Goal: Information Seeking & Learning: Learn about a topic

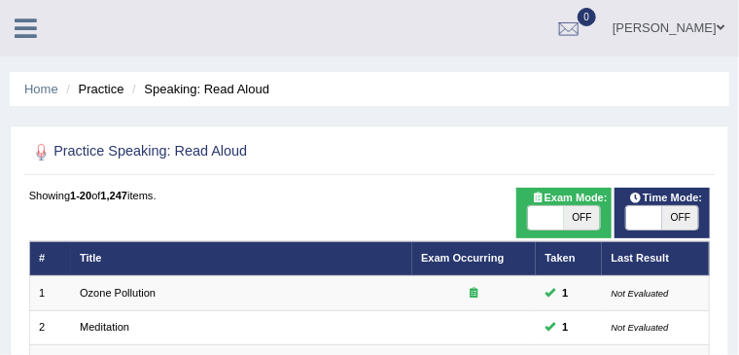
click at [497, 153] on div at bounding box center [370, 152] width 682 height 34
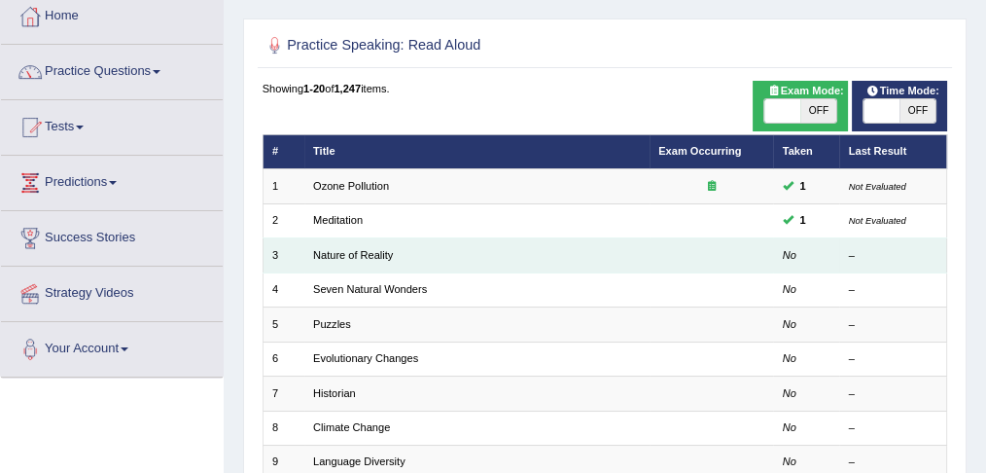
scroll to position [96, 0]
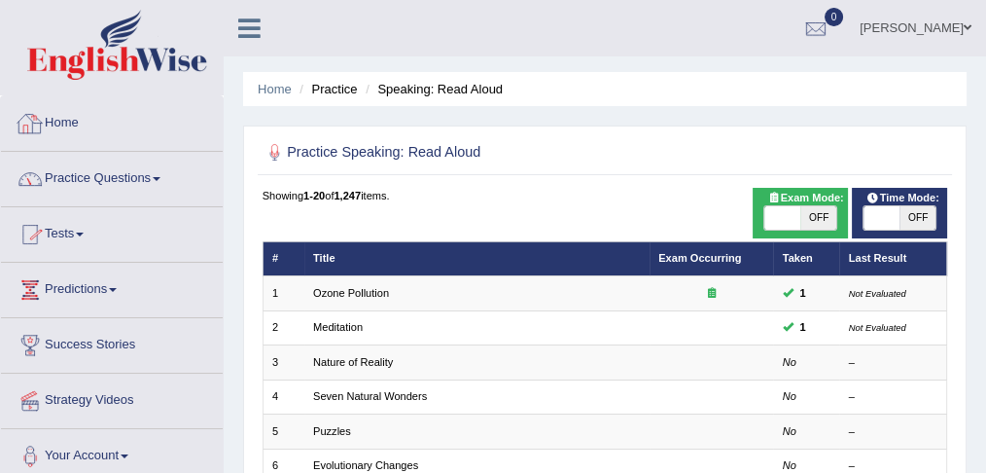
click at [55, 121] on link "Home" at bounding box center [112, 120] width 222 height 49
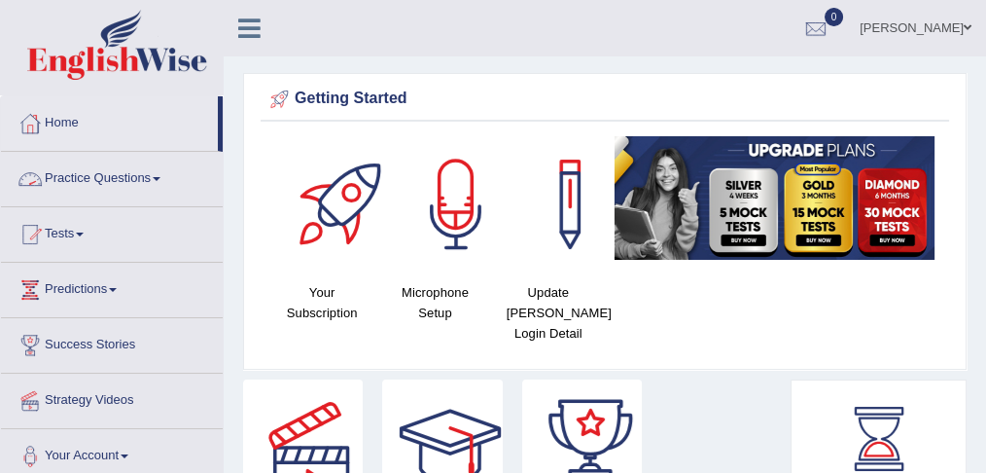
click at [140, 178] on link "Practice Questions" at bounding box center [112, 176] width 222 height 49
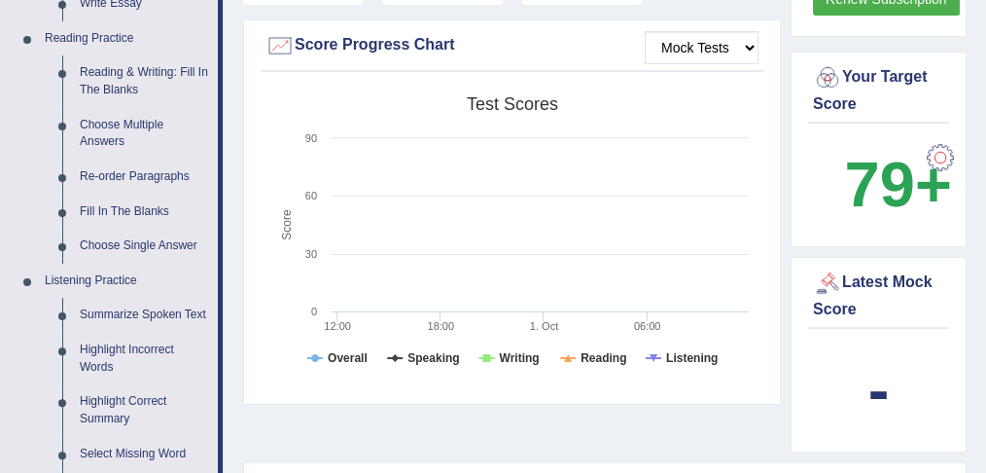
scroll to position [670, 0]
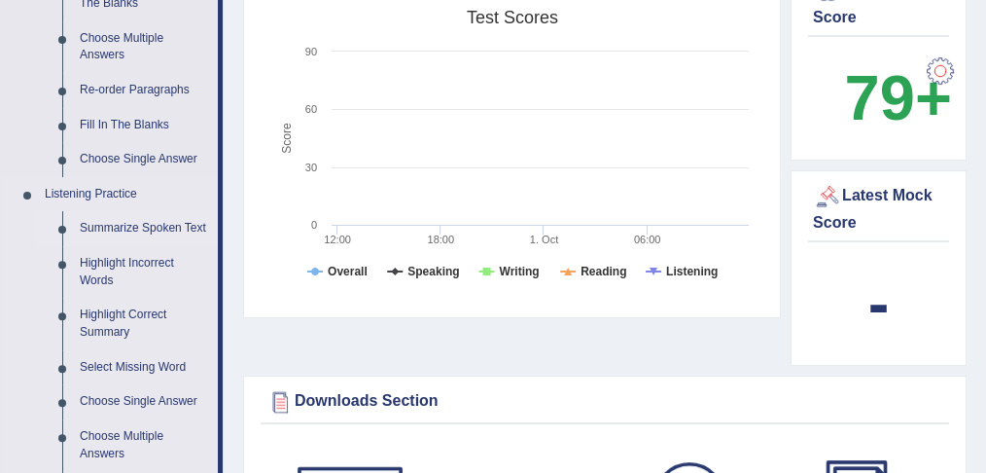
click at [171, 230] on link "Summarize Spoken Text" at bounding box center [144, 228] width 147 height 35
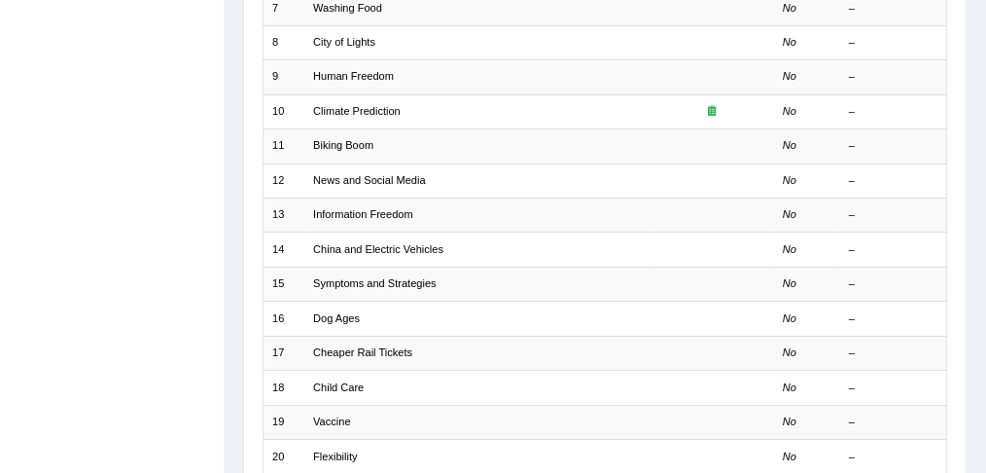
scroll to position [640, 0]
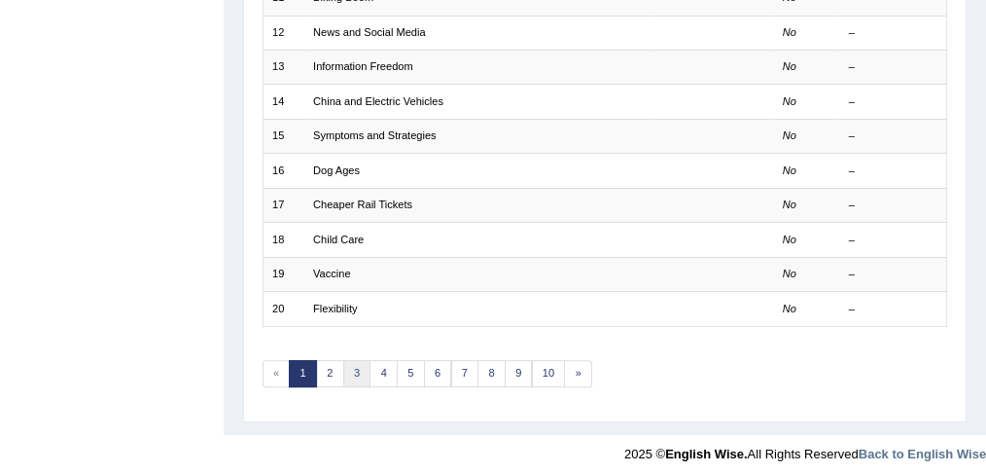
click at [350, 361] on link "3" at bounding box center [357, 373] width 28 height 27
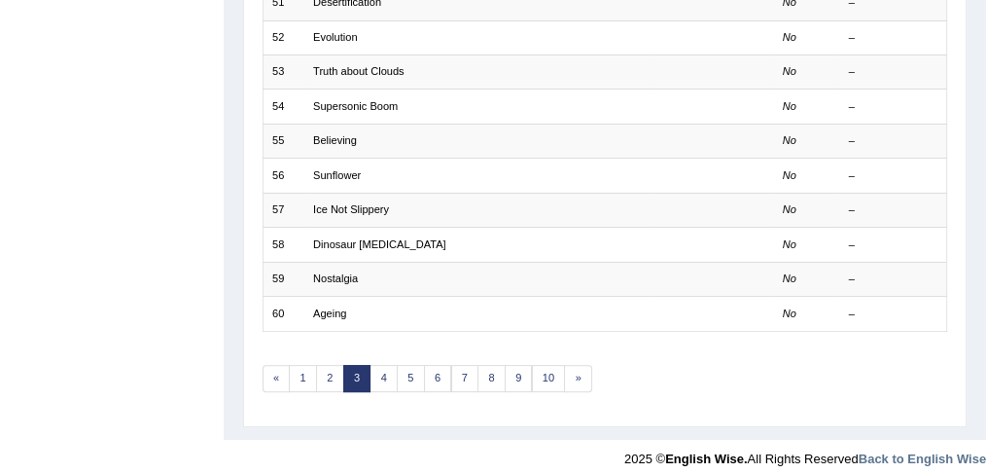
scroll to position [640, 0]
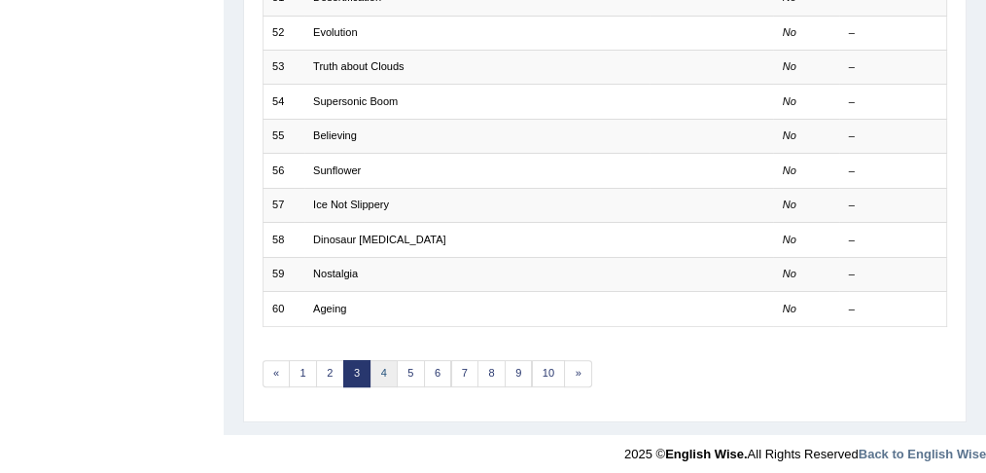
click at [385, 363] on link "4" at bounding box center [384, 373] width 28 height 27
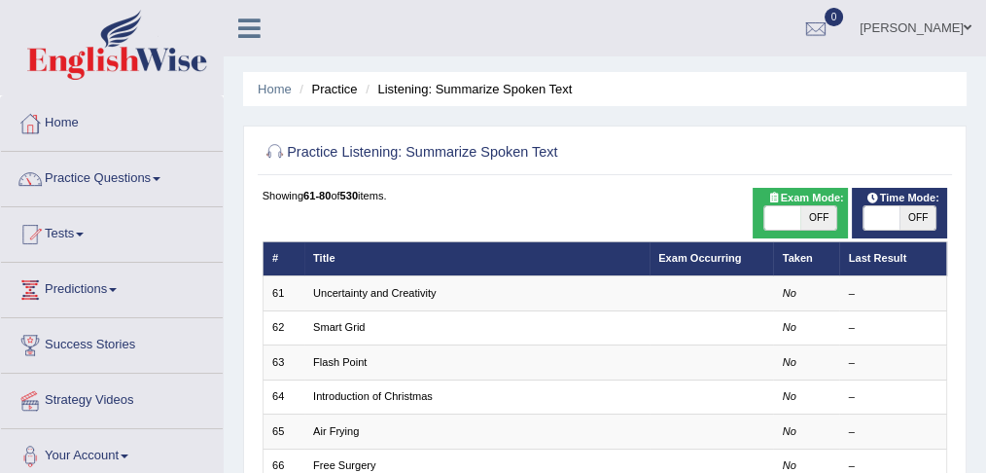
click at [830, 213] on span "OFF" at bounding box center [818, 217] width 36 height 23
checkbox input "true"
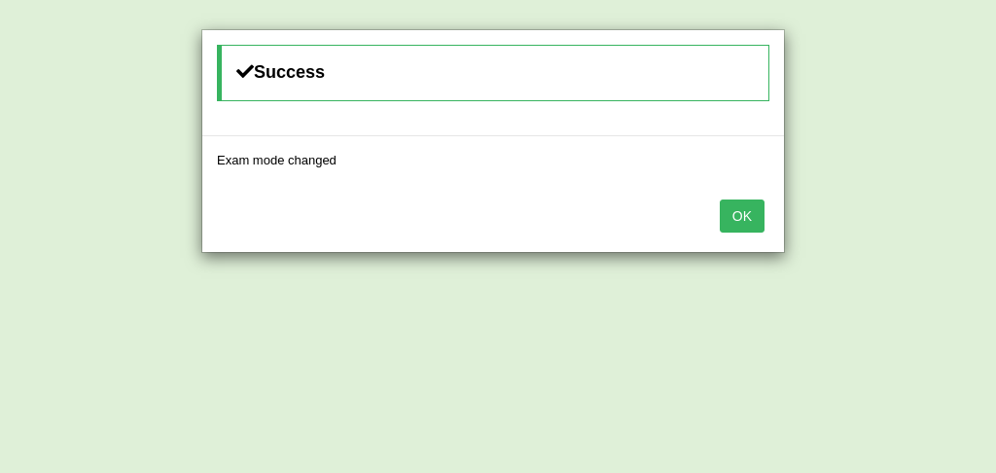
click at [735, 203] on button "OK" at bounding box center [742, 215] width 45 height 33
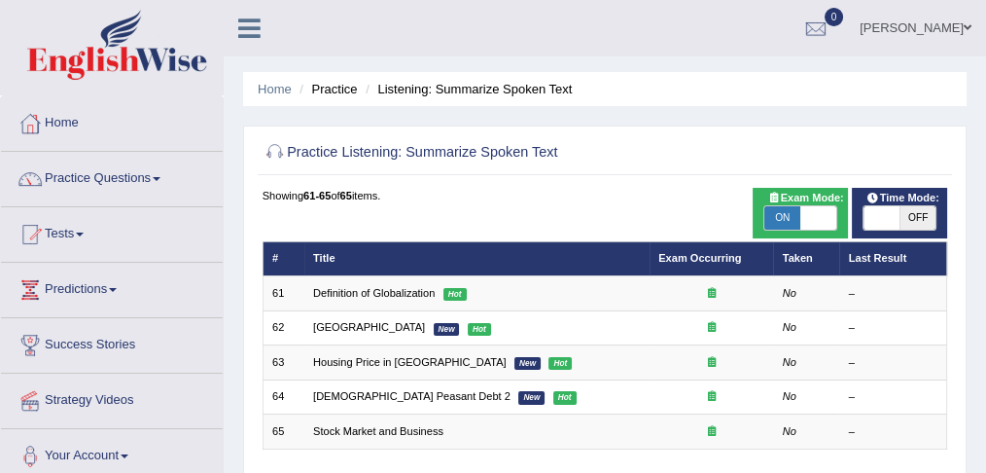
click at [931, 218] on span "OFF" at bounding box center [918, 217] width 36 height 23
checkbox input "true"
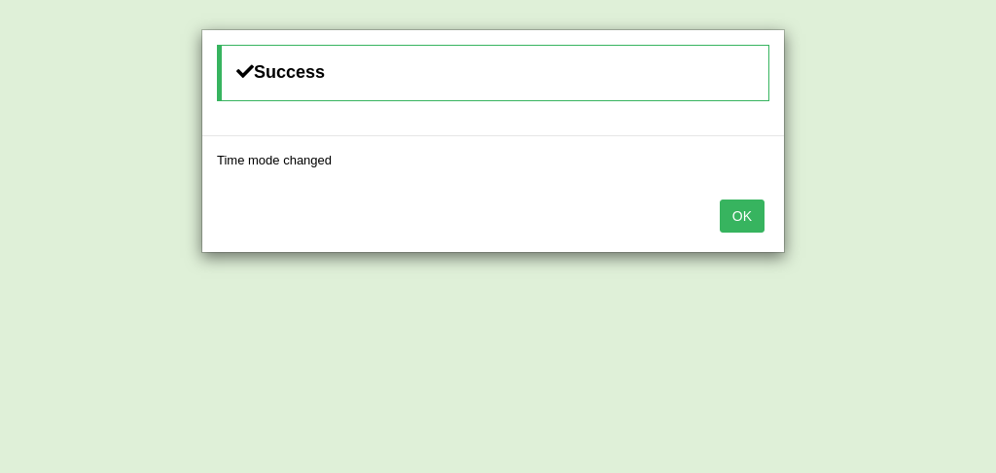
click at [753, 205] on button "OK" at bounding box center [742, 215] width 45 height 33
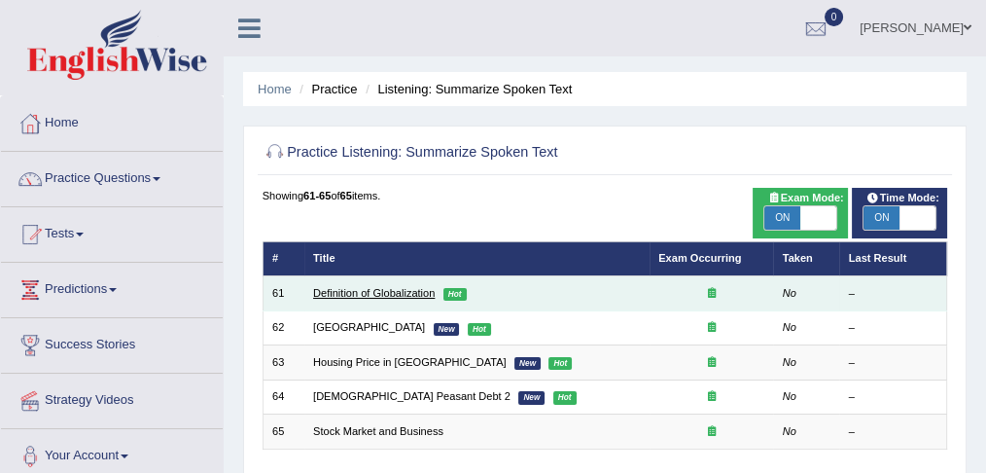
click at [414, 292] on link "Definition of Globalization" at bounding box center [374, 293] width 122 height 12
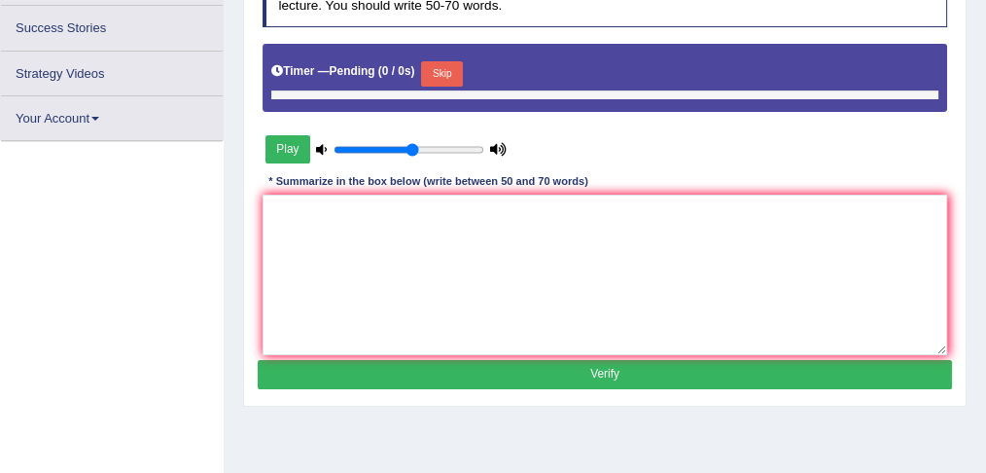
scroll to position [301, 0]
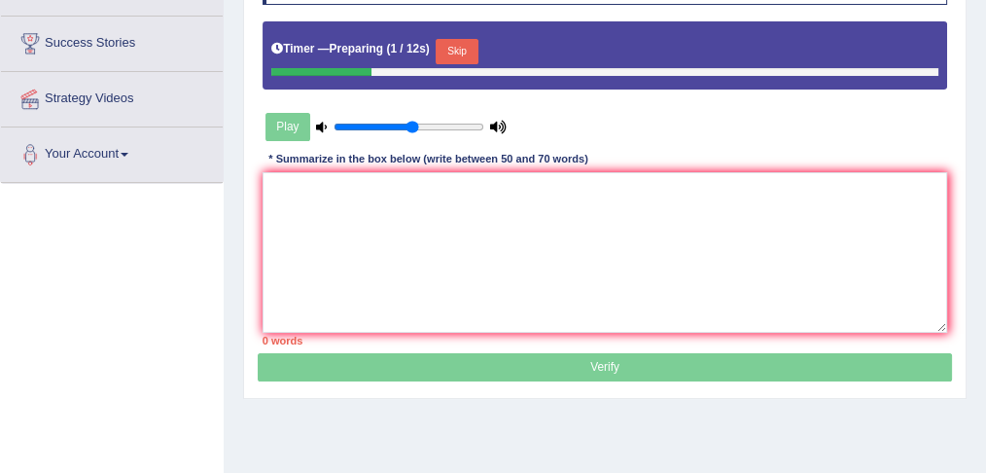
type input "0.8"
click at [447, 125] on input "range" at bounding box center [409, 128] width 150 height 14
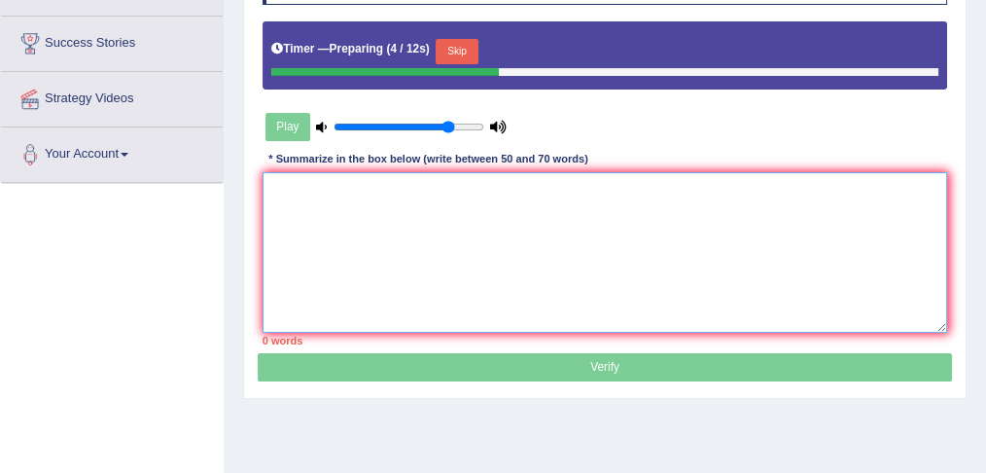
click at [390, 177] on textarea at bounding box center [606, 252] width 686 height 160
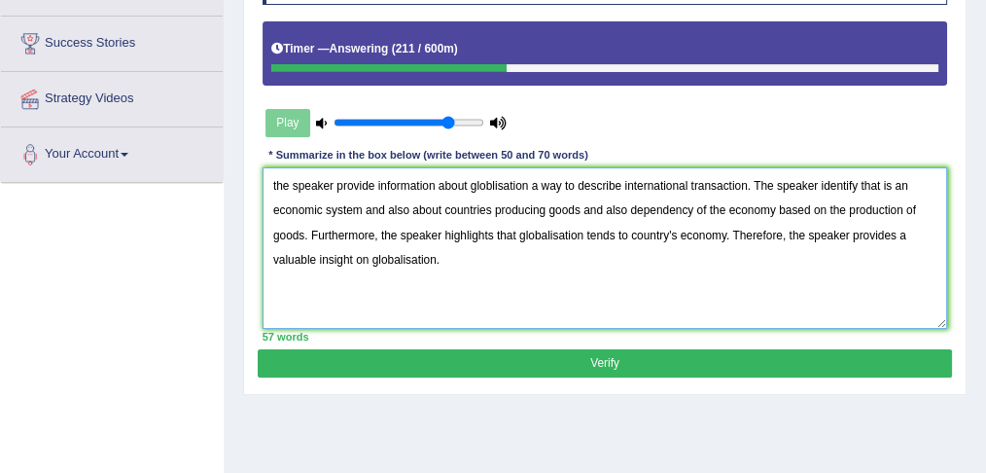
click at [277, 180] on textarea "the speaker provide information about globlisation a way to describe internatio…" at bounding box center [606, 247] width 686 height 160
click at [375, 183] on textarea "The speaker provide information about globlisation a way to describe internatio…" at bounding box center [606, 247] width 686 height 160
click at [888, 183] on textarea "The speaker provides information about globlisation a way to describe internati…" at bounding box center [606, 247] width 686 height 160
click at [601, 206] on textarea "The speaker provides information about globlisation a way to describe internati…" at bounding box center [606, 247] width 686 height 160
click at [408, 209] on textarea "The speaker provides information about globlisation a way to describe internati…" at bounding box center [606, 247] width 686 height 160
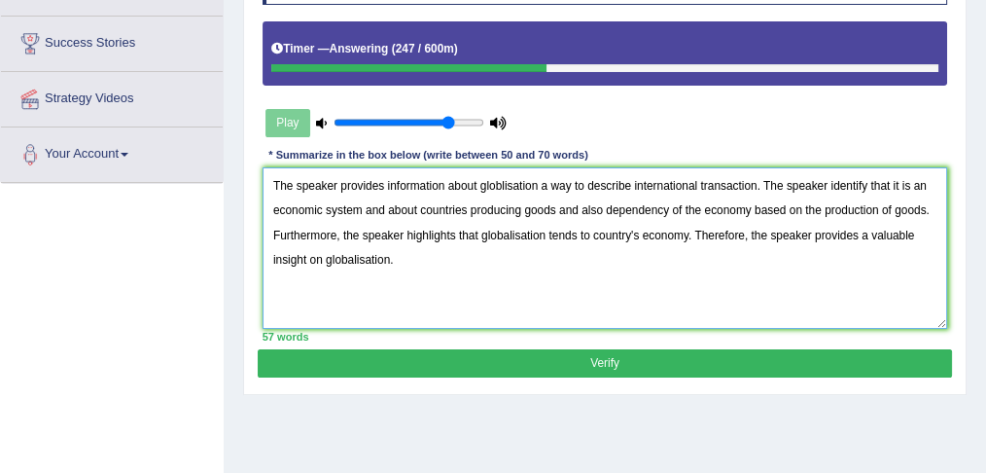
click at [581, 207] on textarea "The speaker provides information about globlisation a way to describe internati…" at bounding box center [606, 247] width 686 height 160
drag, startPoint x: 558, startPoint y: 208, endPoint x: 902, endPoint y: 214, distance: 344.3
click at [902, 214] on textarea "The speaker provides information about globlisation a way to describe internati…" at bounding box center [606, 247] width 686 height 160
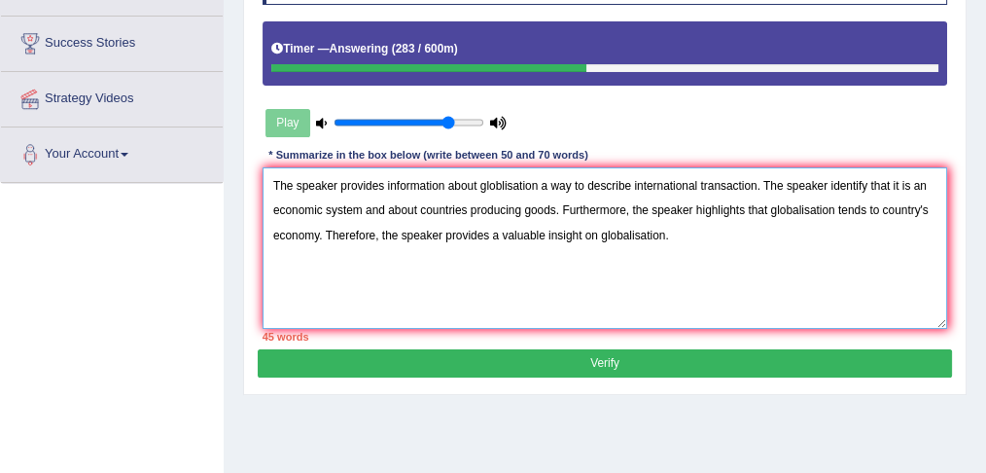
drag, startPoint x: 836, startPoint y: 207, endPoint x: 319, endPoint y: 275, distance: 521.8
click at [319, 275] on textarea "The speaker provides information about globlisation a way to describe internati…" at bounding box center [606, 247] width 686 height 160
paste textarea "also dependency of the economy based on the production of goods"
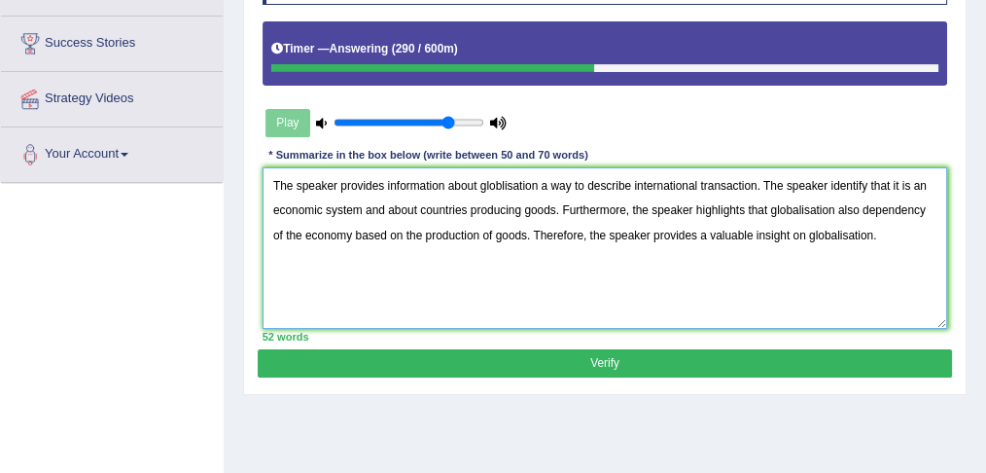
click at [862, 208] on textarea "The speaker provides information about globlisation a way to describe internati…" at bounding box center [606, 247] width 686 height 160
drag, startPoint x: 862, startPoint y: 208, endPoint x: 917, endPoint y: 232, distance: 60.5
click at [917, 232] on textarea "The speaker provides information about globlisation a way to describe internati…" at bounding box center [606, 247] width 686 height 160
click at [810, 195] on textarea "The speaker provides information about globlisation a way to describe internati…" at bounding box center [606, 247] width 686 height 160
click at [858, 230] on textarea "The speaker provides information about globlisation a way to describe internati…" at bounding box center [606, 247] width 686 height 160
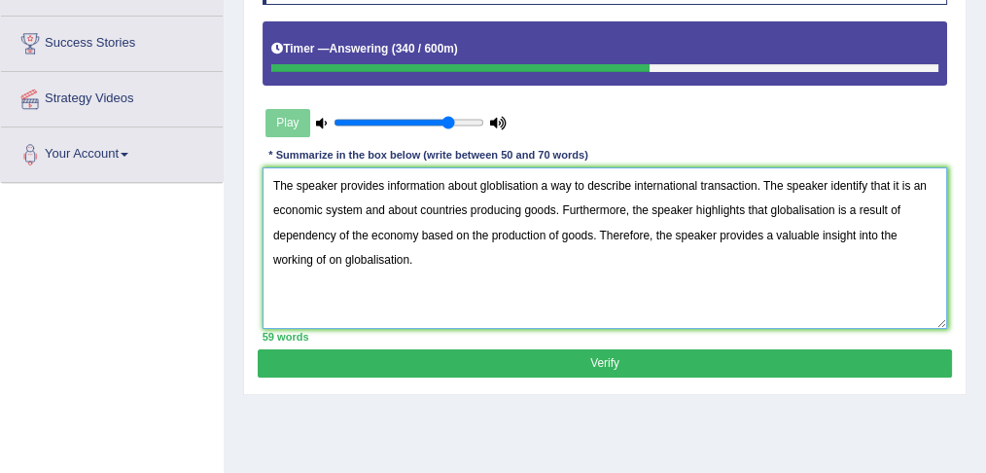
click at [343, 257] on textarea "The speaker provides information about globlisation a way to describe internati…" at bounding box center [606, 247] width 686 height 160
type textarea "The speaker provides information about globlisation a way to describe internati…"
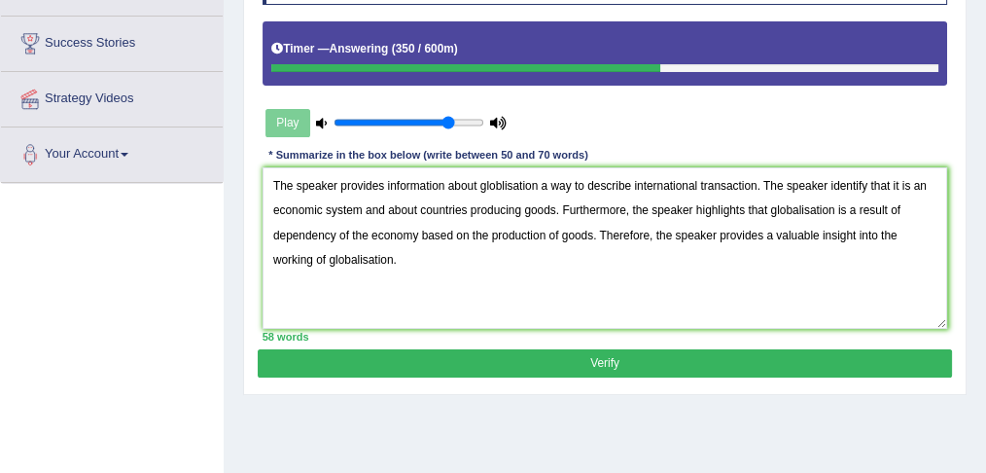
click at [513, 362] on button "Verify" at bounding box center [604, 363] width 693 height 28
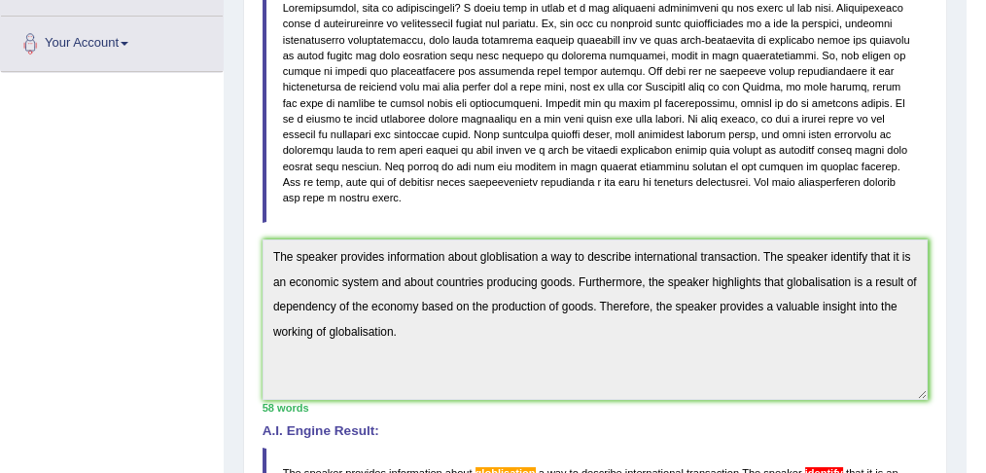
scroll to position [0, 0]
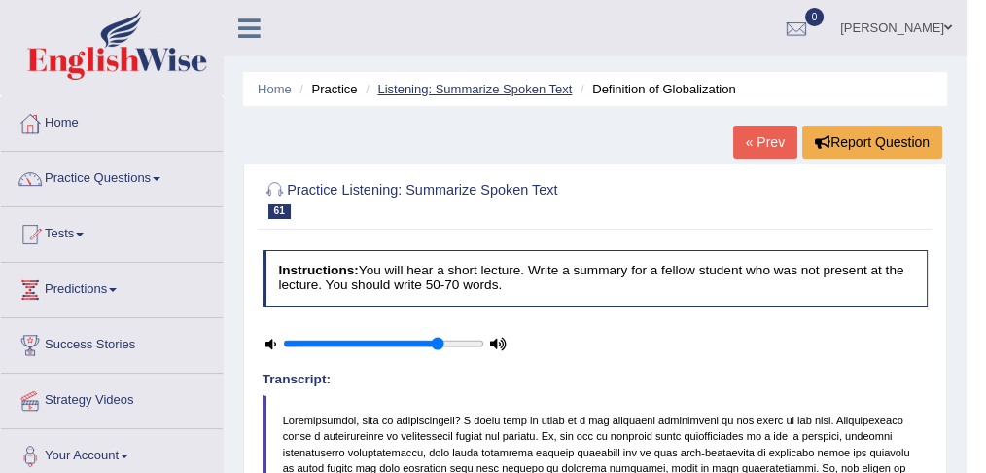
click at [516, 88] on link "Listening: Summarize Spoken Text" at bounding box center [474, 89] width 194 height 15
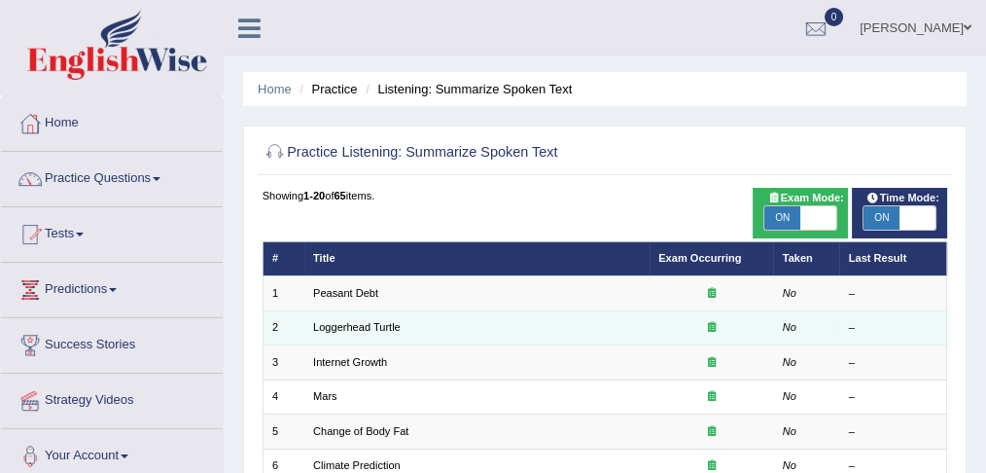
scroll to position [640, 0]
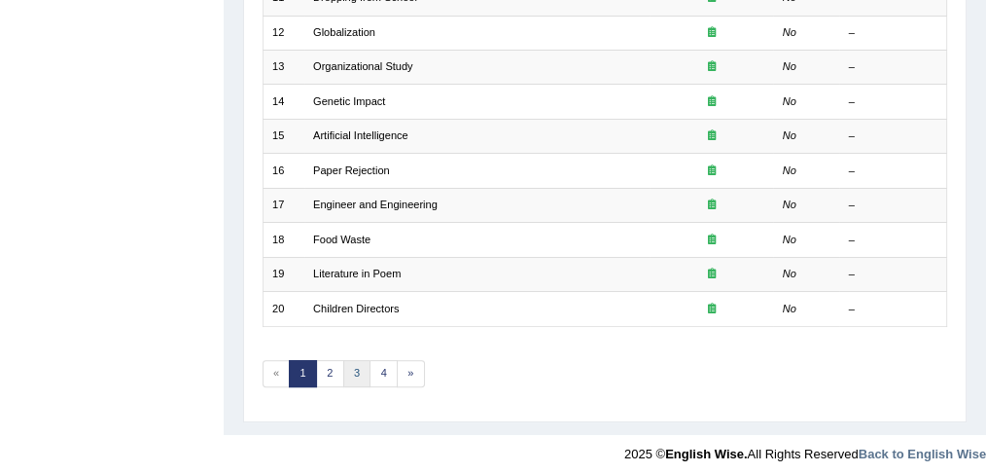
click at [352, 362] on link "3" at bounding box center [357, 373] width 28 height 27
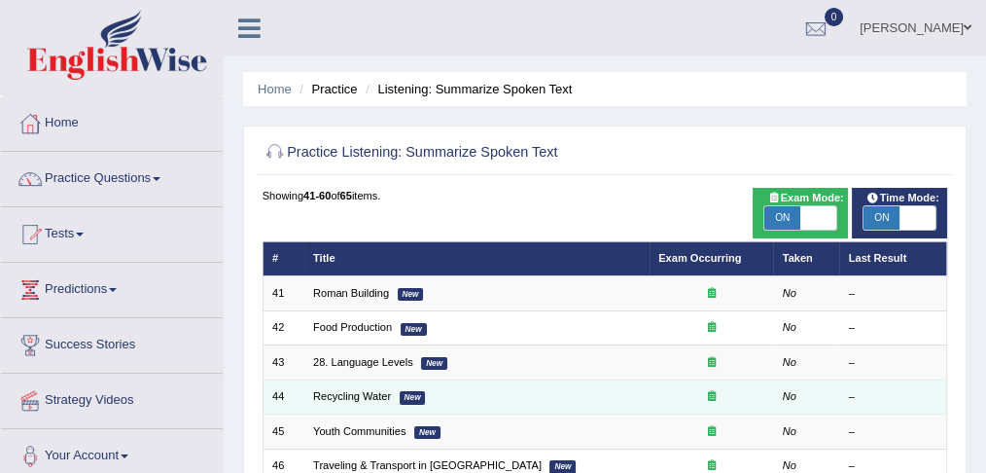
scroll to position [640, 0]
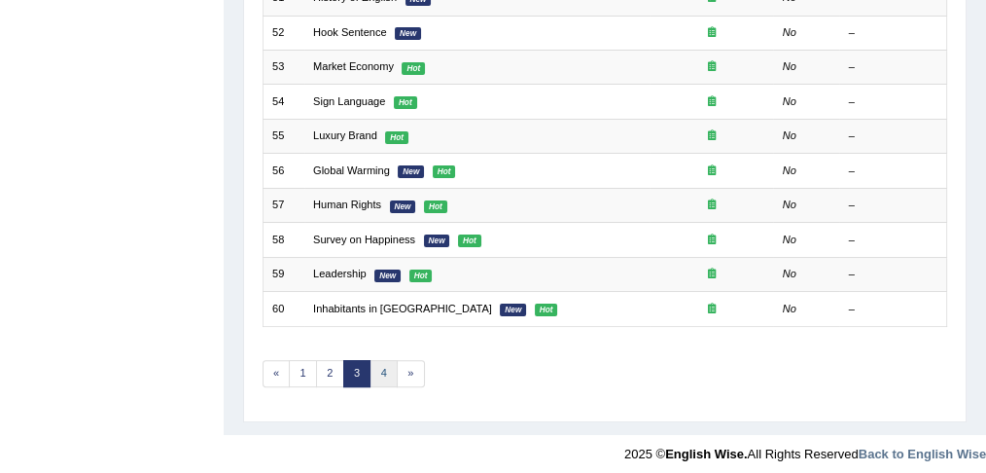
click at [379, 365] on link "4" at bounding box center [384, 373] width 28 height 27
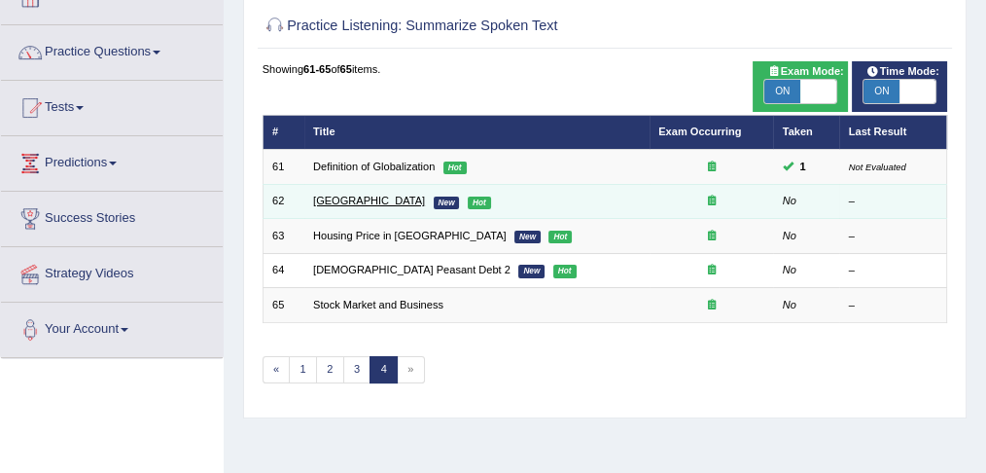
scroll to position [126, 0]
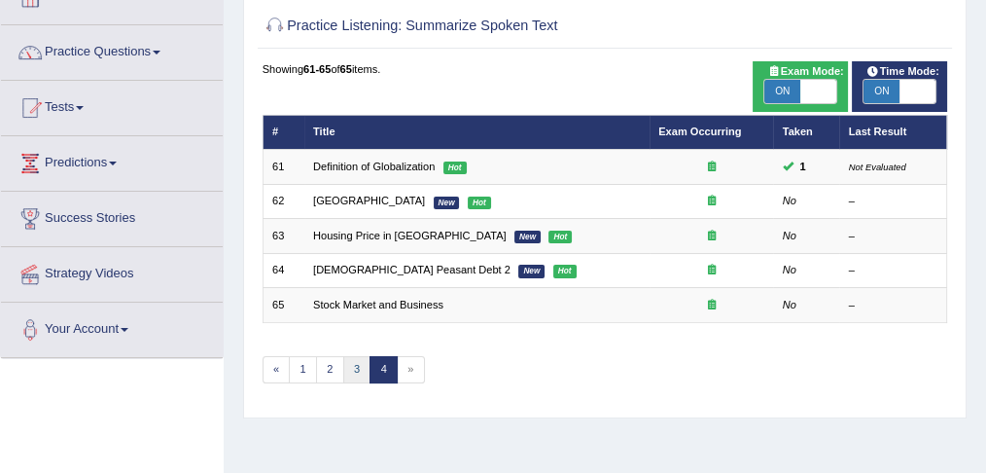
click at [354, 362] on link "3" at bounding box center [357, 369] width 28 height 27
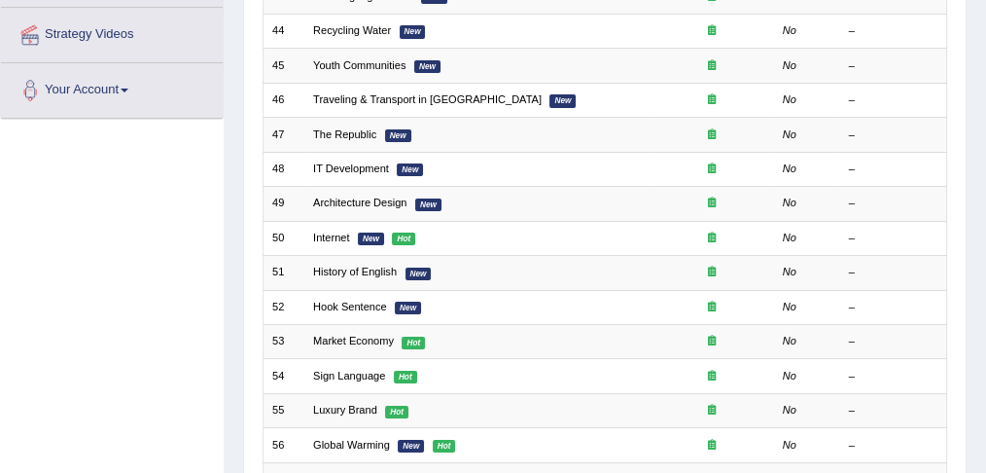
scroll to position [356, 0]
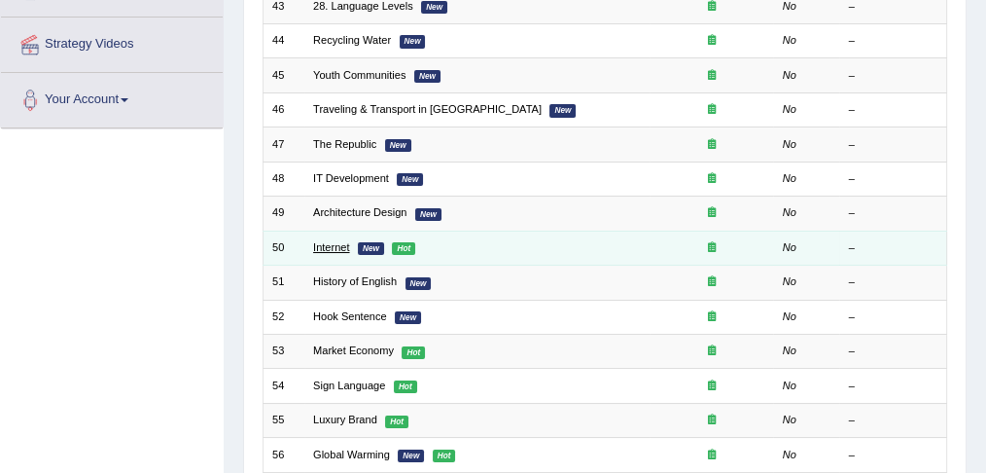
click at [333, 244] on link "Internet" at bounding box center [331, 247] width 36 height 12
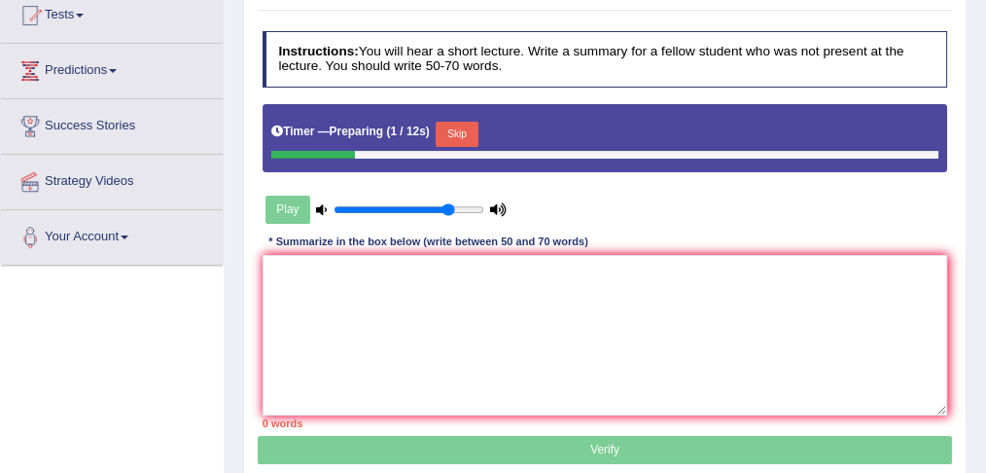
scroll to position [194, 0]
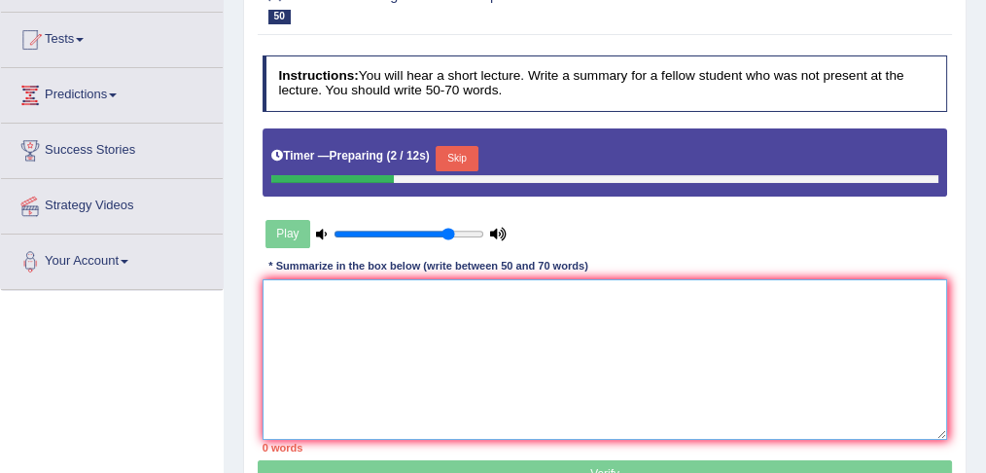
click at [335, 314] on textarea at bounding box center [606, 359] width 686 height 160
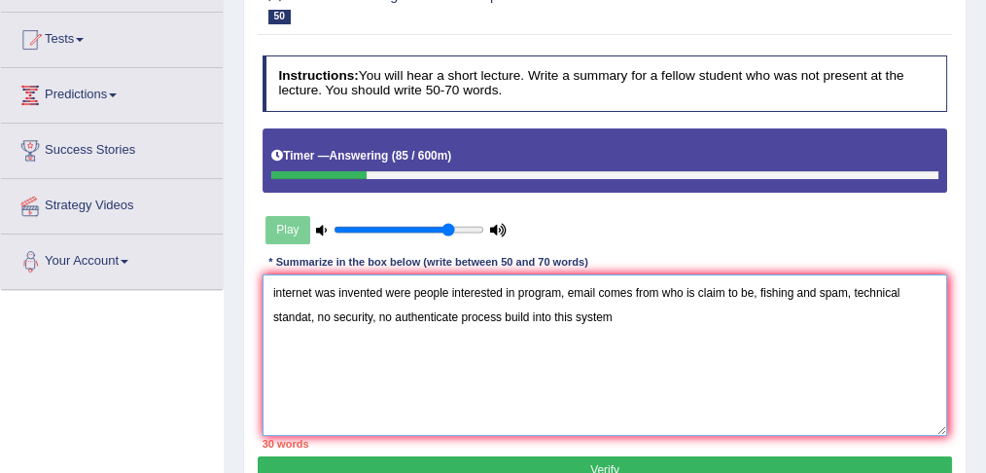
click at [268, 290] on textarea "internet was invented were people interested in program, email comes from who i…" at bounding box center [606, 354] width 686 height 160
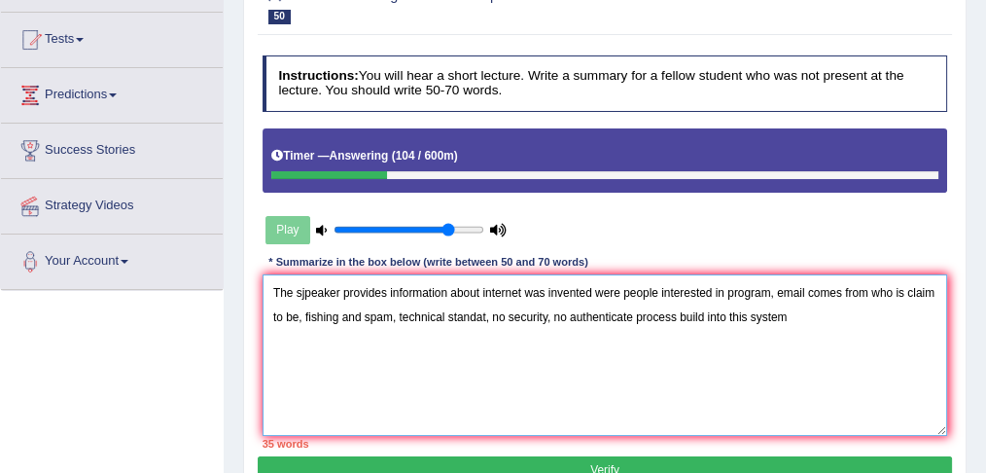
click at [521, 288] on textarea "The sjpeaker provides information about internet was invented were people inter…" at bounding box center [606, 354] width 686 height 160
click at [653, 289] on textarea "The sjpeaker provides information about internet which was invented were people…" at bounding box center [606, 354] width 686 height 160
click at [789, 290] on textarea "The sjpeaker provides information about internet which was invented by people i…" at bounding box center [606, 354] width 686 height 160
click at [817, 290] on textarea "The sjpeaker provides information about internet which was invented by people i…" at bounding box center [606, 354] width 686 height 160
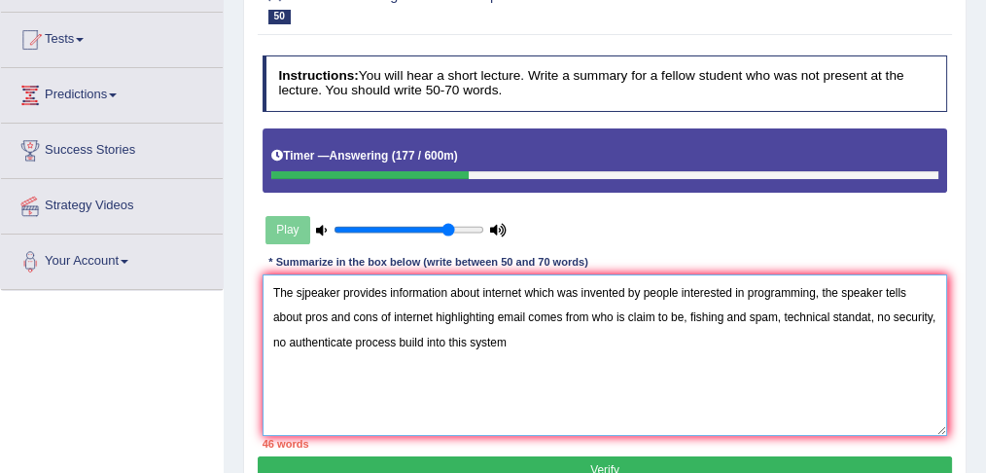
click at [526, 315] on textarea "The sjpeaker provides information about internet which was invented by people i…" at bounding box center [606, 354] width 686 height 160
click at [686, 314] on textarea "The sjpeaker provides information about internet which was invented by people i…" at bounding box center [606, 354] width 686 height 160
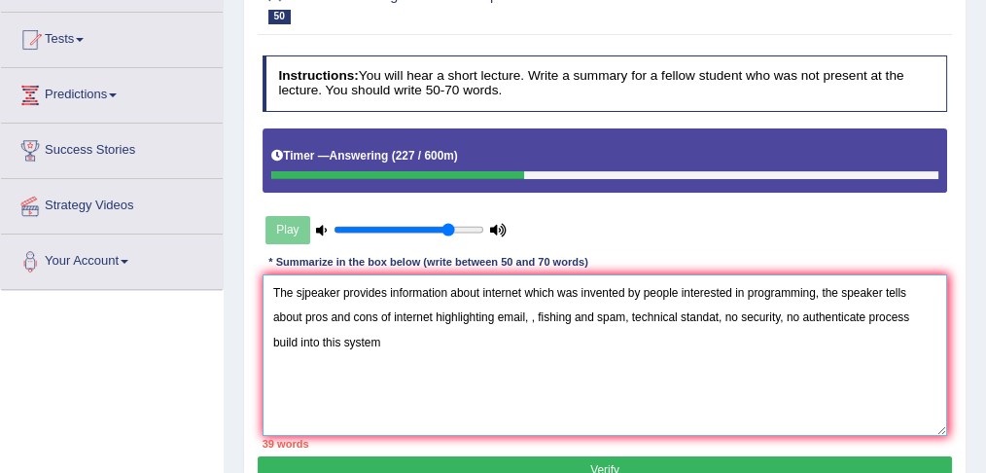
click at [533, 317] on textarea "The sjpeaker provides information about internet which was invented by people i…" at bounding box center [606, 354] width 686 height 160
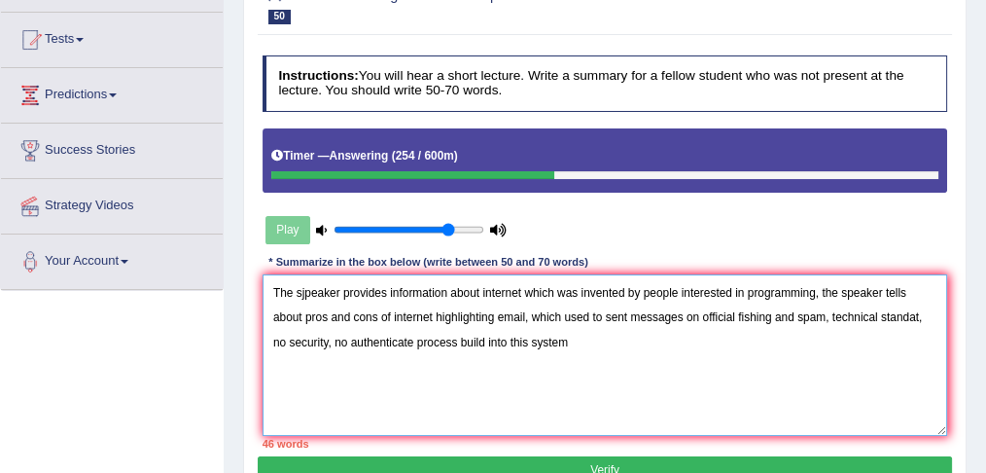
click at [630, 315] on textarea "The sjpeaker provides information about internet which was invented by people i…" at bounding box center [606, 354] width 686 height 160
click at [771, 313] on textarea "The sjpeaker provides information about internet which was invented by people i…" at bounding box center [606, 354] width 686 height 160
click at [624, 313] on textarea "The sjpeaker provides information about internet which was invented by people i…" at bounding box center [606, 354] width 686 height 160
click at [625, 314] on textarea "The sjpeaker provides information about internet which was invented by people i…" at bounding box center [606, 354] width 686 height 160
click at [561, 313] on textarea "The sjpeaker provides information about internet which was invented by people i…" at bounding box center [606, 354] width 686 height 160
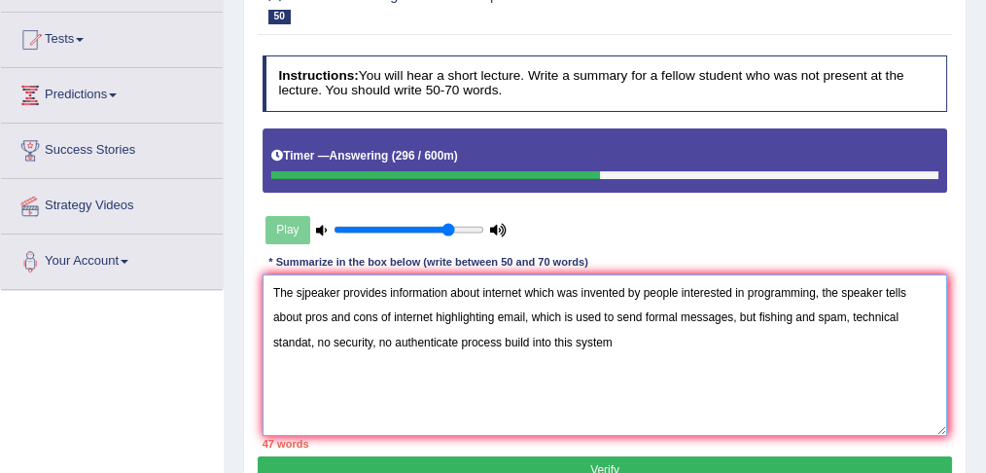
click at [308, 340] on textarea "The sjpeaker provides information about internet which was invented by people i…" at bounding box center [606, 354] width 686 height 160
click at [311, 338] on textarea "The sjpeaker provides information about internet which was invented by people i…" at bounding box center [606, 354] width 686 height 160
click at [623, 341] on textarea "The sjpeaker provides information about internet which was invented by people i…" at bounding box center [606, 354] width 686 height 160
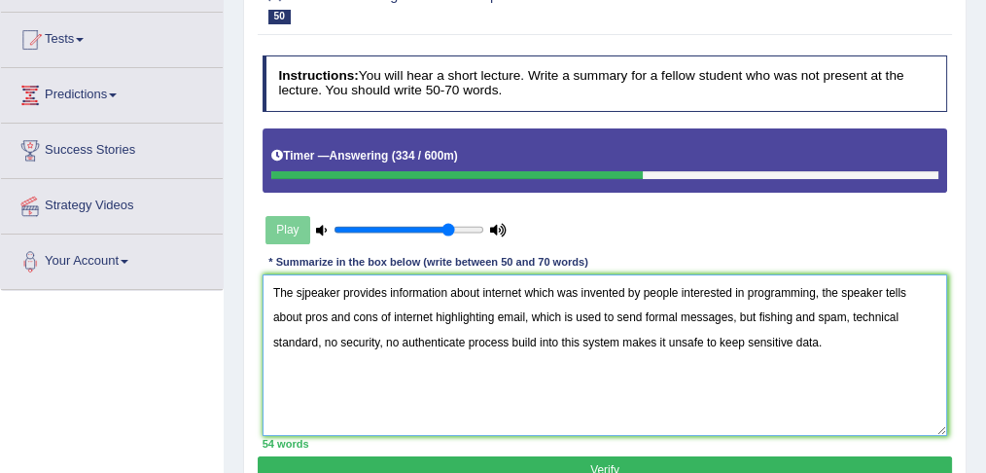
click at [755, 314] on textarea "The sjpeaker provides information about internet which was invented by people i…" at bounding box center [606, 354] width 686 height 160
click at [302, 340] on textarea "The sjpeaker provides information about internet which was invented by people i…" at bounding box center [606, 354] width 686 height 160
click at [876, 341] on textarea "The sjpeaker provides information about internet which was invented by people i…" at bounding box center [606, 354] width 686 height 160
click at [303, 288] on textarea "The sjpeaker provides information about internet which was invented by people i…" at bounding box center [606, 354] width 686 height 160
click at [848, 334] on textarea "The speaker provides information about internet which was invented by people in…" at bounding box center [606, 354] width 686 height 160
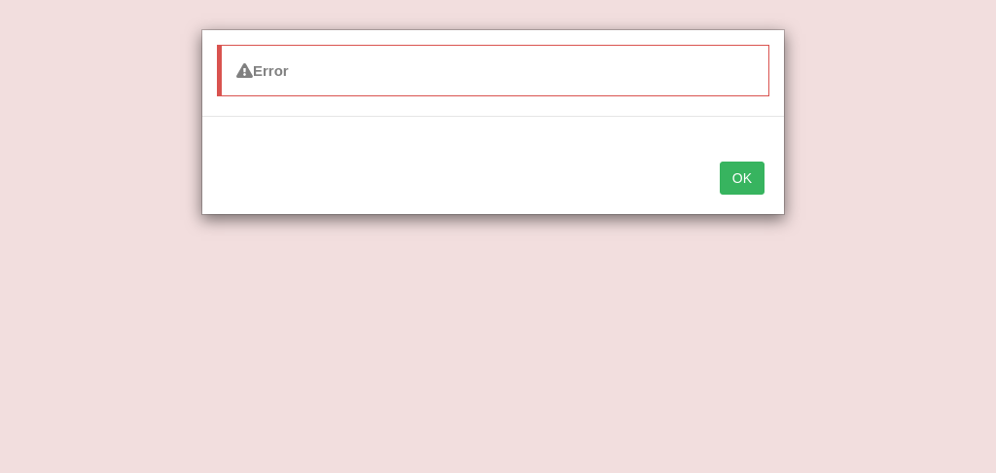
click at [744, 177] on button "OK" at bounding box center [742, 177] width 45 height 33
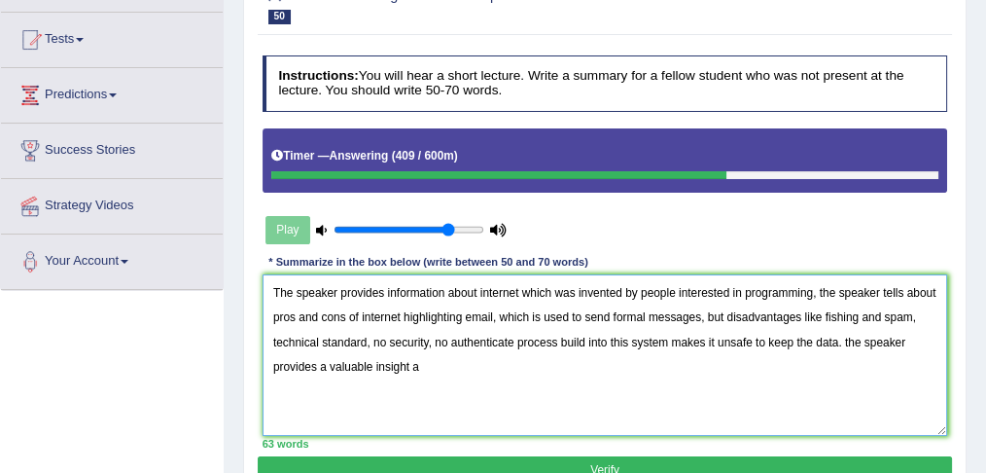
click at [419, 366] on textarea "The speaker provides information about internet which was invented by people in…" at bounding box center [606, 354] width 686 height 160
click at [841, 337] on textarea "The speaker provides information about internet which was invented by people in…" at bounding box center [606, 354] width 686 height 160
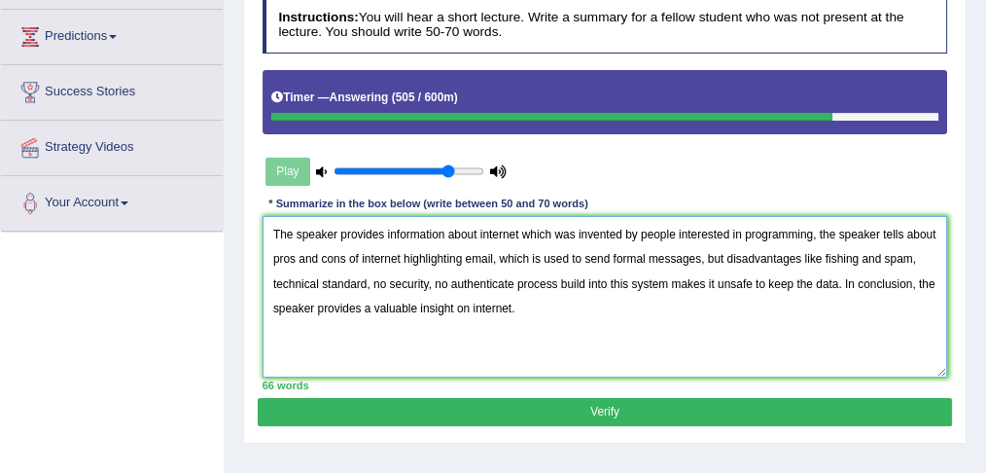
scroll to position [259, 0]
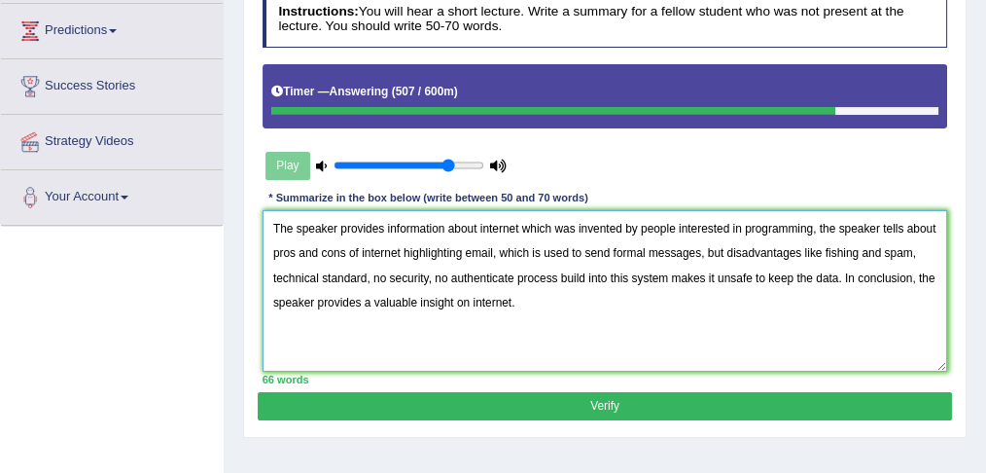
type textarea "The speaker provides information about internet which was invented by people in…"
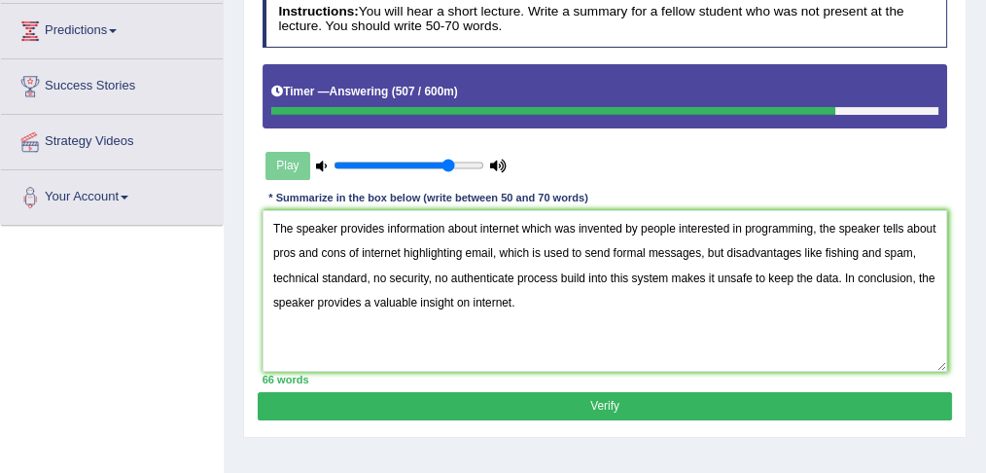
click at [611, 408] on button "Verify" at bounding box center [604, 406] width 693 height 28
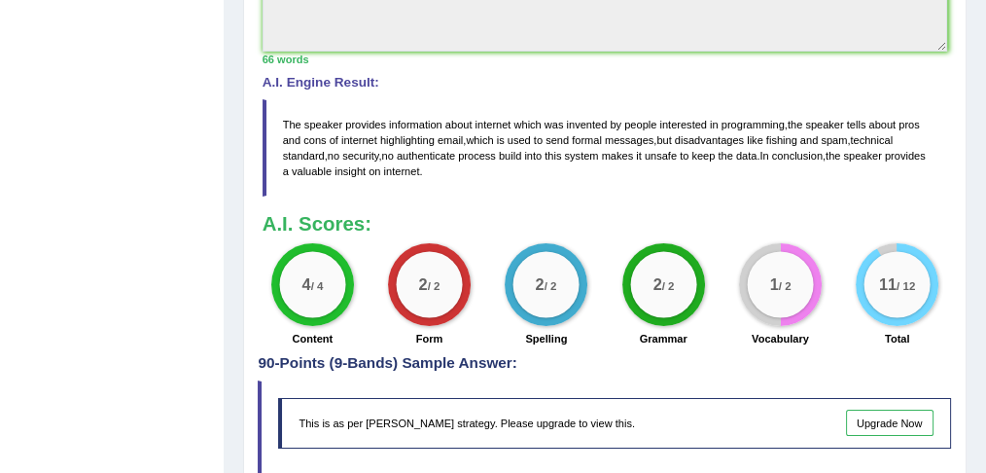
scroll to position [706, 0]
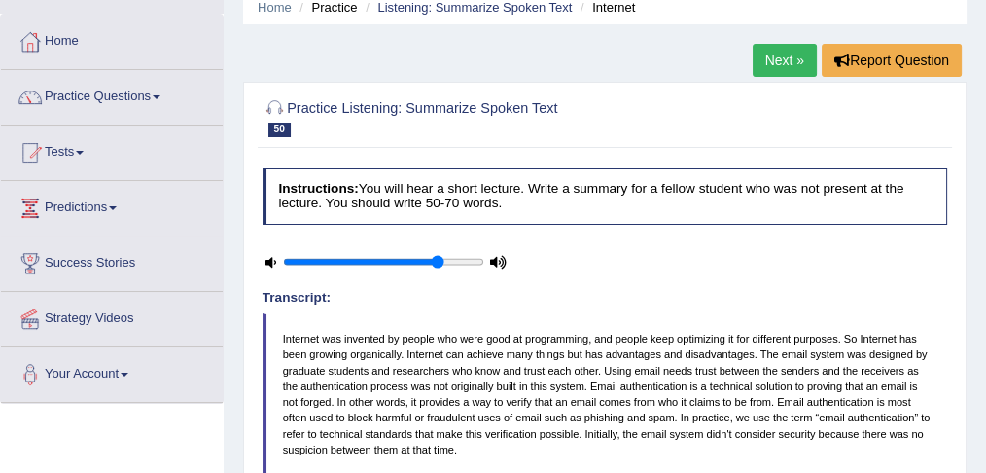
scroll to position [26, 0]
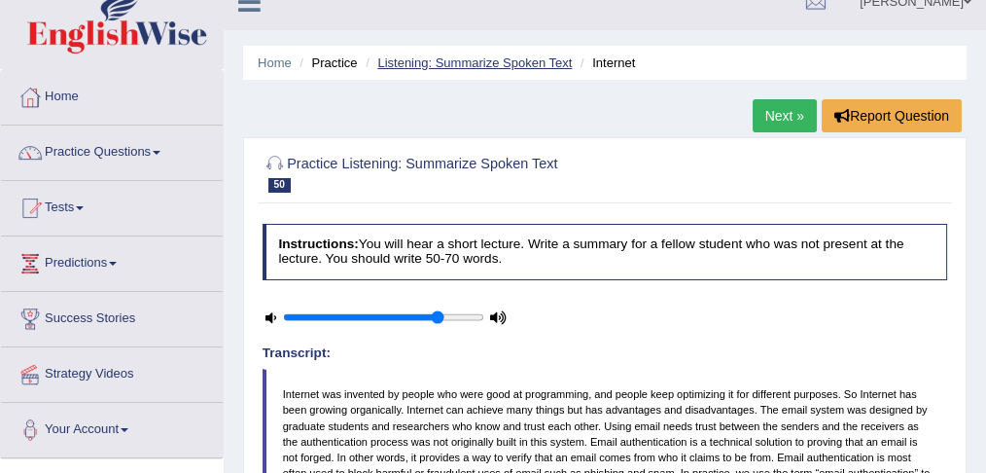
click at [468, 62] on link "Listening: Summarize Spoken Text" at bounding box center [474, 62] width 194 height 15
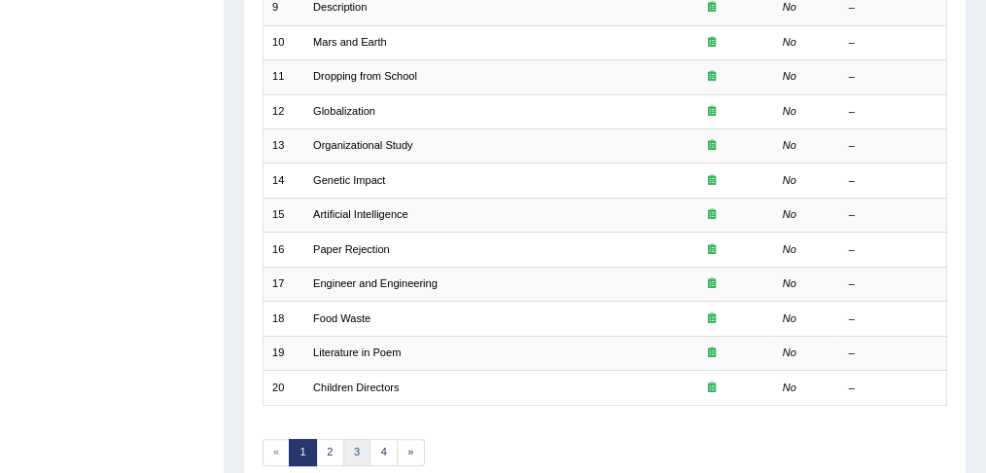
click at [363, 441] on link "3" at bounding box center [357, 452] width 28 height 27
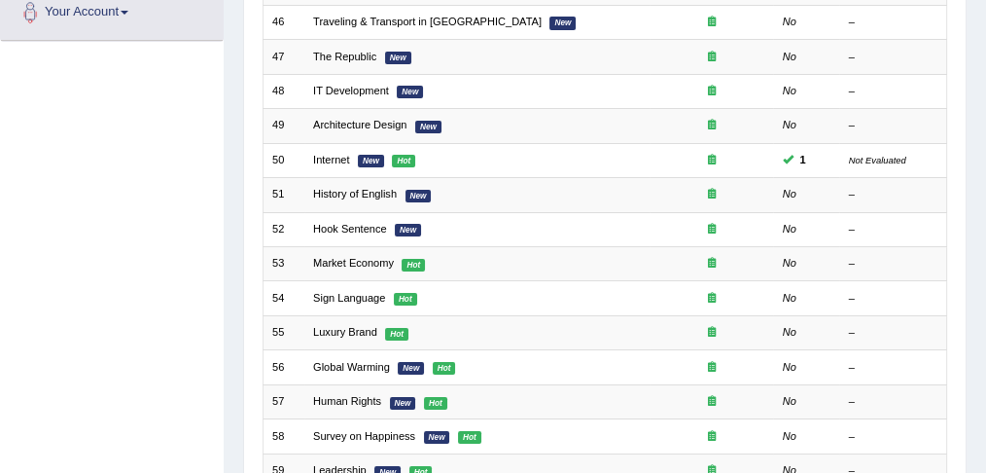
scroll to position [420, 0]
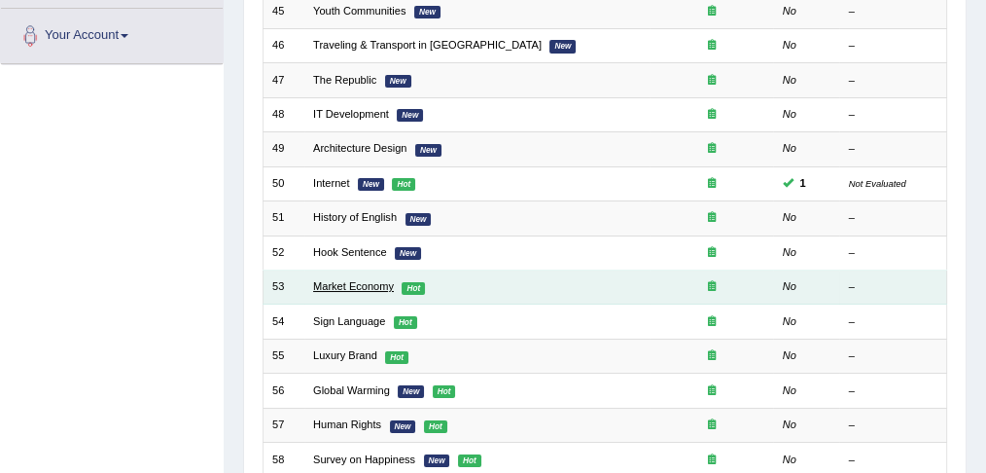
click at [376, 283] on link "Market Economy" at bounding box center [353, 286] width 81 height 12
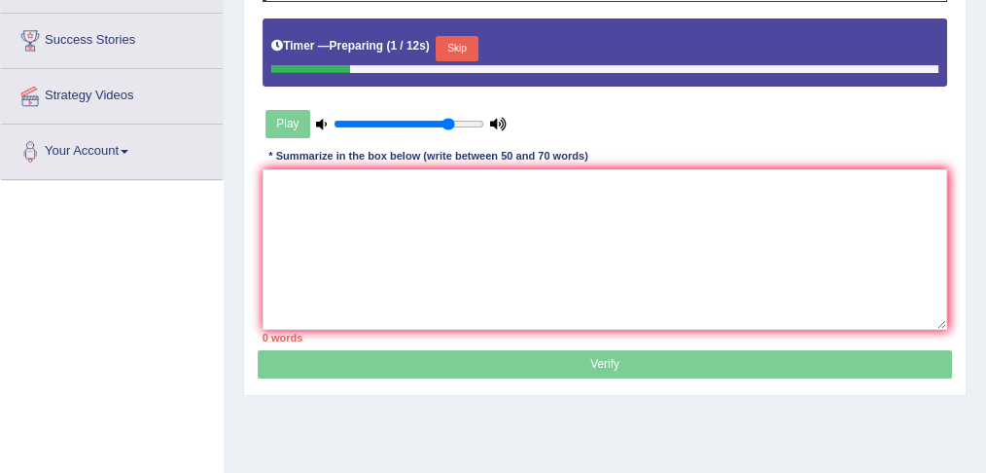
scroll to position [301, 0]
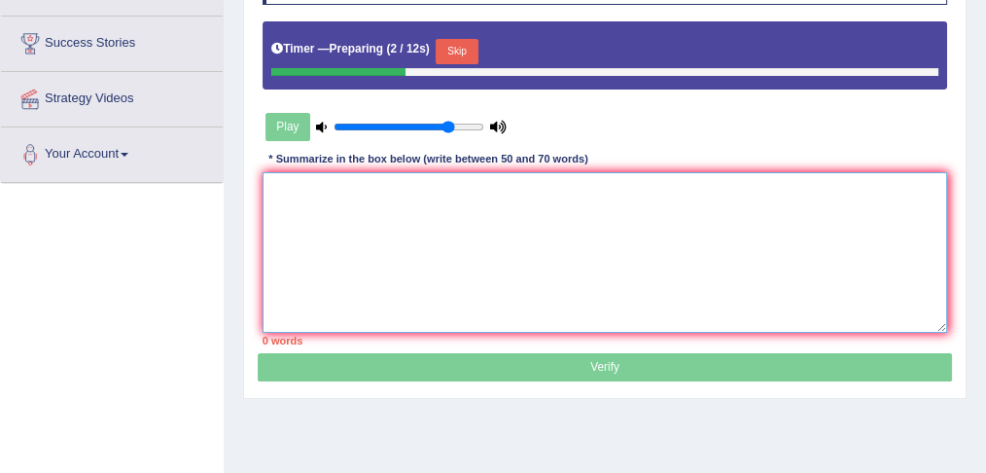
click at [431, 227] on textarea at bounding box center [606, 252] width 686 height 160
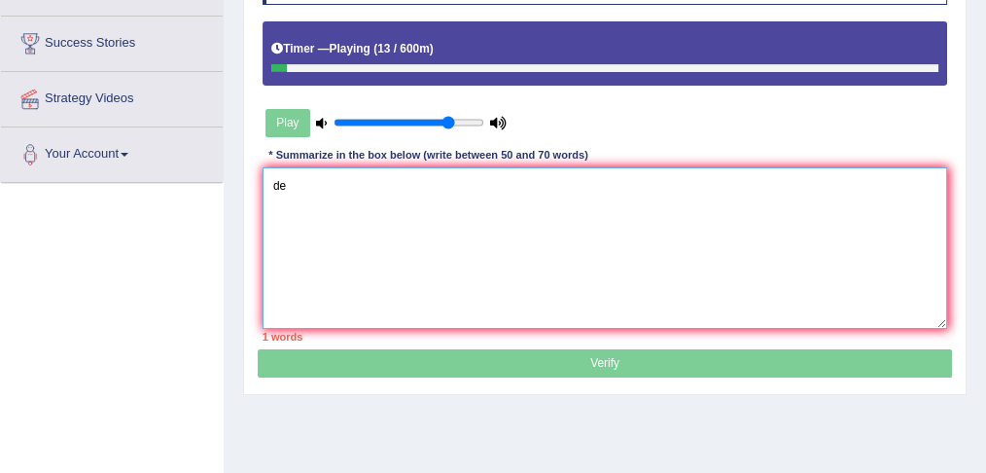
type textarea "d"
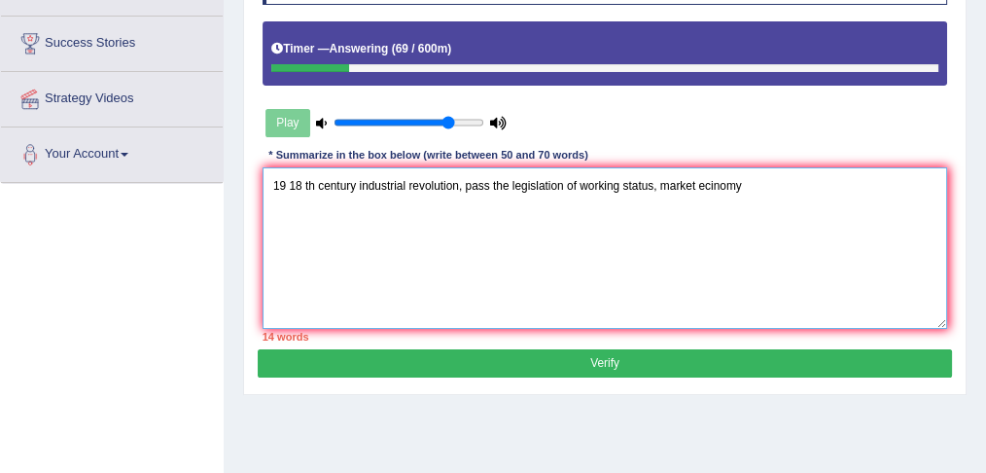
click at [269, 178] on textarea "19 18 th century industrial revolution, pass the legislation of working status,…" at bounding box center [606, 247] width 686 height 160
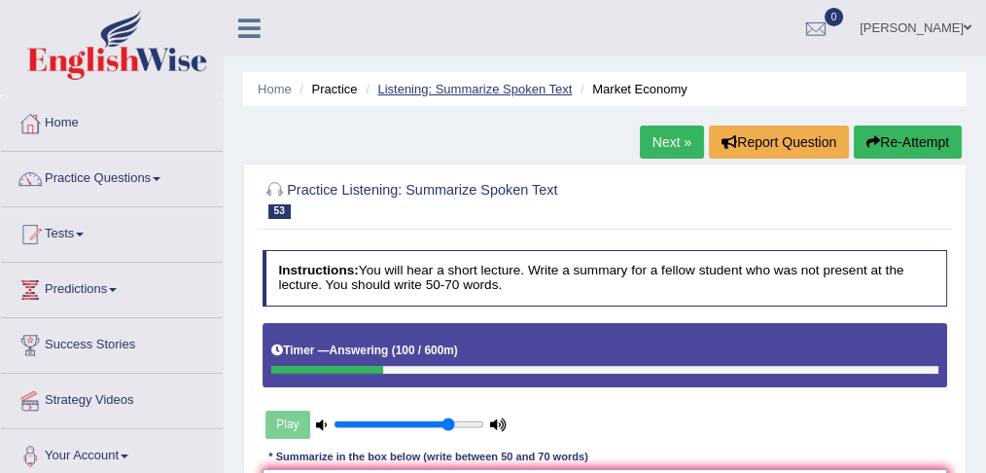
type textarea "19 18 th century industrial revolution, pass the legislation of working status,…"
click at [476, 89] on link "Listening: Summarize Spoken Text" at bounding box center [474, 89] width 194 height 15
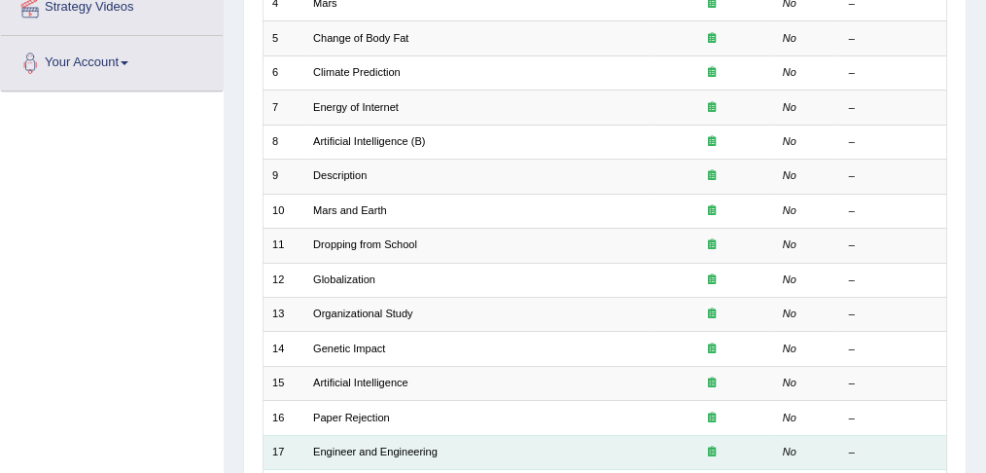
scroll to position [640, 0]
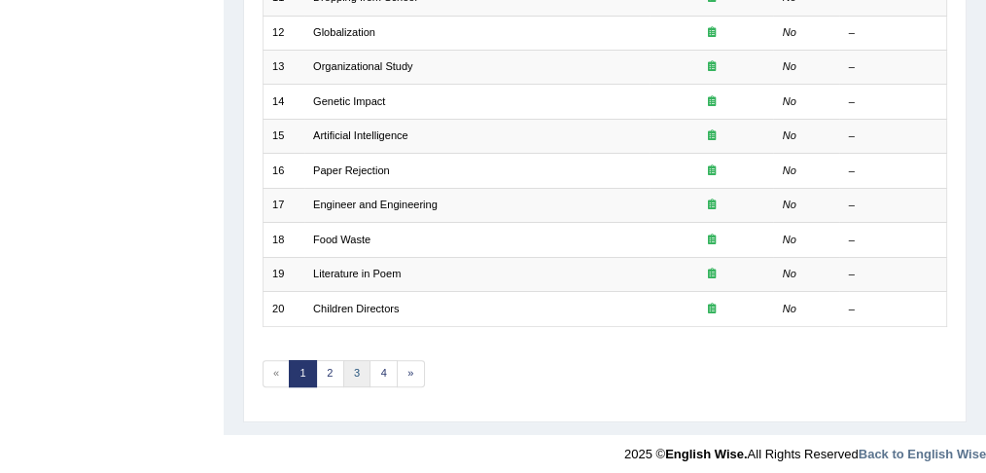
click at [356, 360] on link "3" at bounding box center [357, 373] width 28 height 27
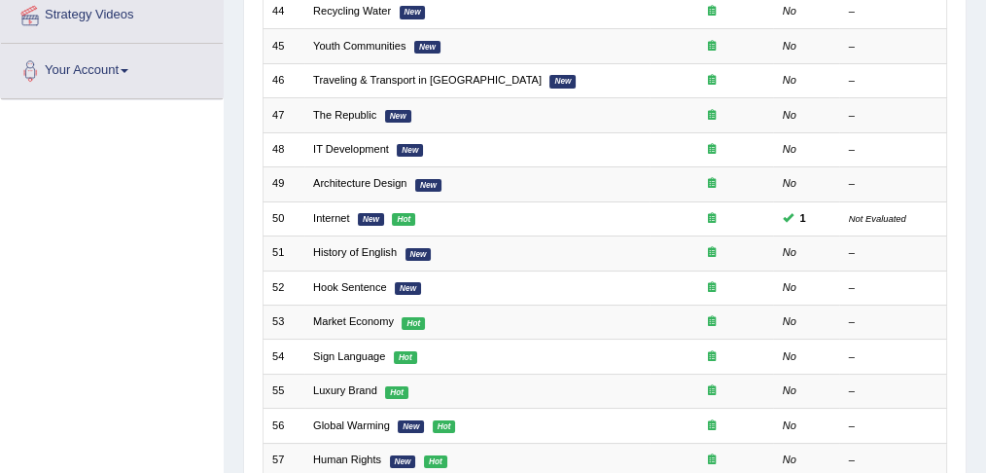
scroll to position [389, 0]
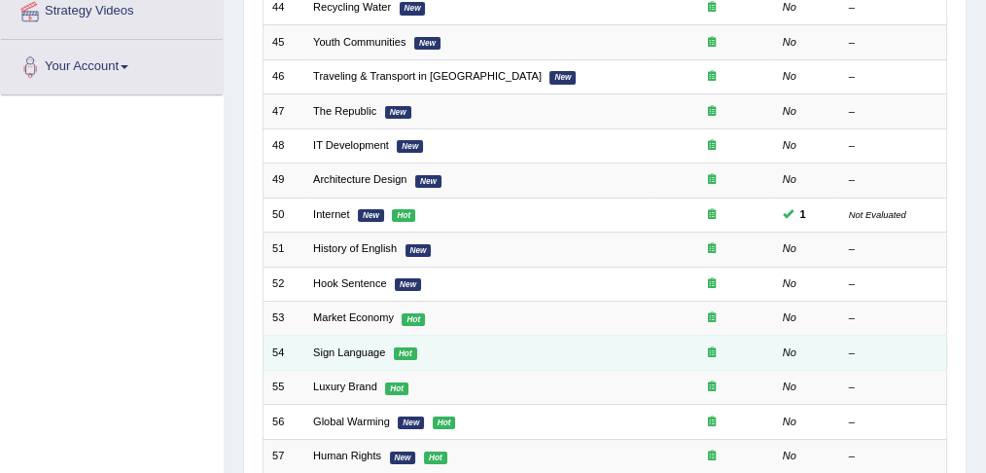
click at [354, 352] on td "Sign Language Hot" at bounding box center [476, 352] width 345 height 34
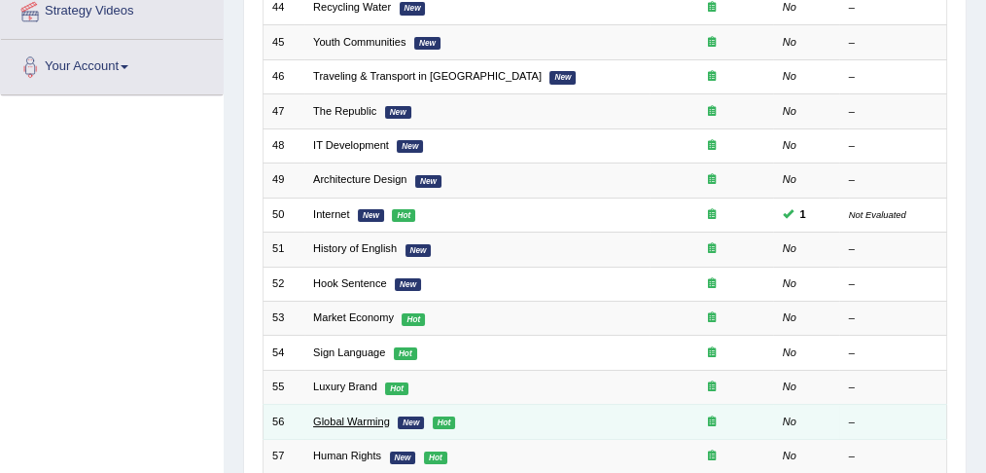
click at [367, 415] on link "Global Warming" at bounding box center [351, 421] width 77 height 12
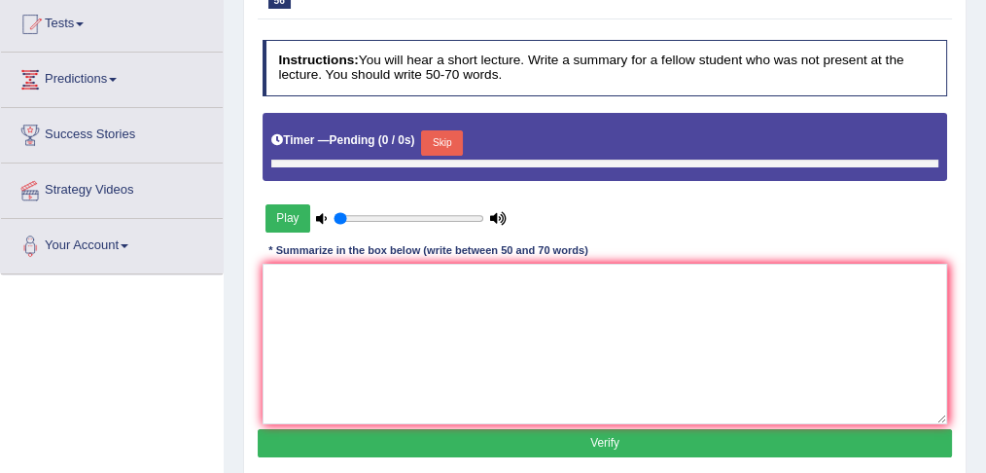
scroll to position [216, 0]
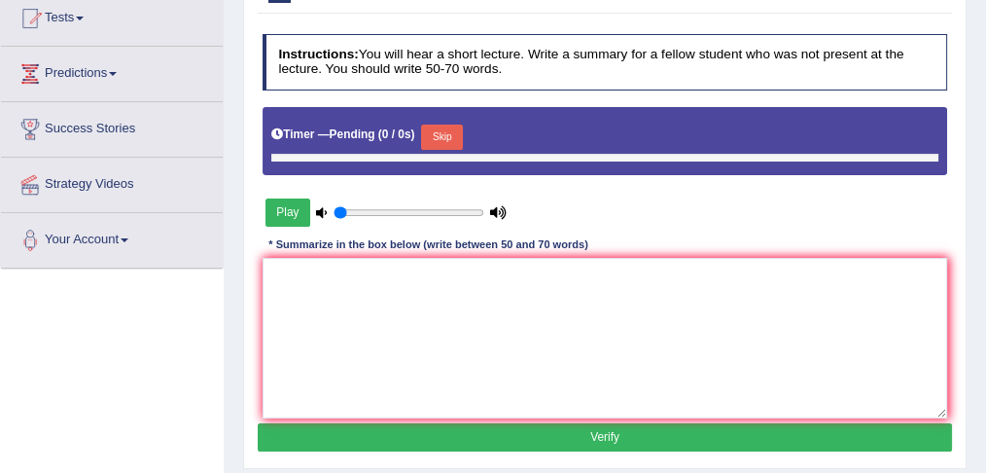
type input "0.8"
click at [421, 200] on div "Play" at bounding box center [387, 213] width 248 height 42
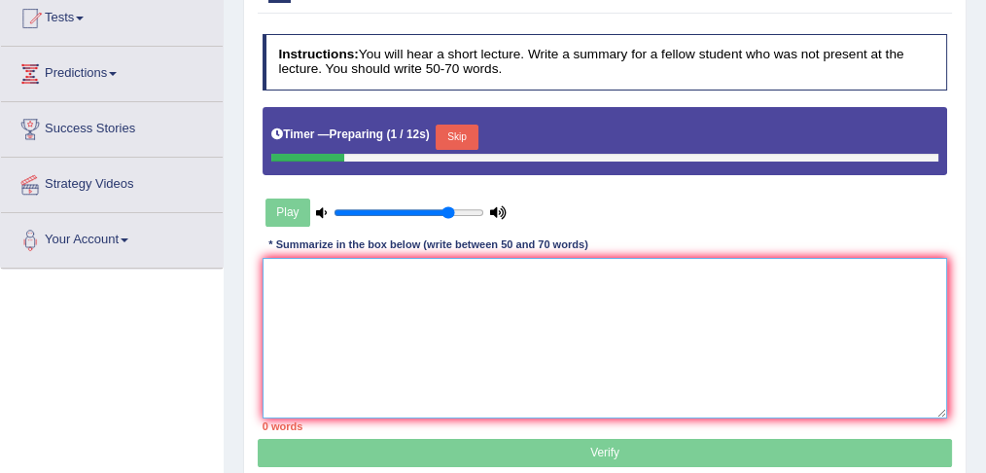
click at [309, 291] on textarea at bounding box center [606, 338] width 686 height 160
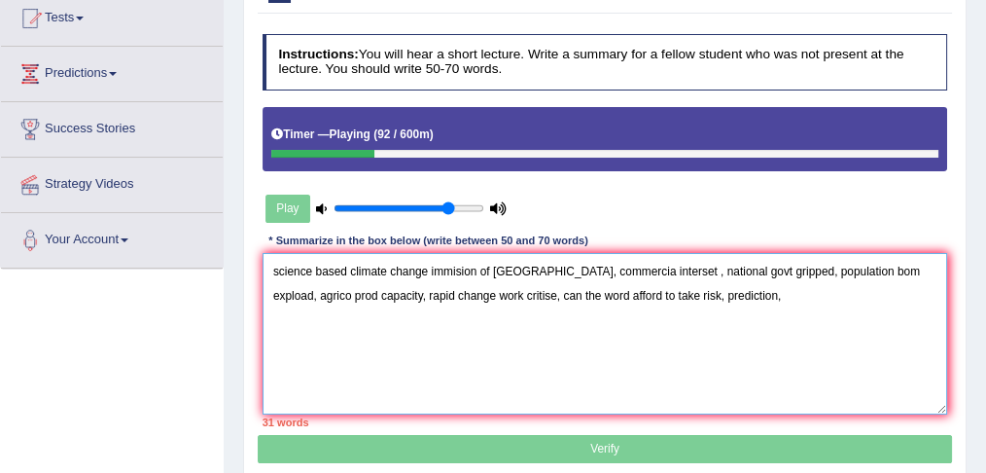
click at [268, 268] on textarea "science based climate change immision of [GEOGRAPHIC_DATA], commercia interset …" at bounding box center [606, 333] width 686 height 160
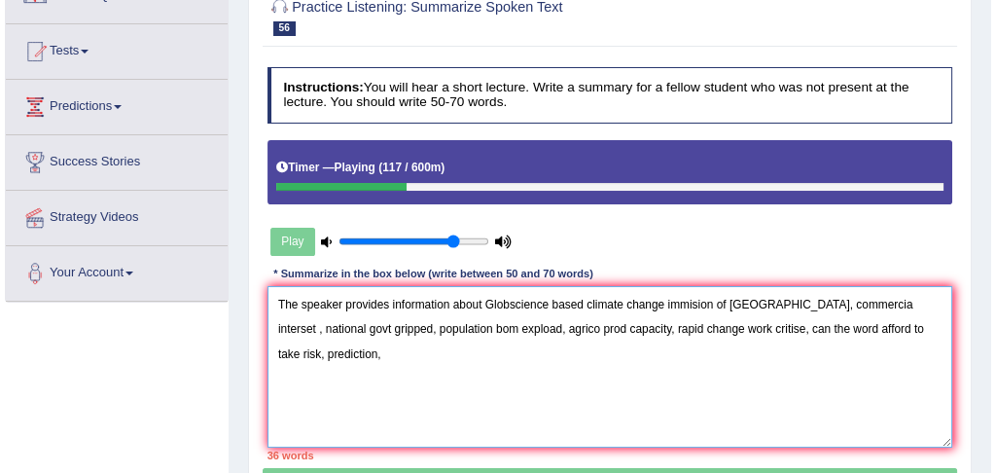
scroll to position [227, 0]
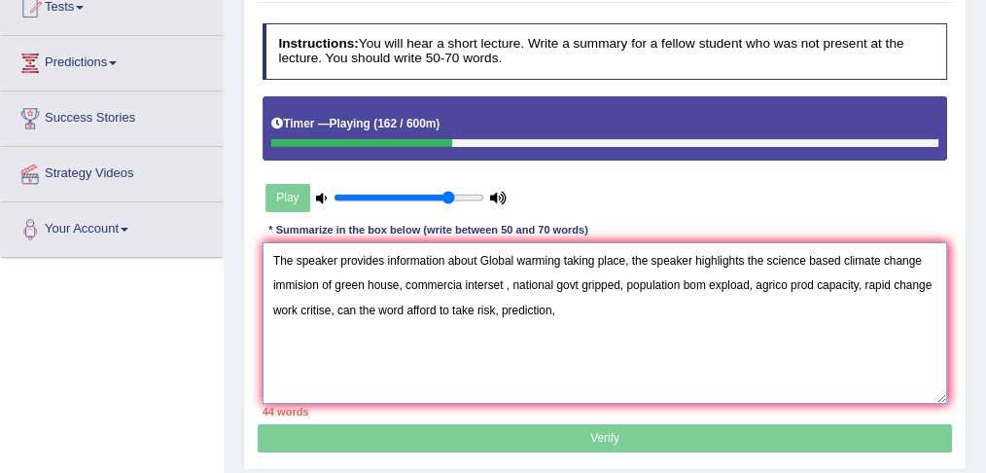
click at [488, 257] on textarea "The speaker provides information about Global warming taking place, the speaker…" at bounding box center [606, 322] width 686 height 160
click at [561, 310] on textarea "The speaker provides information about global warming taking place, the speaker…" at bounding box center [606, 322] width 686 height 160
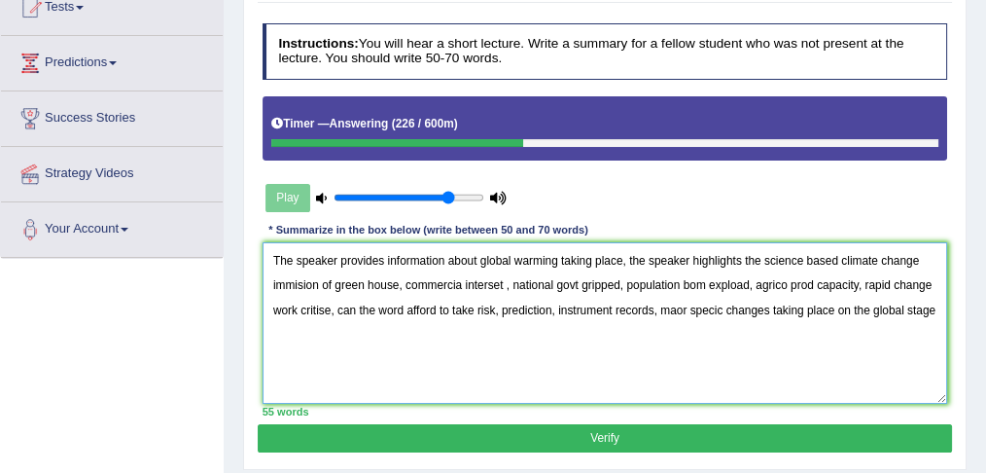
click at [620, 258] on textarea "The speaker provides information about global warming taking place, the speaker…" at bounding box center [606, 322] width 686 height 160
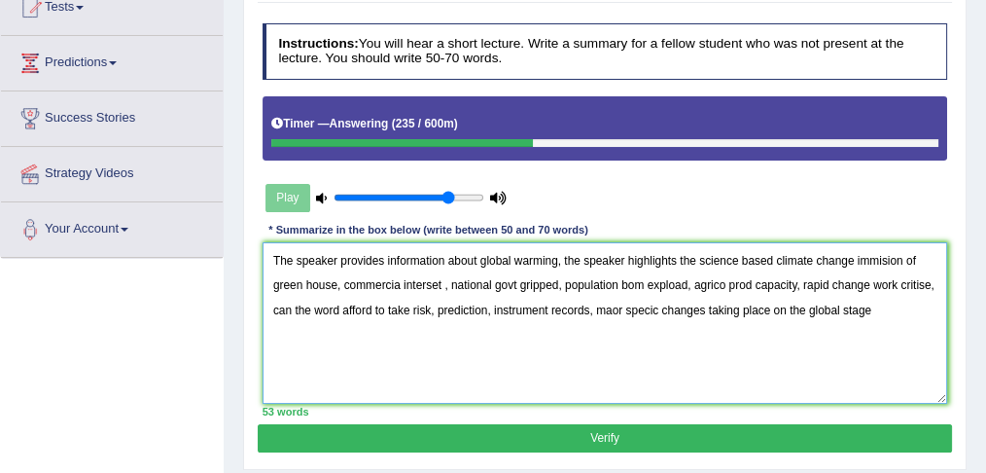
click at [853, 259] on textarea "The speaker provides information about global warming, the speaker highlights t…" at bounding box center [606, 322] width 686 height 160
click at [889, 256] on textarea "The speaker provides information about global warming, the speaker highlights t…" at bounding box center [606, 322] width 686 height 160
click at [865, 256] on textarea "The speaker provides information about global warming, the speaker highlights t…" at bounding box center [606, 322] width 686 height 160
click at [894, 259] on textarea "The speaker provides information about global warming, the speaker highlights t…" at bounding box center [606, 322] width 686 height 160
click at [888, 259] on textarea "The speaker provides information about global warming, the speaker highlights t…" at bounding box center [606, 322] width 686 height 160
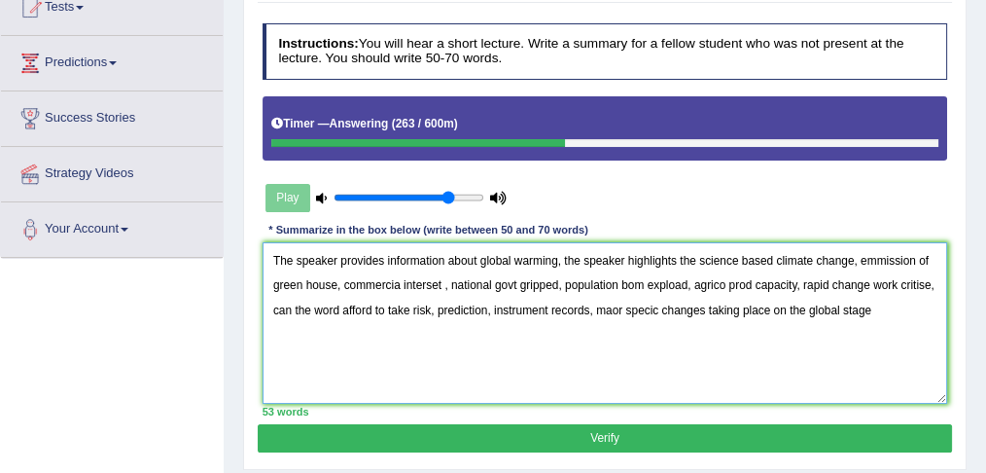
click at [885, 259] on textarea "The speaker provides information about global warming, the speaker highlights t…" at bounding box center [606, 322] width 686 height 160
click at [424, 283] on textarea "The speaker provides information about global warming, the speaker highlights t…" at bounding box center [606, 322] width 686 height 160
click at [432, 283] on textarea "The speaker provides information about global warming, the speaker highlights t…" at bounding box center [606, 322] width 686 height 160
click at [437, 283] on textarea "The speaker provides information about global warming, the speaker highlights t…" at bounding box center [606, 322] width 686 height 160
click at [442, 283] on textarea "The speaker provides information about global warming, the speaker highlights t…" at bounding box center [606, 322] width 686 height 160
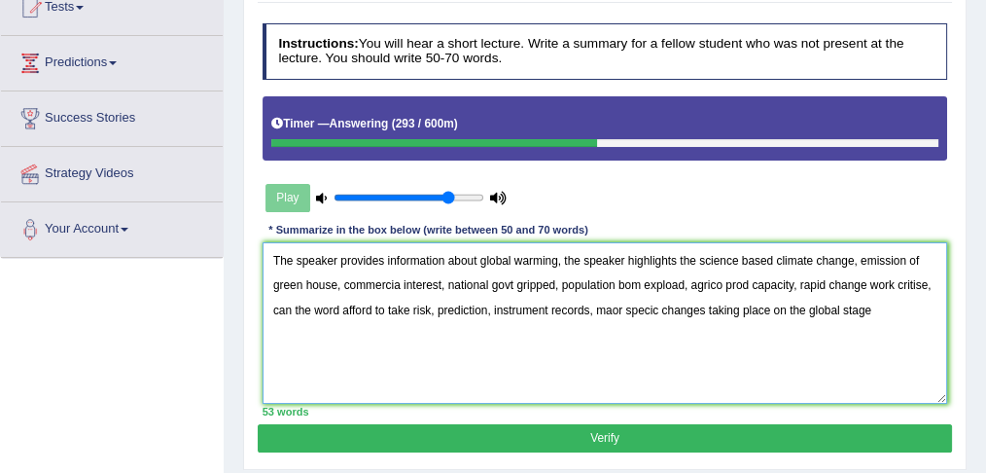
click at [512, 283] on textarea "The speaker provides information about global warming, the speaker highlights t…" at bounding box center [606, 322] width 686 height 160
click at [398, 281] on textarea "The speaker provides information about global warming, the speaker highlights t…" at bounding box center [606, 322] width 686 height 160
click at [680, 282] on textarea "The speaker provides information about global warming, the speaker highlights t…" at bounding box center [606, 322] width 686 height 160
click at [767, 283] on textarea "The speaker provides information about global warming, the speaker highlights t…" at bounding box center [606, 322] width 686 height 160
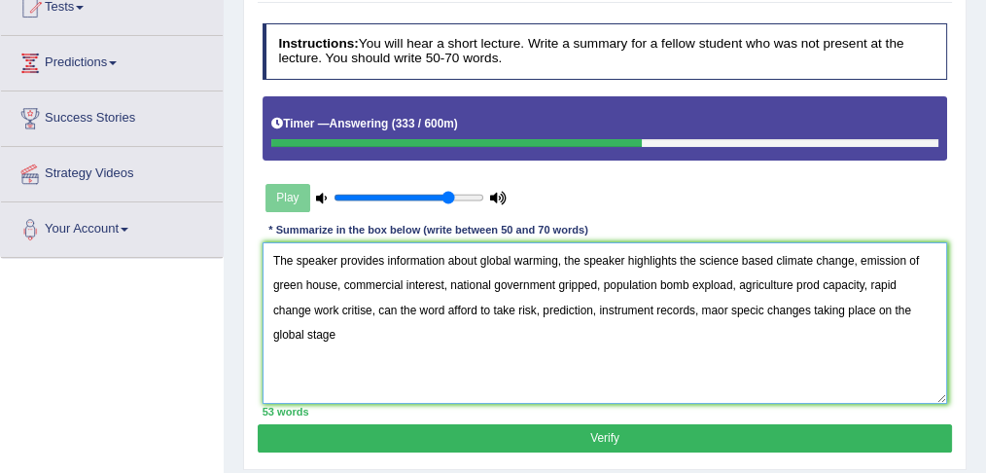
click at [820, 279] on textarea "The speaker provides information about global warming, the speaker highlights t…" at bounding box center [606, 322] width 686 height 160
click at [369, 307] on textarea "The speaker provides information about global warming, the speaker highlights t…" at bounding box center [606, 322] width 686 height 160
click at [309, 305] on textarea "The speaker provides information about global warming, the speaker highlights t…" at bounding box center [606, 322] width 686 height 160
click at [351, 307] on textarea "The speaker provides information about global warming, the speaker highlights t…" at bounding box center [606, 322] width 686 height 160
click at [353, 307] on textarea "The speaker provides information about global warming, the speaker highlights t…" at bounding box center [606, 322] width 686 height 160
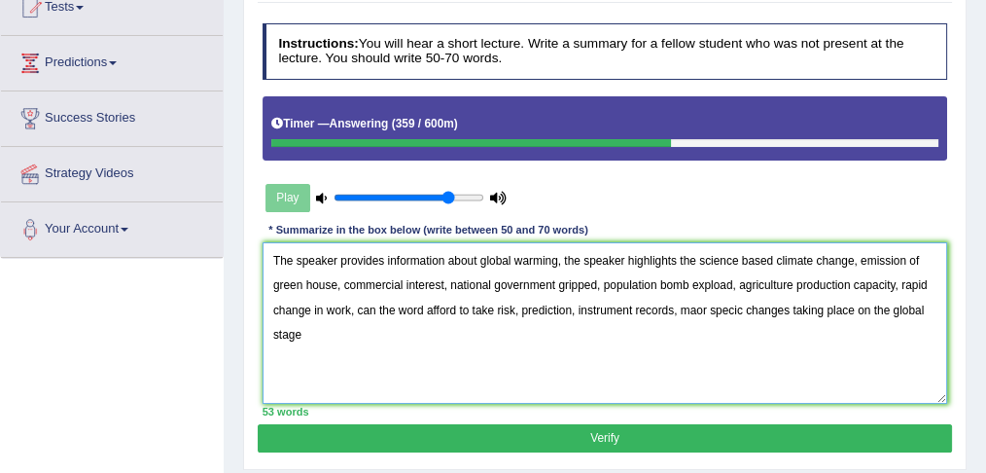
click at [353, 307] on textarea "The speaker provides information about global warming, the speaker highlights t…" at bounding box center [606, 322] width 686 height 160
click at [736, 283] on textarea "The speaker provides information about global warming, the speaker highlights t…" at bounding box center [606, 322] width 686 height 160
click at [432, 307] on textarea "The speaker provides information about global warming, the speaker highlights t…" at bounding box center [606, 322] width 686 height 160
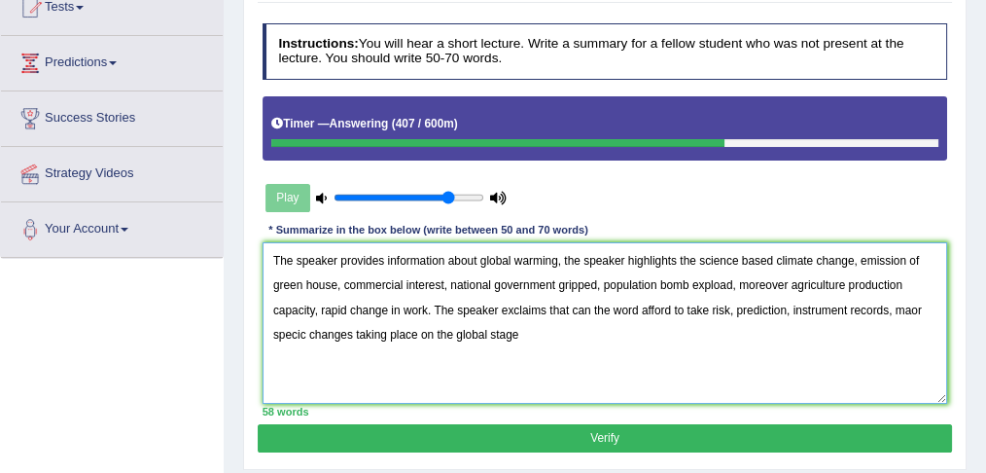
click at [631, 307] on textarea "The speaker provides information about global warming, the speaker highlights t…" at bounding box center [606, 322] width 686 height 160
click at [852, 256] on textarea "The speaker provides information about global warming, the speaker highlights t…" at bounding box center [606, 322] width 686 height 160
click at [560, 256] on textarea "The speaker provides information about global warming, the speaker highlights t…" at bounding box center [606, 322] width 686 height 160
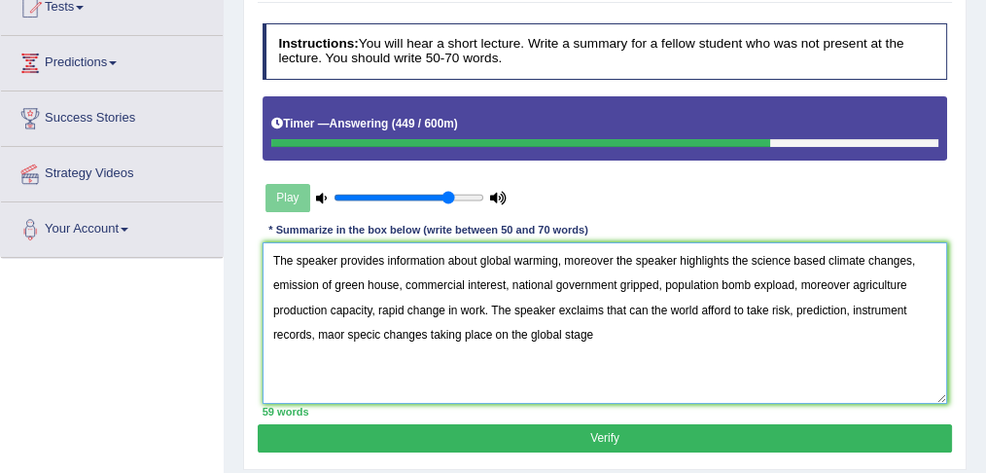
click at [852, 280] on textarea "The speaker provides information about global warming, moreover the speaker hig…" at bounding box center [606, 322] width 686 height 160
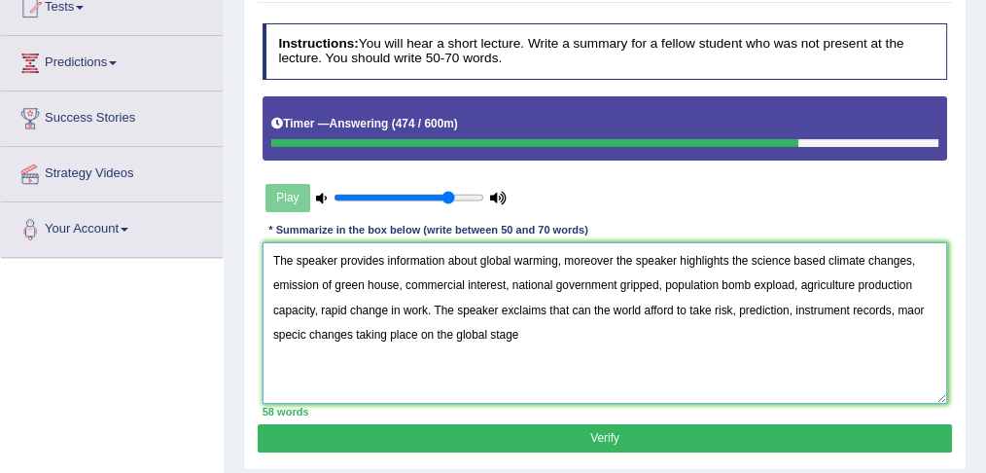
click at [848, 306] on textarea "The speaker provides information about global warming, moreover the speaker hig…" at bounding box center [606, 322] width 686 height 160
click at [787, 306] on textarea "The speaker provides information about global warming, moreover the speaker hig…" at bounding box center [606, 322] width 686 height 160
click at [735, 305] on textarea "The speaker provides information about global warming, moreover the speaker hig…" at bounding box center [606, 322] width 686 height 160
click at [496, 305] on textarea "The speaker provides information about global warming, moreover the speaker hig…" at bounding box center [606, 322] width 686 height 160
click at [799, 306] on textarea "The speaker provides information about global warming, moreover the speaker hig…" at bounding box center [606, 322] width 686 height 160
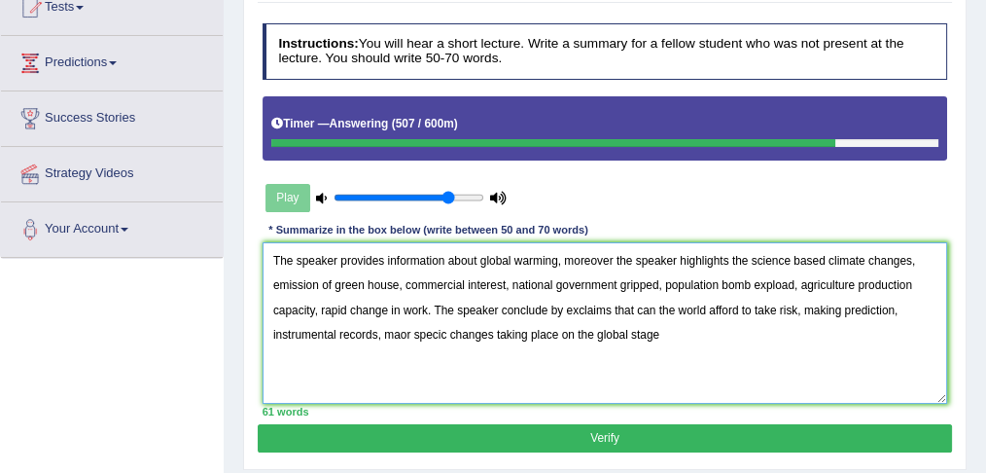
click at [893, 306] on textarea "The speaker provides information about global warming, moreover the speaker hig…" at bounding box center [606, 322] width 686 height 160
click at [463, 331] on textarea "The speaker provides information about global warming, moreover the speaker hig…" at bounding box center [606, 322] width 686 height 160
click at [515, 335] on textarea "The speaker provides information about global warming, moreover the speaker hig…" at bounding box center [606, 322] width 686 height 160
click at [336, 333] on textarea "The speaker provides information about global warming, moreover the speaker hig…" at bounding box center [606, 322] width 686 height 160
click at [612, 307] on textarea "The speaker provides information about global warming, moreover the speaker hig…" at bounding box center [606, 322] width 686 height 160
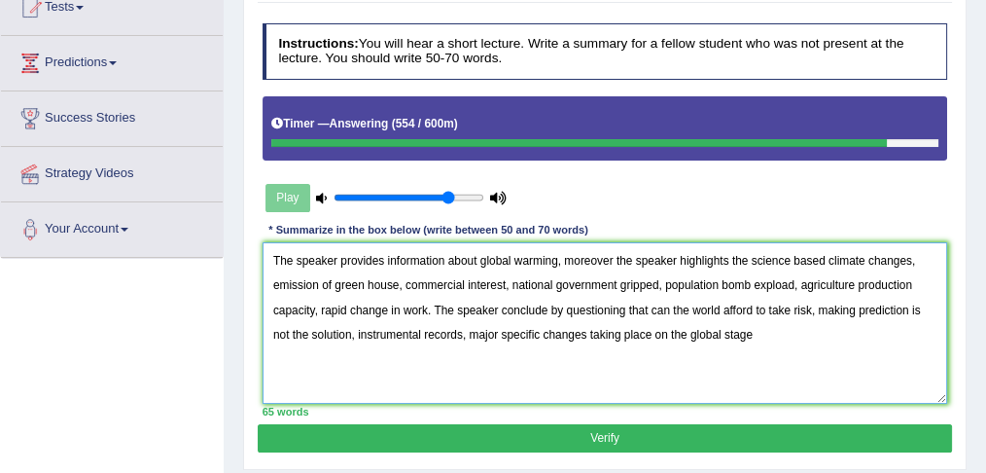
click at [646, 306] on textarea "The speaker provides information about global warming, moreover the speaker hig…" at bounding box center [606, 322] width 686 height 160
click at [692, 306] on textarea "The speaker provides information about global warming, moreover the speaker hig…" at bounding box center [606, 322] width 686 height 160
click at [722, 308] on textarea "The speaker provides information about global warming, moreover the speaker hig…" at bounding box center [606, 322] width 686 height 160
click at [476, 331] on textarea "The speaker provides information about global warming, moreover the speaker hig…" at bounding box center [606, 322] width 686 height 160
click at [479, 330] on textarea "The speaker provides information about global warming, moreover the speaker hig…" at bounding box center [606, 322] width 686 height 160
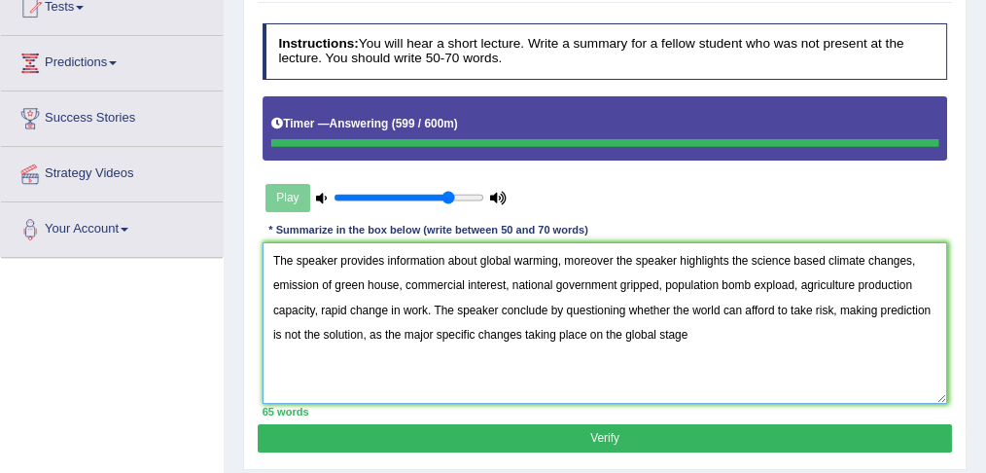
type textarea "The speaker provides information about global warming, moreover the speaker hig…"
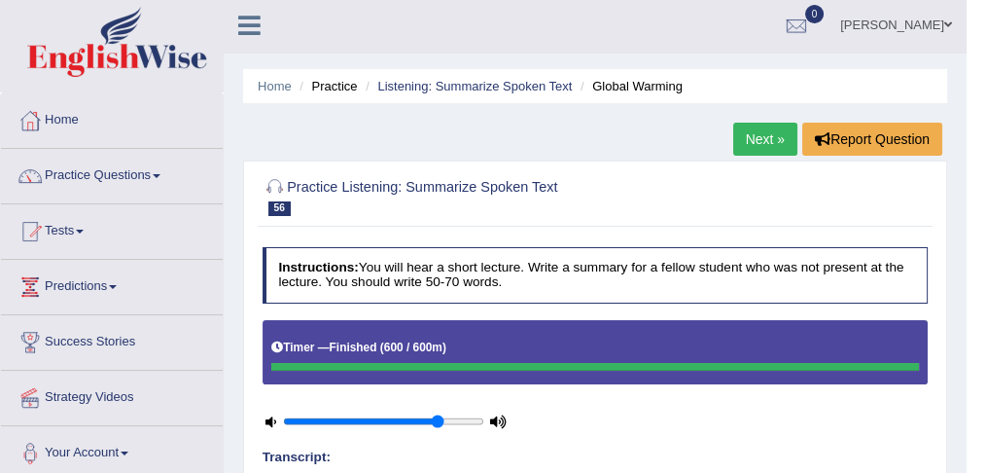
scroll to position [0, 0]
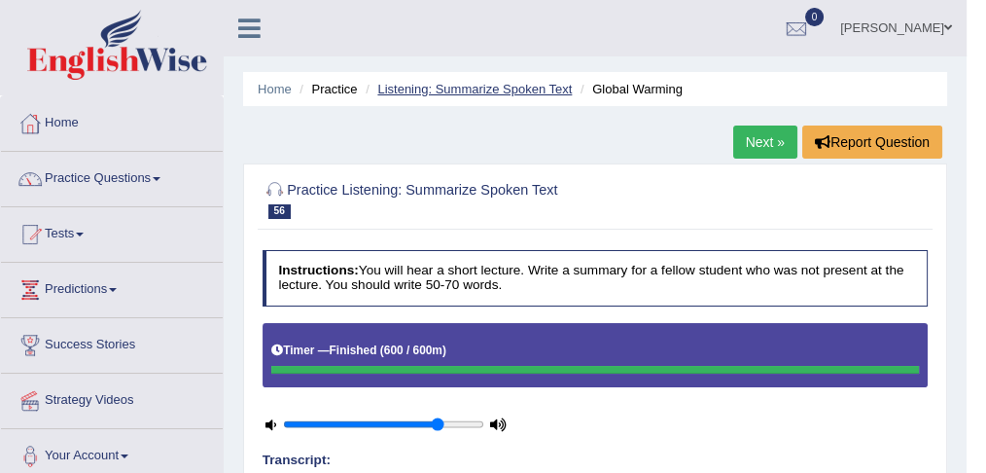
click at [493, 87] on link "Listening: Summarize Spoken Text" at bounding box center [474, 89] width 194 height 15
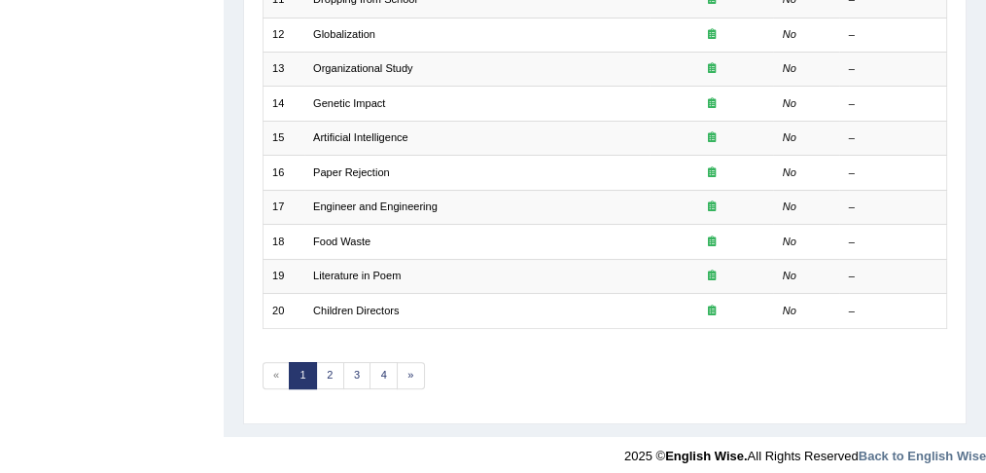
scroll to position [640, 0]
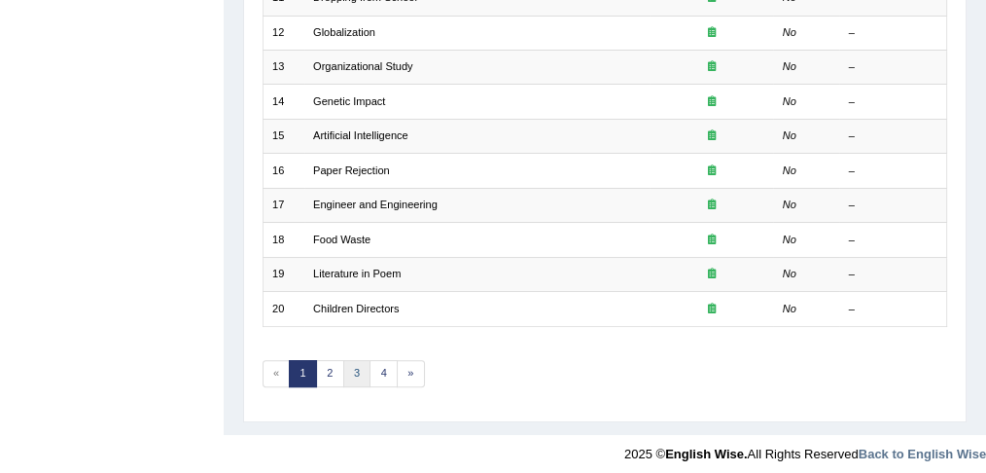
click at [345, 362] on link "3" at bounding box center [357, 373] width 28 height 27
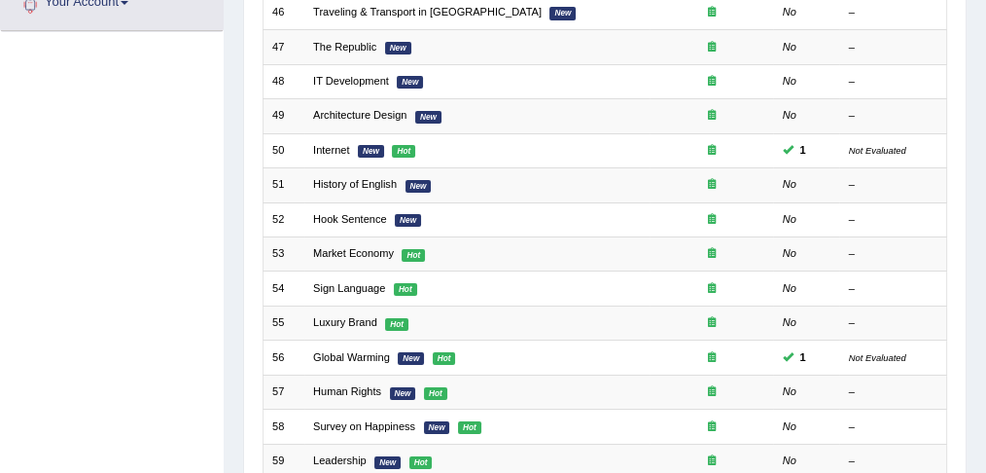
scroll to position [476, 0]
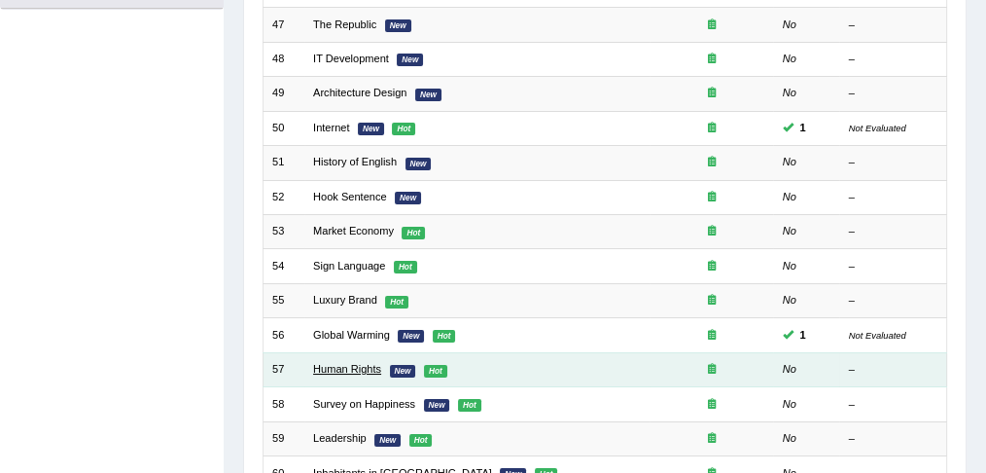
click at [351, 365] on link "Human Rights" at bounding box center [347, 369] width 68 height 12
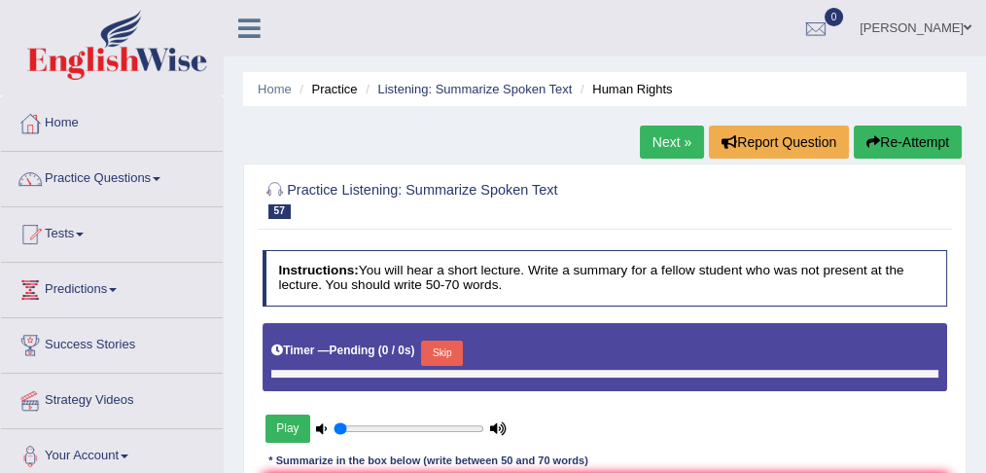
type input "0.8"
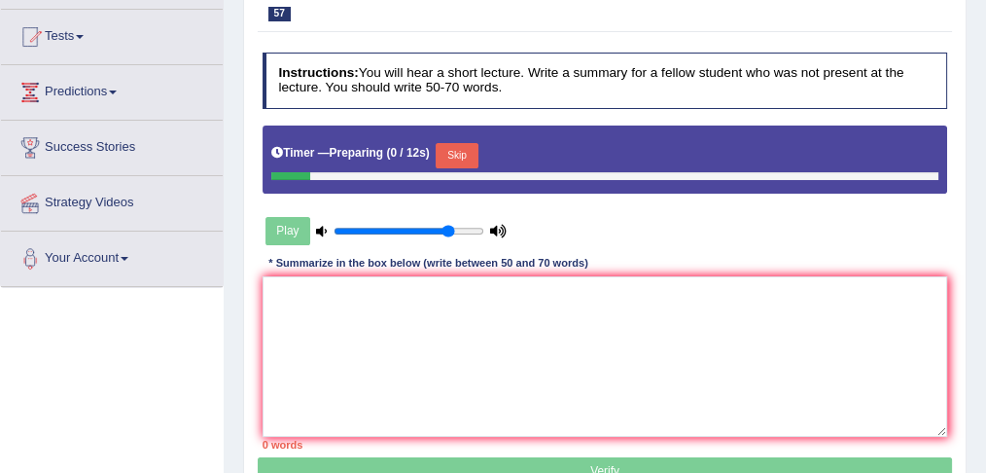
scroll to position [259, 0]
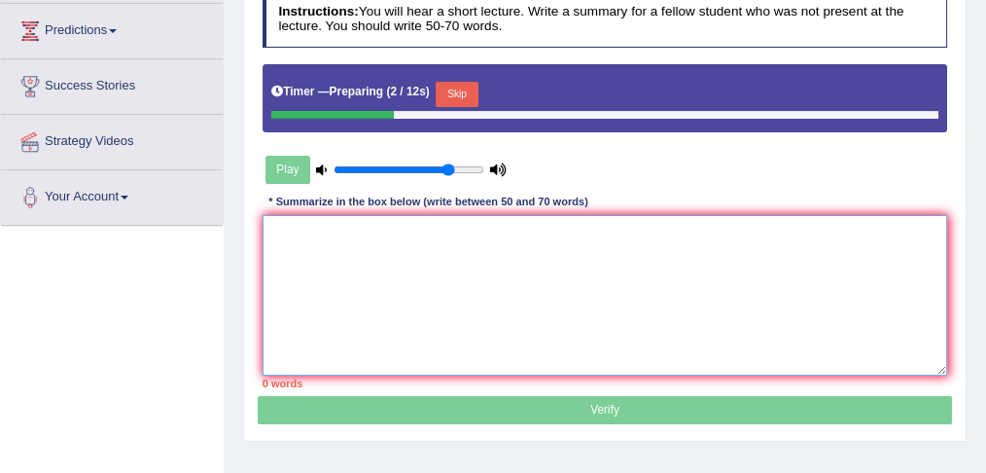
click at [369, 282] on textarea at bounding box center [606, 295] width 686 height 160
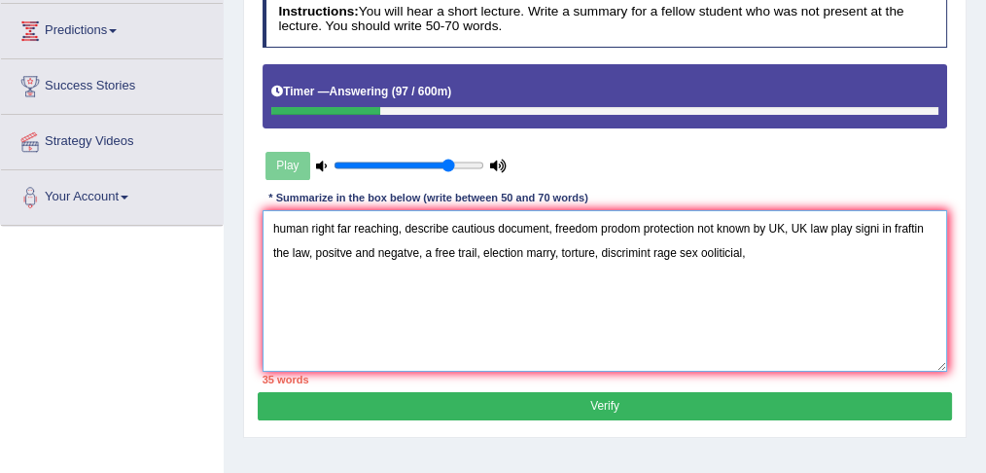
click at [269, 226] on textarea "human right far reaching, describe cautious document, freedom prodom protection…" at bounding box center [606, 290] width 686 height 160
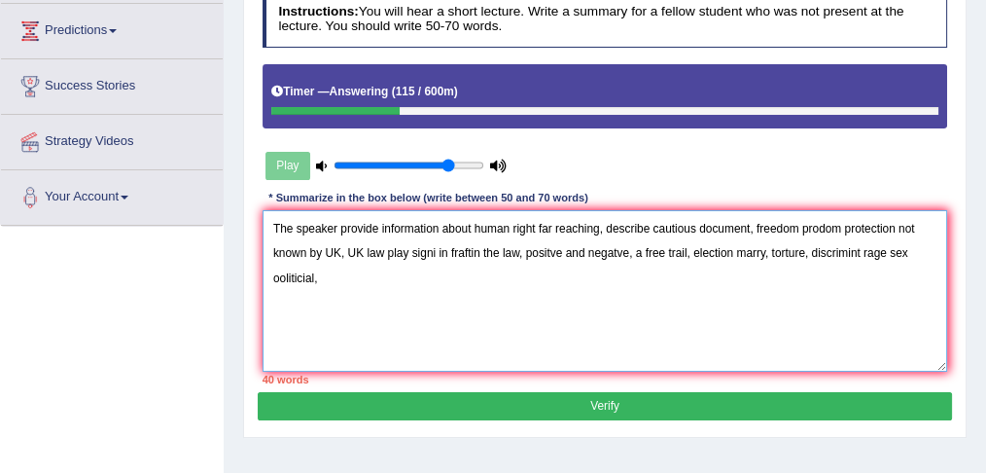
click at [534, 226] on textarea "The speaker provide information about human right far reaching, describe cautio…" at bounding box center [606, 290] width 686 height 160
click at [653, 225] on textarea "The speaker provide information about human rights which is far reaching, descr…" at bounding box center [606, 290] width 686 height 160
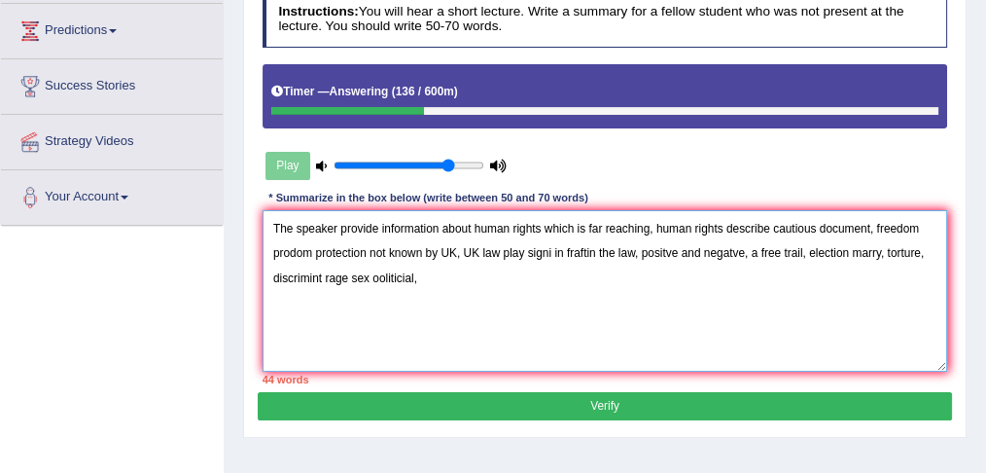
click at [771, 227] on textarea "The speaker provide information about human rights which is far reaching, human…" at bounding box center [606, 290] width 686 height 160
click at [309, 250] on textarea "The speaker provide information about human rights which is far reaching, human…" at bounding box center [606, 290] width 686 height 160
click at [884, 224] on textarea "The speaker provide information about human rights which is far reaching, human…" at bounding box center [606, 290] width 686 height 160
click at [320, 249] on textarea "The speaker provide information about human rights which is far reaching, human…" at bounding box center [606, 290] width 686 height 160
click at [440, 249] on textarea "The speaker provide information about human rights which is far reaching, human…" at bounding box center [606, 290] width 686 height 160
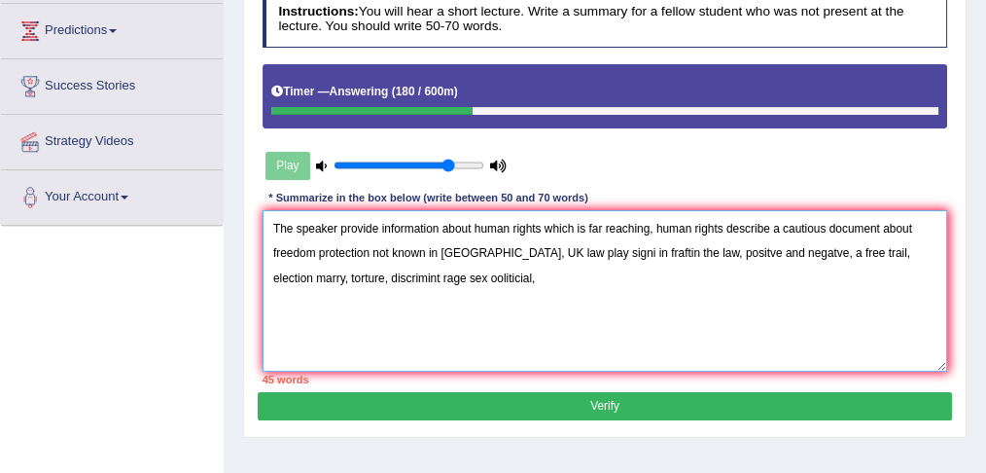
click at [454, 251] on textarea "The speaker provide information about human rights which is far reaching, human…" at bounding box center [606, 290] width 686 height 160
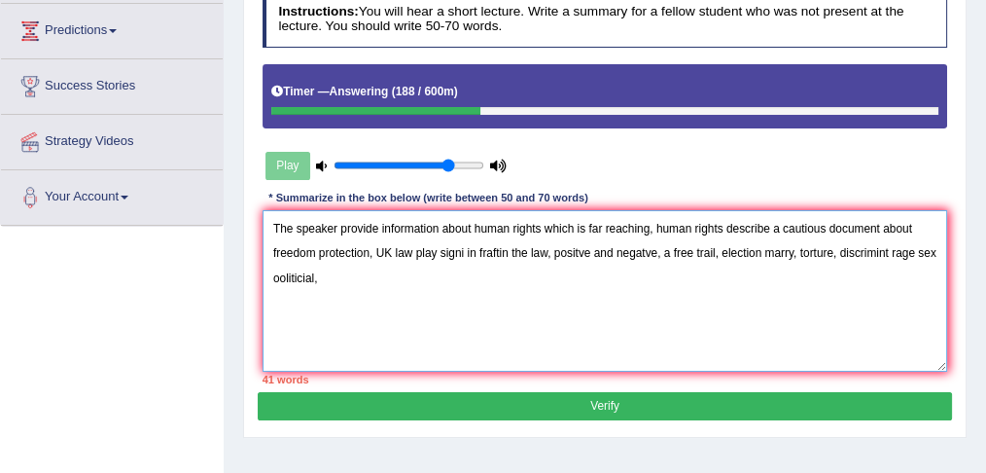
click at [376, 249] on textarea "The speaker provide information about human rights which is far reaching, human…" at bounding box center [606, 290] width 686 height 160
click at [370, 249] on textarea "The speaker provide information about human rights which is far reaching, human…" at bounding box center [606, 290] width 686 height 160
click at [376, 250] on textarea "The speaker provide information about human rights which is far reaching, human…" at bounding box center [606, 290] width 686 height 160
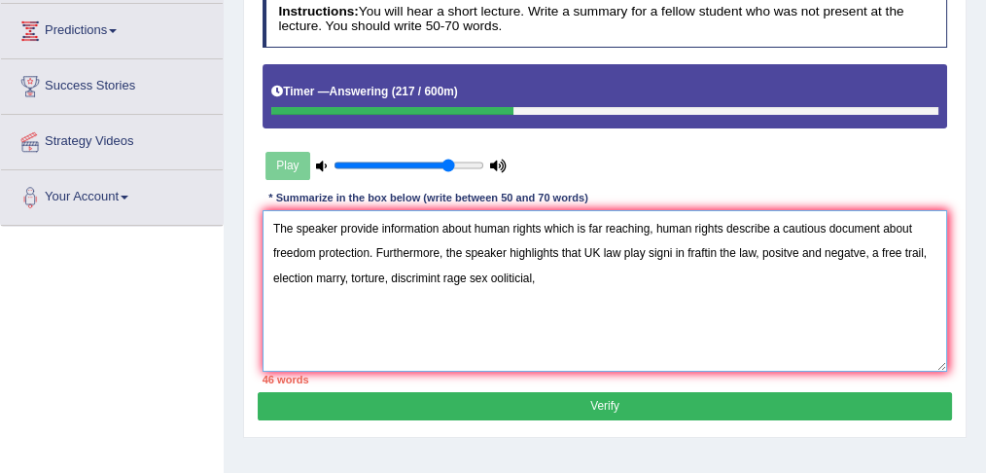
click at [619, 250] on textarea "The speaker provide information about human rights which is far reaching, human…" at bounding box center [606, 290] width 686 height 160
click at [666, 249] on textarea "The speaker provide information about human rights which is far reaching, human…" at bounding box center [606, 290] width 686 height 160
click at [717, 249] on textarea "The speaker provide information about human rights which is far reaching, human…" at bounding box center [606, 290] width 686 height 160
click at [810, 250] on textarea "The speaker provide information about human rights which is far reaching, human…" at bounding box center [606, 290] width 686 height 160
click at [804, 248] on textarea "The speaker provide information about human rights which is far reaching, human…" at bounding box center [606, 290] width 686 height 160
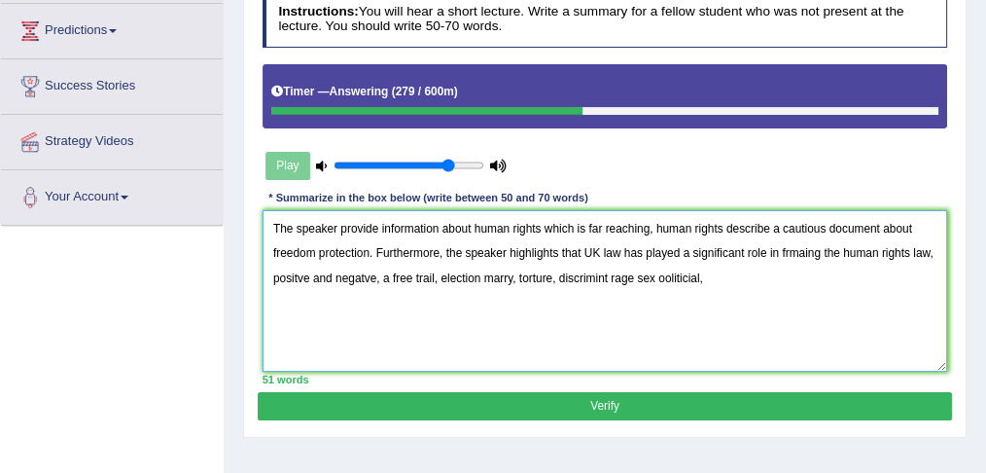
click at [934, 251] on textarea "The speaker provide information about human rights which is far reaching, human…" at bounding box center [606, 290] width 686 height 160
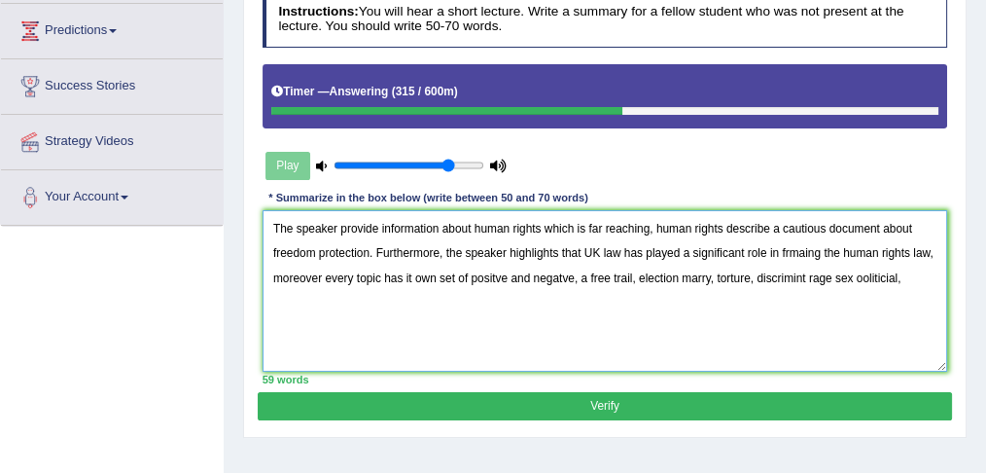
click at [559, 273] on textarea "The speaker provide information about human rights which is far reaching, human…" at bounding box center [606, 290] width 686 height 160
click at [561, 274] on textarea "The speaker provide information about human rights which is far reaching, human…" at bounding box center [606, 290] width 686 height 160
click at [576, 274] on textarea "The speaker provide information about human rights which is far reaching, human…" at bounding box center [606, 290] width 686 height 160
click at [506, 273] on textarea "The speaker provide information about human rights which is far reaching, human…" at bounding box center [606, 290] width 686 height 160
click at [592, 279] on textarea "The speaker provide information about human rights which is far reaching, human…" at bounding box center [606, 290] width 686 height 160
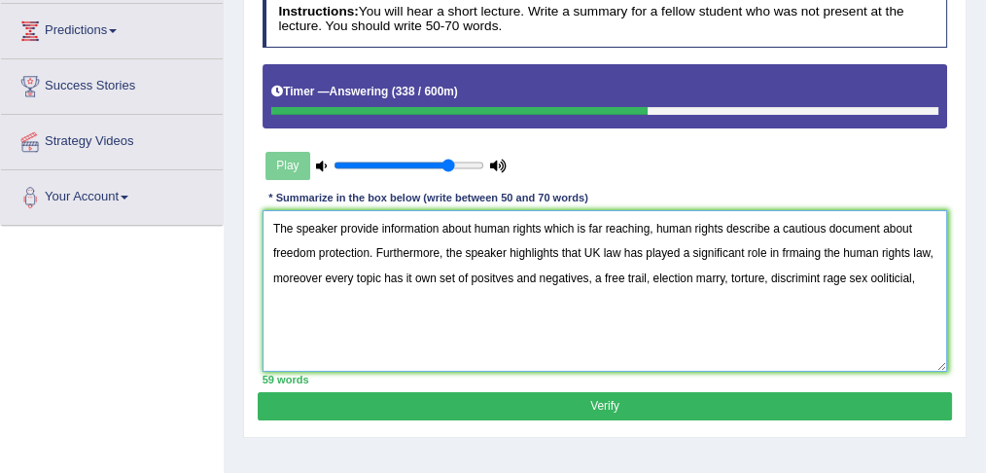
click at [608, 280] on textarea "The speaker provide information about human rights which is far reaching, human…" at bounding box center [606, 290] width 686 height 160
click at [590, 274] on textarea "The speaker provide information about human rights which is far reaching, human…" at bounding box center [606, 290] width 686 height 160
click at [714, 274] on textarea "The speaker provide information about human rights which is far reaching, human…" at bounding box center [606, 290] width 686 height 160
click at [778, 274] on textarea "The speaker provide information about human rights which is far reaching, human…" at bounding box center [606, 290] width 686 height 160
click at [853, 273] on textarea "The speaker provide information about human rights which is far reaching, human…" at bounding box center [606, 290] width 686 height 160
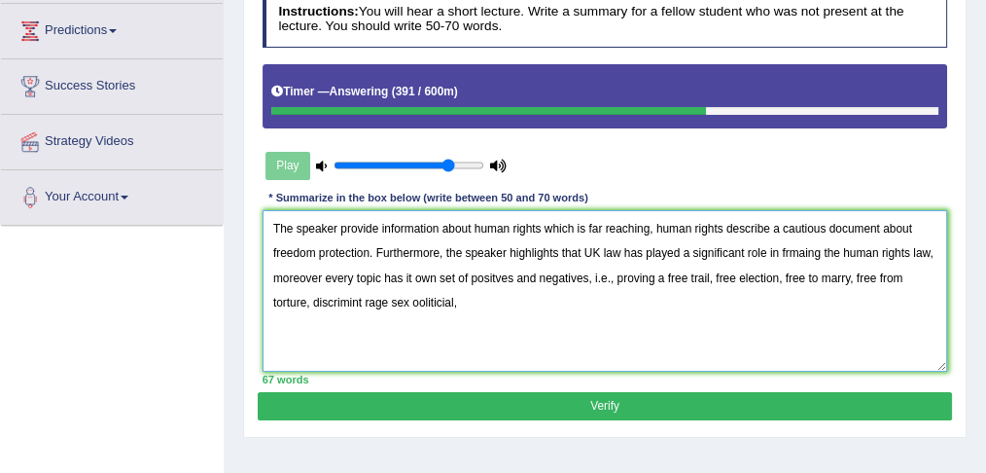
click at [311, 298] on textarea "The speaker provide information about human rights which is far reaching, human…" at bounding box center [606, 290] width 686 height 160
click at [426, 299] on textarea "The speaker provide information about human rights which is far reaching, human…" at bounding box center [606, 290] width 686 height 160
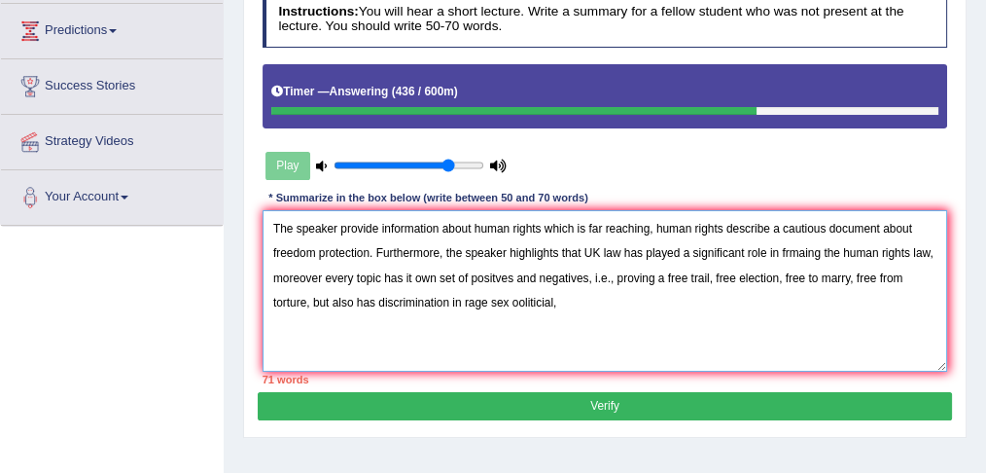
click at [556, 300] on textarea "The speaker provide information about human rights which is far reaching, human…" at bounding box center [606, 290] width 686 height 160
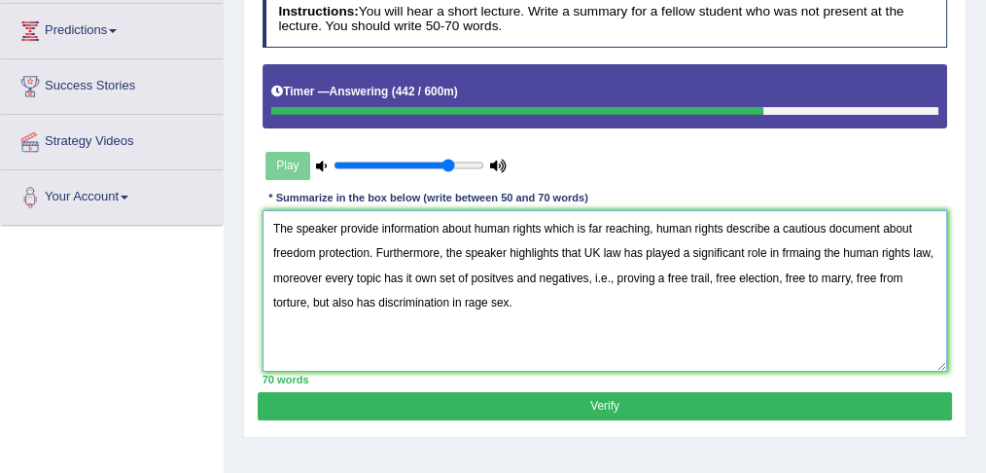
click at [486, 299] on textarea "The speaker provide information about human rights which is far reaching, human…" at bounding box center [606, 290] width 686 height 160
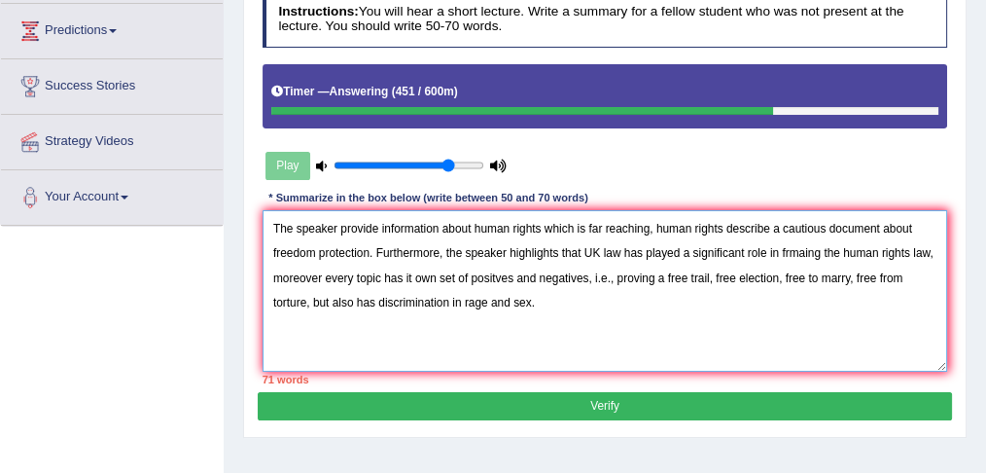
click at [612, 275] on textarea "The speaker provide information about human rights which is far reaching, human…" at bounding box center [606, 290] width 686 height 160
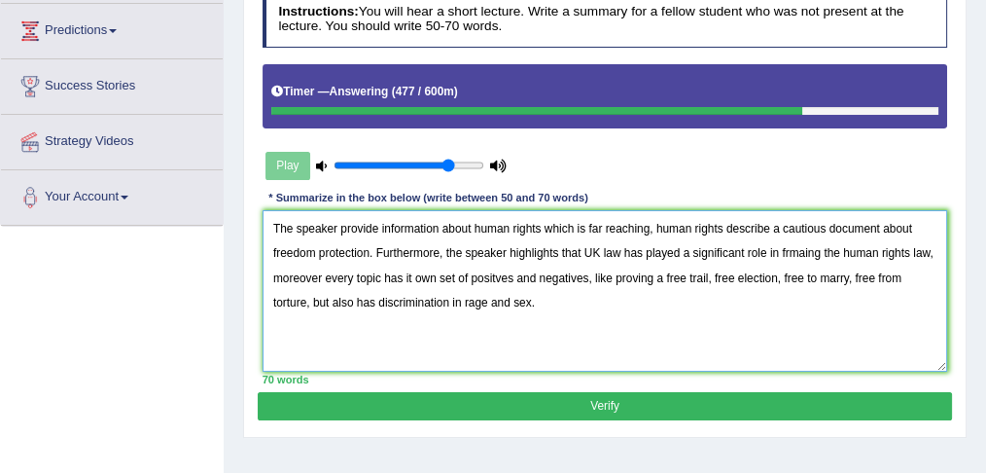
click at [375, 224] on textarea "The speaker provide information about human rights which is far reaching, human…" at bounding box center [606, 290] width 686 height 160
click at [787, 249] on textarea "The speaker provides information about human rights which is far reaching, huma…" at bounding box center [606, 290] width 686 height 160
click at [789, 250] on textarea "The speaker provides information about human rights which is far reaching, huma…" at bounding box center [606, 290] width 686 height 160
click at [661, 273] on textarea "The speaker provides information about human rights which is far reaching, huma…" at bounding box center [606, 290] width 686 height 160
click at [663, 273] on textarea "The speaker provides information about human rights which is far reaching, huma…" at bounding box center [606, 290] width 686 height 160
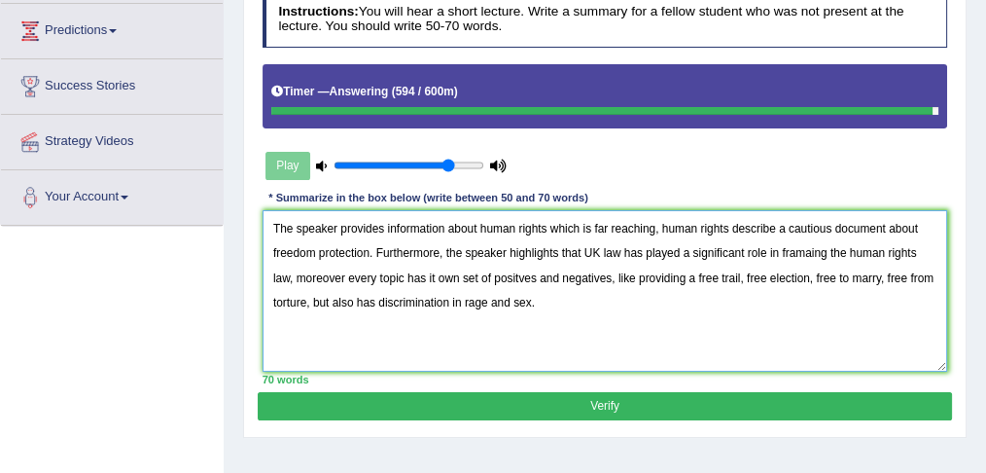
click at [491, 274] on textarea "The speaker provides information about human rights which is far reaching, huma…" at bounding box center [606, 290] width 686 height 160
type textarea "The speaker provides information about human rights which is far reaching, huma…"
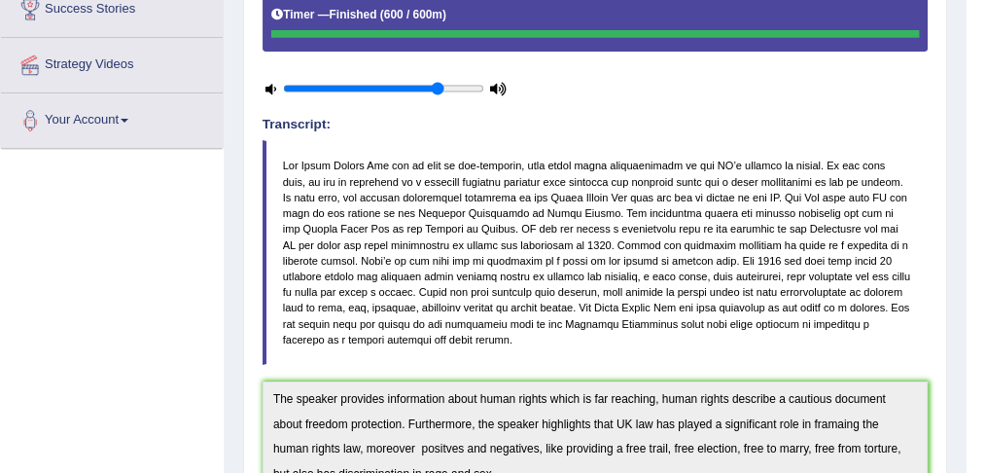
scroll to position [0, 0]
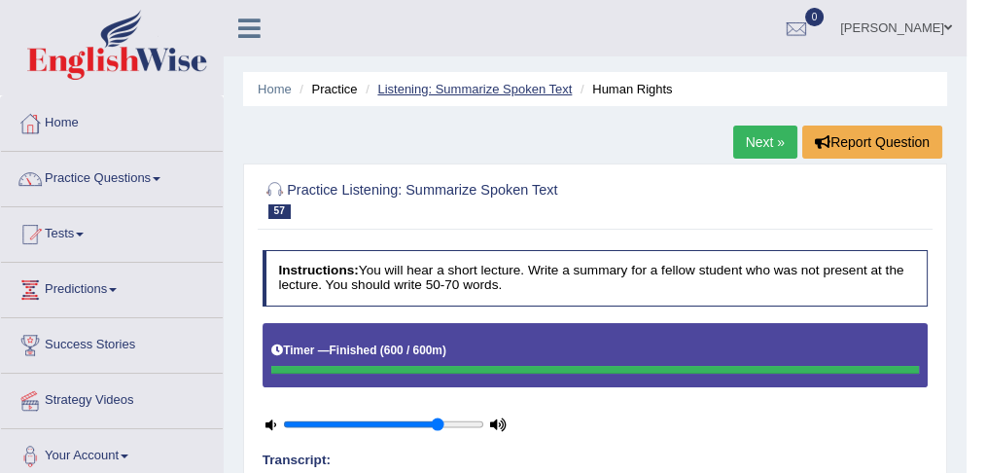
click at [511, 86] on link "Listening: Summarize Spoken Text" at bounding box center [474, 89] width 194 height 15
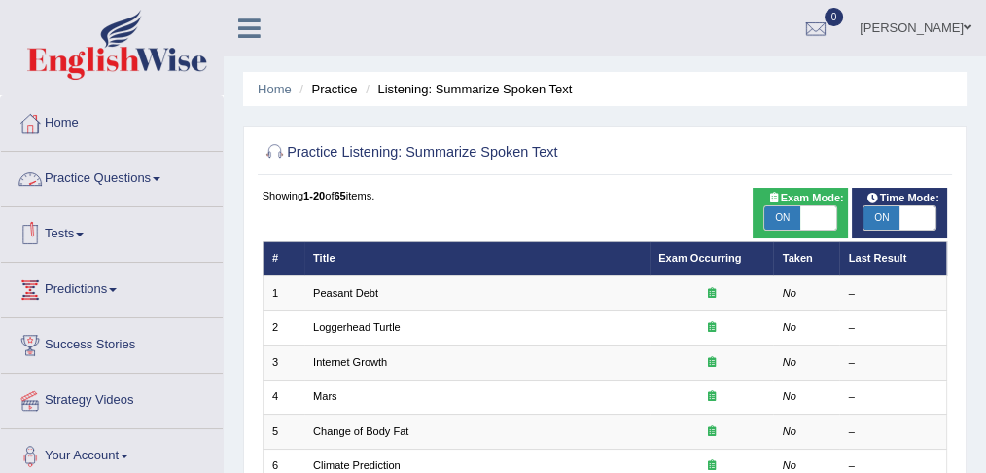
click at [159, 182] on link "Practice Questions" at bounding box center [112, 176] width 222 height 49
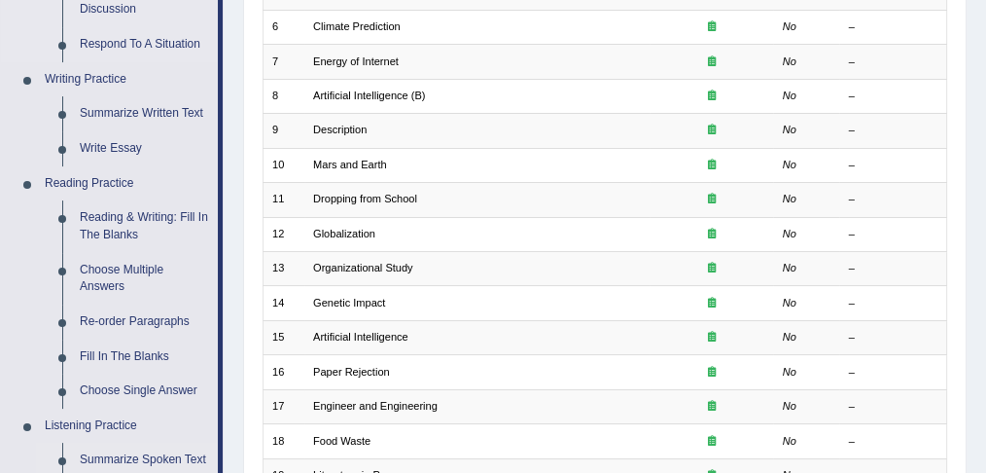
scroll to position [442, 0]
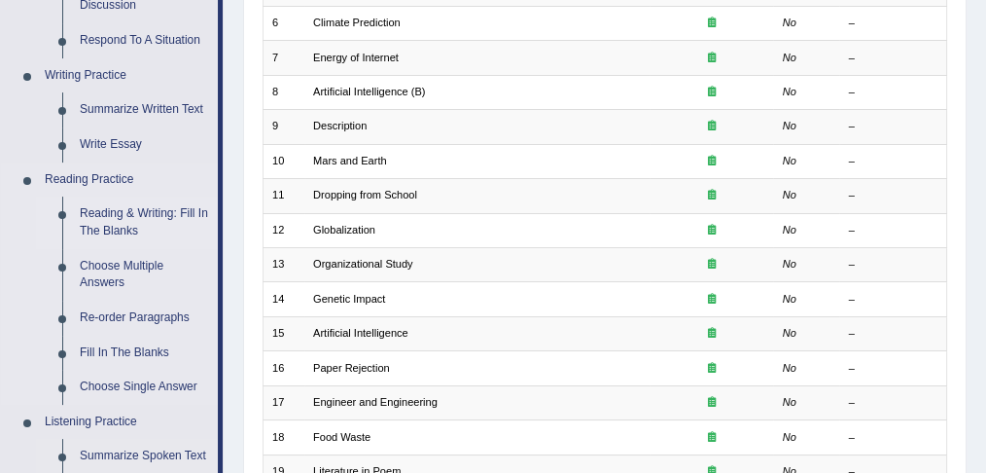
click at [129, 212] on link "Reading & Writing: Fill In The Blanks" at bounding box center [144, 222] width 147 height 52
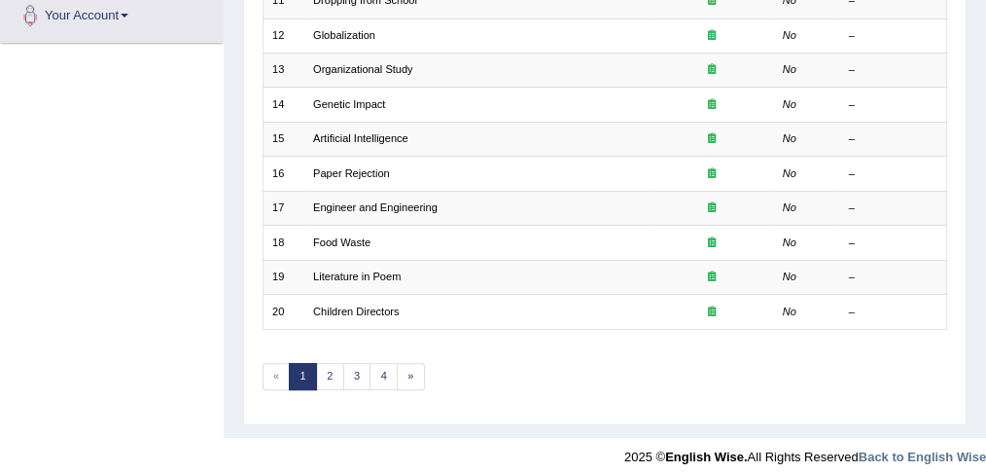
scroll to position [640, 0]
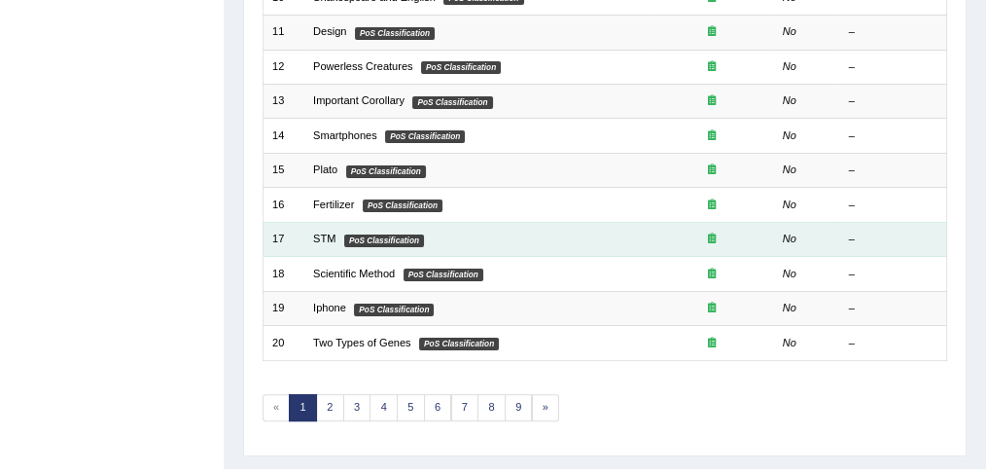
scroll to position [640, 0]
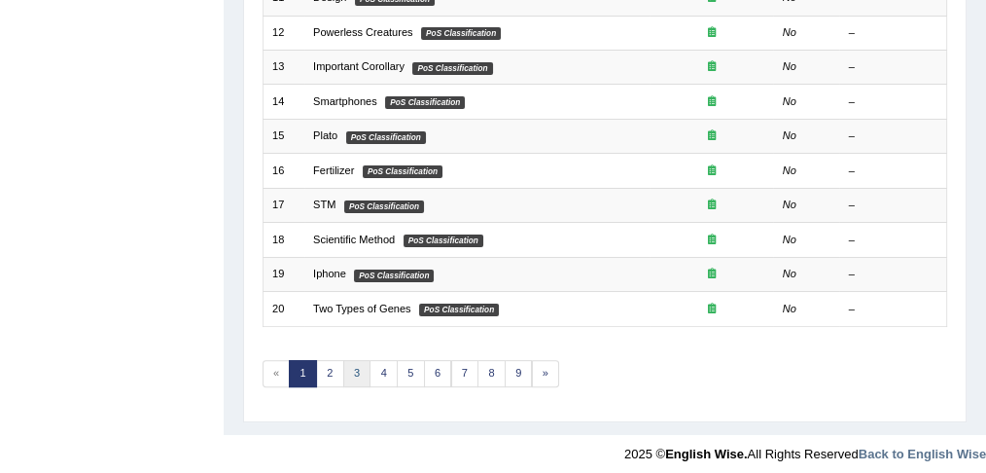
click at [356, 360] on link "3" at bounding box center [357, 373] width 28 height 27
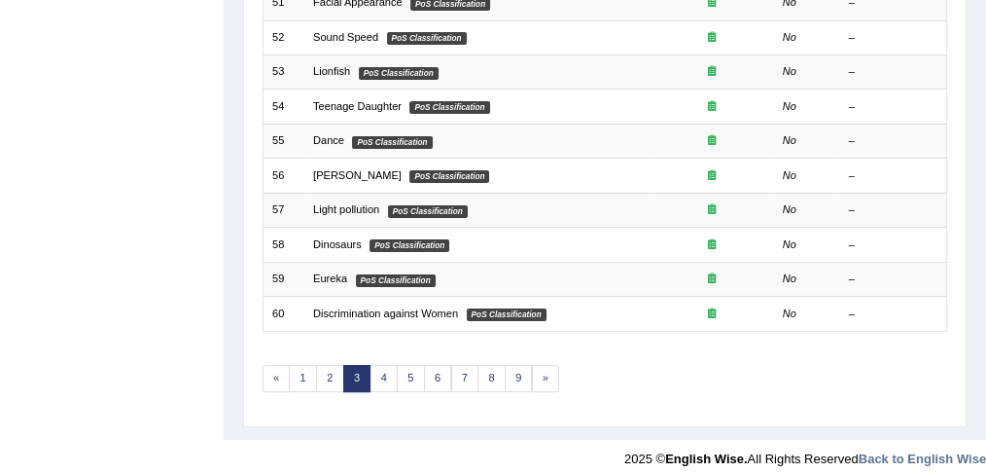
scroll to position [640, 0]
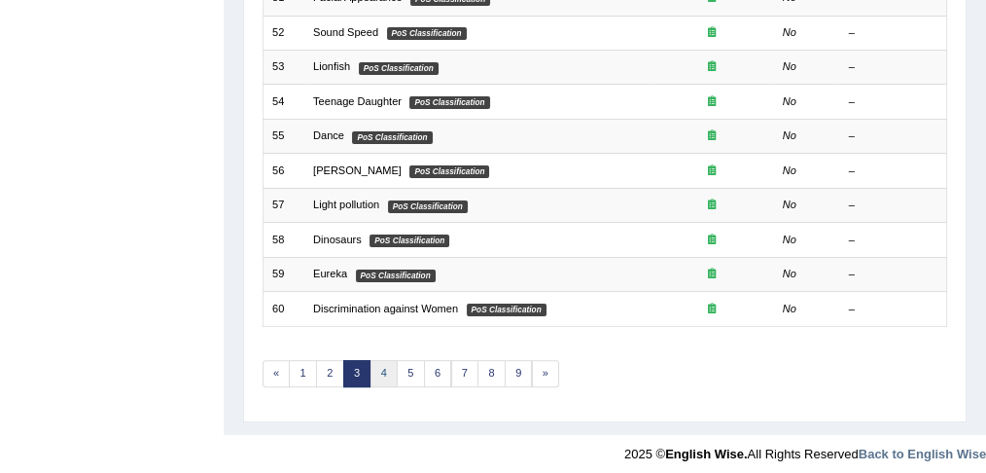
click at [387, 360] on link "4" at bounding box center [384, 373] width 28 height 27
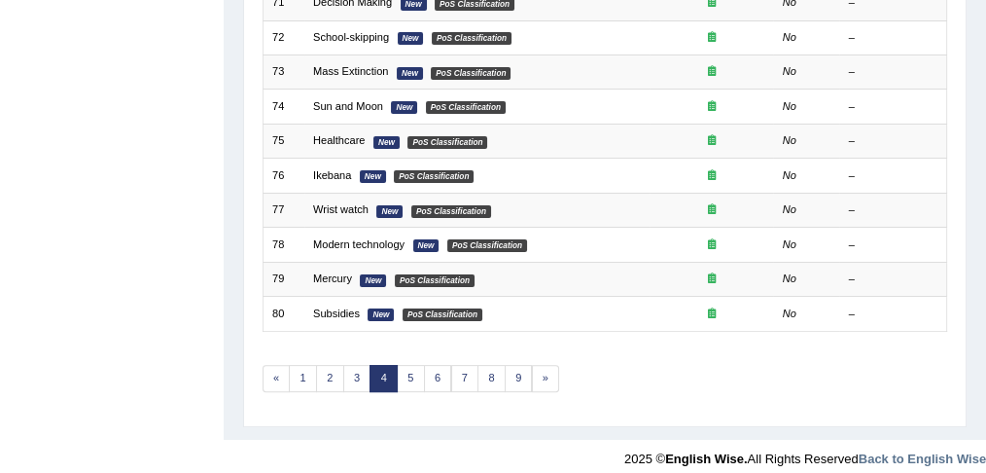
scroll to position [640, 0]
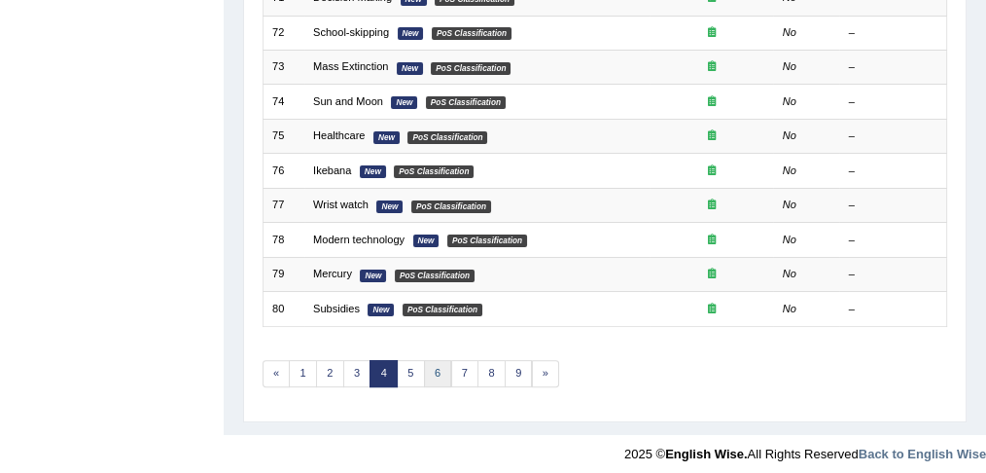
click at [442, 360] on link "6" at bounding box center [438, 373] width 28 height 27
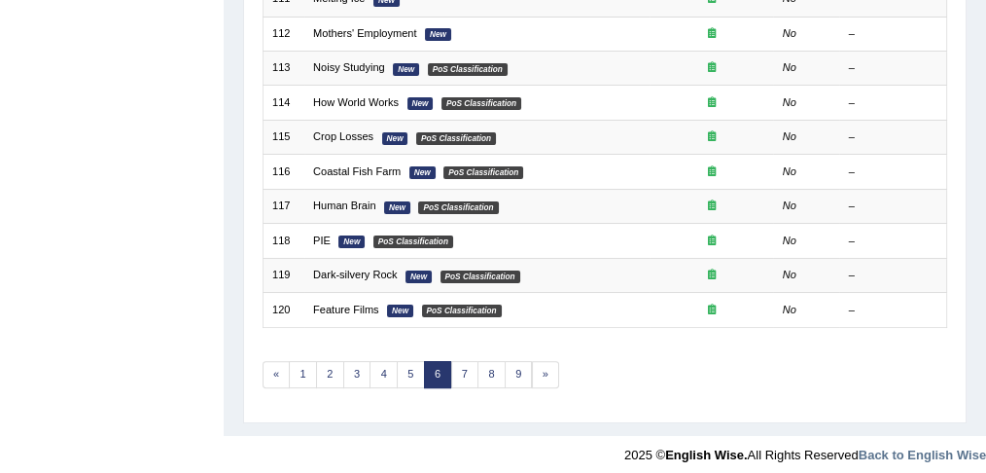
scroll to position [640, 0]
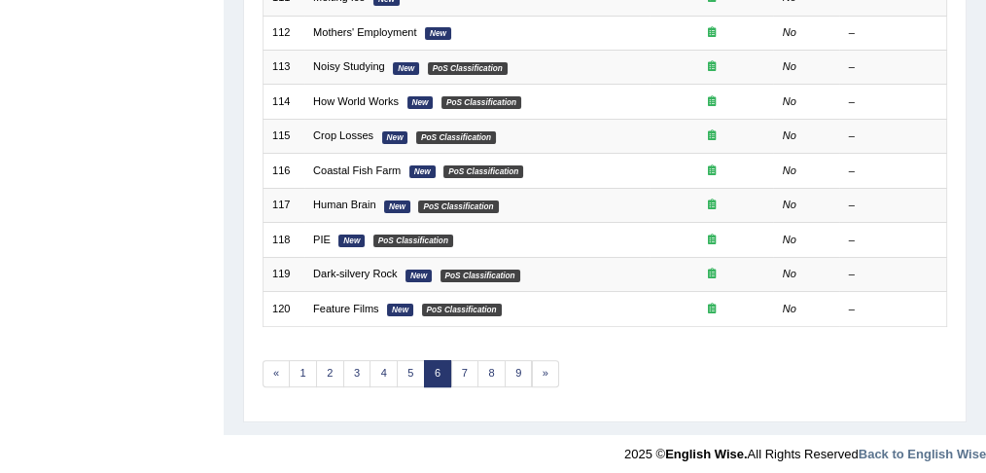
click at [458, 365] on link "7" at bounding box center [465, 373] width 28 height 27
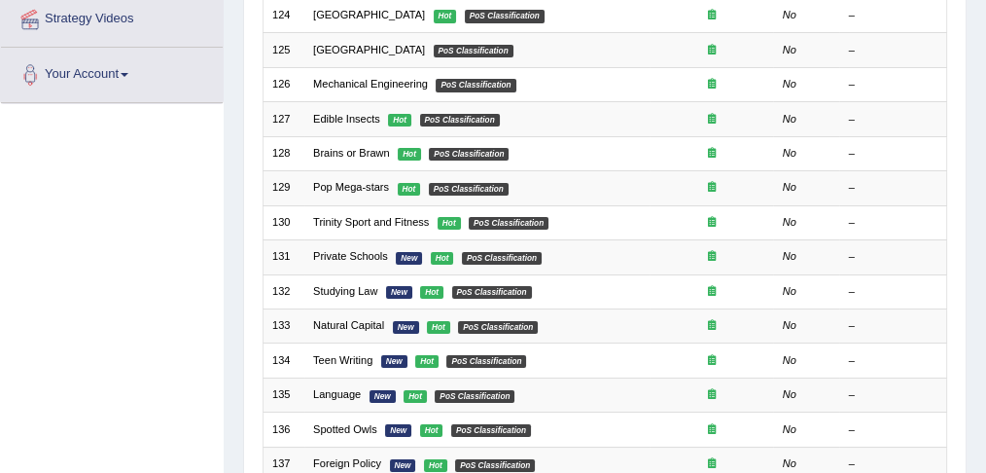
scroll to position [380, 0]
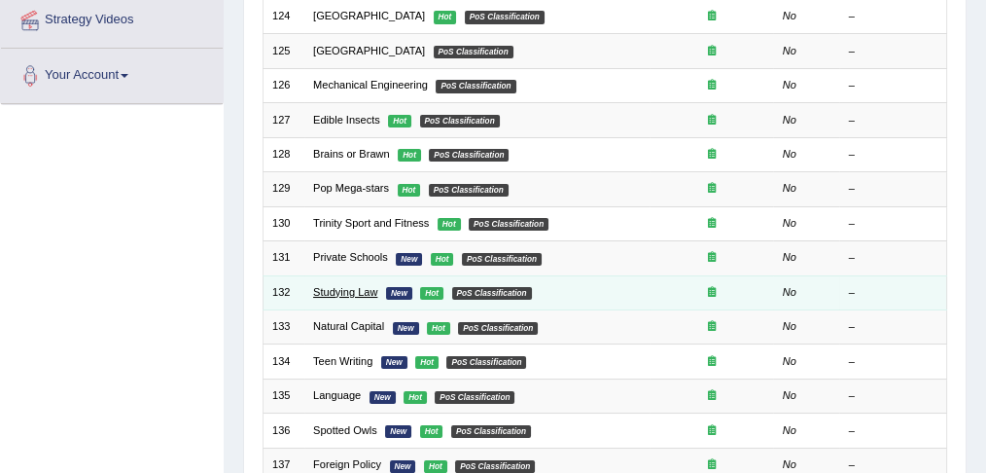
click at [375, 286] on link "Studying Law" at bounding box center [345, 292] width 64 height 12
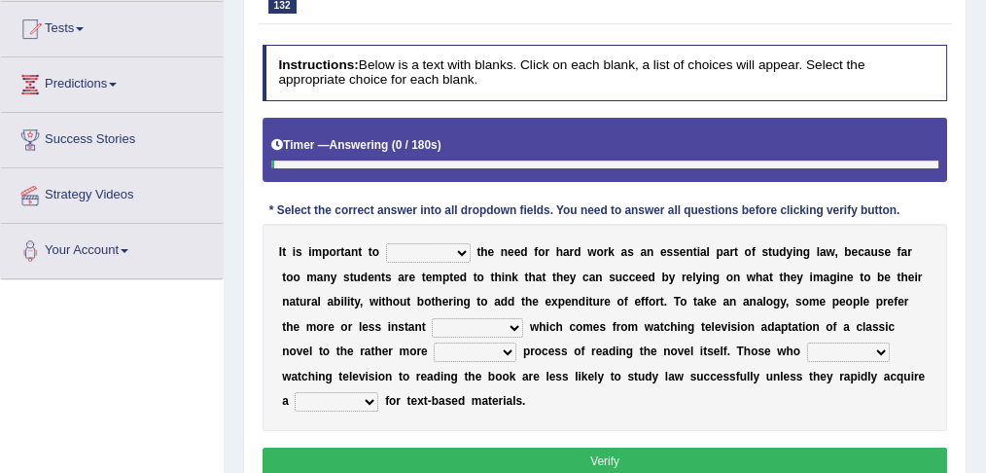
scroll to position [227, 0]
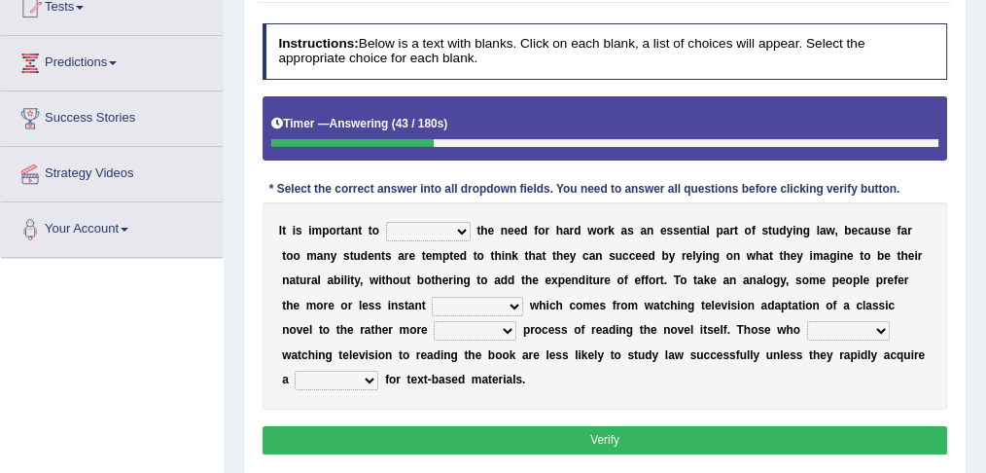
click at [458, 227] on select "emphasise criticise adjust replicate" at bounding box center [428, 231] width 85 height 19
select select "emphasise"
click at [386, 222] on select "emphasise criticise adjust replicate" at bounding box center [428, 231] width 85 height 19
click at [511, 300] on select "satisfaction reaction gratification adjusted" at bounding box center [477, 306] width 91 height 19
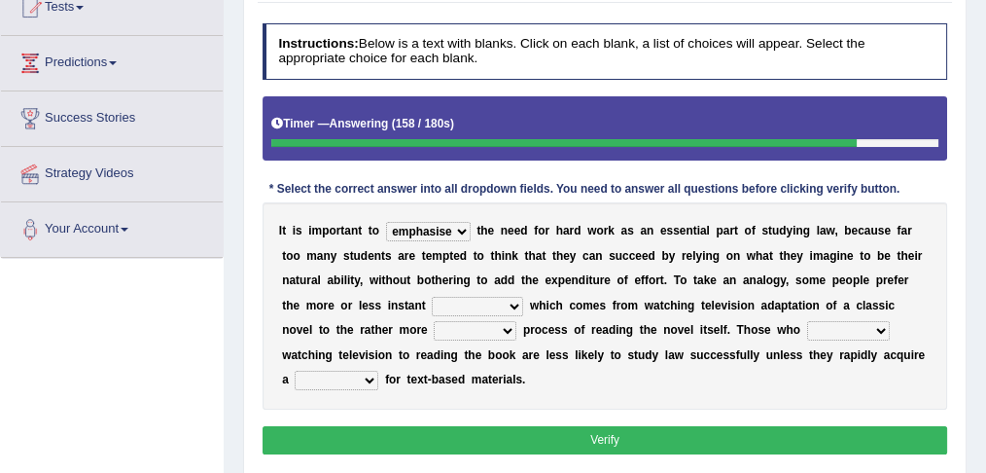
select select "reaction"
click at [432, 297] on select "satisfaction reaction gratification adjusted" at bounding box center [477, 306] width 91 height 19
click at [843, 327] on select "refer prefer stuff knot" at bounding box center [848, 330] width 83 height 19
select select "prefer"
click at [807, 321] on select "refer prefer stuff knot" at bounding box center [848, 330] width 83 height 19
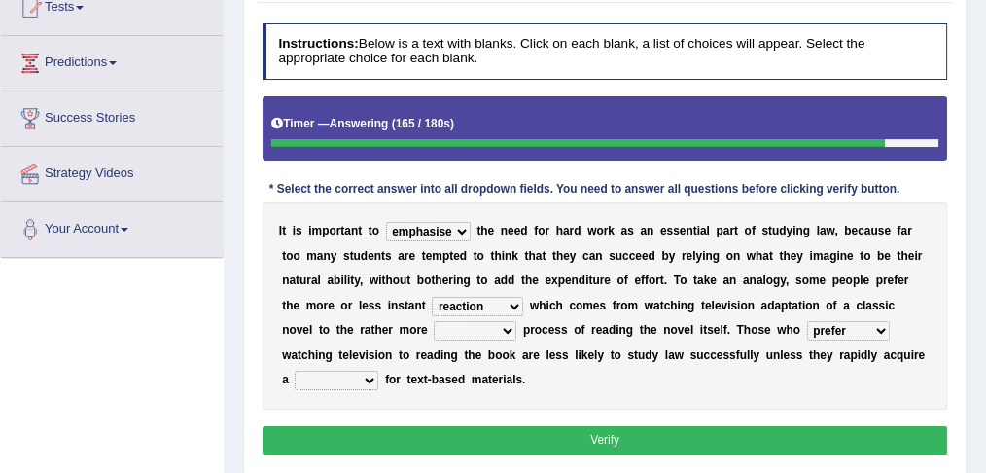
click at [470, 330] on select "fulfilling laborious acquire broken" at bounding box center [475, 330] width 83 height 19
select select "fulfilling"
click at [434, 321] on select "fulfilling laborious acquire broken" at bounding box center [475, 330] width 83 height 19
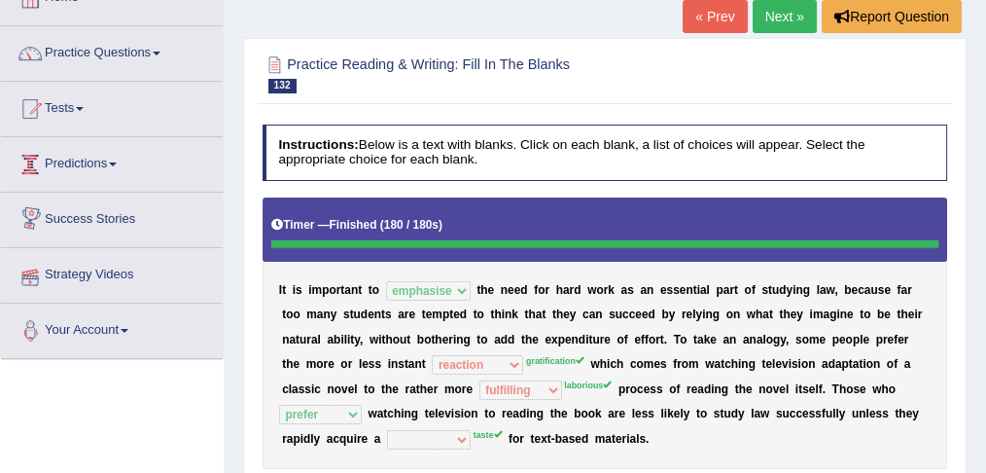
scroll to position [0, 0]
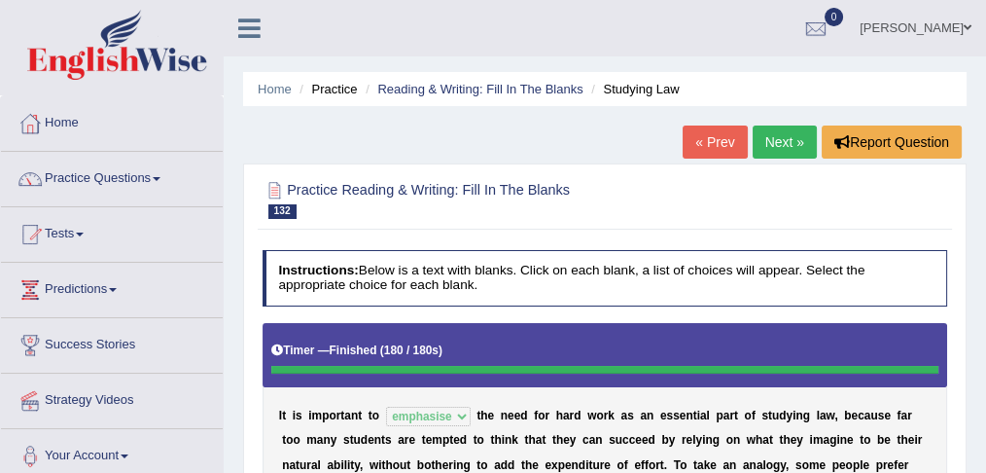
click at [160, 177] on span at bounding box center [157, 179] width 8 height 4
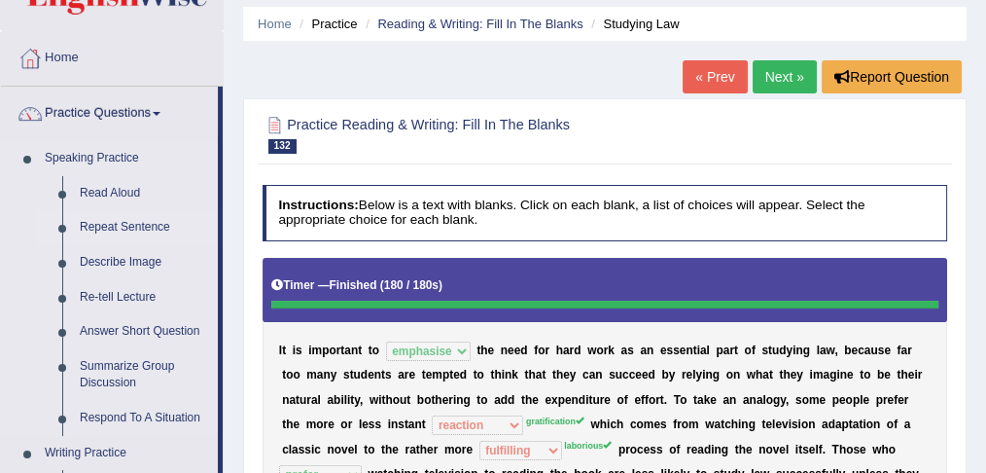
scroll to position [64, 0]
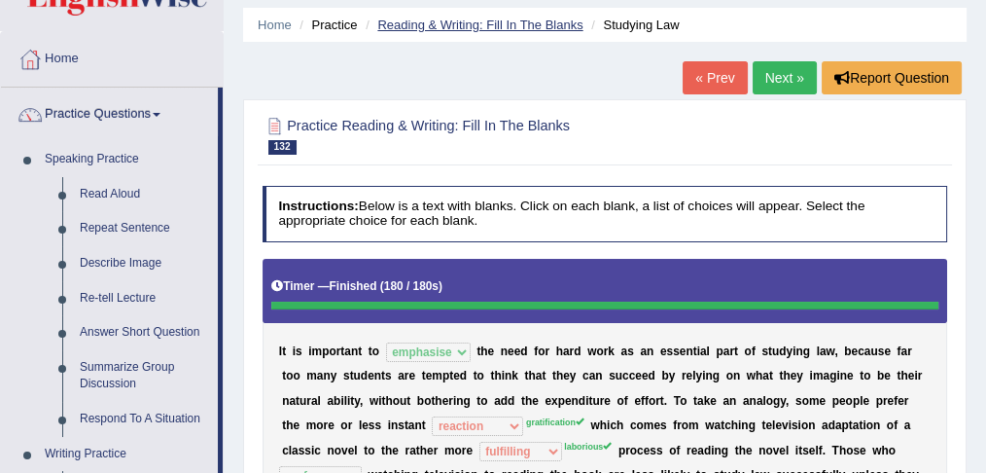
click at [499, 18] on link "Reading & Writing: Fill In The Blanks" at bounding box center [479, 25] width 205 height 15
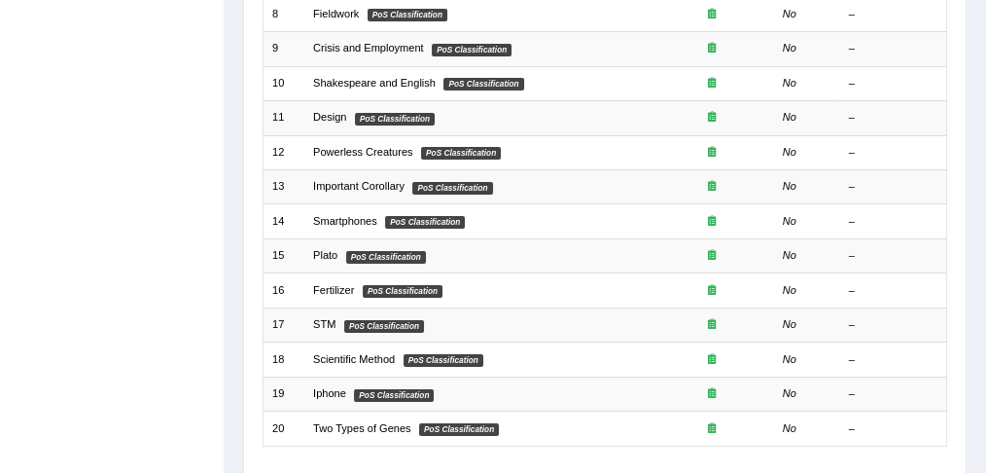
scroll to position [640, 0]
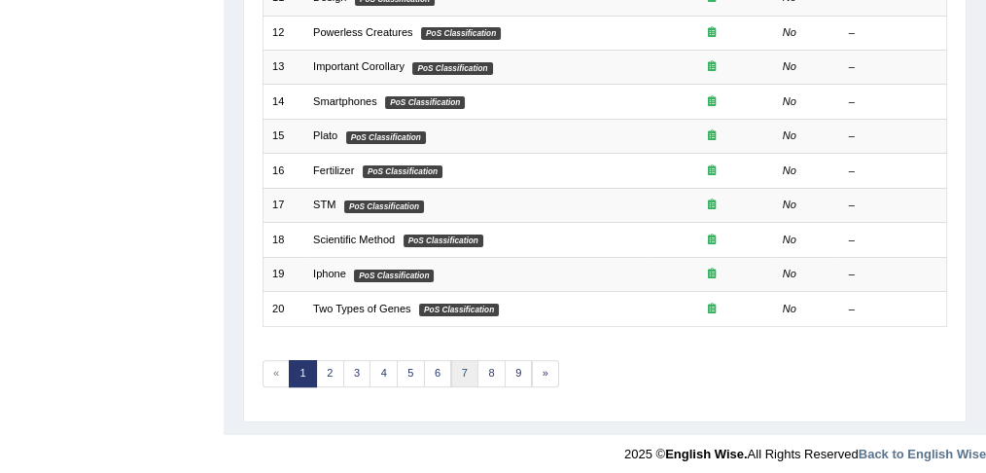
click at [451, 364] on link "7" at bounding box center [465, 373] width 28 height 27
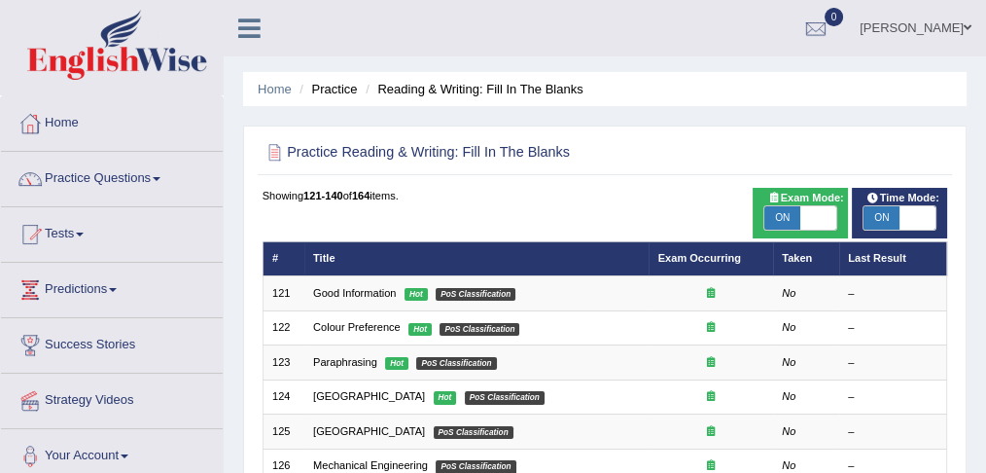
scroll to position [640, 0]
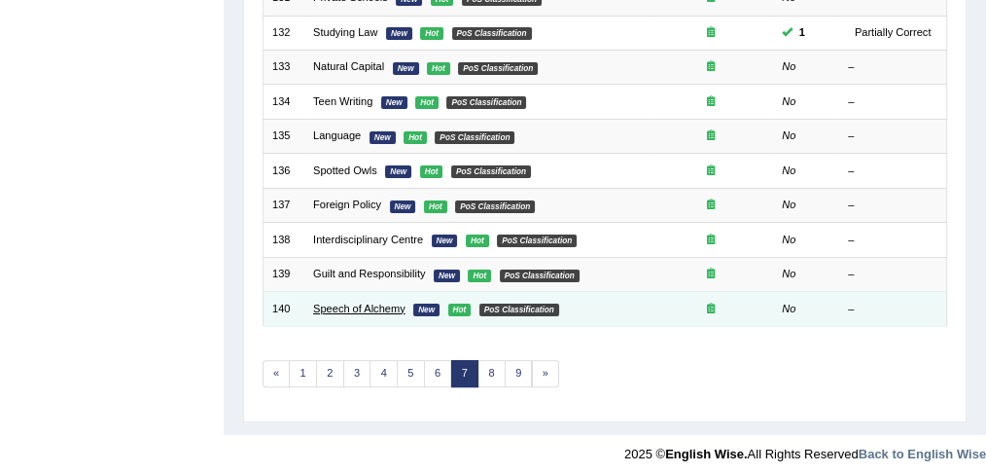
click at [377, 302] on link "Speech of Alchemy" at bounding box center [359, 308] width 92 height 12
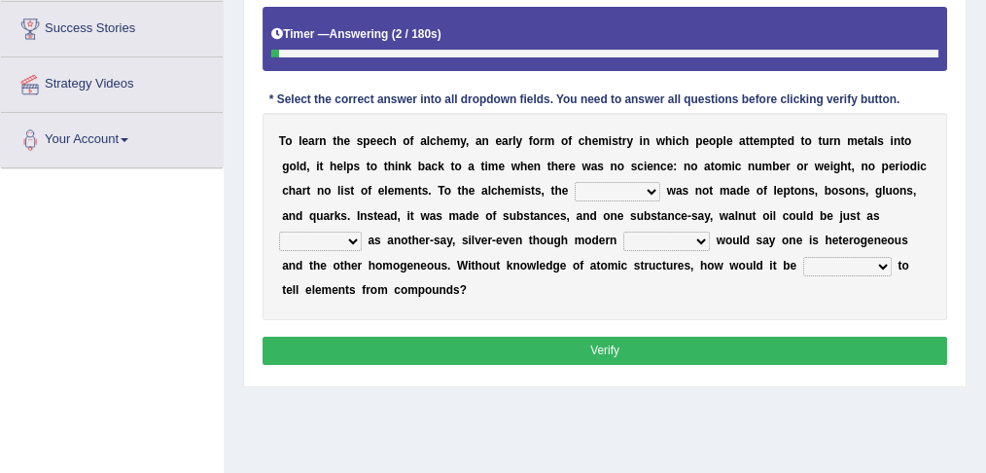
scroll to position [324, 0]
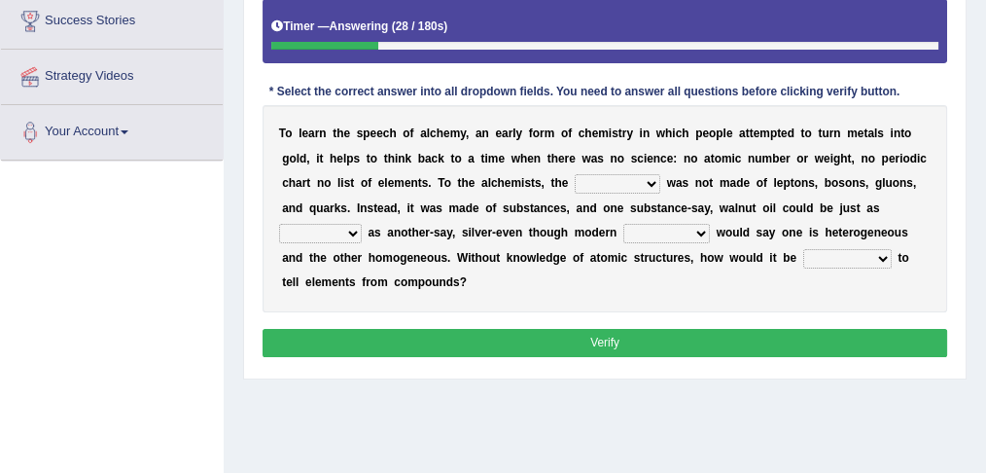
click at [652, 182] on select "universe placement subject application" at bounding box center [618, 183] width 86 height 19
select select "subject"
click at [575, 174] on select "universe placement subject application" at bounding box center [618, 183] width 86 height 19
click at [350, 231] on select "secure allure procure pure" at bounding box center [320, 233] width 83 height 19
select select "pure"
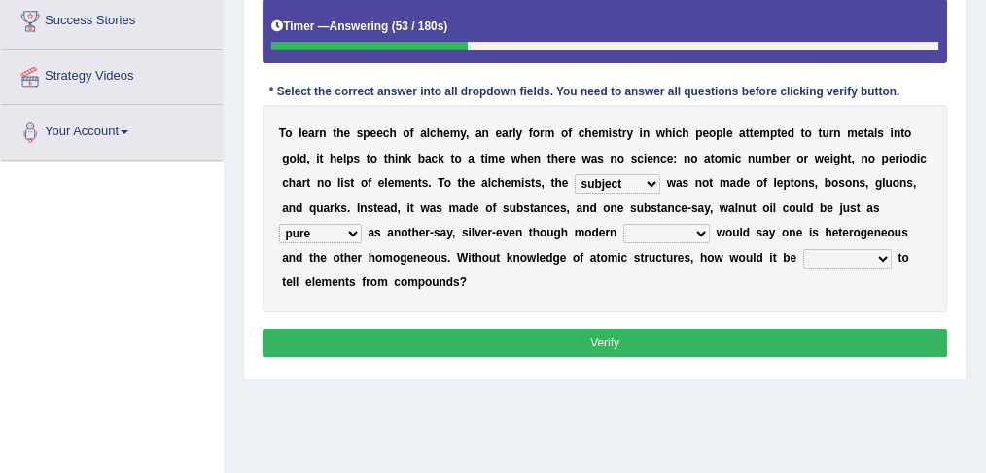
click at [279, 224] on select "secure allure procure pure" at bounding box center [320, 233] width 83 height 19
click at [698, 233] on select "people scientists gadgets technology" at bounding box center [666, 233] width 87 height 19
select select "scientists"
click at [623, 224] on select "people scientists gadgets technology" at bounding box center [666, 233] width 87 height 19
click at [852, 252] on select "given understood possible stopped" at bounding box center [847, 258] width 88 height 19
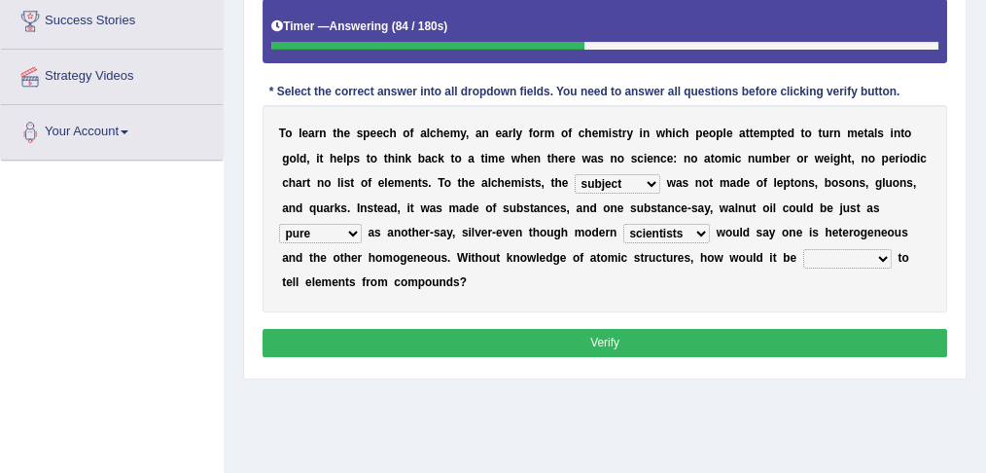
select select "possible"
click at [803, 249] on select "given understood possible stopped" at bounding box center [847, 258] width 88 height 19
click at [833, 253] on select "given understood possible stopped" at bounding box center [847, 258] width 88 height 19
click at [745, 289] on div "T o l e a r n t h e s p e e c h o f a l c h e m y , a n e a r l y f o r m o f c…" at bounding box center [606, 208] width 686 height 207
click at [652, 180] on select "universe placement subject application" at bounding box center [618, 183] width 86 height 19
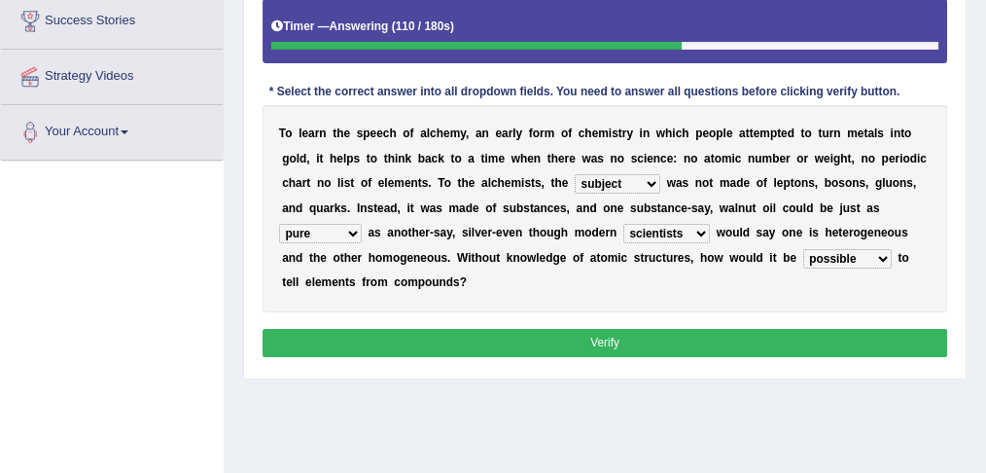
click at [683, 279] on div "T o l e a r n t h e s p e e c h o f a l c h e m y , a n e a r l y f o r m o f c…" at bounding box center [606, 208] width 686 height 207
click at [649, 185] on select "universe placement subject application" at bounding box center [618, 183] width 86 height 19
click at [696, 298] on div "T o l e a r n t h e s p e e c h o f a l c h e m y , a n e a r l y f o r m o f c…" at bounding box center [606, 208] width 686 height 207
click at [694, 335] on button "Verify" at bounding box center [606, 343] width 686 height 28
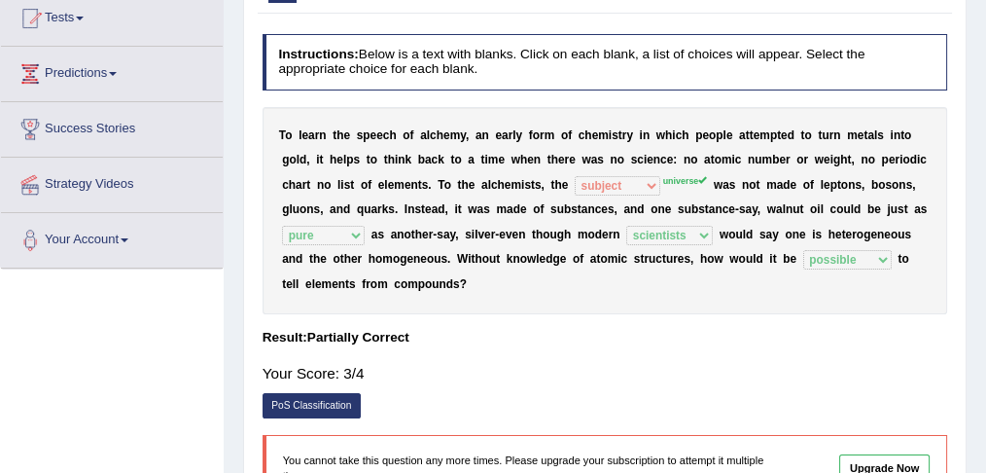
scroll to position [0, 0]
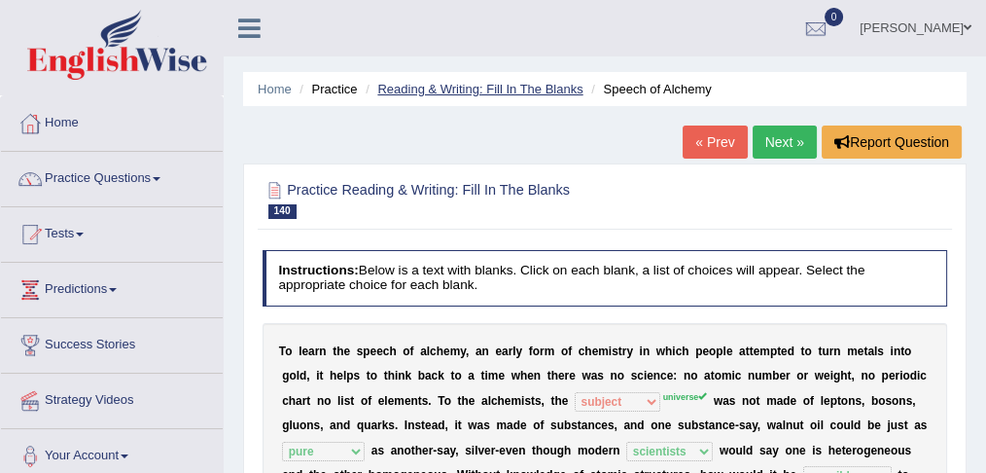
click at [476, 85] on link "Reading & Writing: Fill In The Blanks" at bounding box center [479, 89] width 205 height 15
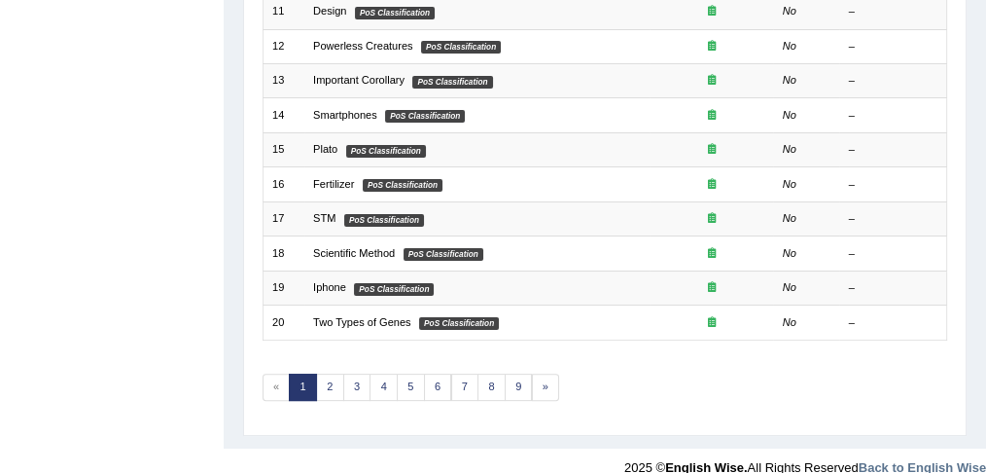
scroll to position [640, 0]
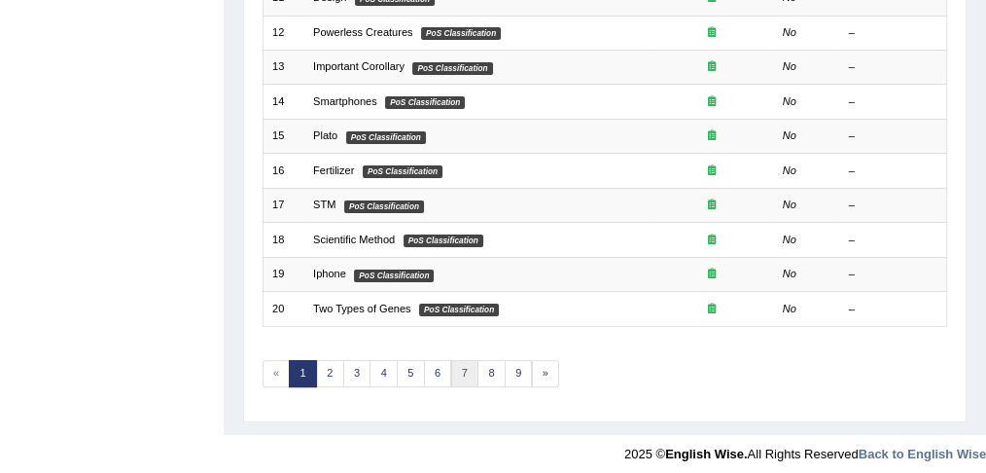
click at [454, 360] on link "7" at bounding box center [465, 373] width 28 height 27
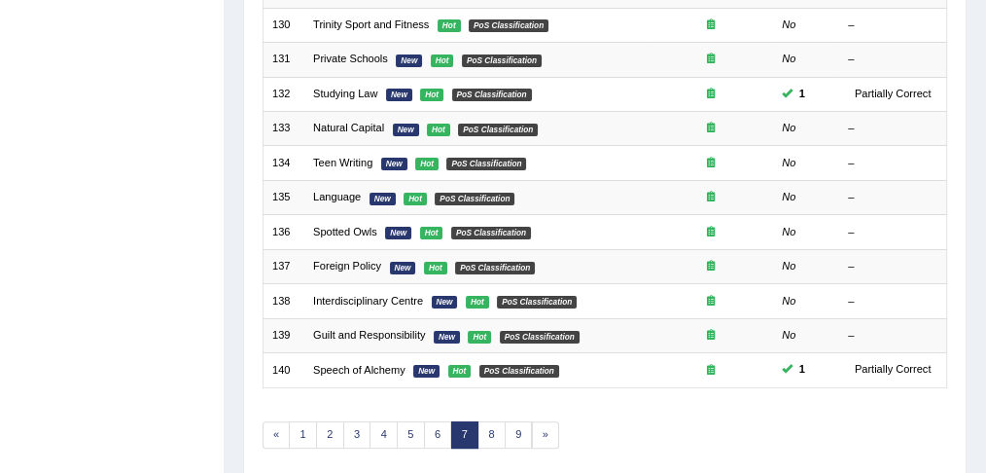
scroll to position [640, 0]
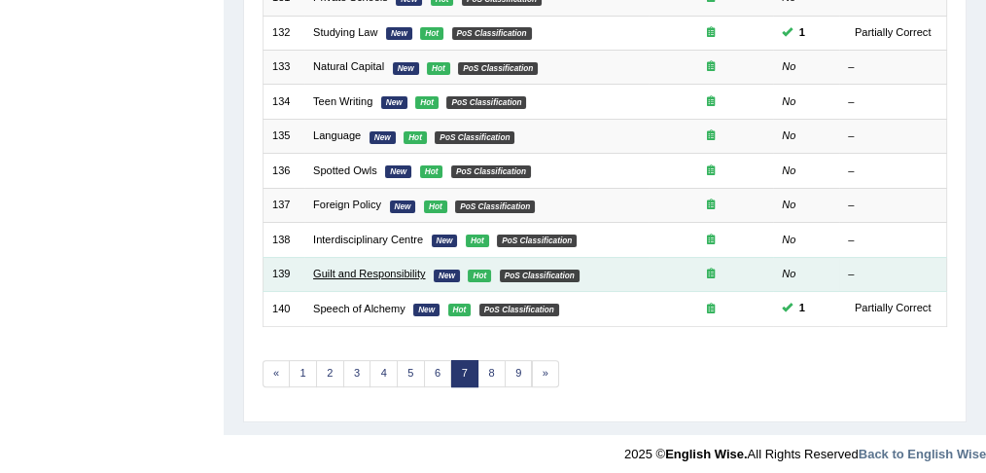
click at [381, 267] on link "Guilt and Responsibility" at bounding box center [369, 273] width 112 height 12
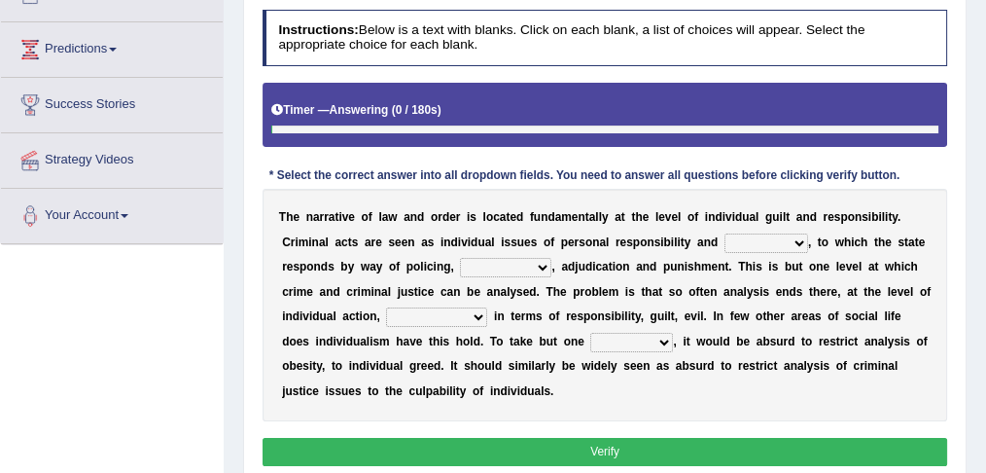
scroll to position [242, 0]
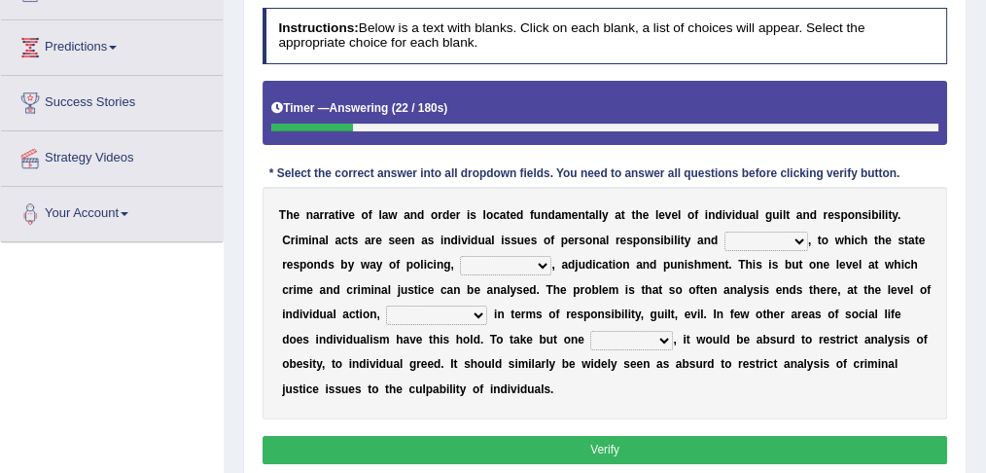
click at [801, 236] on select "probability culpability facility capability" at bounding box center [766, 240] width 84 height 19
select select "capability"
click at [724, 231] on select "probability culpability facility capability" at bounding box center [766, 240] width 84 height 19
click at [542, 261] on select "execution refusing prosecution prisoning" at bounding box center [505, 265] width 91 height 19
select select "prisoning"
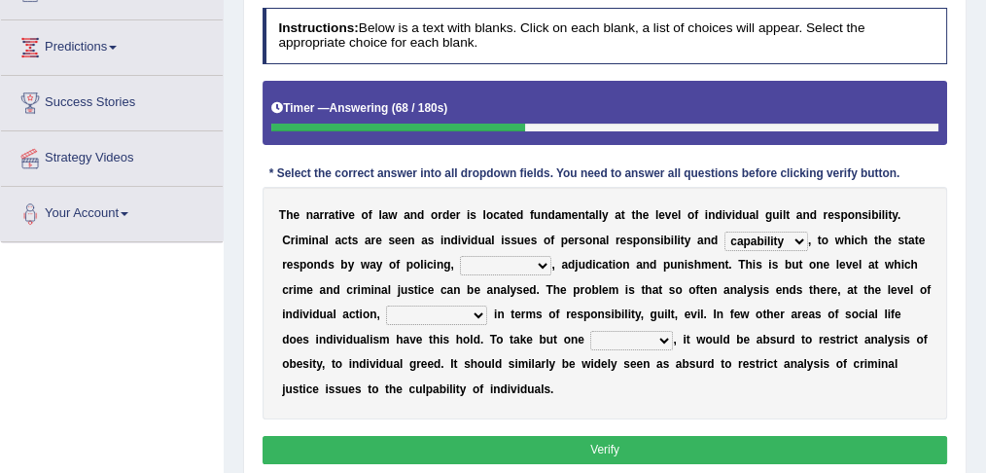
click at [460, 256] on select "execution refusing prosecution prisoning" at bounding box center [505, 265] width 91 height 19
click at [595, 287] on b "b" at bounding box center [594, 290] width 7 height 14
click at [476, 312] on select "vapourized collateralilzed exercised characterised" at bounding box center [436, 314] width 101 height 19
select select "exercised"
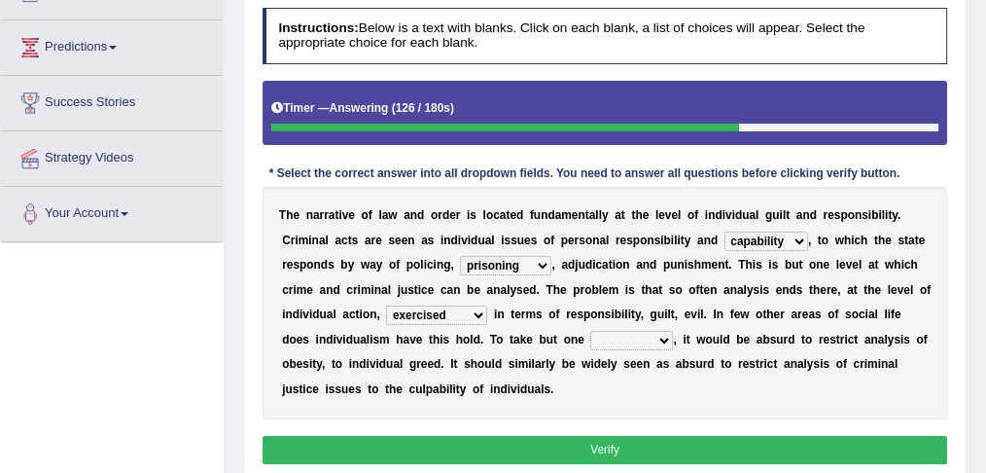
click at [386, 305] on select "vapourized collateralilzed exercised characterised" at bounding box center [436, 314] width 101 height 19
click at [630, 338] on select "substance instance resent accent" at bounding box center [631, 340] width 83 height 19
select select "instance"
click at [590, 331] on select "substance instance resent accent" at bounding box center [631, 340] width 83 height 19
click at [565, 447] on button "Verify" at bounding box center [606, 450] width 686 height 28
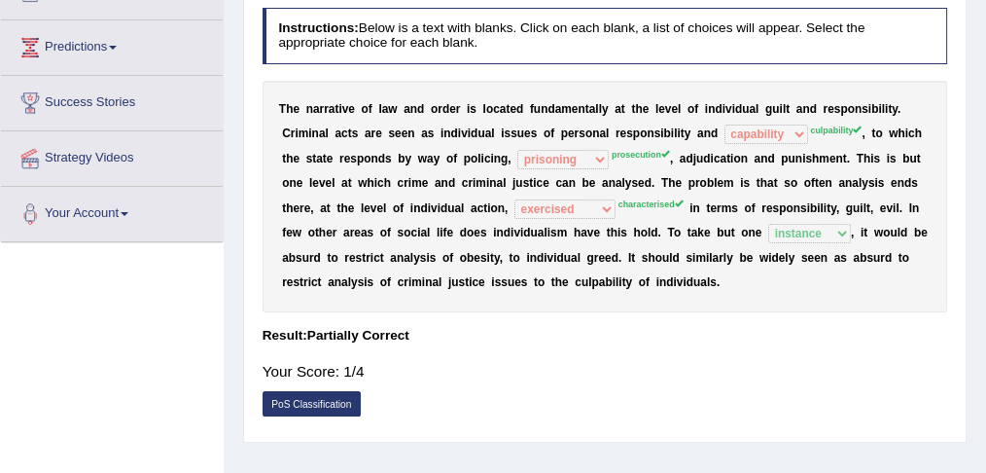
scroll to position [0, 0]
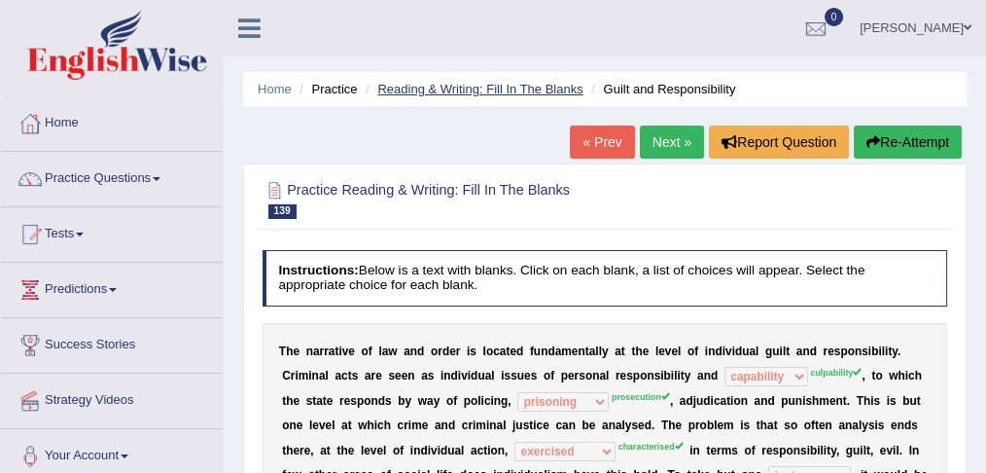
click at [507, 93] on link "Reading & Writing: Fill In The Blanks" at bounding box center [479, 89] width 205 height 15
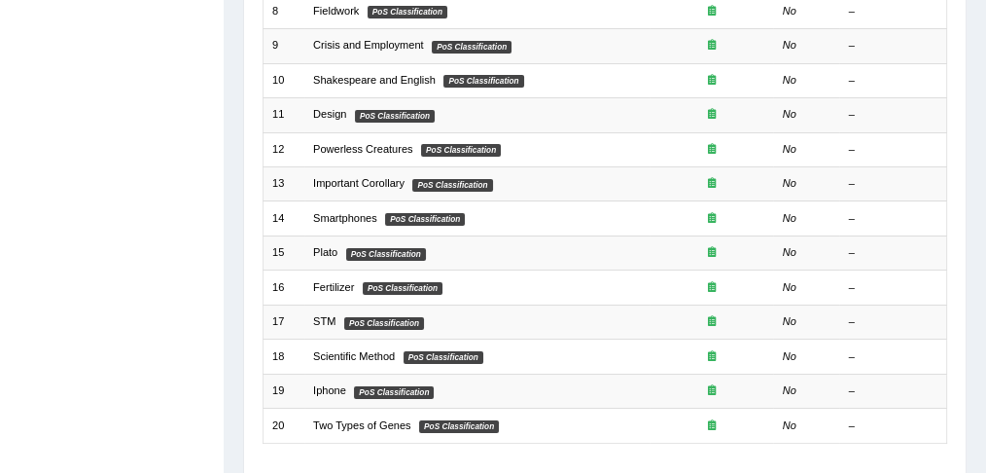
scroll to position [640, 0]
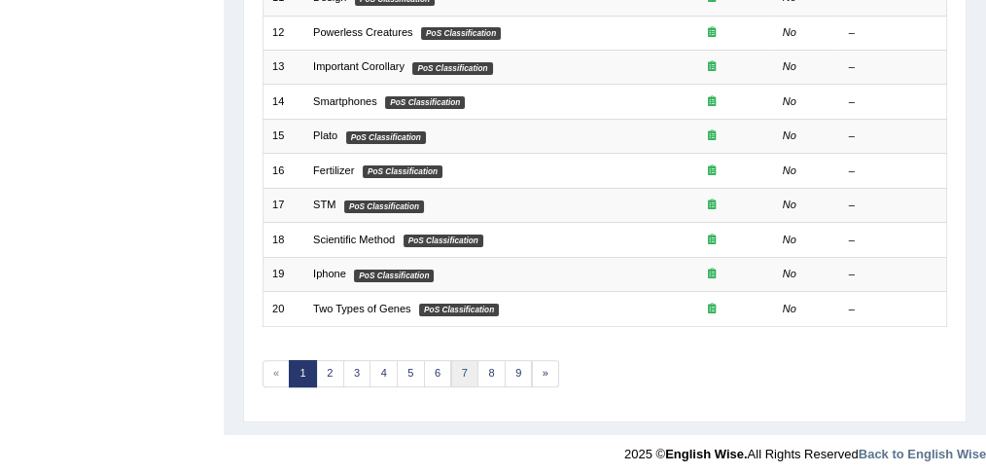
click at [467, 365] on link "7" at bounding box center [465, 373] width 28 height 27
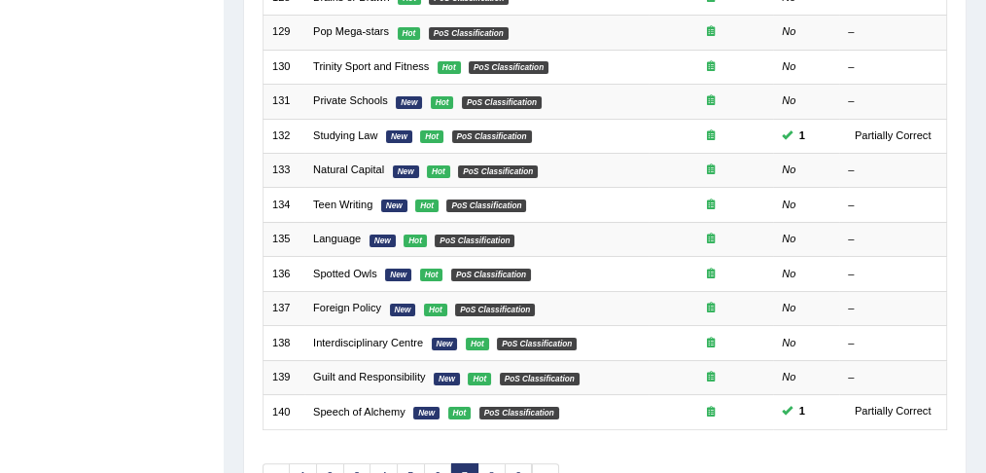
scroll to position [532, 0]
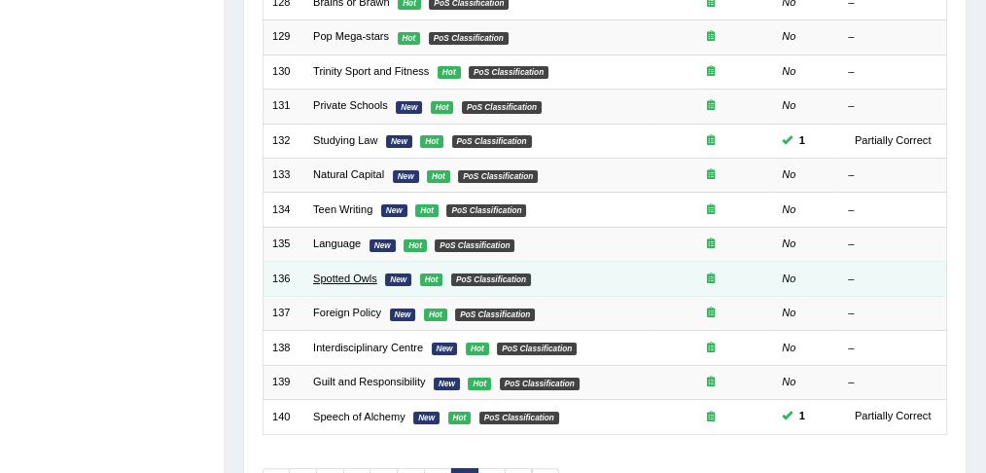
click at [342, 272] on link "Spotted Owls" at bounding box center [345, 278] width 64 height 12
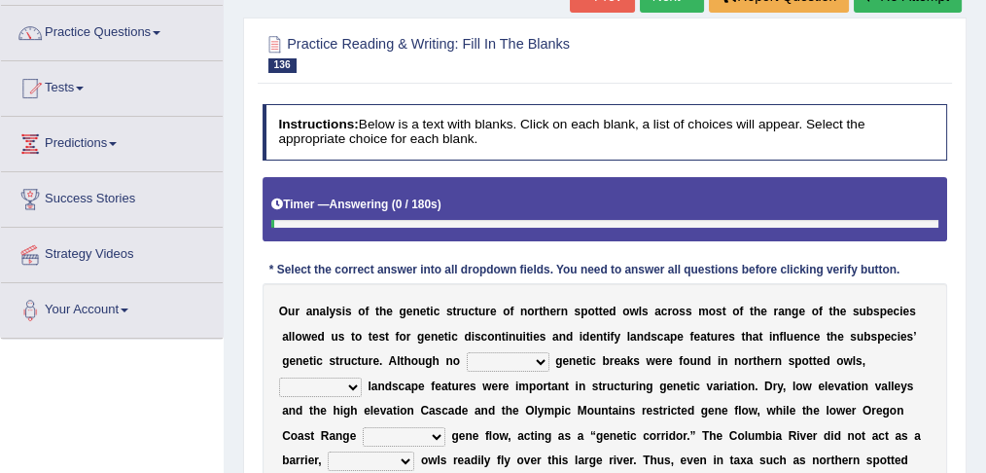
scroll to position [259, 0]
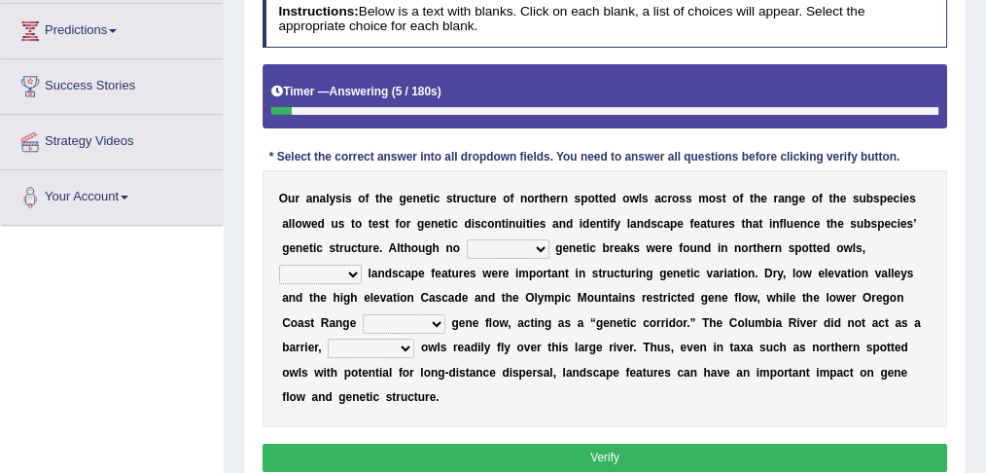
click at [547, 248] on select "distinct less great aspired" at bounding box center [508, 248] width 83 height 19
select select "distinct"
click at [467, 239] on select "distinct less great aspired" at bounding box center [508, 248] width 83 height 19
click at [355, 271] on select "big stated rated several" at bounding box center [320, 274] width 83 height 19
click at [279, 265] on select "big stated rated several" at bounding box center [320, 274] width 83 height 19
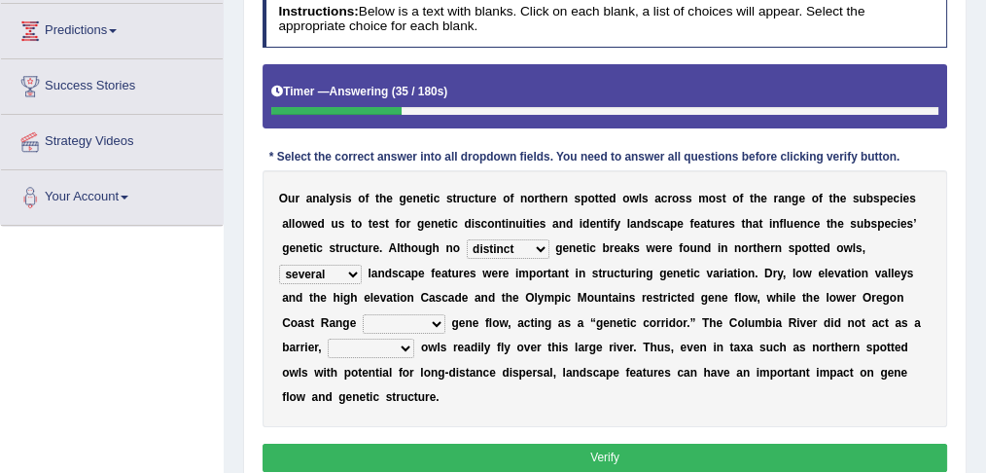
click at [354, 270] on select "big stated rated several" at bounding box center [320, 274] width 83 height 19
select select "stated"
click at [279, 265] on select "big stated rated several" at bounding box center [320, 274] width 83 height 19
click at [426, 321] on select "related facilitated actual stapled" at bounding box center [404, 323] width 83 height 19
click at [363, 314] on select "related facilitated actual stapled" at bounding box center [404, 323] width 83 height 19
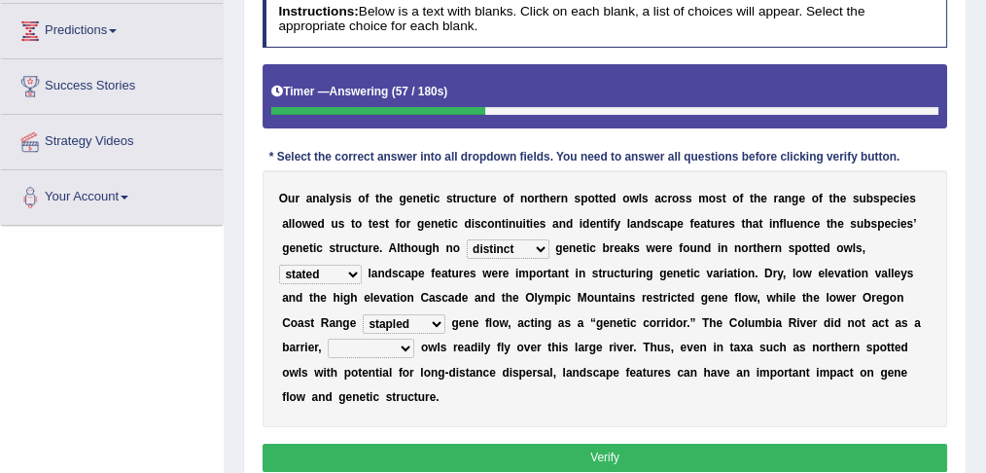
click at [441, 321] on select "related facilitated actual stapled" at bounding box center [404, 323] width 83 height 19
select select "actual"
click at [363, 314] on select "related facilitated actual stapled" at bounding box center [404, 323] width 83 height 19
click at [401, 342] on select "repeating bringing suggesting staring" at bounding box center [371, 347] width 87 height 19
select select "staring"
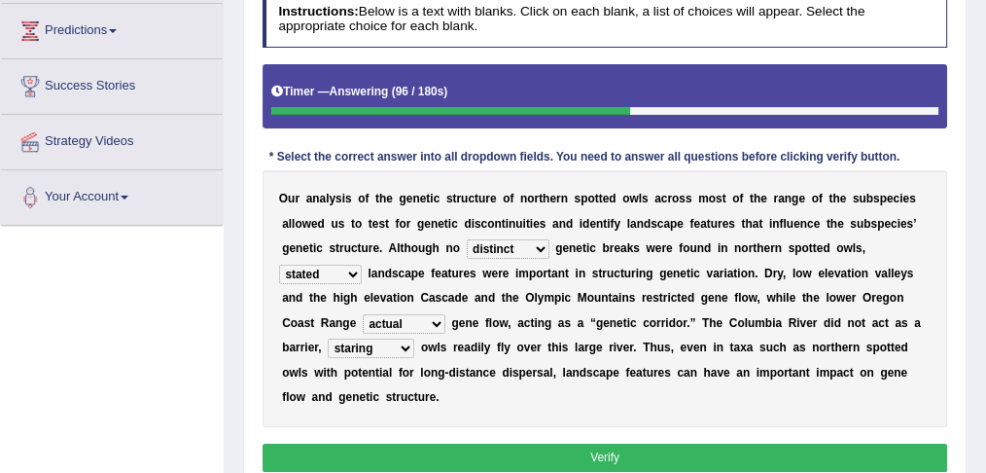
click at [328, 338] on select "repeating bringing suggesting staring" at bounding box center [371, 347] width 87 height 19
click at [400, 348] on select "repeating bringing suggesting staring" at bounding box center [371, 347] width 87 height 19
click at [328, 338] on select "repeating bringing suggesting staring" at bounding box center [371, 347] width 87 height 19
click at [350, 271] on select "big stated rated several" at bounding box center [320, 274] width 83 height 19
click at [279, 265] on select "big stated rated several" at bounding box center [320, 274] width 83 height 19
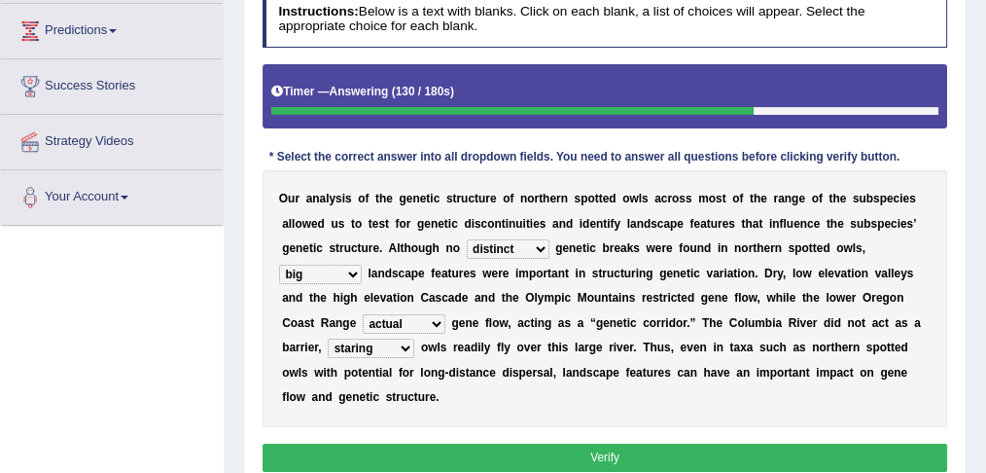
click at [351, 265] on select "big stated rated several" at bounding box center [320, 274] width 83 height 19
click at [279, 265] on select "big stated rated several" at bounding box center [320, 274] width 83 height 19
click at [353, 268] on select "big stated rated several" at bounding box center [320, 274] width 83 height 19
select select "big"
click at [279, 265] on select "big stated rated several" at bounding box center [320, 274] width 83 height 19
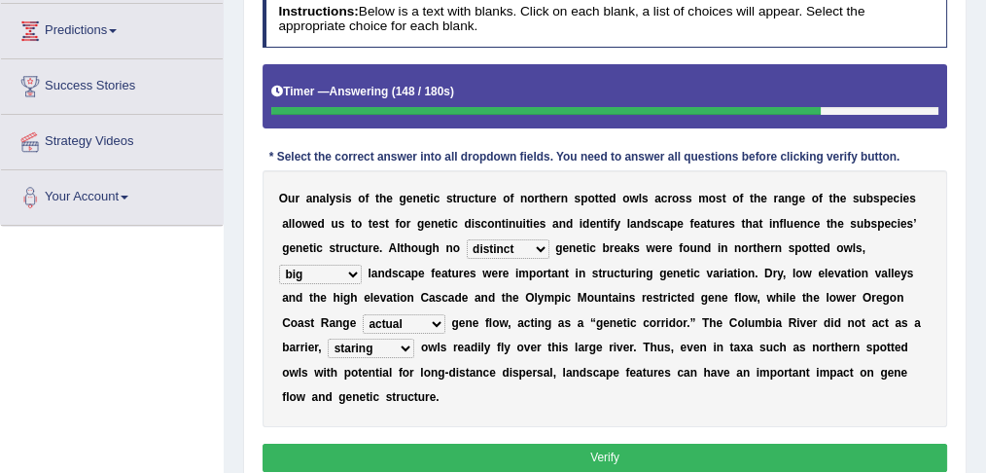
click at [410, 448] on button "Verify" at bounding box center [606, 457] width 686 height 28
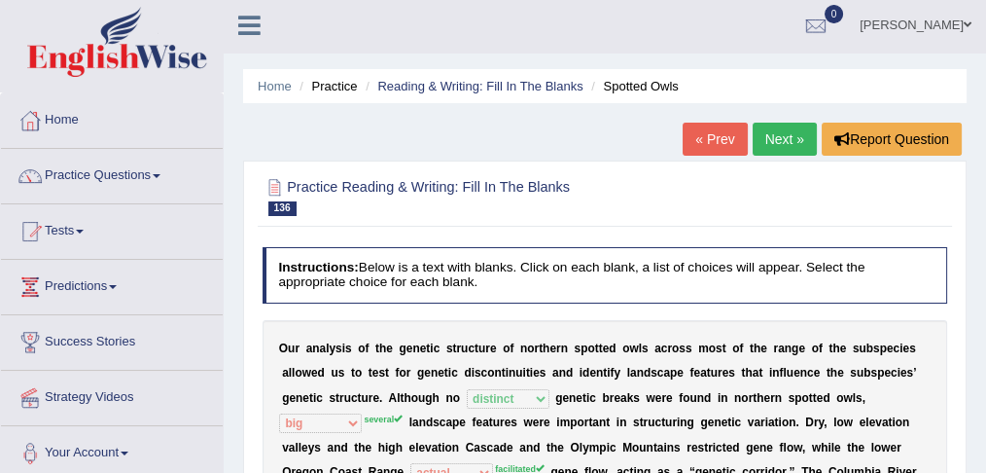
scroll to position [0, 0]
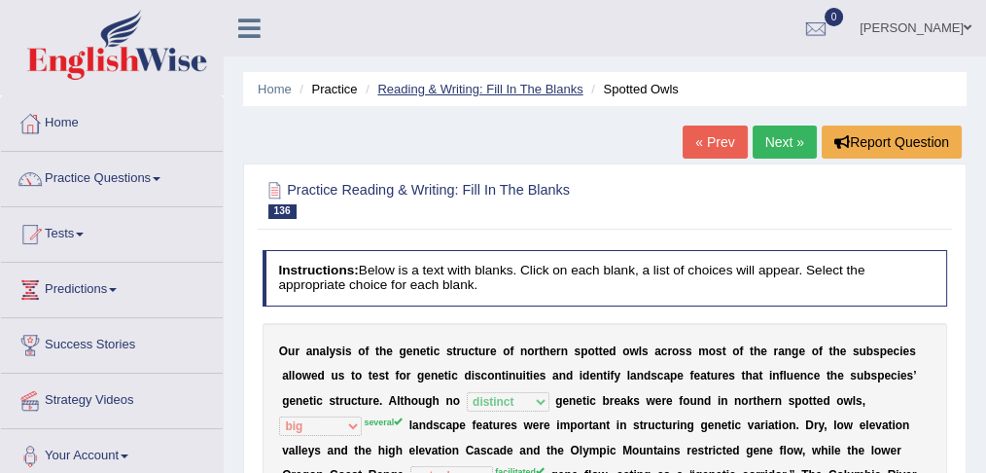
click at [524, 86] on link "Reading & Writing: Fill In The Blanks" at bounding box center [479, 89] width 205 height 15
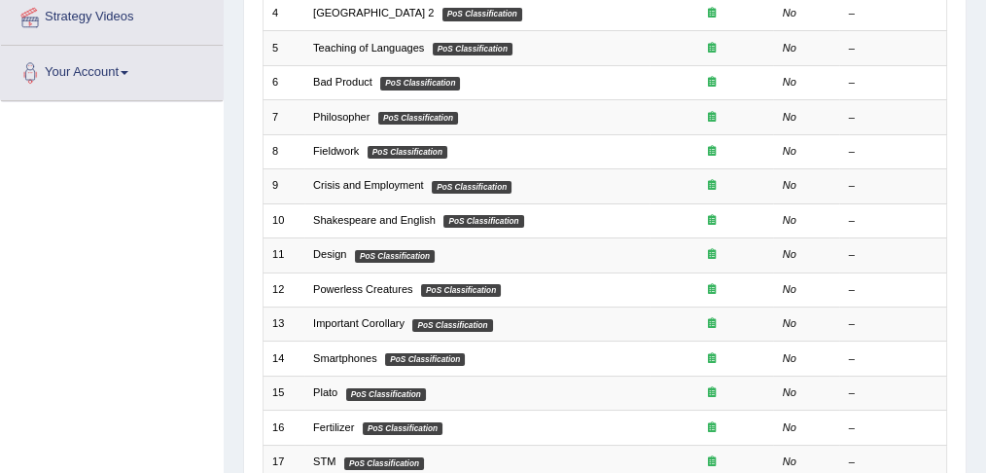
scroll to position [640, 0]
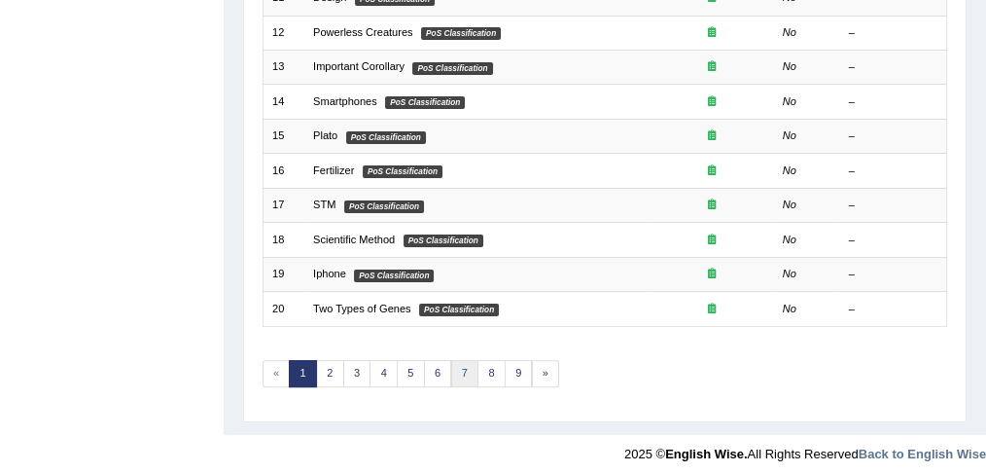
click at [462, 368] on link "7" at bounding box center [465, 373] width 28 height 27
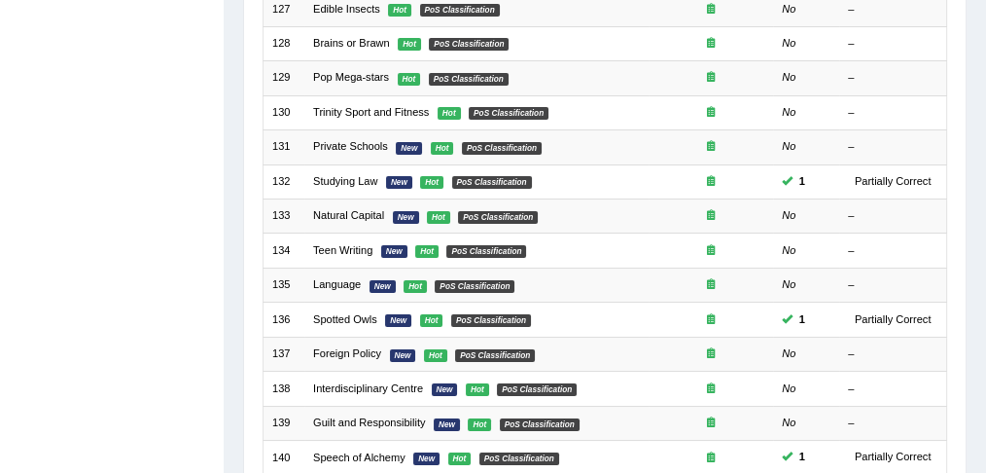
scroll to position [496, 0]
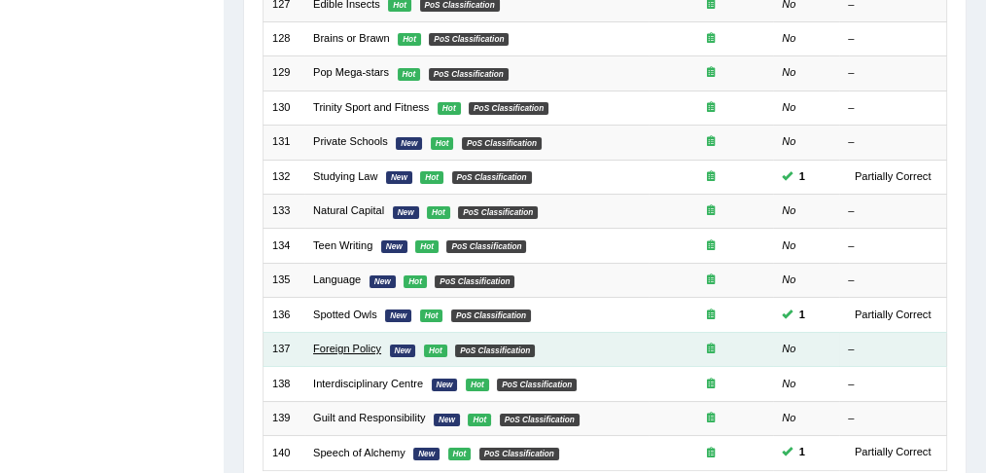
click at [356, 343] on link "Foreign Policy" at bounding box center [347, 348] width 68 height 12
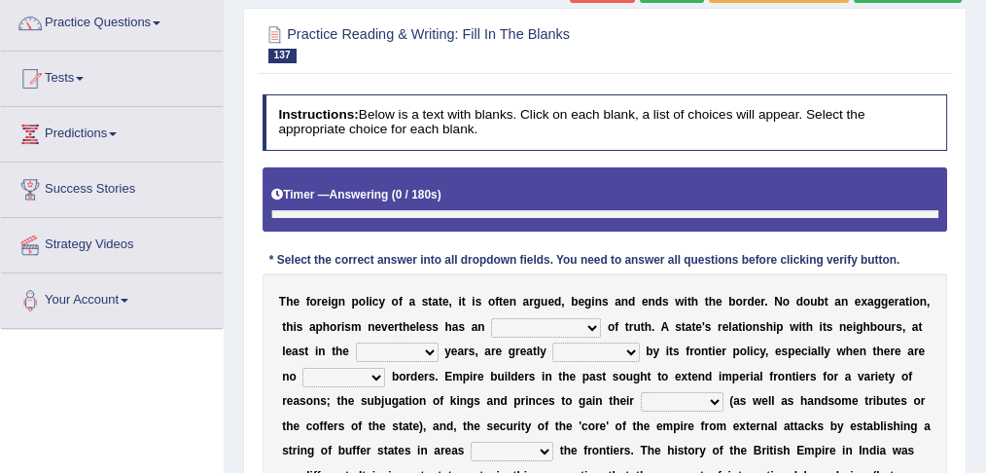
scroll to position [177, 0]
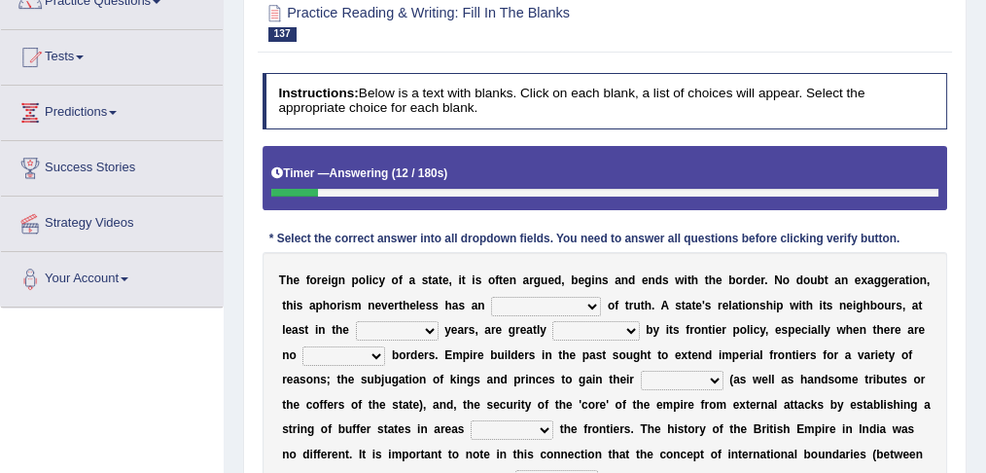
click at [540, 307] on select "implementation existence element extention" at bounding box center [546, 306] width 110 height 19
select select "implementation"
click at [491, 297] on select "implementation existence element extention" at bounding box center [546, 306] width 110 height 19
click at [434, 326] on select "formative discuss inclusive decisive" at bounding box center [397, 330] width 83 height 19
select select "inclusive"
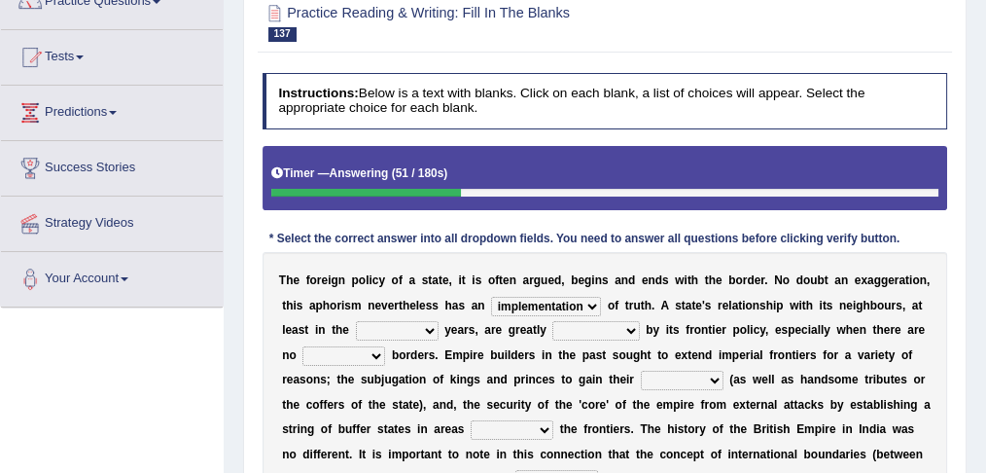
click at [356, 321] on select "formative discuss inclusive decisive" at bounding box center [397, 330] width 83 height 19
click at [617, 325] on select "managed subscirbed affected influenced" at bounding box center [595, 330] width 87 height 19
click at [552, 321] on select "managed subscirbed affected influenced" at bounding box center [595, 330] width 87 height 19
click at [630, 328] on select "managed subscirbed affected influenced" at bounding box center [595, 330] width 87 height 19
select select "managed"
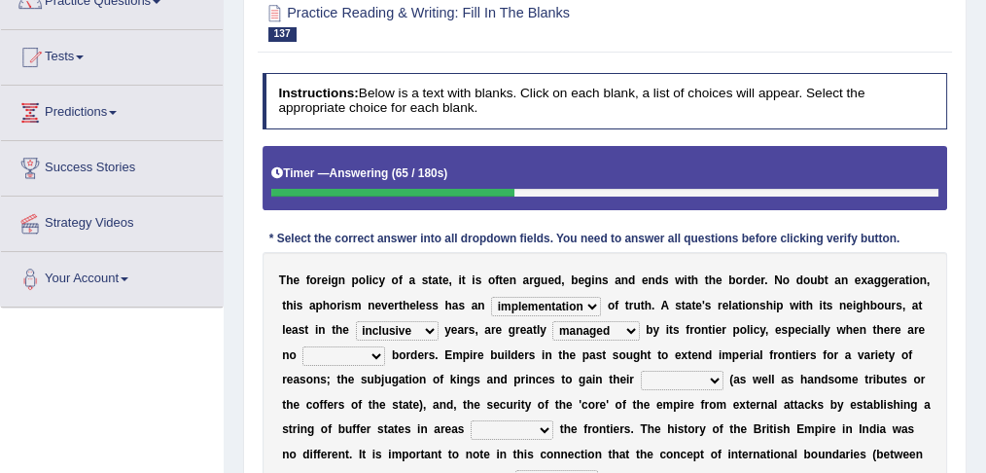
click at [552, 321] on select "managed subscirbed affected influenced" at bounding box center [595, 330] width 87 height 19
click at [379, 353] on select "satellite set settled stated" at bounding box center [343, 355] width 83 height 19
click at [302, 346] on select "satellite set settled stated" at bounding box center [343, 355] width 83 height 19
click at [372, 358] on select "satellite set settled stated" at bounding box center [343, 355] width 83 height 19
select select "settled"
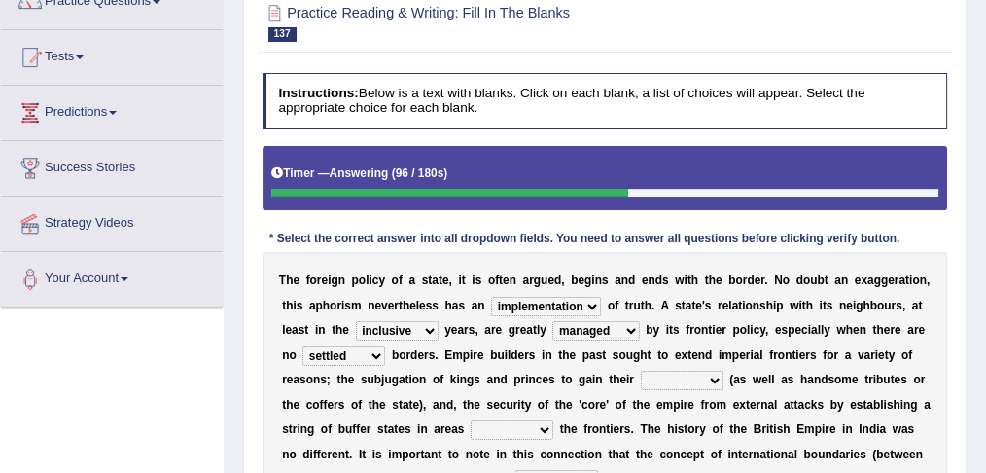
click at [302, 346] on select "satellite set settled stated" at bounding box center [343, 355] width 83 height 19
click at [709, 373] on select "allegiance elegant aspiration execution" at bounding box center [682, 380] width 83 height 19
select select "allegiance"
click at [641, 371] on select "allegiance elegant aspiration execution" at bounding box center [682, 380] width 83 height 19
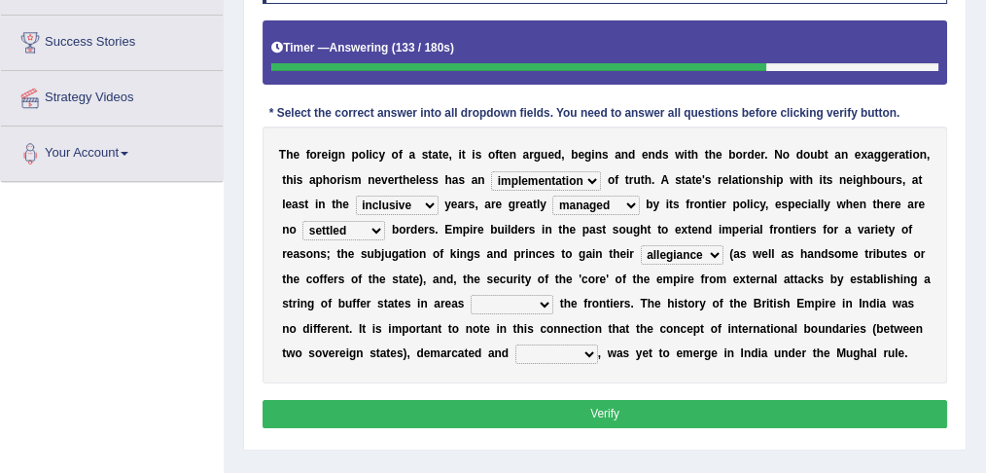
scroll to position [296, 0]
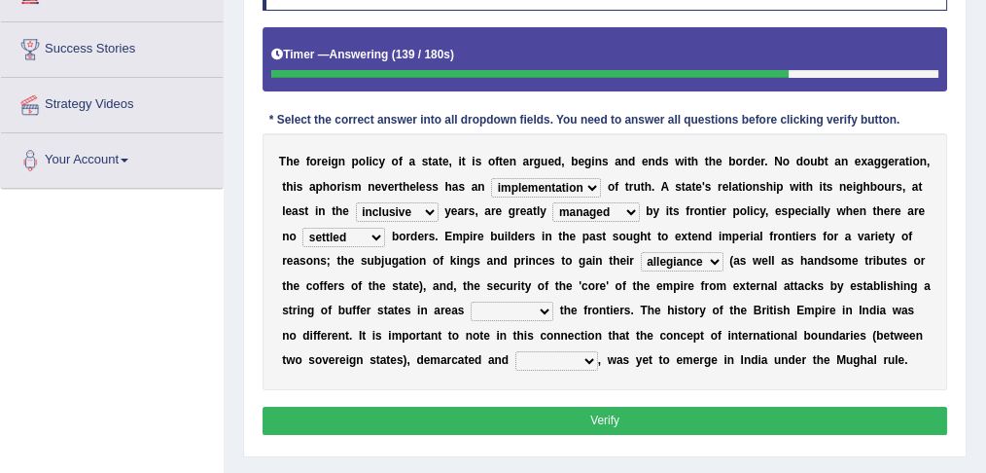
click at [543, 307] on select "bringing capturing stating adjoining" at bounding box center [512, 310] width 83 height 19
select select "adjoining"
click at [471, 301] on select "bringing capturing stating adjoining" at bounding box center [512, 310] width 83 height 19
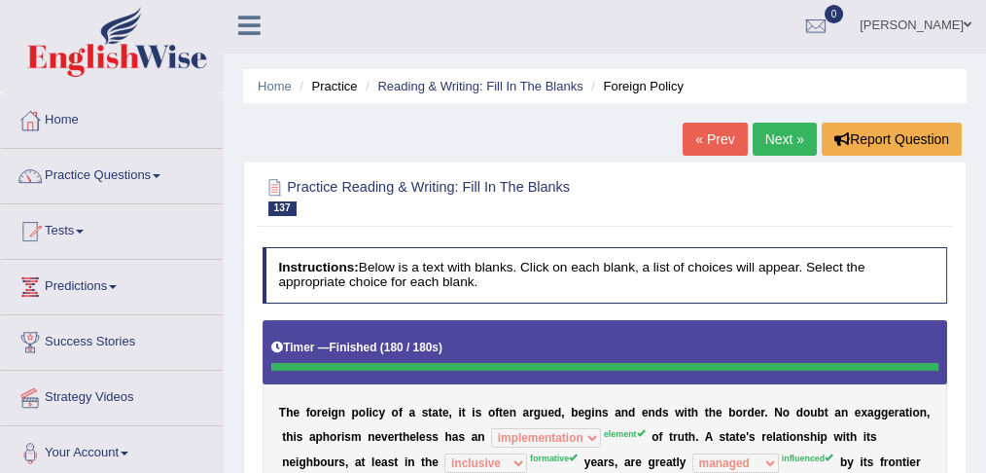
scroll to position [0, 0]
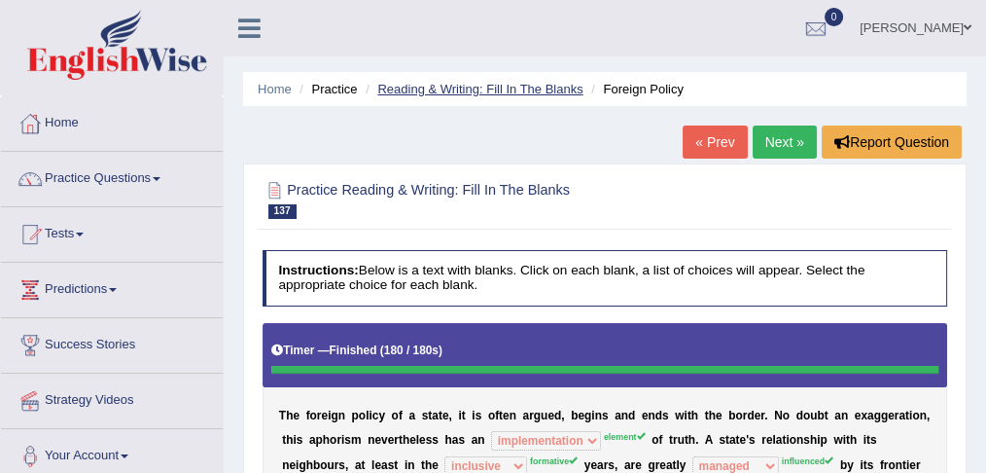
click at [556, 87] on link "Reading & Writing: Fill In The Blanks" at bounding box center [479, 89] width 205 height 15
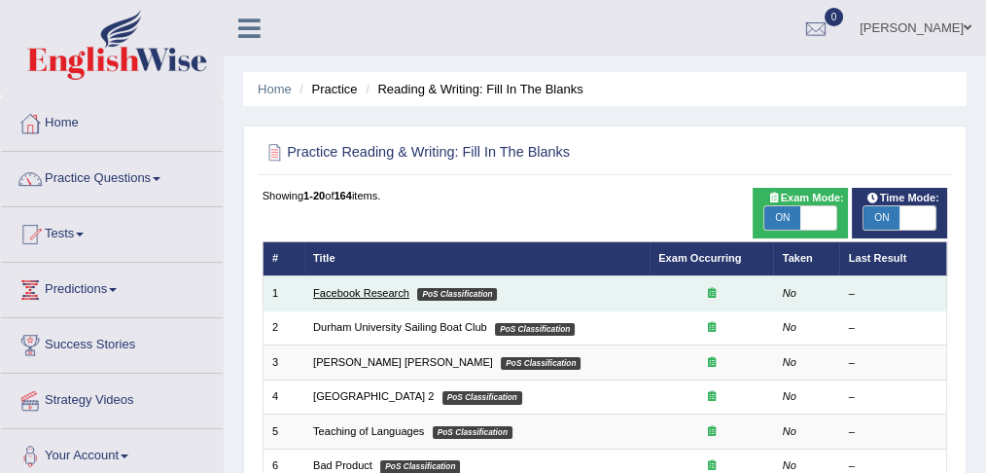
click at [359, 293] on link "Facebook Research" at bounding box center [361, 293] width 96 height 12
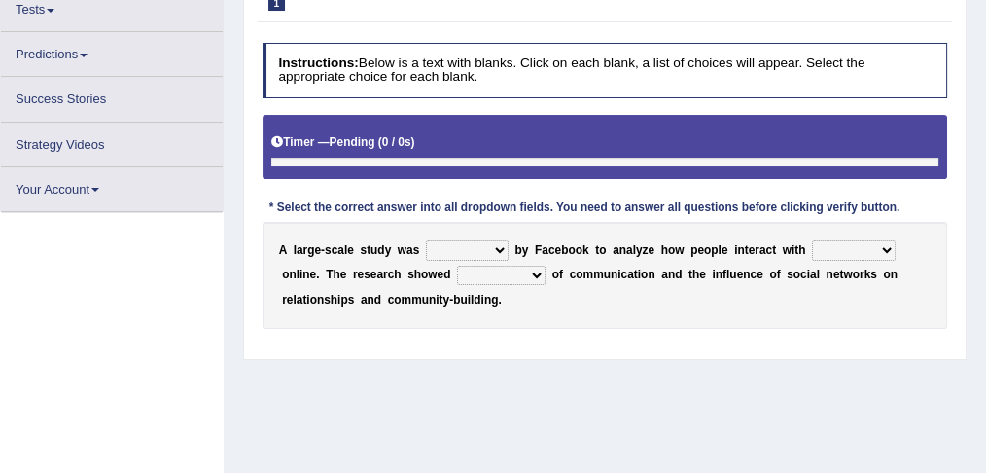
scroll to position [220, 0]
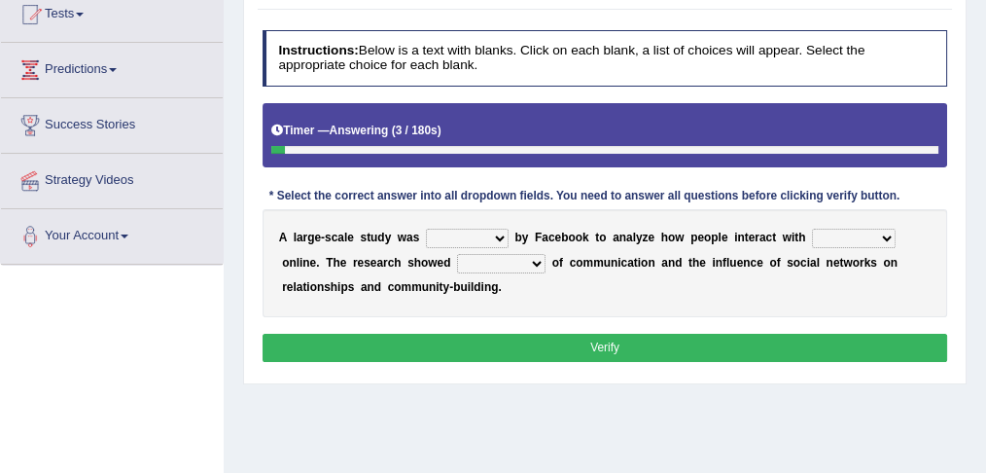
click at [500, 229] on select "surveyed had asked made" at bounding box center [467, 238] width 83 height 19
select select "surveyed"
click at [426, 229] on select "surveyed had asked made" at bounding box center [467, 238] width 83 height 19
click at [864, 229] on select "together all each other another" at bounding box center [854, 238] width 84 height 19
select select "each other"
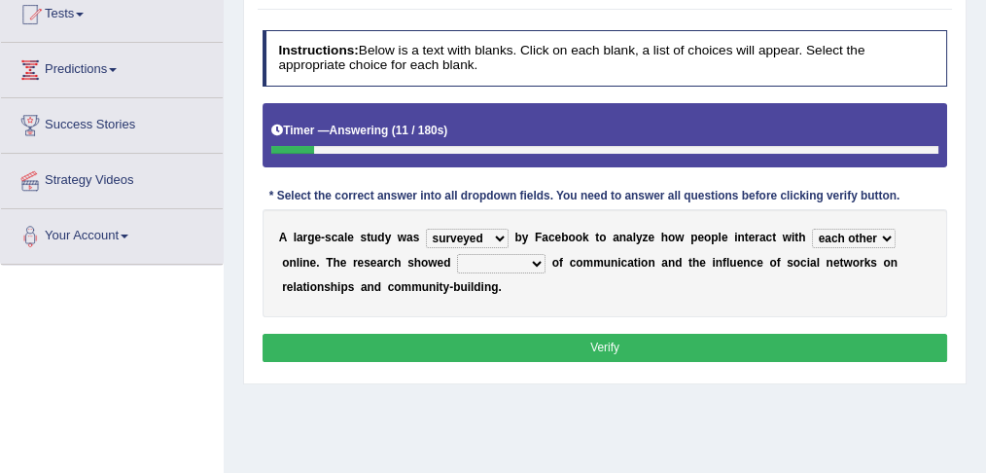
click at [812, 229] on select "together all each other another" at bounding box center [854, 238] width 84 height 19
click at [531, 258] on select "advantages standards fellowships patterns" at bounding box center [501, 263] width 88 height 19
select select "patterns"
click at [457, 254] on select "advantages standards fellowships patterns" at bounding box center [501, 263] width 88 height 19
click at [517, 349] on button "Verify" at bounding box center [606, 348] width 686 height 28
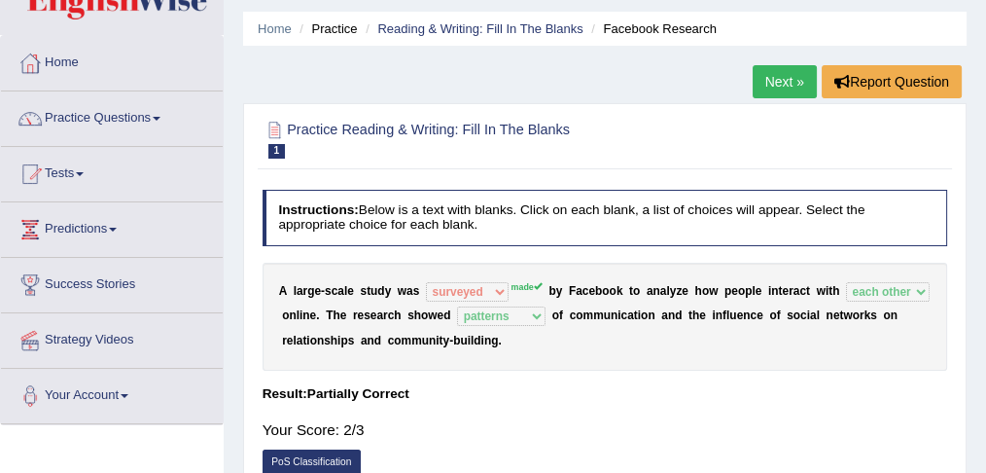
scroll to position [48, 0]
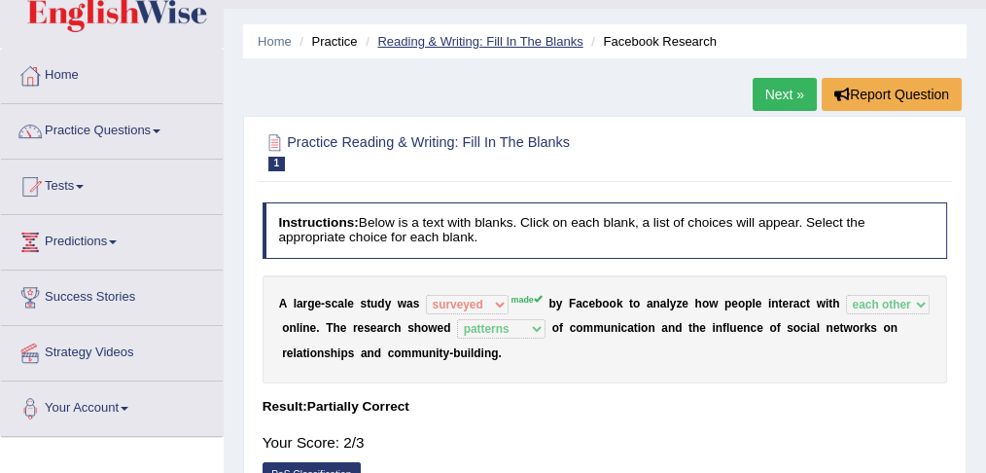
click at [431, 46] on link "Reading & Writing: Fill In The Blanks" at bounding box center [479, 41] width 205 height 15
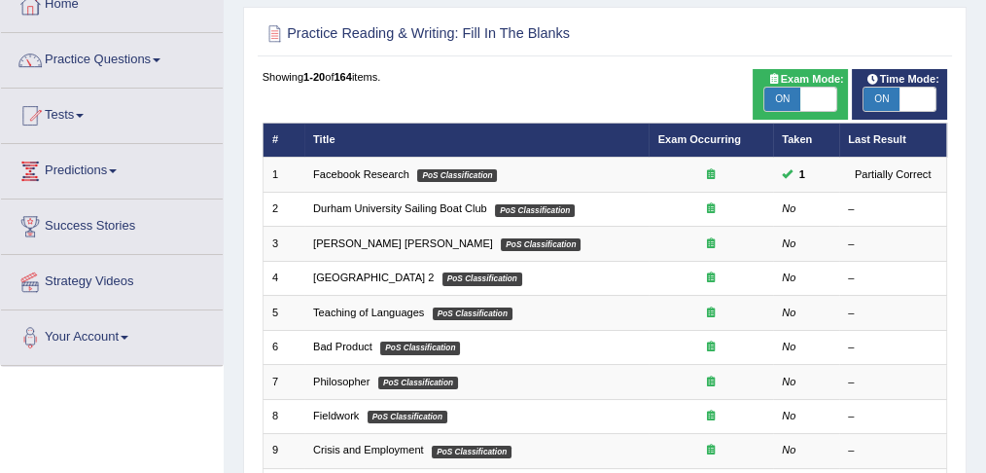
scroll to position [129, 0]
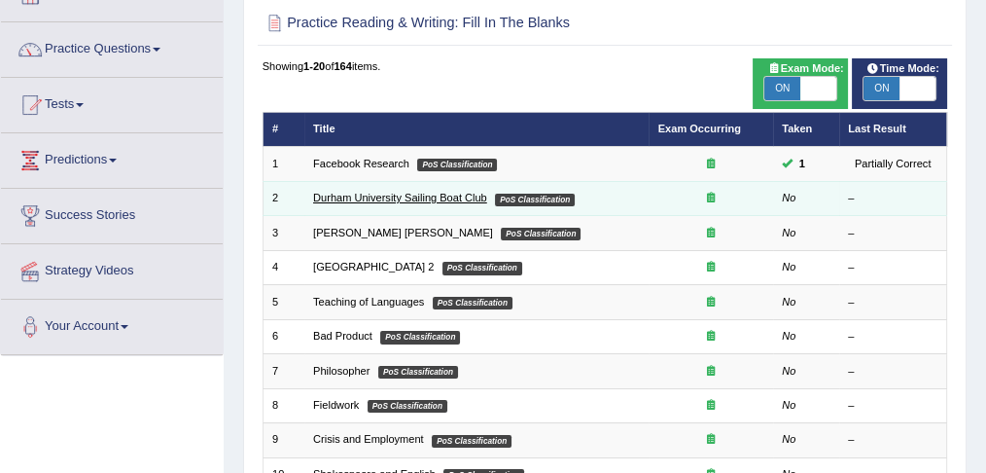
click at [441, 190] on td "Durham University Sailing Boat Club PoS Classification" at bounding box center [476, 198] width 345 height 34
click at [441, 201] on link "Durham University Sailing Boat Club" at bounding box center [400, 198] width 174 height 12
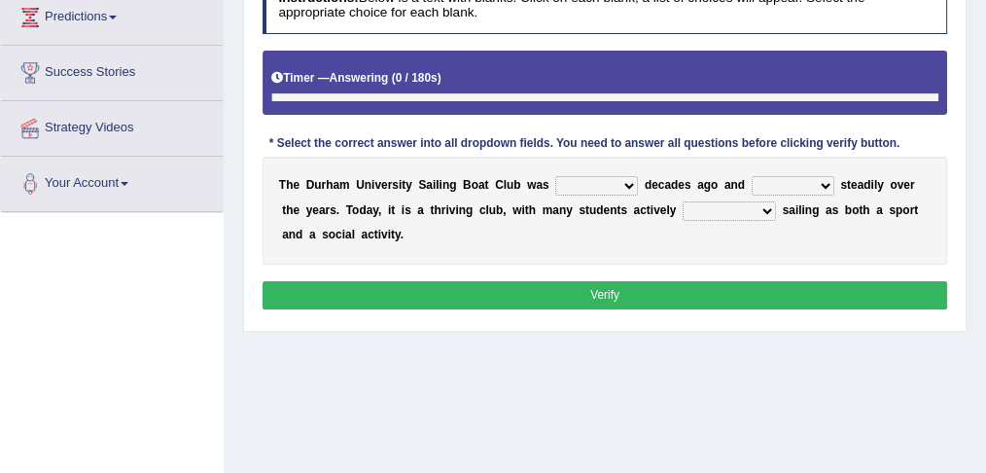
scroll to position [273, 0]
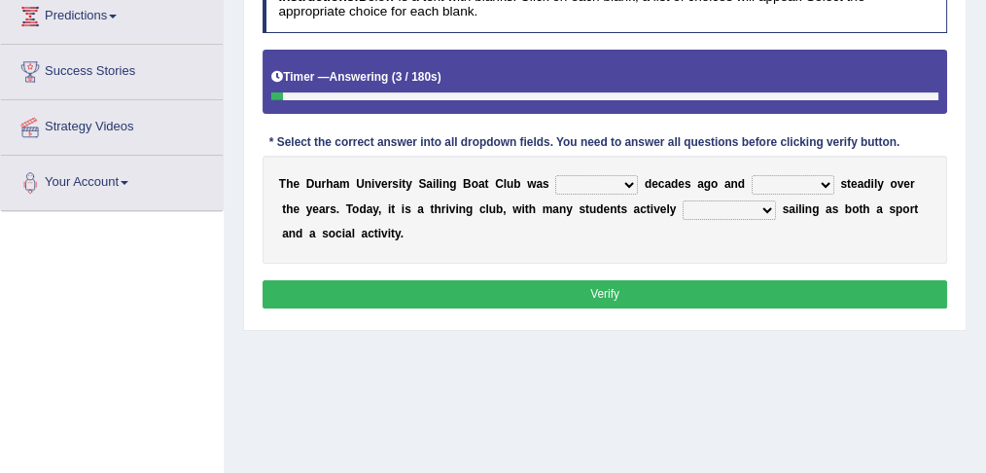
click at [638, 181] on b at bounding box center [641, 184] width 7 height 14
click at [628, 181] on select "found fund founded find" at bounding box center [596, 184] width 83 height 19
select select "found"
click at [555, 175] on select "found fund founded find" at bounding box center [596, 184] width 83 height 19
click at [811, 181] on select "grow growing has grown grown" at bounding box center [793, 184] width 83 height 19
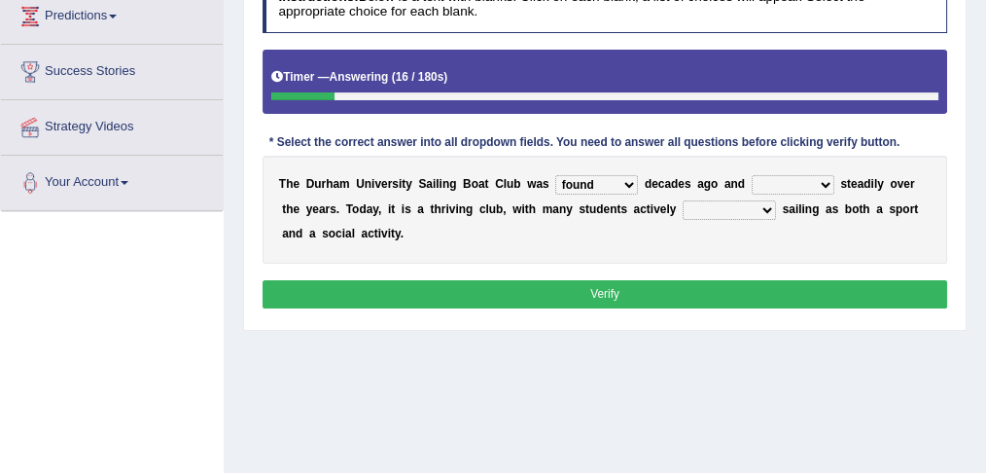
select select "has grown"
click at [752, 175] on select "grow growing has grown grown" at bounding box center [793, 184] width 83 height 19
click at [760, 205] on select "enjoy enjoyed are enjoying enjoying" at bounding box center [729, 209] width 93 height 19
select select "enjoying"
click at [683, 200] on select "enjoy enjoyed are enjoying enjoying" at bounding box center [729, 209] width 93 height 19
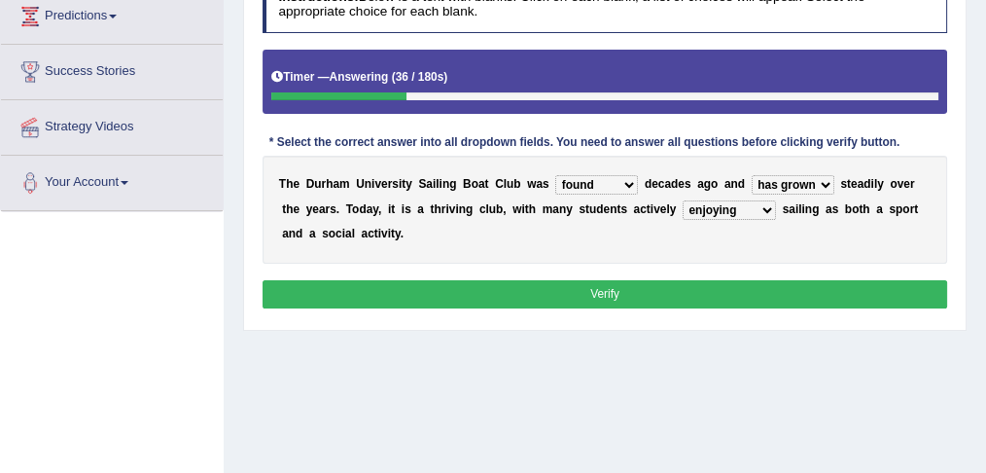
click at [757, 206] on select "enjoy enjoyed are enjoying enjoying" at bounding box center [729, 209] width 93 height 19
click at [635, 289] on button "Verify" at bounding box center [606, 294] width 686 height 28
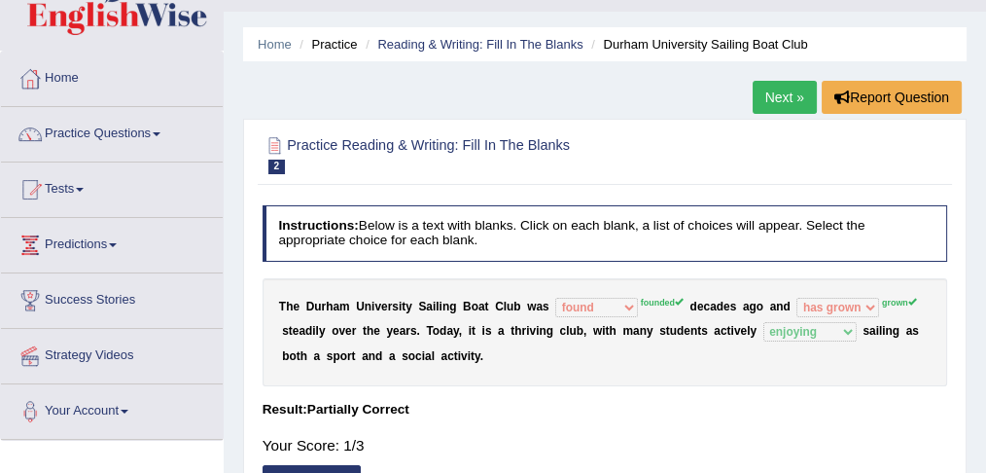
scroll to position [0, 0]
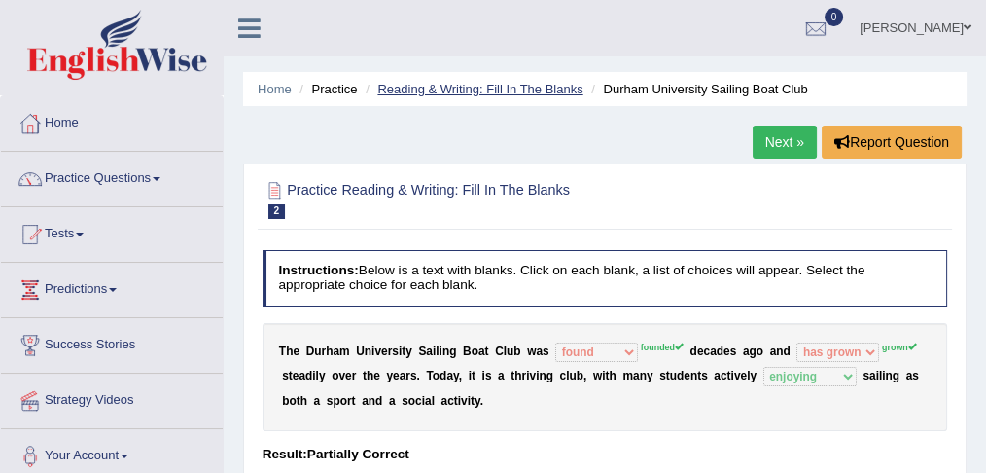
click at [430, 82] on link "Reading & Writing: Fill In The Blanks" at bounding box center [479, 89] width 205 height 15
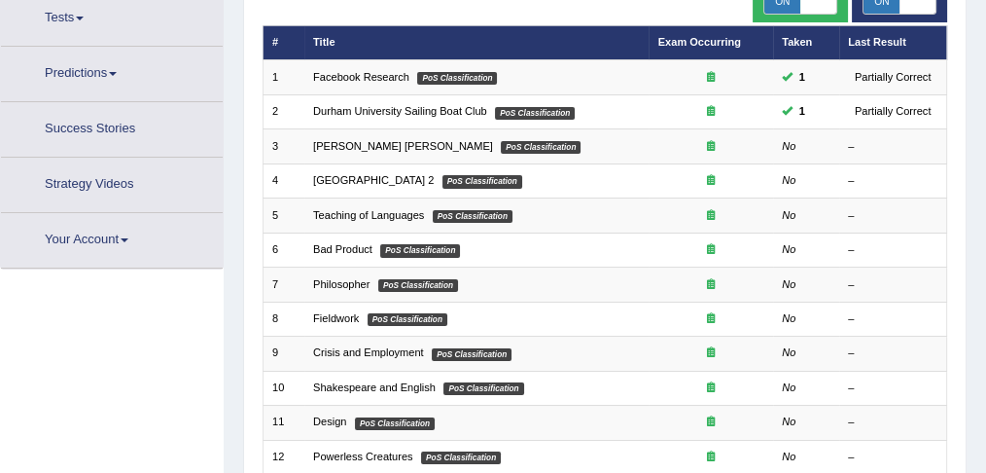
scroll to position [237, 0]
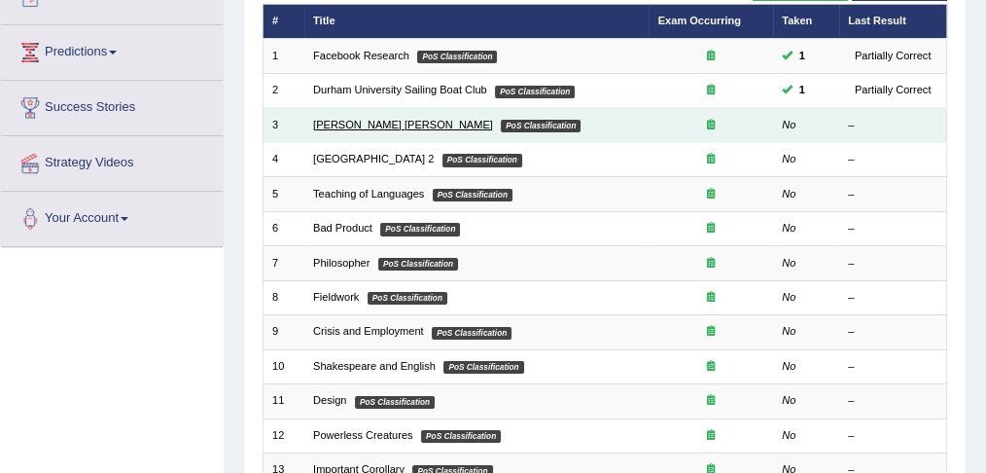
click at [343, 121] on link "Mona Lisa" at bounding box center [403, 125] width 180 height 12
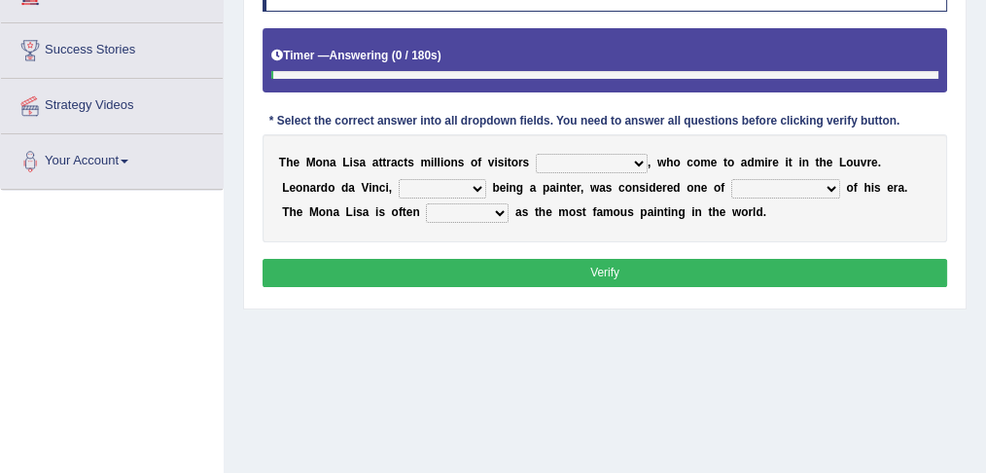
scroll to position [296, 0]
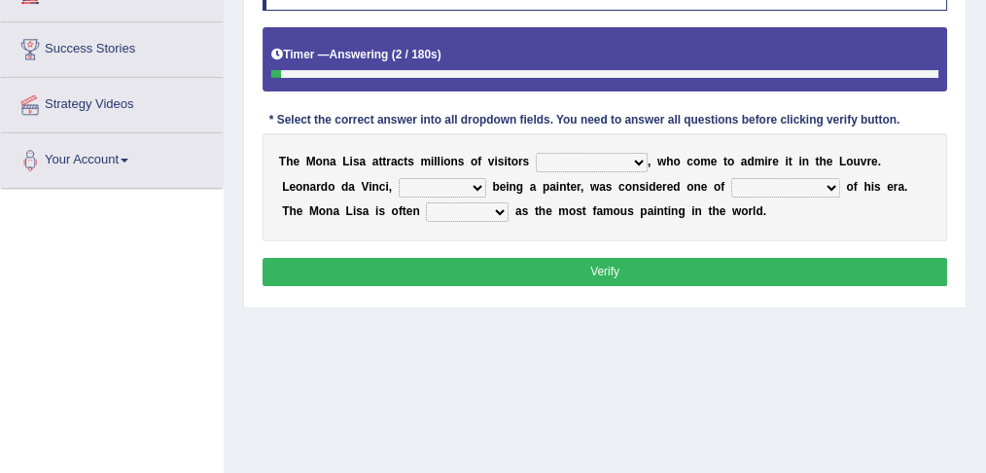
click at [606, 156] on select "around the year the all year all year round per year" at bounding box center [592, 162] width 112 height 19
select select "around the year"
click at [536, 153] on select "around the year the all year all year round per year" at bounding box center [592, 162] width 112 height 19
click at [479, 186] on select "rather than as much as as well as as long as" at bounding box center [443, 187] width 88 height 19
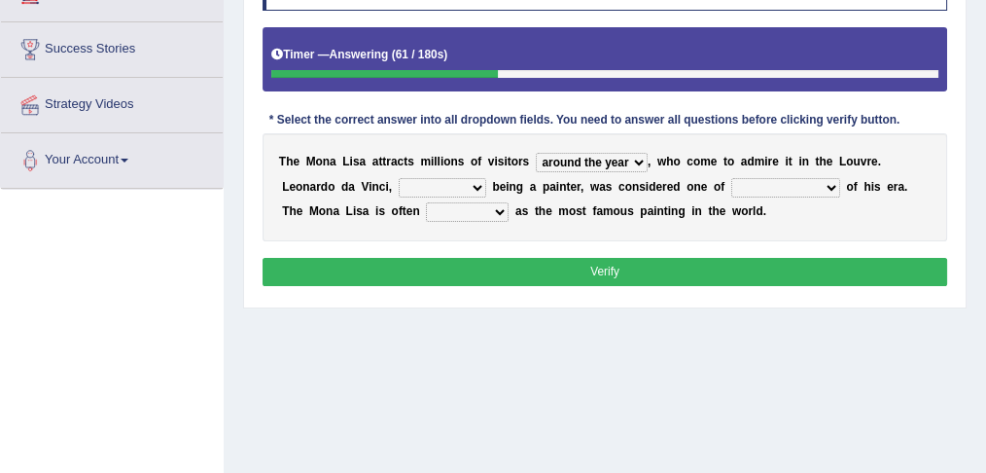
select select "as long as"
click at [399, 178] on select "rather than as much as as well as as long as" at bounding box center [443, 187] width 88 height 19
click at [830, 181] on select "better artists artist the better artist the best artists" at bounding box center [785, 187] width 109 height 19
select select "the best artists"
click at [731, 178] on select "better artists artist the better artist the best artists" at bounding box center [785, 187] width 109 height 19
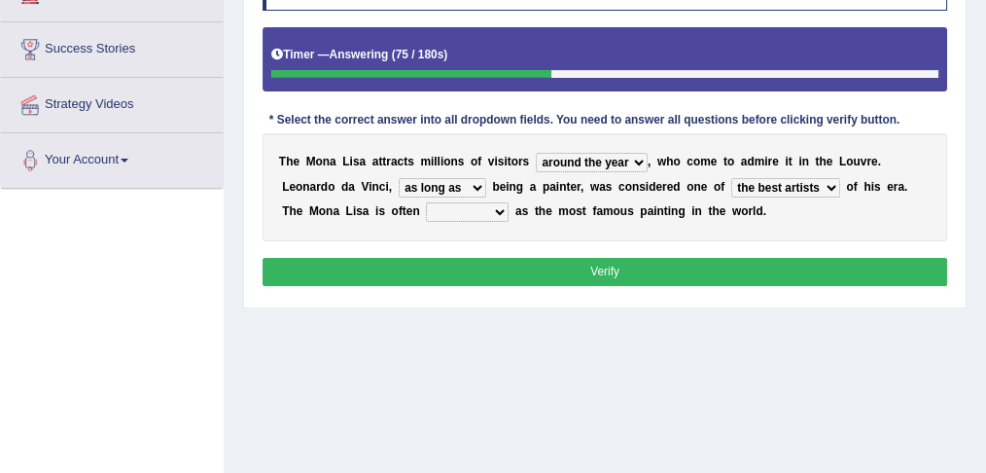
click at [471, 188] on select "rather than as much as as well as as long as" at bounding box center [443, 187] width 88 height 19
select select "as well as"
click at [399, 178] on select "rather than as much as as well as as long as" at bounding box center [443, 187] width 88 height 19
click at [473, 206] on select "classified suggested predicted described" at bounding box center [467, 211] width 83 height 19
select select "classified"
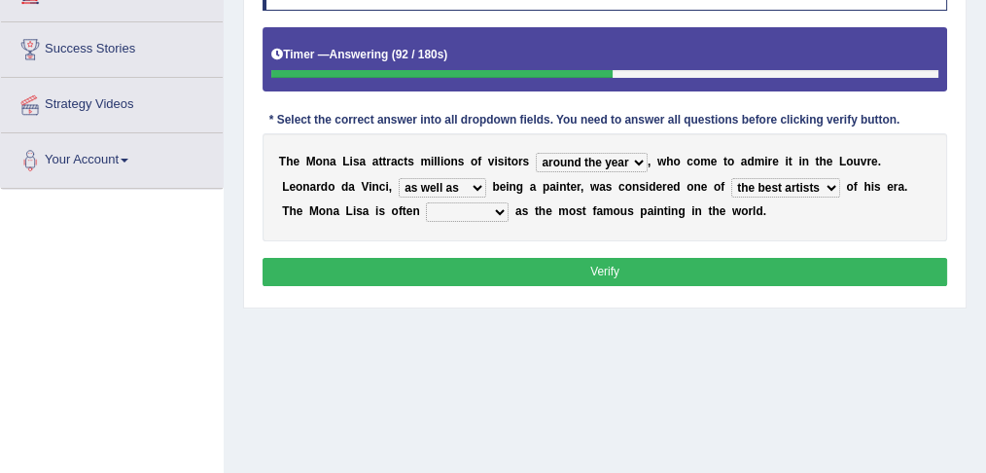
click at [426, 202] on select "classified suggested predicted described" at bounding box center [467, 211] width 83 height 19
click at [468, 265] on button "Verify" at bounding box center [606, 272] width 686 height 28
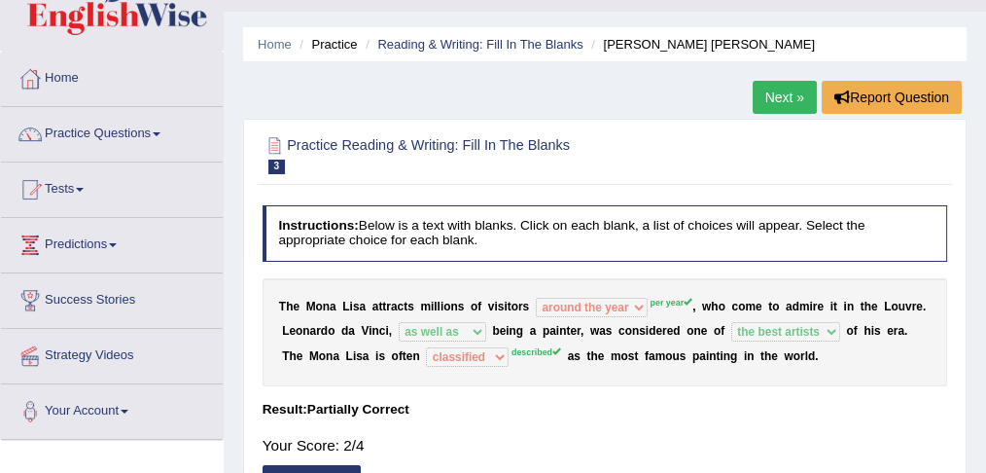
scroll to position [0, 0]
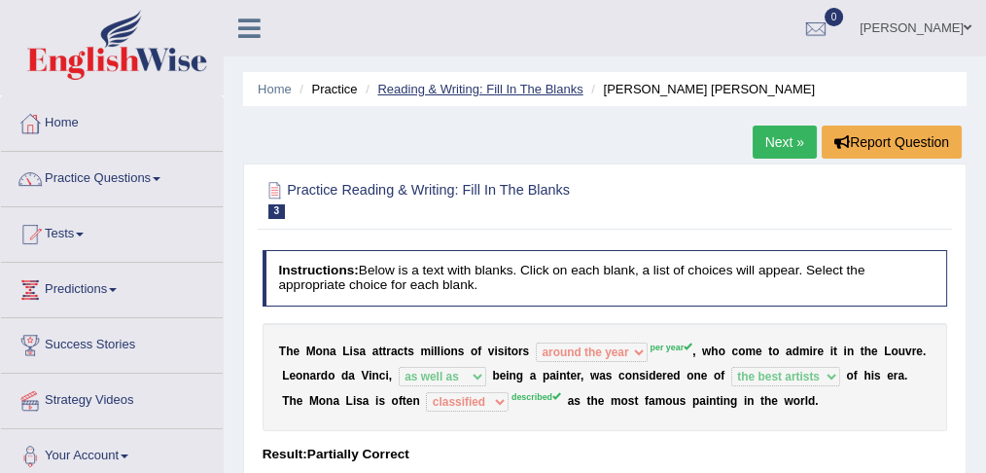
click at [489, 85] on link "Reading & Writing: Fill In The Blanks" at bounding box center [479, 89] width 205 height 15
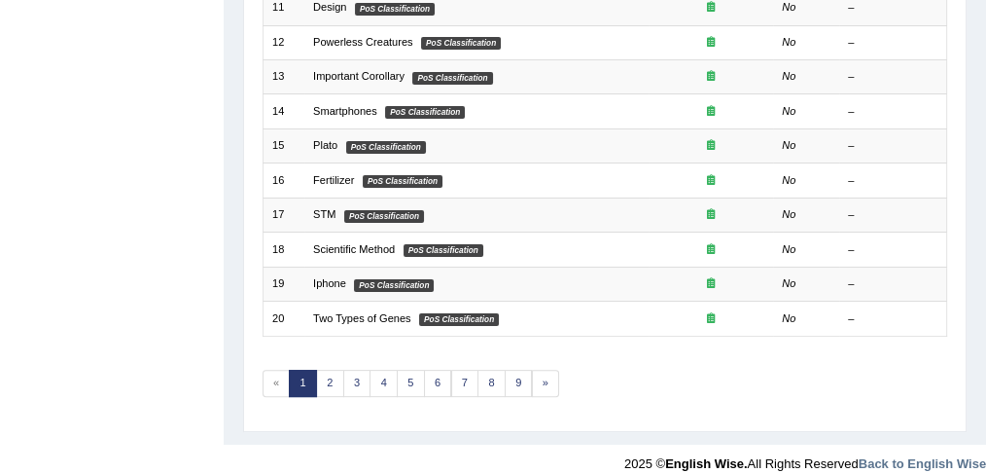
scroll to position [640, 0]
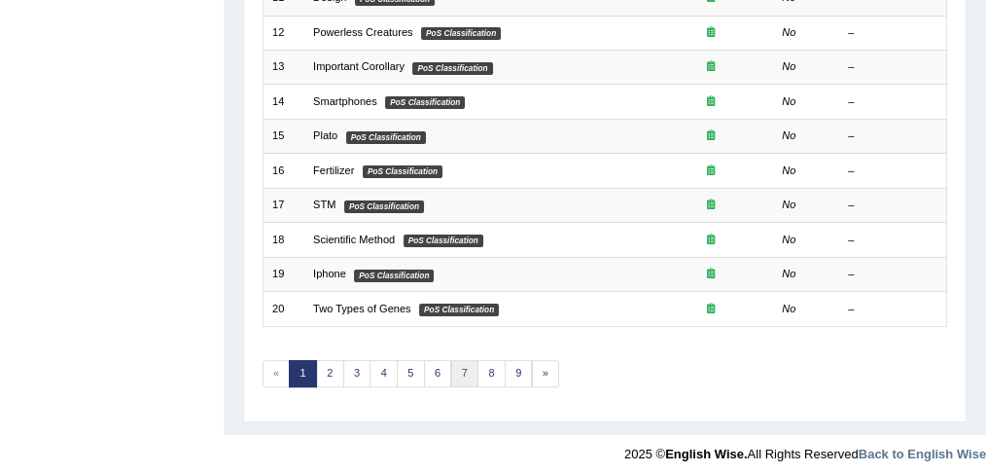
click at [457, 371] on link "7" at bounding box center [465, 373] width 28 height 27
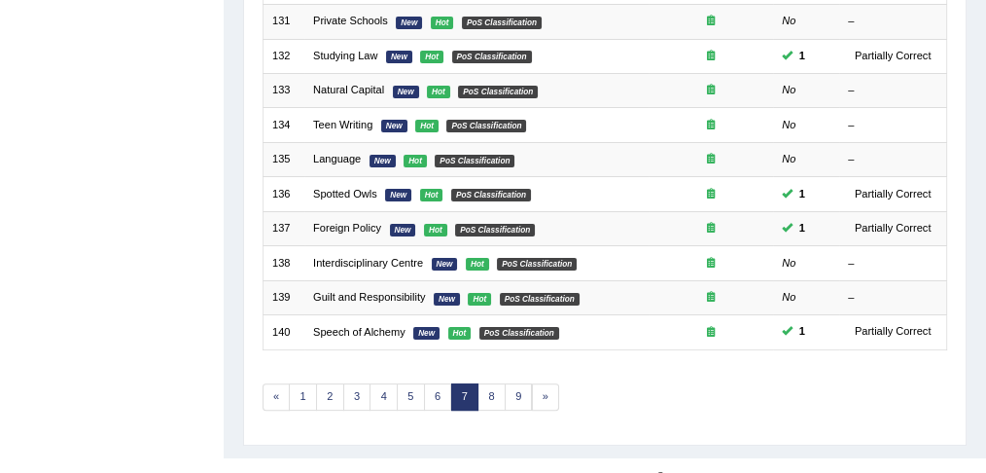
scroll to position [626, 0]
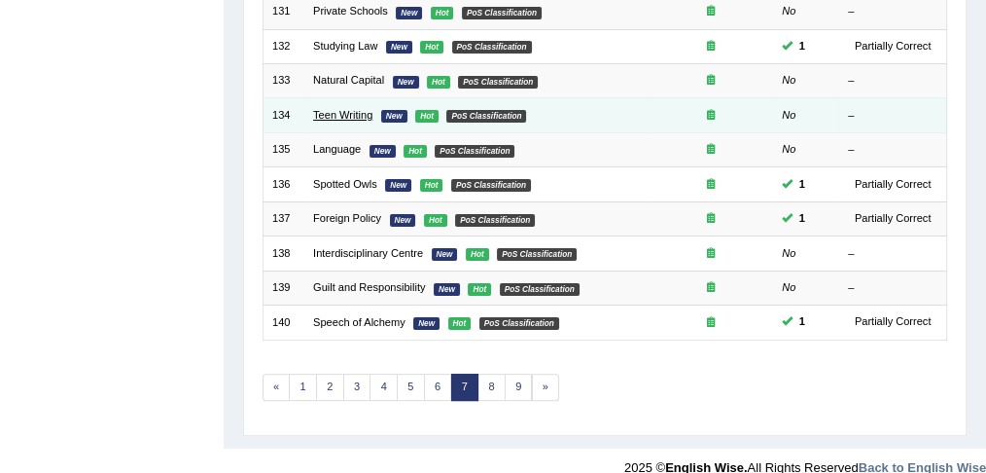
click at [362, 109] on link "Teen Writing" at bounding box center [342, 115] width 59 height 12
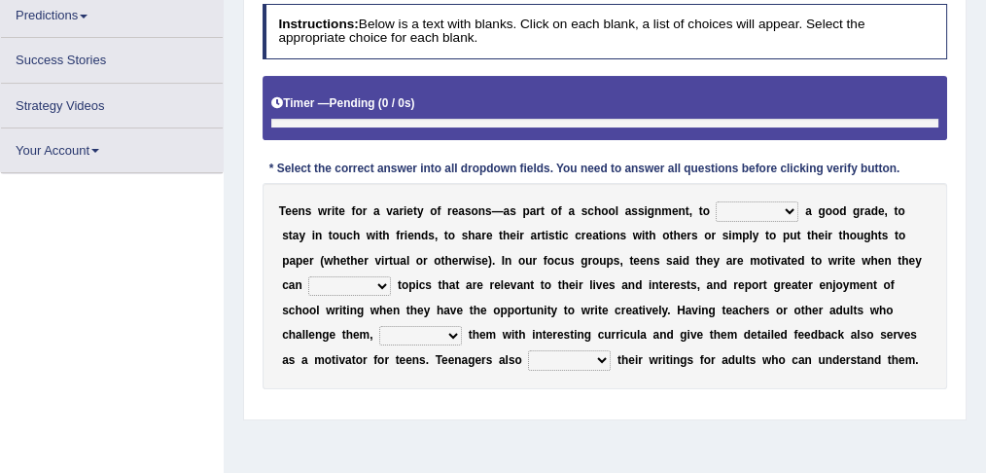
click at [779, 204] on select "take get give held" at bounding box center [757, 210] width 83 height 19
select select "get"
click at [716, 201] on select "take get give held" at bounding box center [757, 210] width 83 height 19
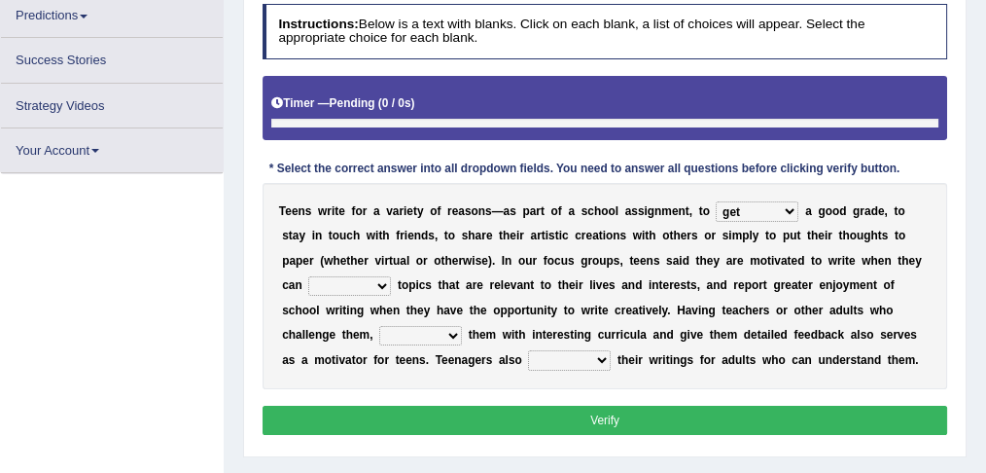
scroll to position [273, 0]
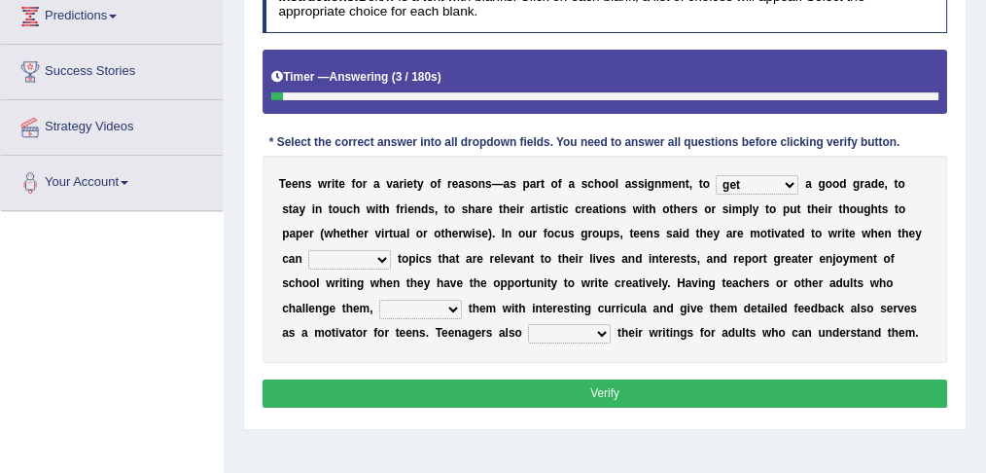
click at [796, 189] on select "take get give held" at bounding box center [757, 184] width 83 height 19
click at [501, 215] on div "T e e n s w r i t e f o r a v a r i e t y o f r e a s o n s — a s p a r t o f a…" at bounding box center [606, 259] width 686 height 207
click at [389, 253] on select "show handle subscribe select" at bounding box center [349, 259] width 83 height 19
select select "select"
click at [308, 250] on select "show handle subscribe select" at bounding box center [349, 259] width 83 height 19
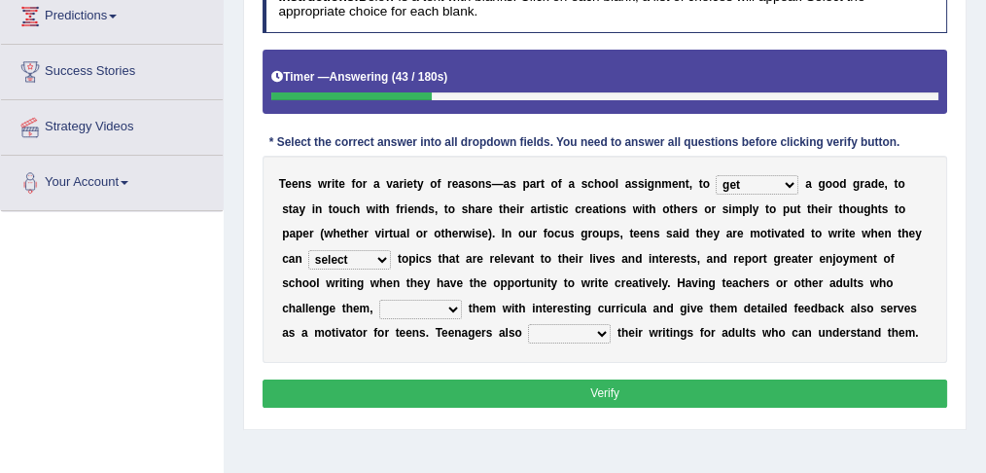
click at [444, 307] on select "shower present exempt fill" at bounding box center [420, 309] width 83 height 19
select select "present"
click at [379, 300] on select "shower present exempt fill" at bounding box center [420, 309] width 83 height 19
click at [453, 301] on select "shower present exempt fill" at bounding box center [420, 309] width 83 height 19
click at [514, 357] on div "T e e n s w r i t e f o r a v a r i e t y o f r e a s o n s — a s p a r t o f a…" at bounding box center [606, 259] width 686 height 207
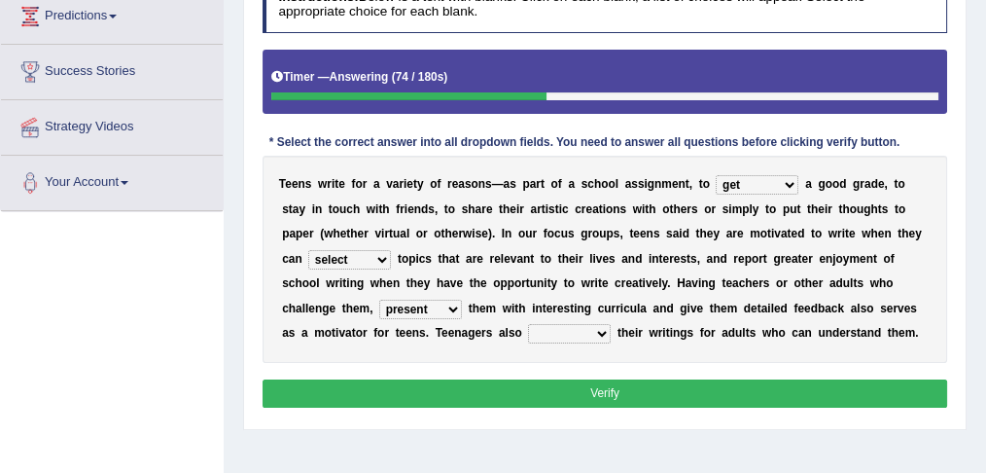
click at [499, 345] on div "T e e n s w r i t e f o r a v a r i e t y o f r e a s o n s — a s p a r t o f a…" at bounding box center [606, 259] width 686 height 207
click at [596, 344] on div "T e e n s w r i t e f o r a v a r i e t y o f r e a s o n s — a s p a r t o f a…" at bounding box center [606, 259] width 686 height 207
click at [596, 332] on select "compose recite show serve" at bounding box center [569, 333] width 83 height 19
select select "recite"
click at [528, 324] on select "compose recite show serve" at bounding box center [569, 333] width 83 height 19
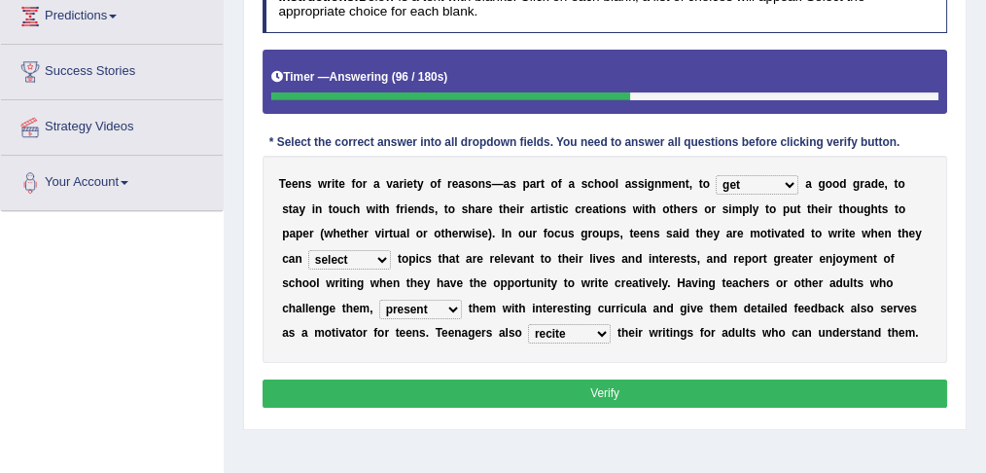
click at [453, 307] on select "shower present exempt fill" at bounding box center [420, 309] width 83 height 19
select select "fill"
click at [379, 300] on select "shower present exempt fill" at bounding box center [420, 309] width 83 height 19
click at [470, 394] on button "Verify" at bounding box center [606, 393] width 686 height 28
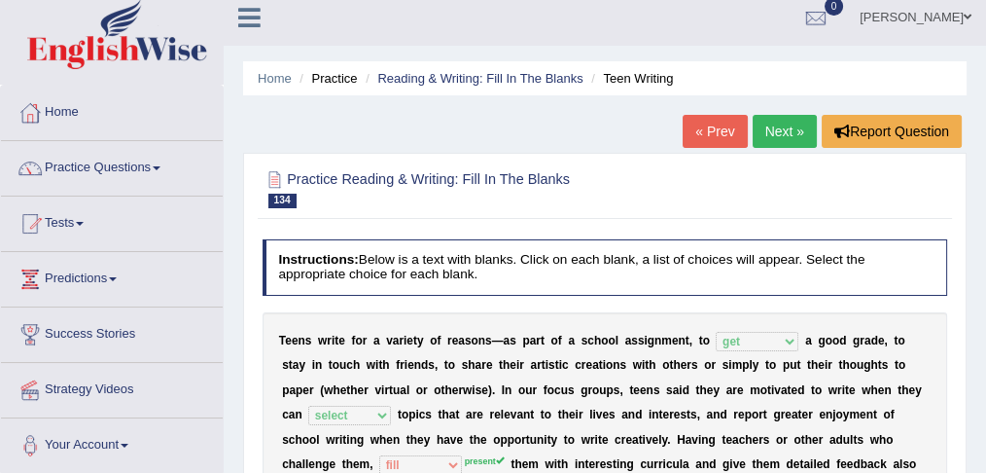
scroll to position [4, 0]
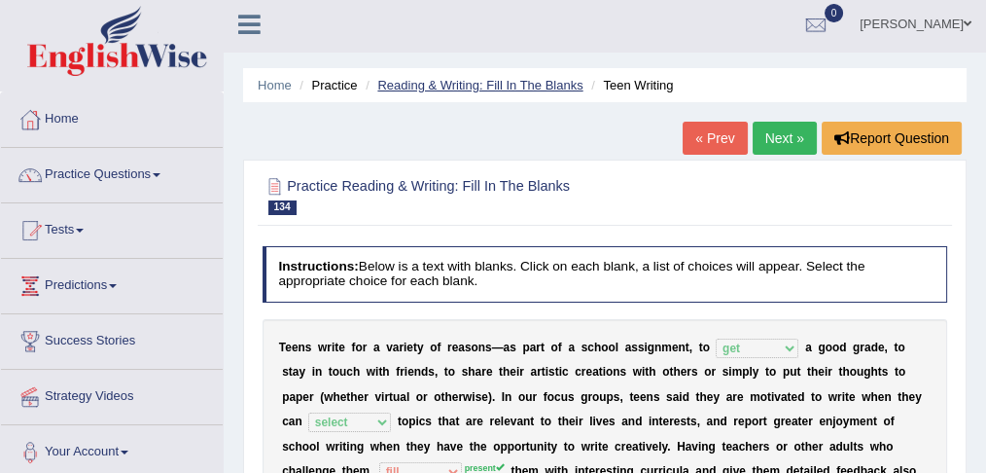
click at [530, 85] on link "Reading & Writing: Fill In The Blanks" at bounding box center [479, 85] width 205 height 15
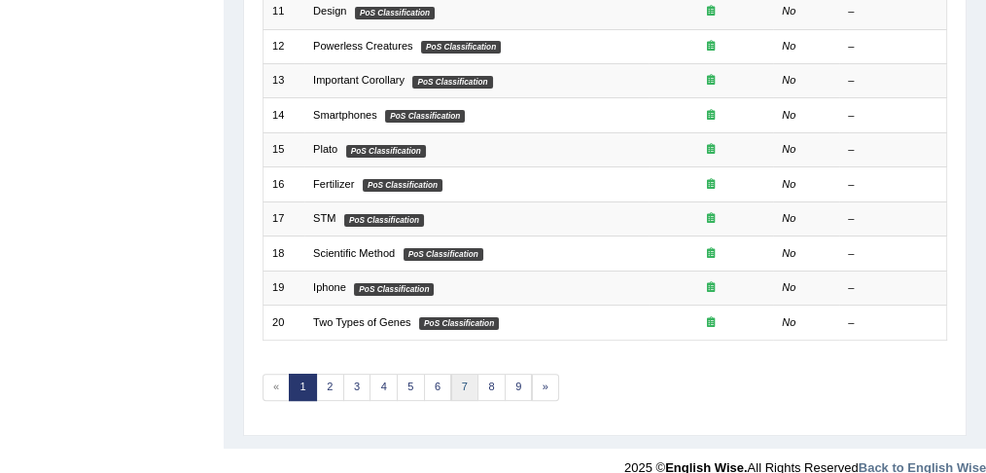
click at [466, 377] on link "7" at bounding box center [465, 386] width 28 height 27
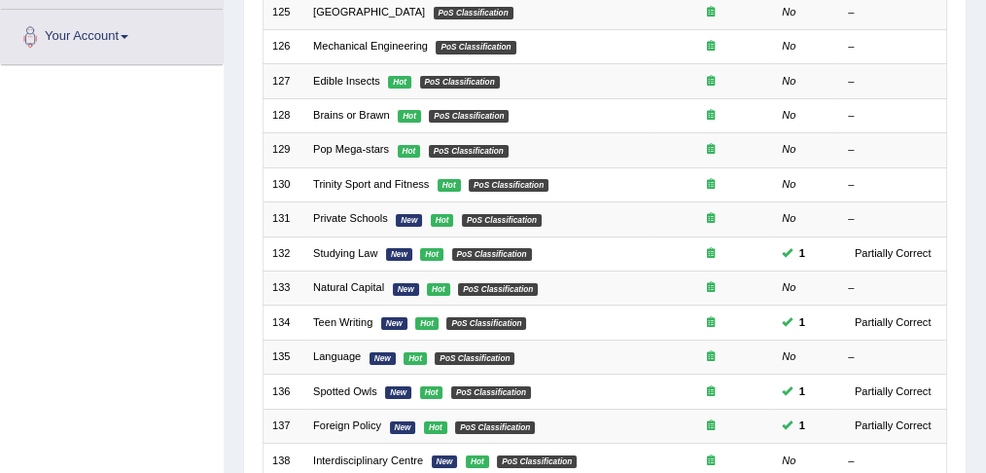
scroll to position [421, 0]
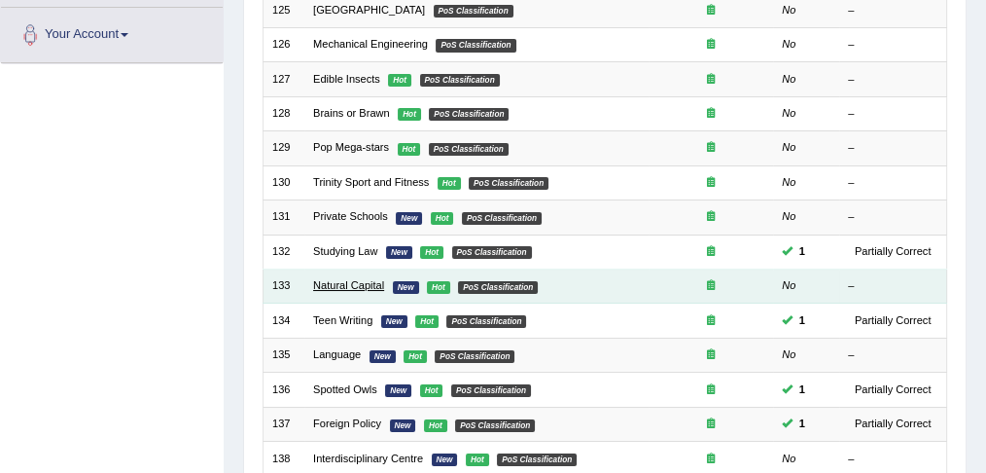
click at [336, 282] on link "Natural Capital" at bounding box center [348, 285] width 71 height 12
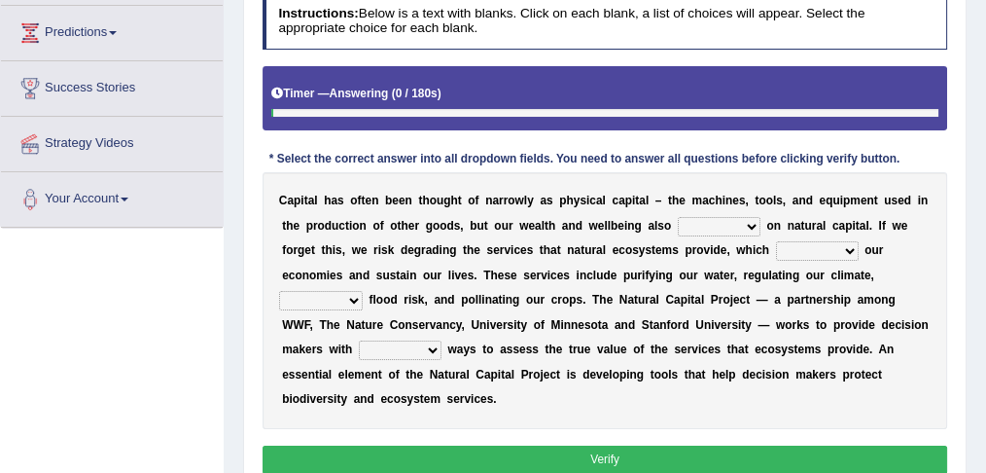
scroll to position [259, 0]
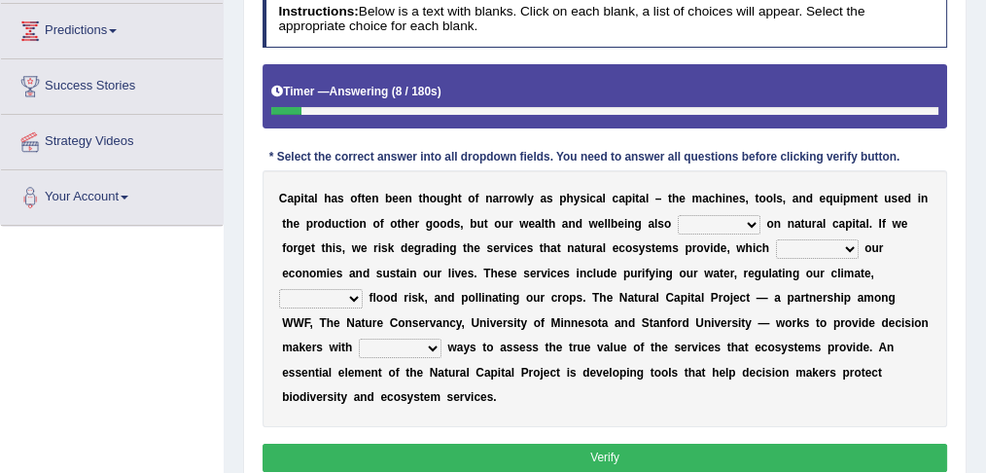
click at [756, 219] on select "rely reply supply apply" at bounding box center [719, 224] width 83 height 19
click at [678, 215] on select "rely reply supply apply" at bounding box center [719, 224] width 83 height 19
click at [739, 231] on div "C a p i t a l h a s o f t e n b e e n t h o u g h t o f n a r r o w l y a s p h…" at bounding box center [606, 298] width 686 height 257
click at [741, 220] on select "rely reply supply apply" at bounding box center [719, 224] width 83 height 19
click at [678, 215] on select "rely reply supply apply" at bounding box center [719, 224] width 83 height 19
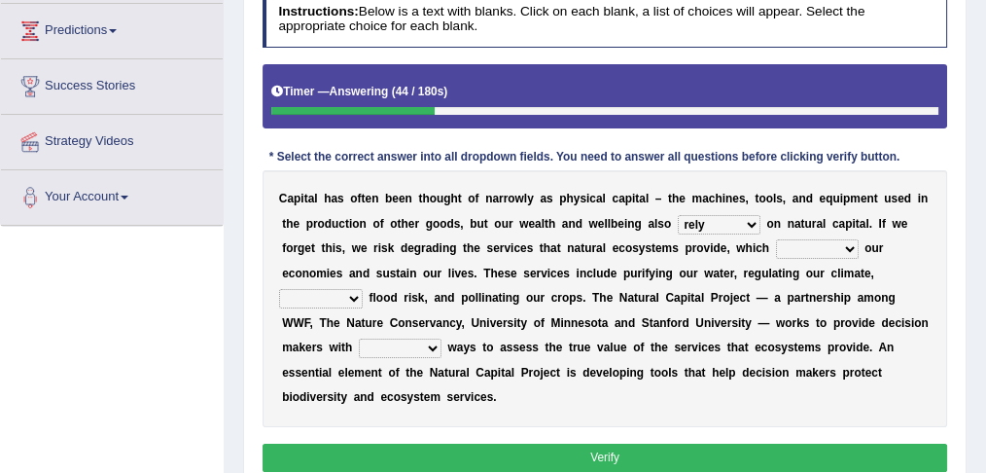
click at [750, 221] on select "rely reply supply apply" at bounding box center [719, 224] width 83 height 19
click at [678, 215] on select "rely reply supply apply" at bounding box center [719, 224] width 83 height 19
click at [830, 252] on select "import report support export" at bounding box center [817, 248] width 83 height 19
click at [737, 227] on select "rely reply supply apply" at bounding box center [719, 224] width 83 height 19
select select "rely"
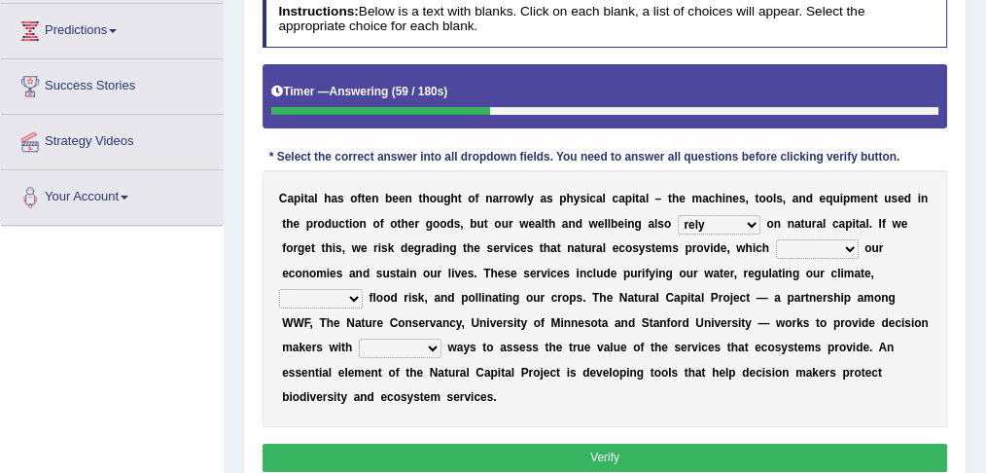
click at [678, 215] on select "rely reply supply apply" at bounding box center [719, 224] width 83 height 19
click at [804, 248] on select "import report support export" at bounding box center [817, 248] width 83 height 19
select select "support"
click at [776, 239] on select "import report support export" at bounding box center [817, 248] width 83 height 19
click at [352, 295] on select "bringing lacking staggering reducing" at bounding box center [321, 298] width 84 height 19
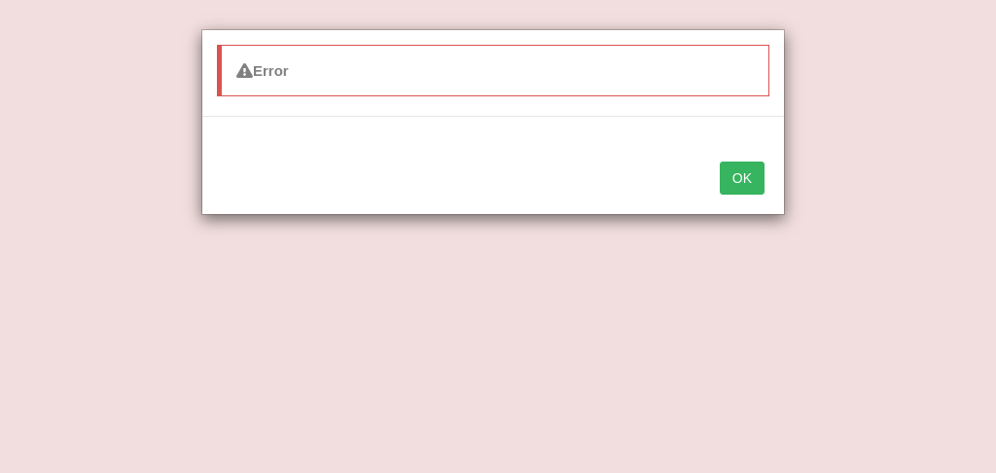
click at [731, 180] on button "OK" at bounding box center [742, 177] width 45 height 33
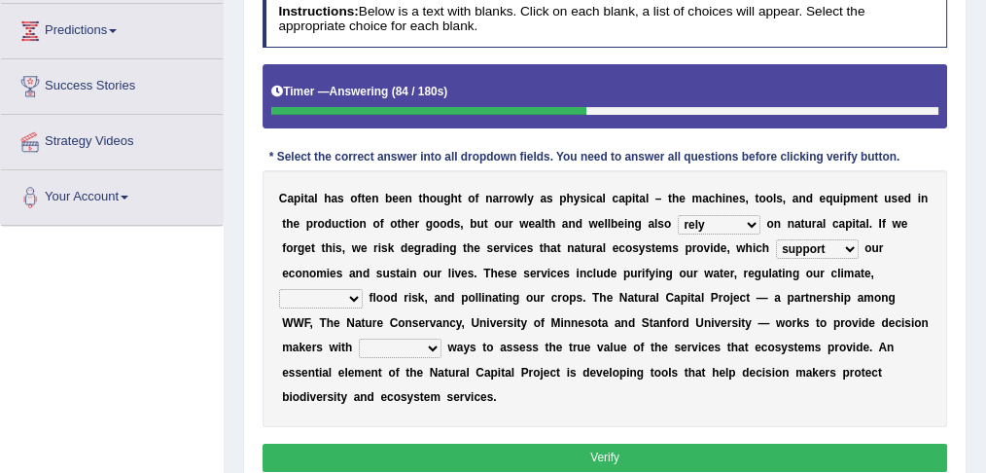
click at [352, 293] on select "bringing lacking staggering reducing" at bounding box center [321, 298] width 84 height 19
select select "reducing"
click at [279, 289] on select "bringing lacking staggering reducing" at bounding box center [321, 298] width 84 height 19
drag, startPoint x: 518, startPoint y: 304, endPoint x: 445, endPoint y: 307, distance: 73.0
click at [445, 307] on div "C a p i t a l h a s o f t e n b e e n t h o u g h t o f n a r r o w l y a s p h…" at bounding box center [606, 298] width 686 height 257
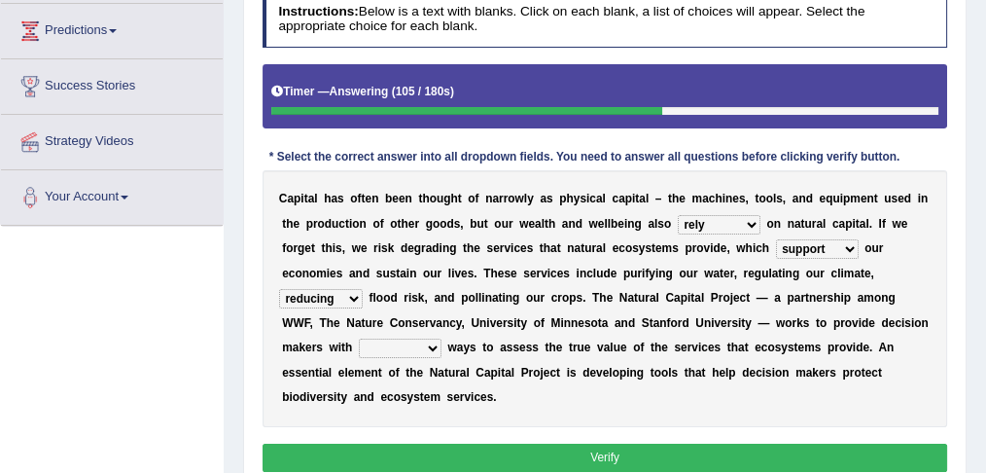
click at [436, 343] on select "liable powerful strong reliable" at bounding box center [400, 347] width 83 height 19
select select "reliable"
click at [359, 338] on select "liable powerful strong reliable" at bounding box center [400, 347] width 83 height 19
click at [503, 453] on button "Verify" at bounding box center [606, 457] width 686 height 28
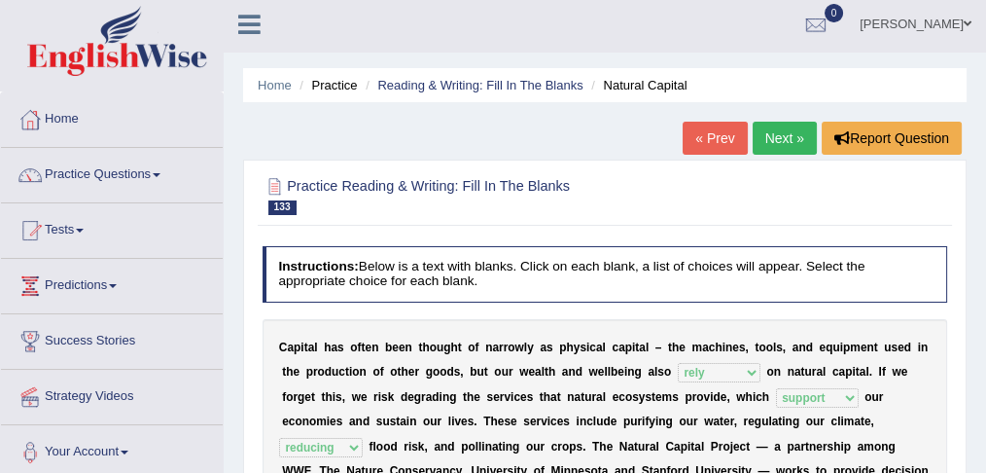
scroll to position [0, 0]
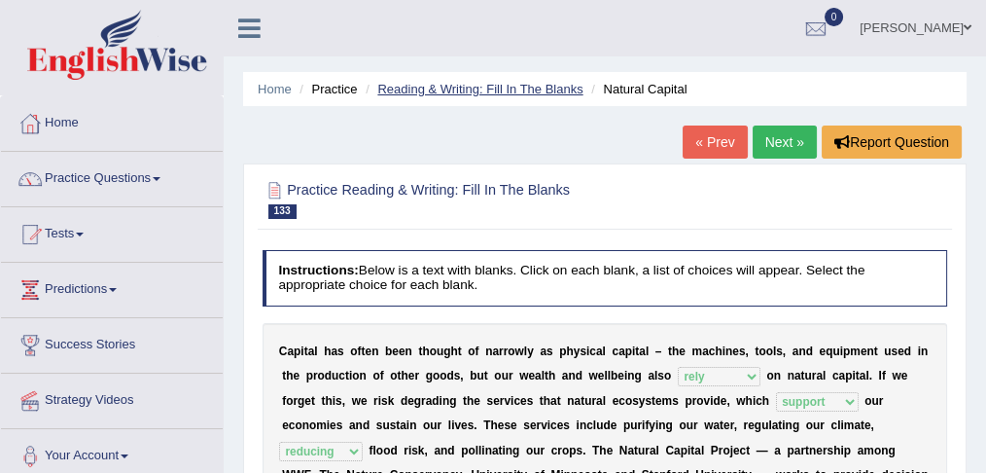
click at [560, 87] on link "Reading & Writing: Fill In The Blanks" at bounding box center [479, 89] width 205 height 15
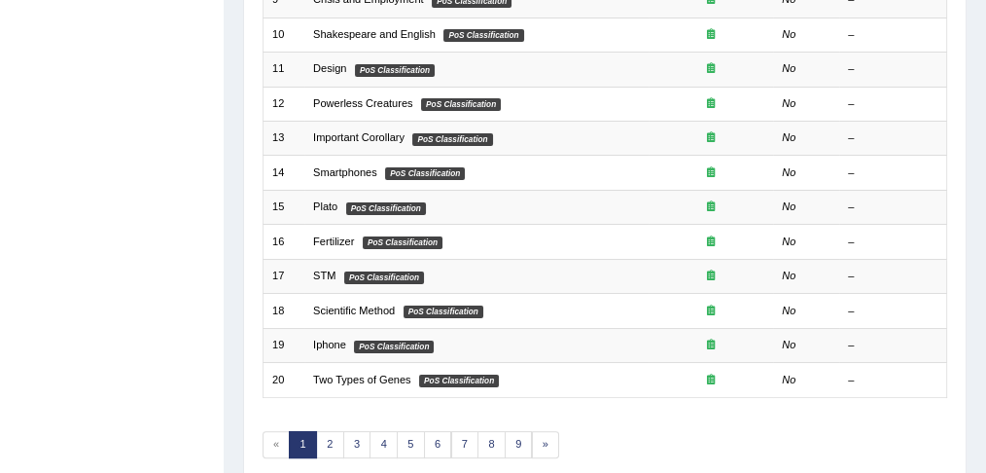
scroll to position [572, 0]
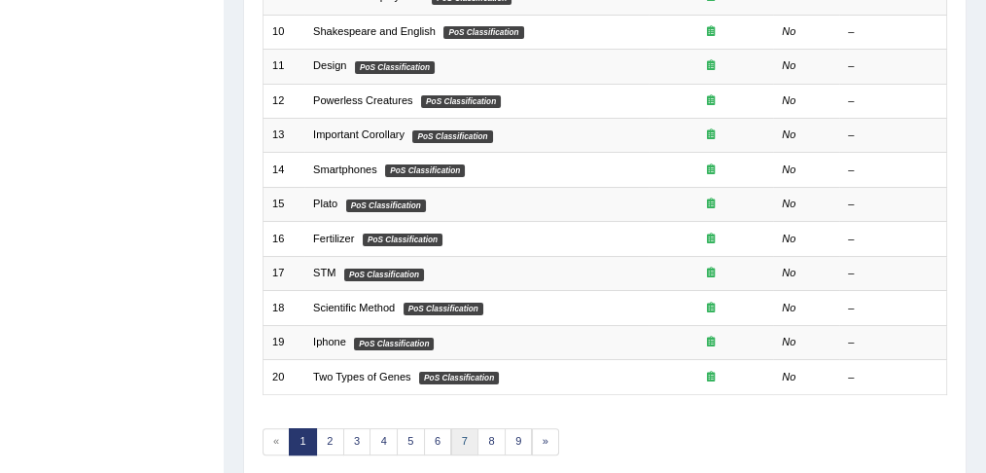
click at [457, 433] on link "7" at bounding box center [465, 441] width 28 height 27
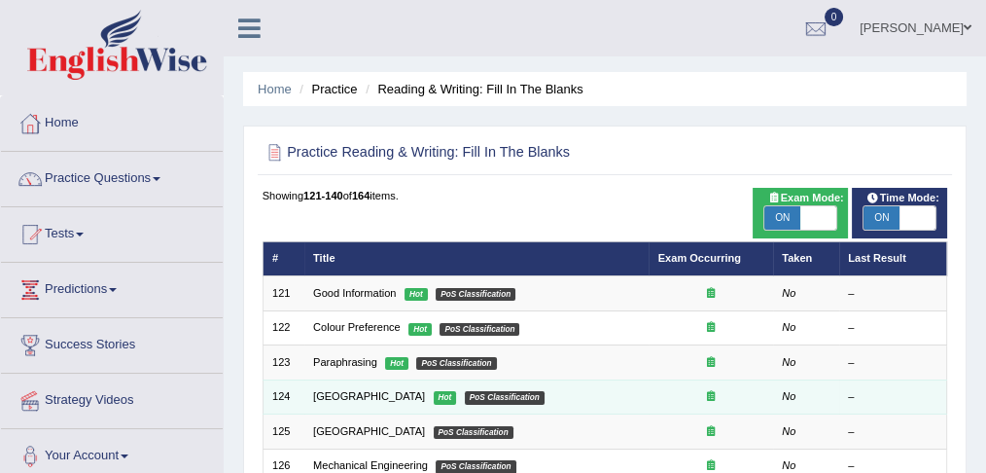
scroll to position [561, 0]
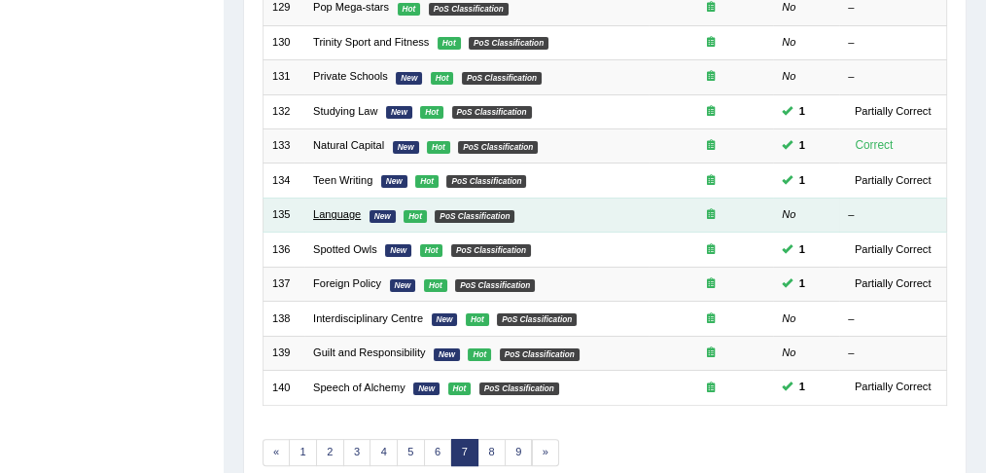
click at [349, 208] on link "Language" at bounding box center [337, 214] width 48 height 12
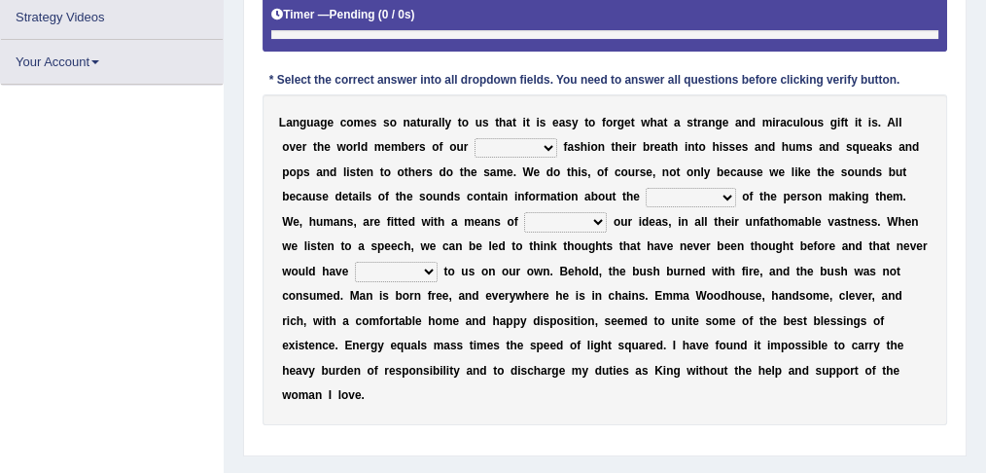
scroll to position [335, 0]
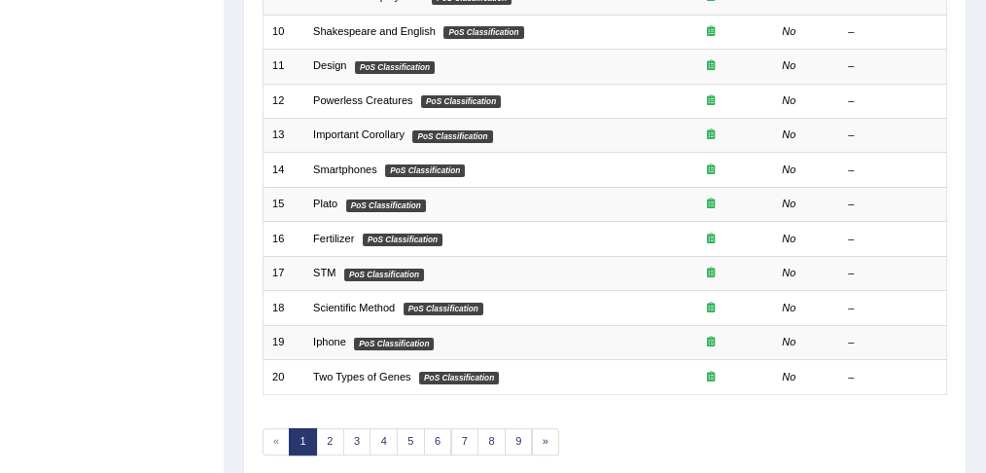
scroll to position [640, 0]
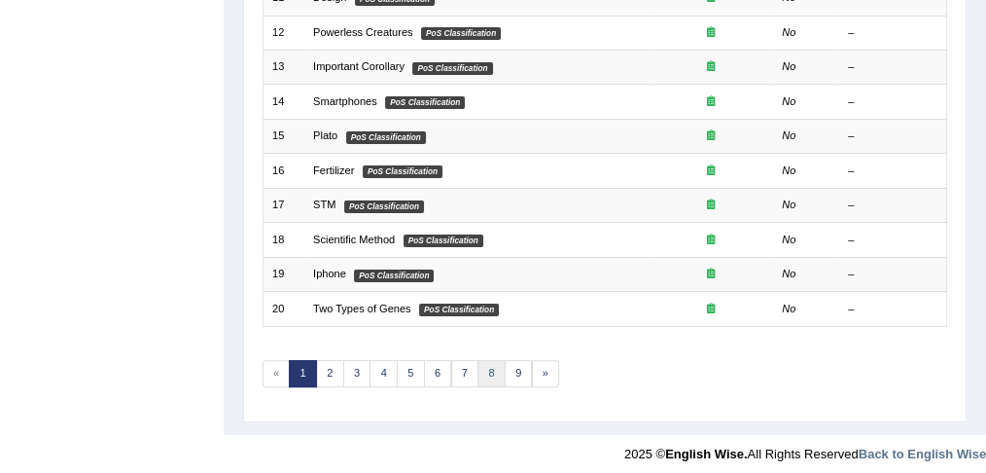
click at [479, 368] on link "8" at bounding box center [491, 373] width 28 height 27
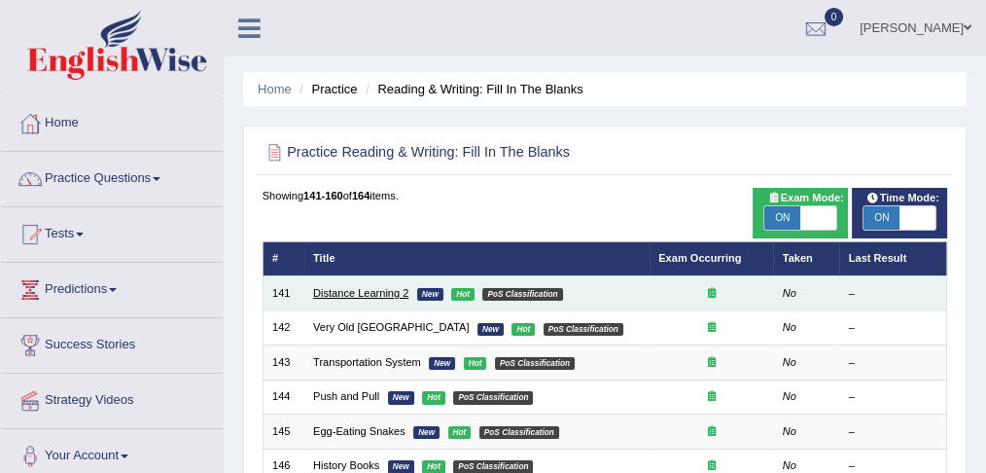
click at [369, 291] on link "Distance Learning 2" at bounding box center [360, 293] width 95 height 12
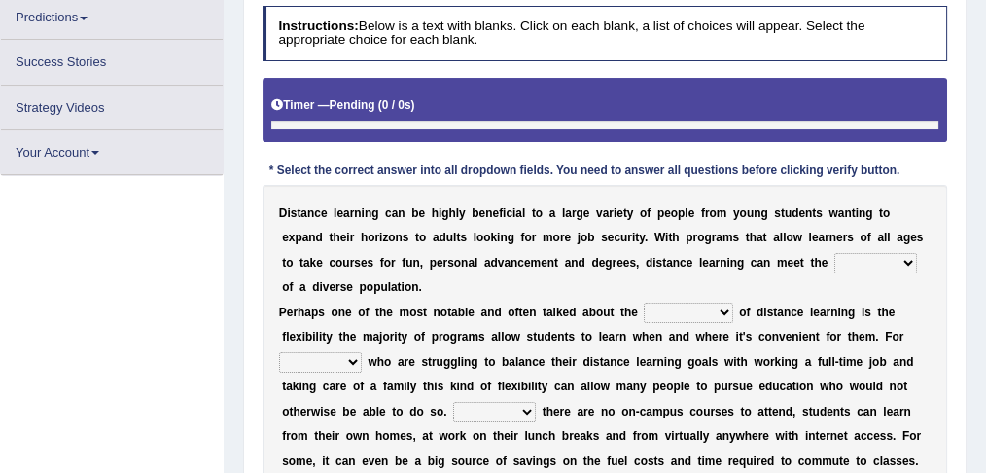
scroll to position [272, 0]
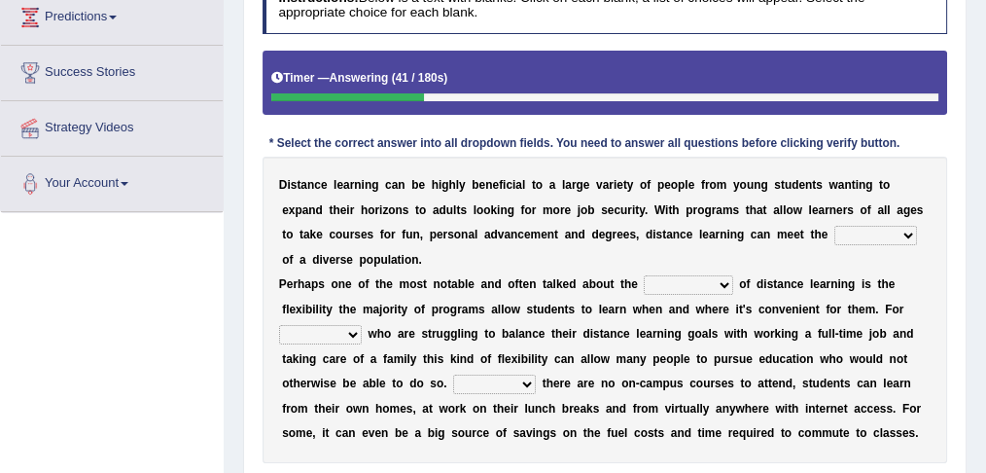
click at [899, 234] on select "leads needs seeds breeds" at bounding box center [875, 235] width 83 height 19
select select "needs"
click at [834, 226] on select "leads needs seeds breeds" at bounding box center [875, 235] width 83 height 19
click at [723, 285] on select "basics ranges sources advantages" at bounding box center [688, 284] width 88 height 19
select select "advantages"
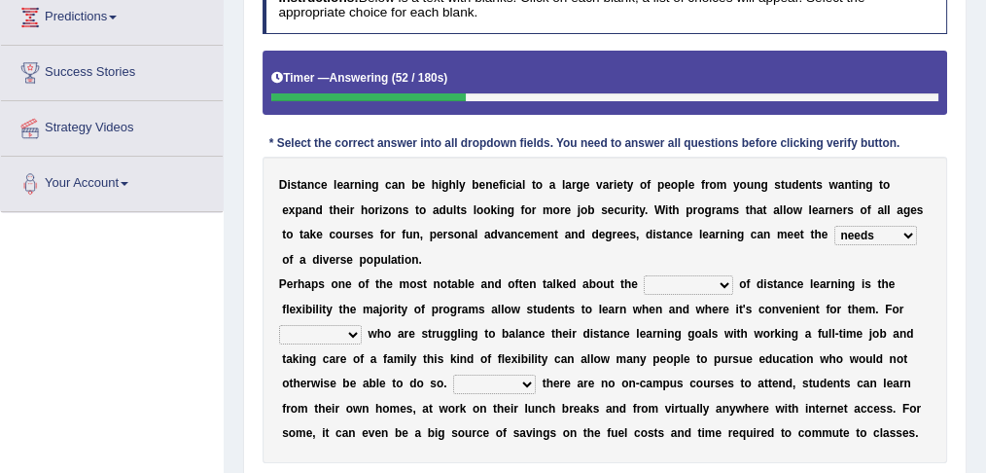
click at [644, 275] on select "basics ranges sources advantages" at bounding box center [688, 284] width 88 height 19
click at [355, 328] on select "them those what when" at bounding box center [320, 334] width 83 height 19
select select "those"
click at [279, 325] on select "them those what when" at bounding box center [320, 334] width 83 height 19
click at [352, 335] on select "them those what when" at bounding box center [320, 334] width 83 height 19
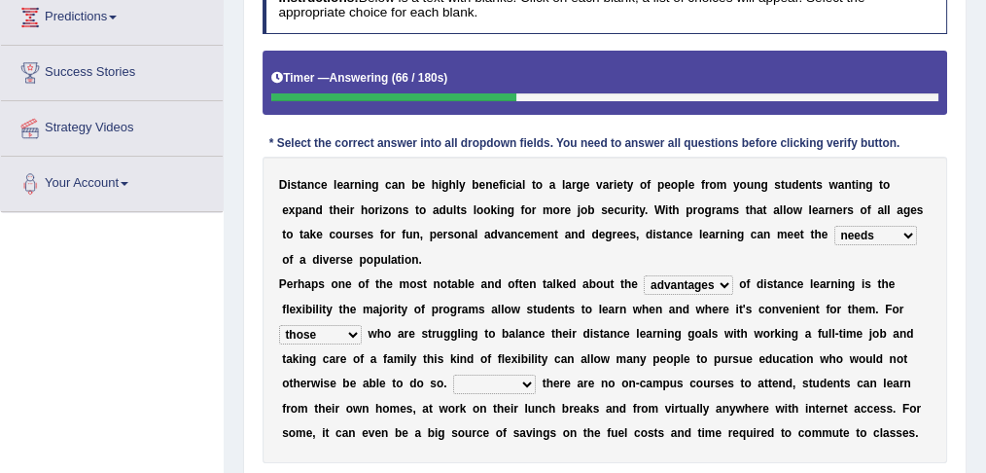
click at [420, 352] on b at bounding box center [419, 359] width 7 height 14
click at [483, 382] on select "If When Since Where" at bounding box center [494, 383] width 83 height 19
select select "Since"
click at [453, 374] on select "If When Since Where" at bounding box center [494, 383] width 83 height 19
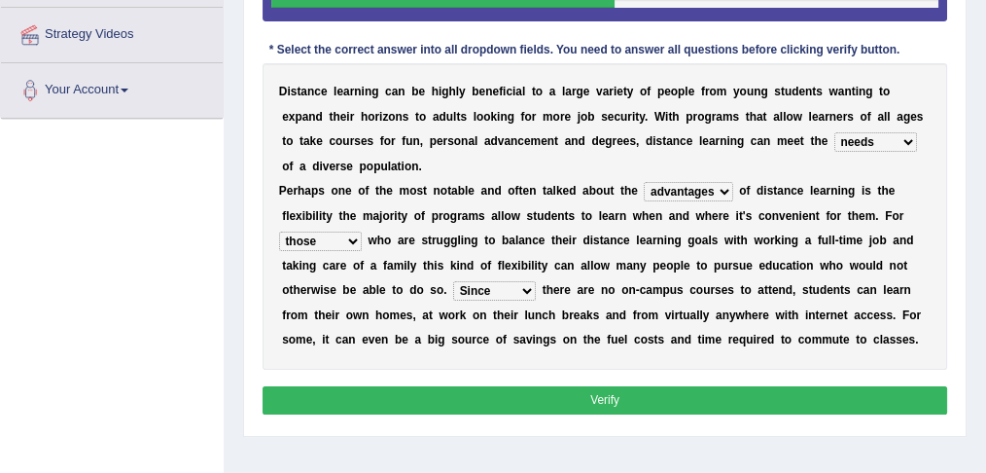
scroll to position [369, 0]
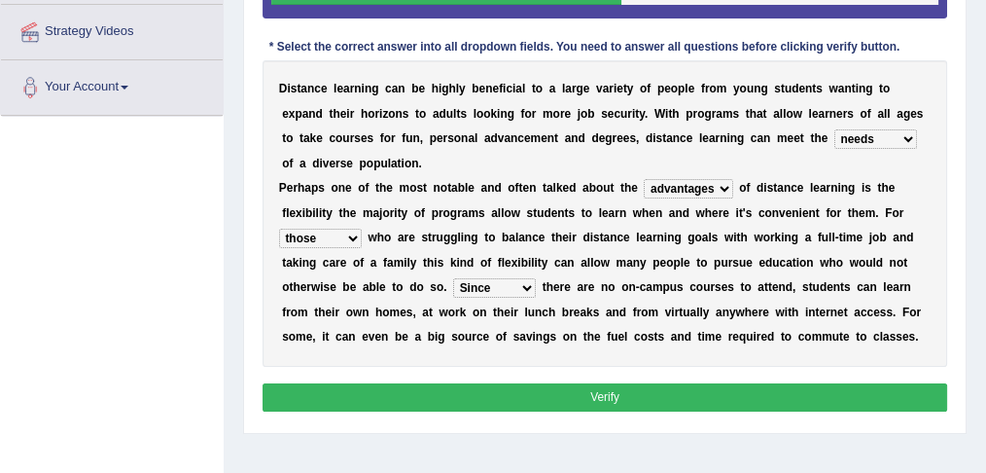
click at [488, 388] on button "Verify" at bounding box center [606, 397] width 686 height 28
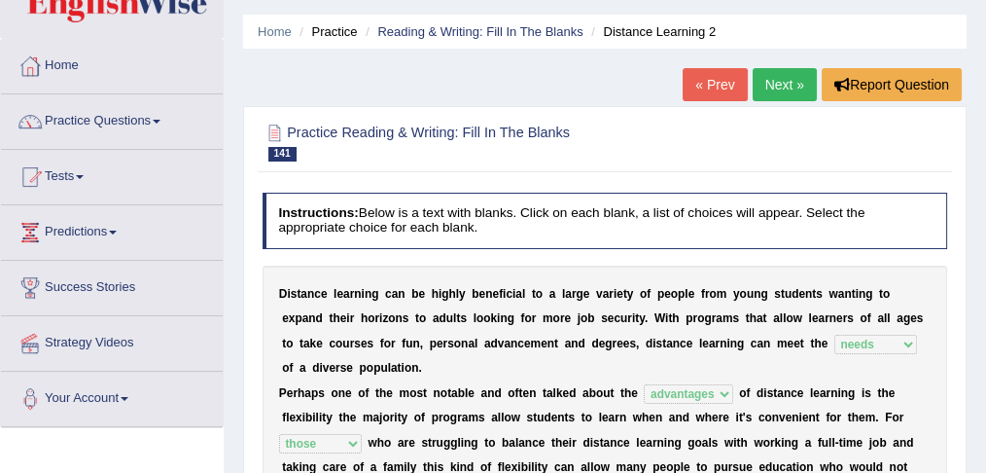
scroll to position [55, 0]
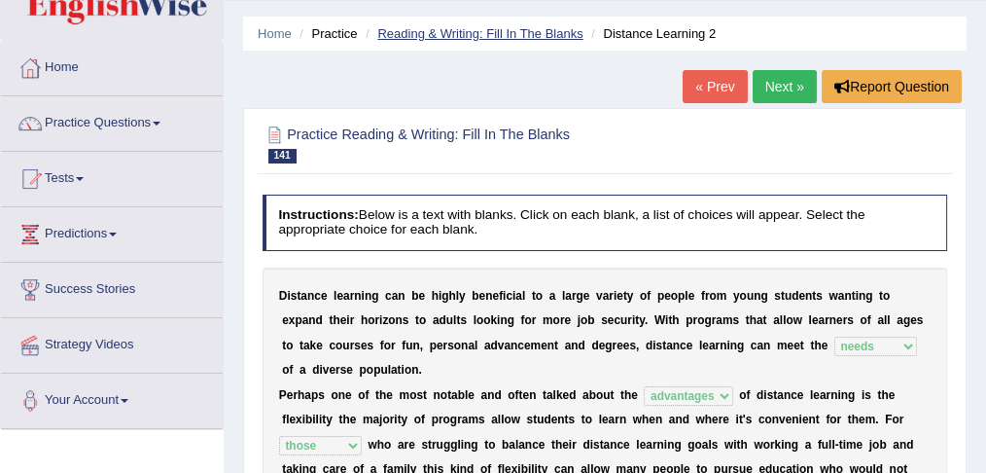
click at [484, 34] on link "Reading & Writing: Fill In The Blanks" at bounding box center [479, 33] width 205 height 15
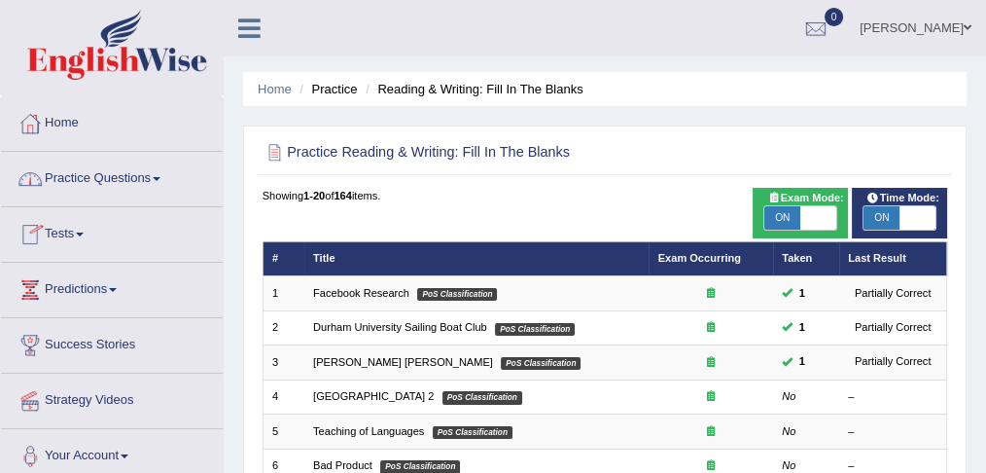
click at [159, 179] on span at bounding box center [157, 179] width 8 height 4
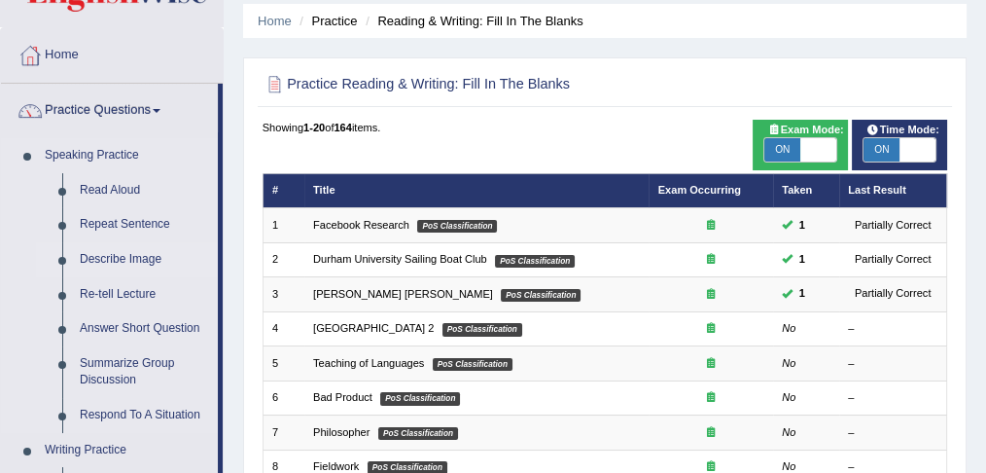
scroll to position [75, 0]
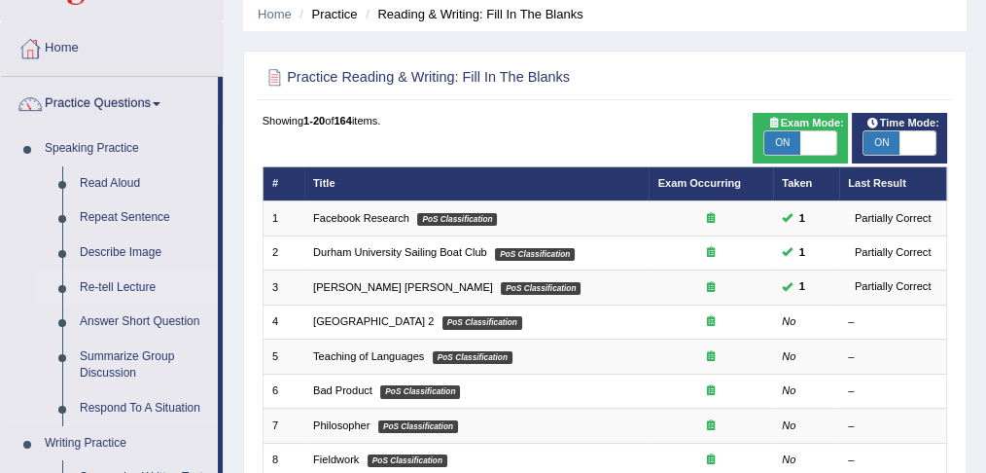
click at [127, 288] on link "Re-tell Lecture" at bounding box center [144, 287] width 147 height 35
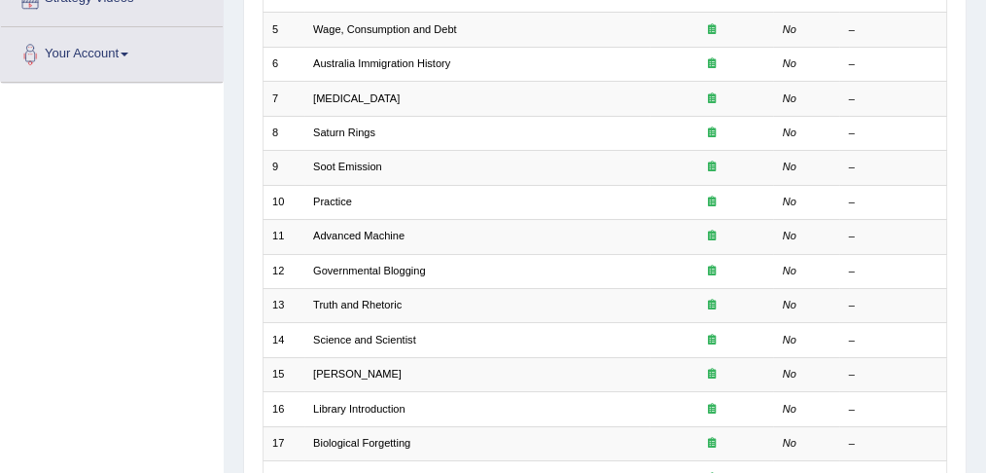
scroll to position [640, 0]
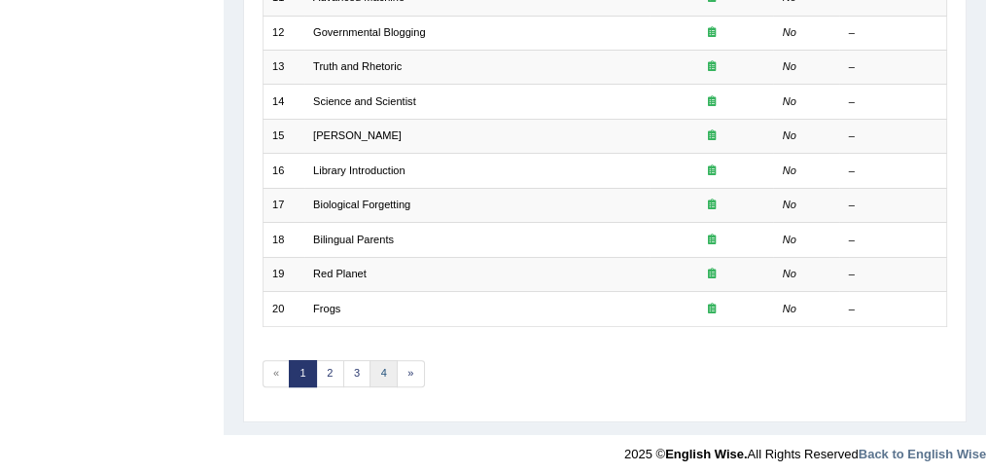
click at [370, 373] on link "4" at bounding box center [384, 373] width 28 height 27
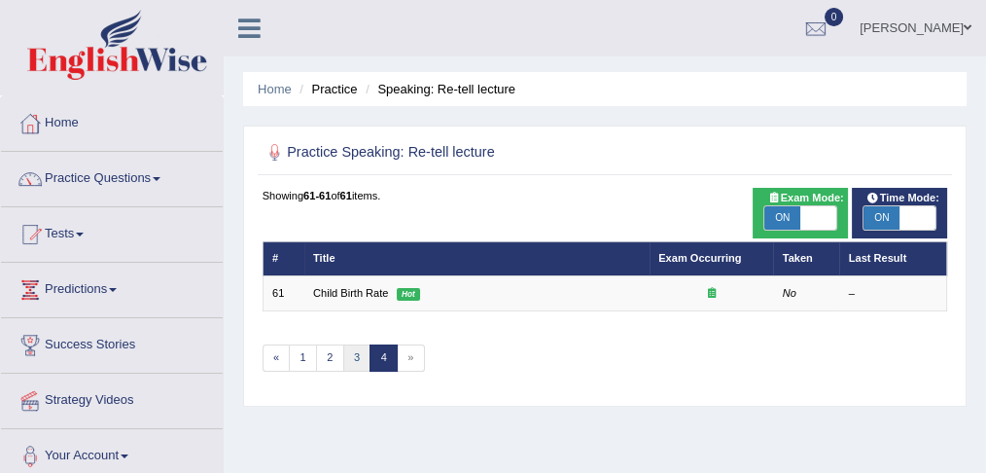
click at [353, 357] on link "3" at bounding box center [357, 357] width 28 height 27
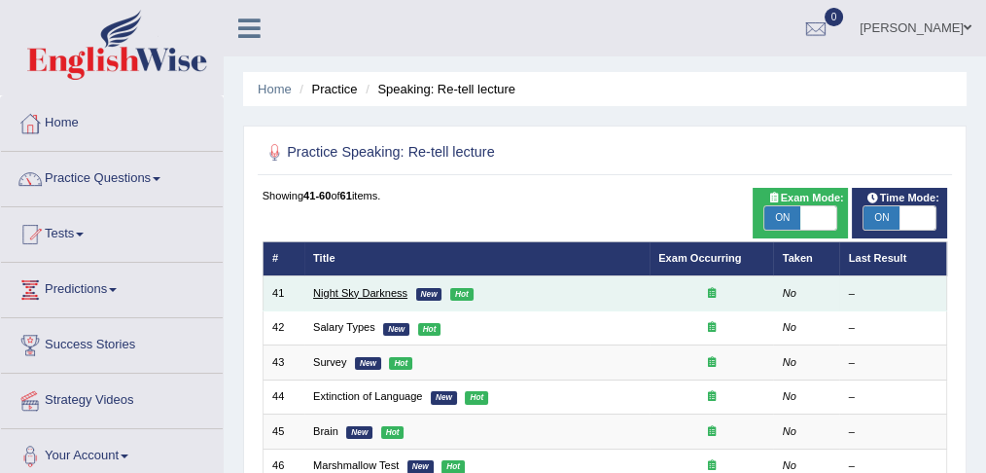
click at [397, 287] on link "Night Sky Darkness" at bounding box center [360, 293] width 94 height 12
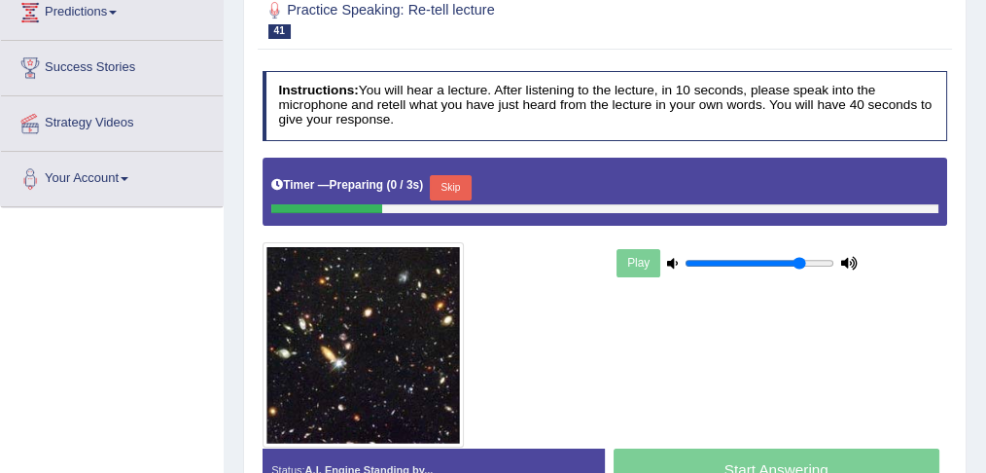
scroll to position [281, 0]
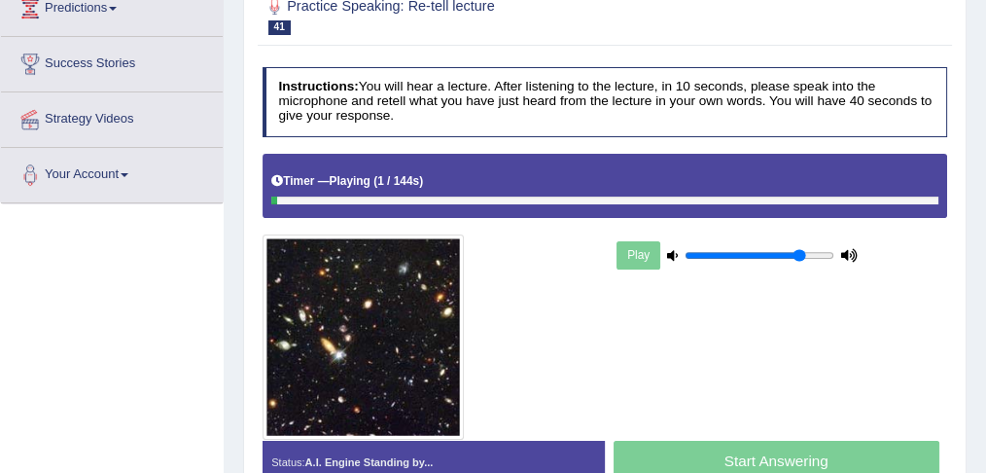
type input "1"
click at [829, 249] on input "range" at bounding box center [760, 256] width 150 height 14
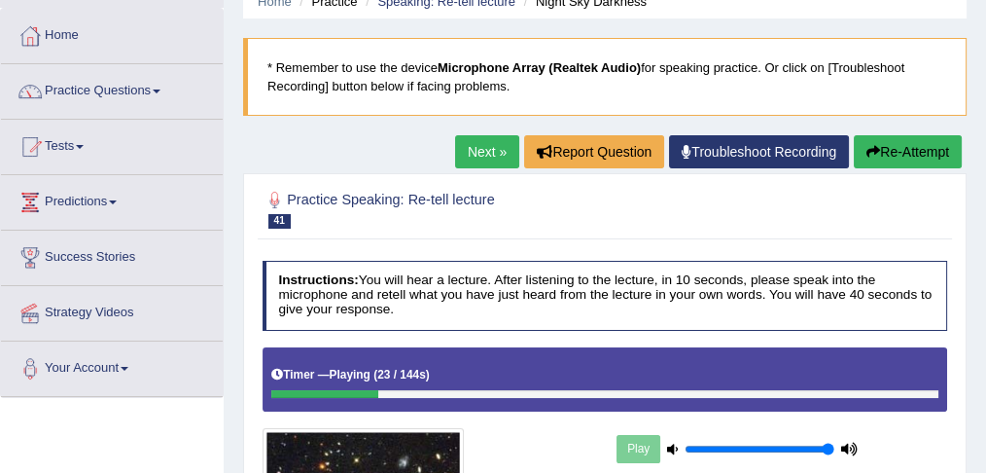
scroll to position [0, 0]
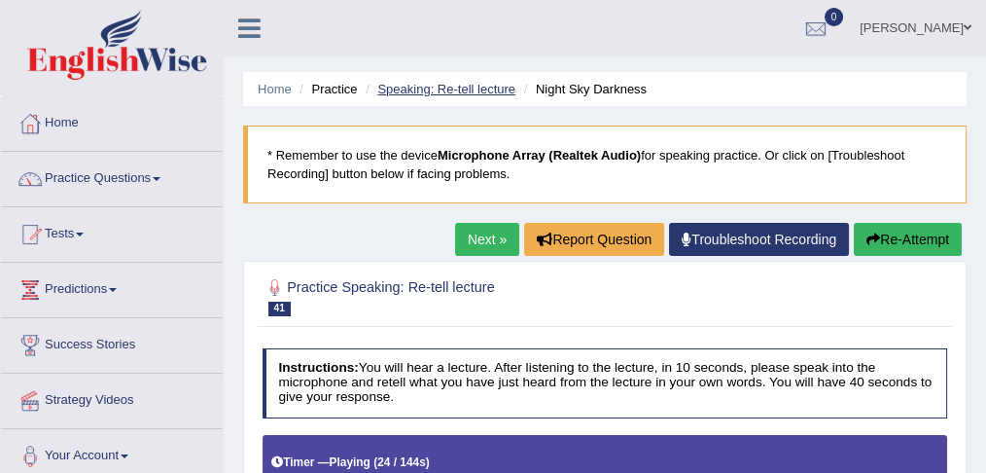
click at [496, 85] on link "Speaking: Re-tell lecture" at bounding box center [446, 89] width 138 height 15
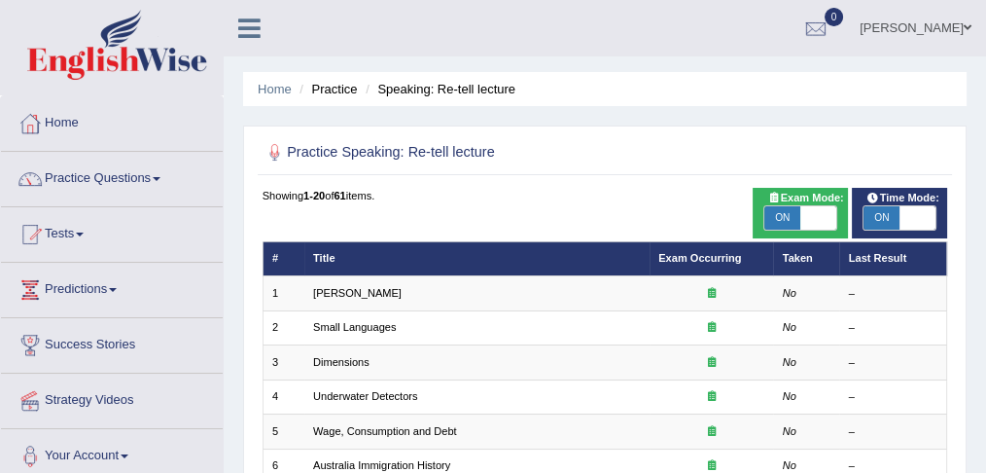
click at [708, 191] on div "Showing 1-20 of 61 items." at bounding box center [606, 196] width 686 height 16
click at [75, 117] on link "Home" at bounding box center [112, 120] width 222 height 49
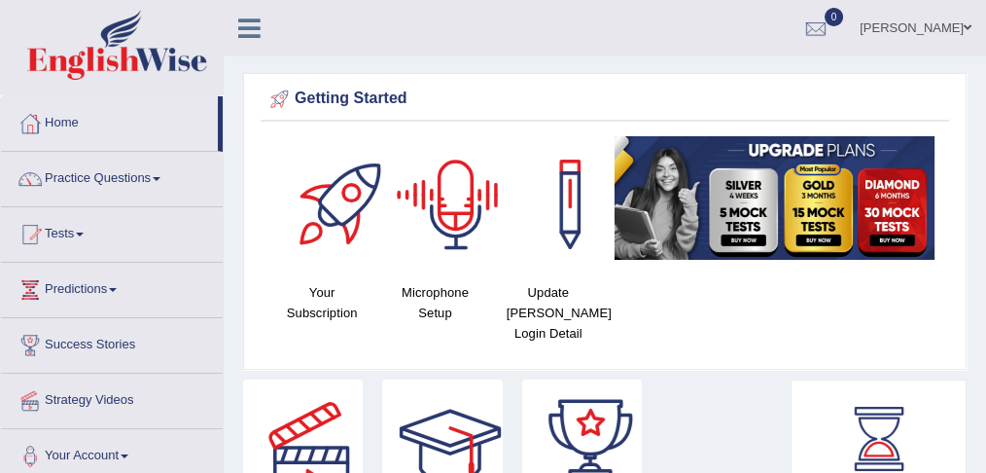
click at [452, 213] on div at bounding box center [456, 204] width 136 height 136
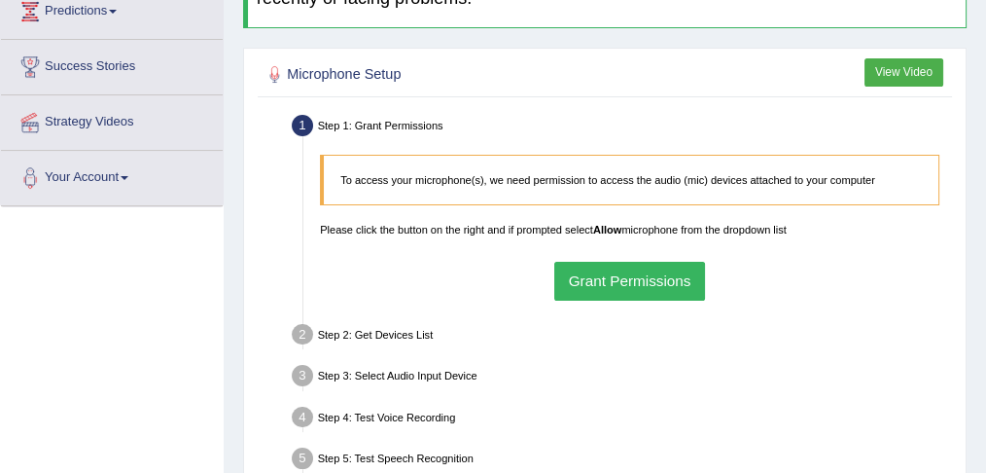
scroll to position [281, 0]
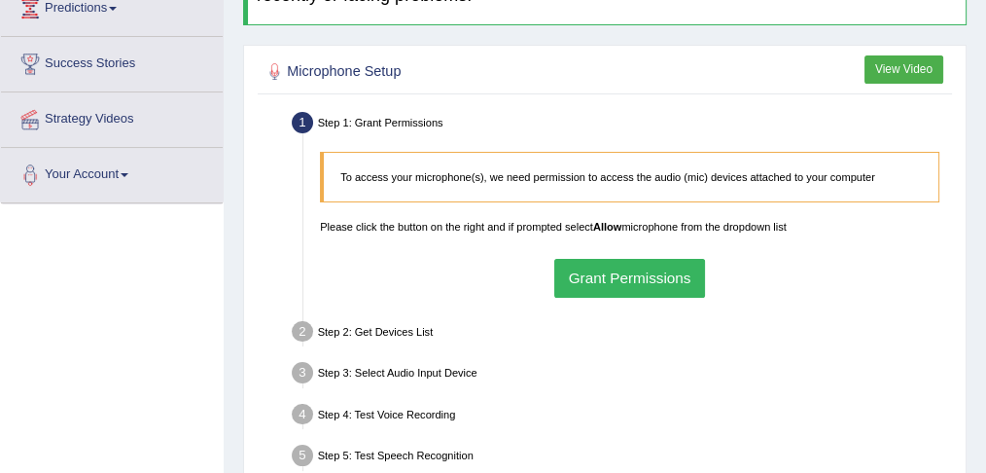
click at [634, 273] on button "Grant Permissions" at bounding box center [629, 278] width 151 height 38
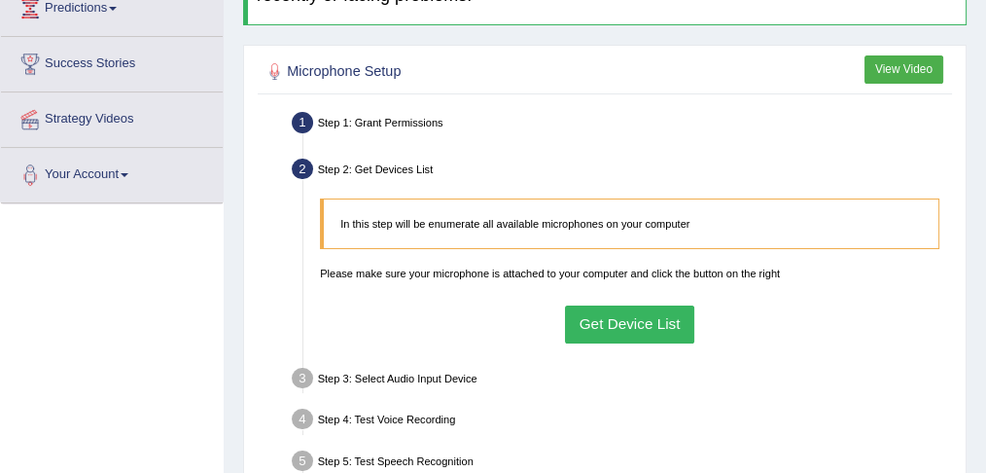
click at [627, 328] on button "Get Device List" at bounding box center [629, 324] width 129 height 38
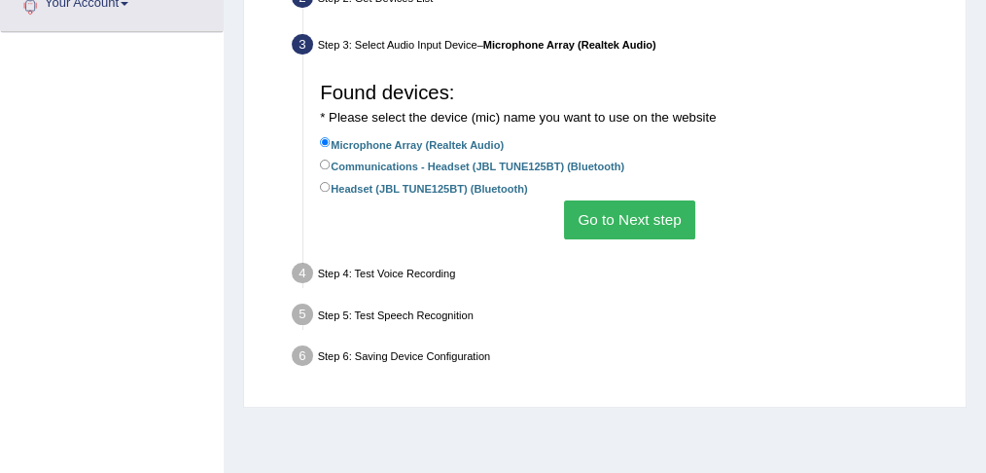
scroll to position [453, 0]
click at [669, 213] on button "Go to Next step" at bounding box center [629, 218] width 131 height 38
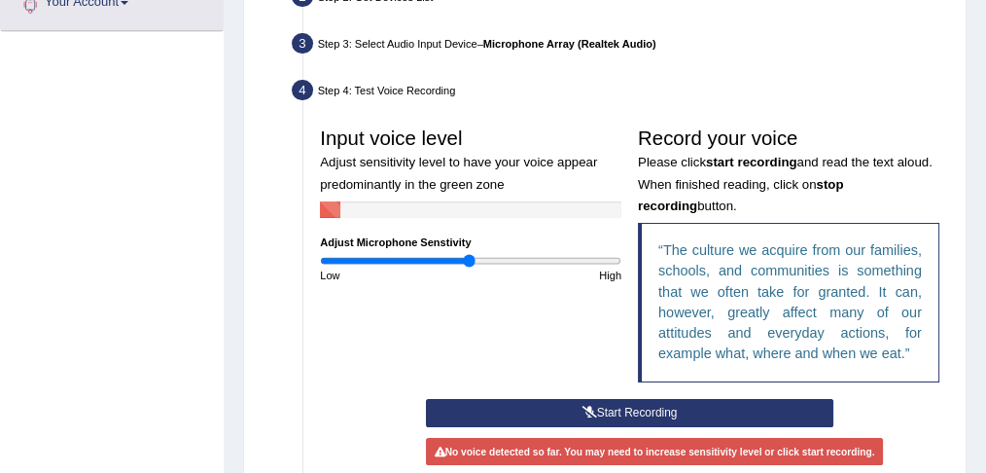
click at [527, 414] on button "Start Recording" at bounding box center [629, 413] width 407 height 28
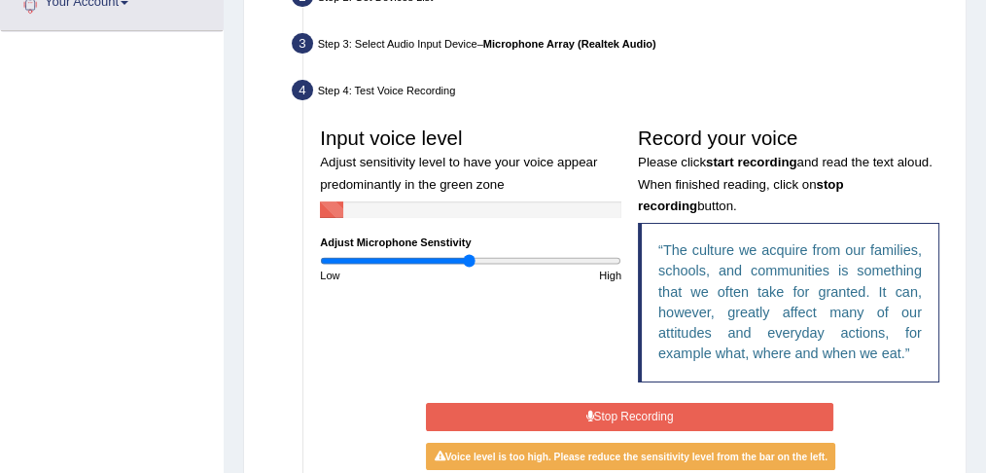
type input "0.9"
click at [453, 260] on input "range" at bounding box center [470, 261] width 301 height 14
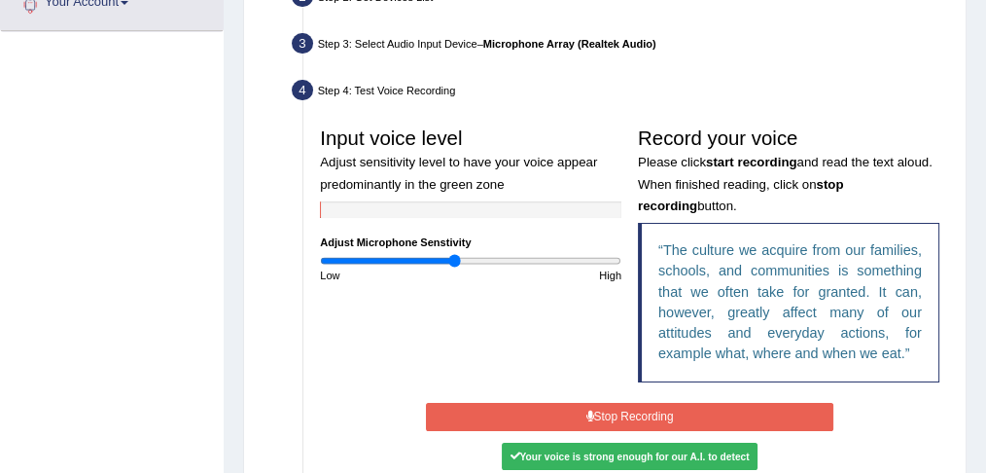
click at [589, 420] on button "Stop Recording" at bounding box center [629, 417] width 407 height 28
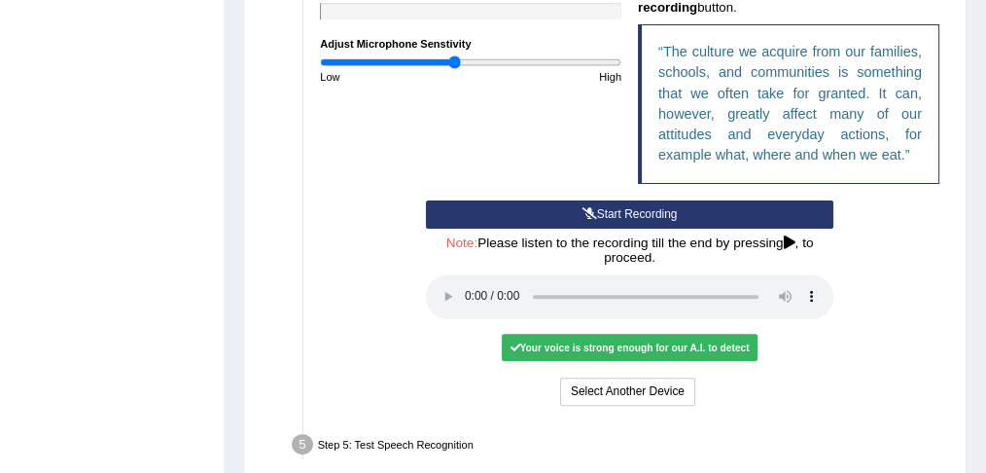
scroll to position [658, 0]
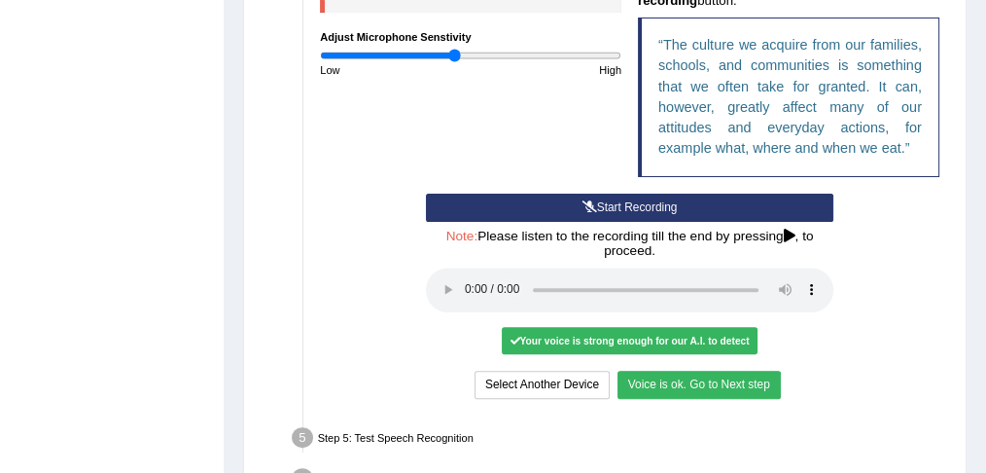
click at [632, 380] on button "Voice is ok. Go to Next step" at bounding box center [699, 385] width 163 height 28
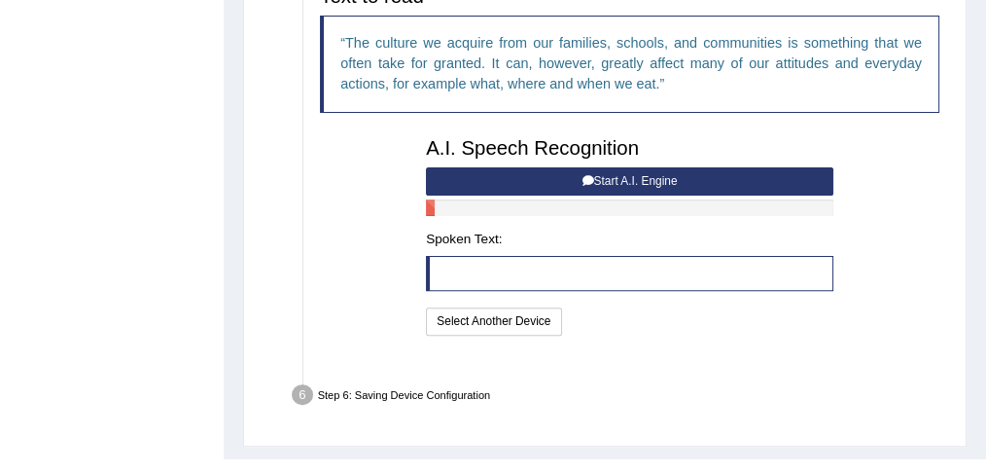
scroll to position [650, 0]
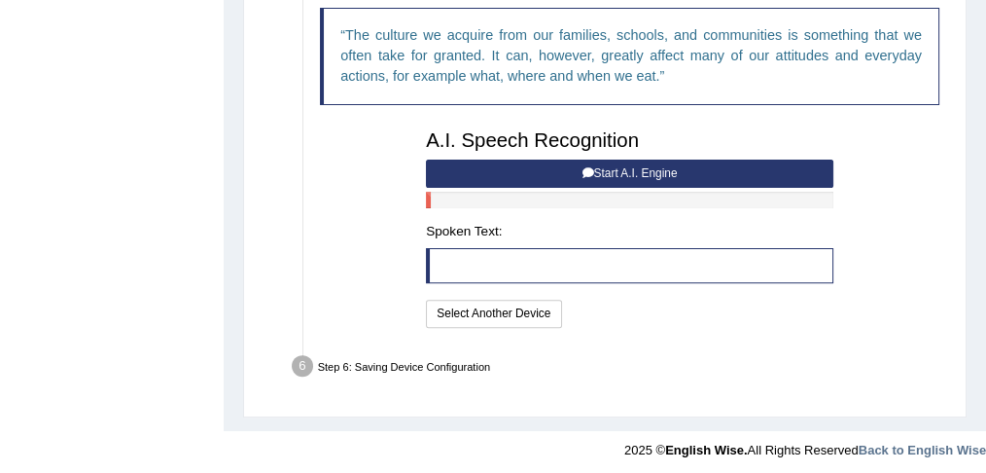
click at [582, 167] on icon at bounding box center [588, 173] width 12 height 12
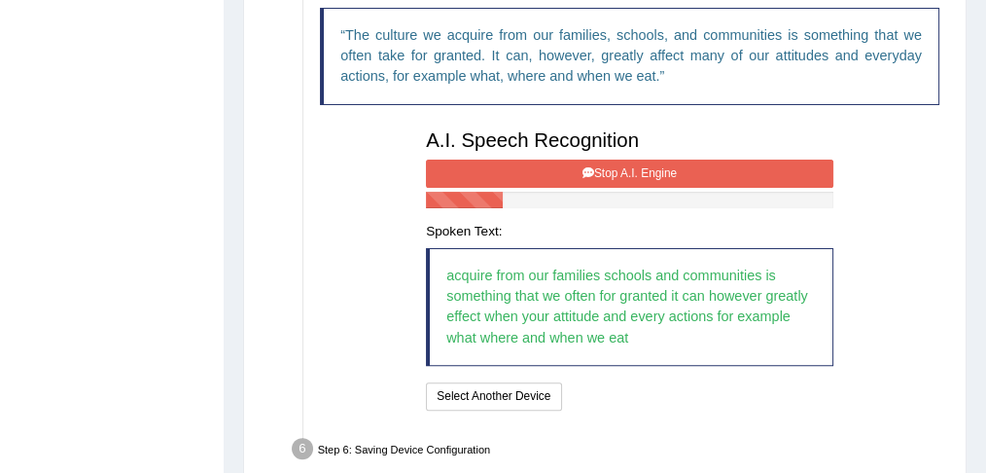
click at [582, 167] on icon at bounding box center [588, 173] width 12 height 12
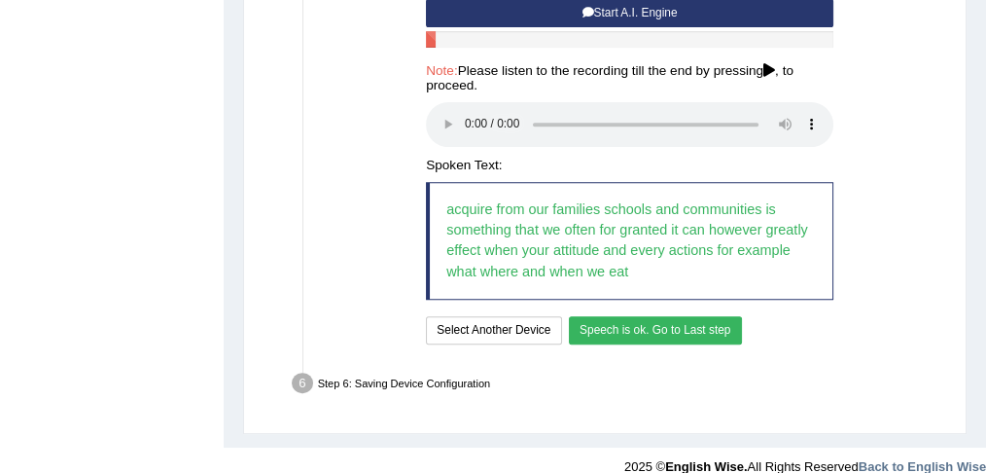
scroll to position [823, 0]
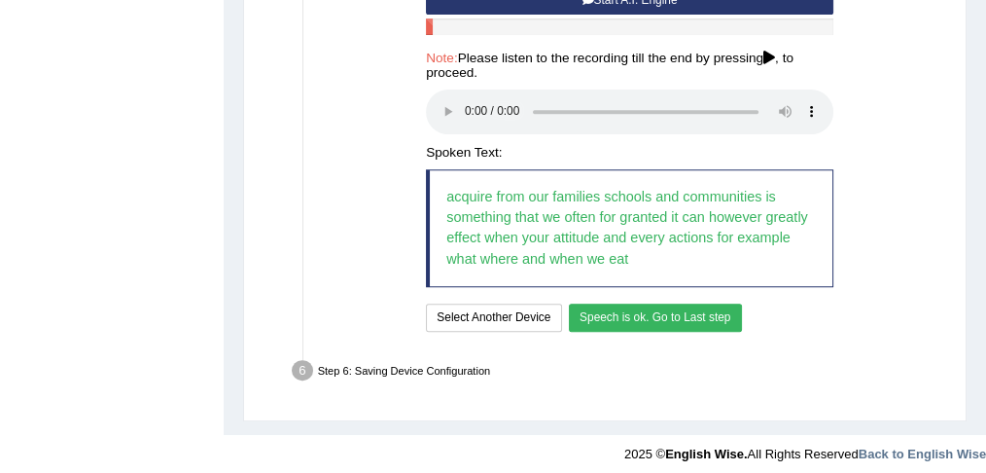
click at [599, 312] on button "Speech is ok. Go to Last step" at bounding box center [655, 317] width 173 height 28
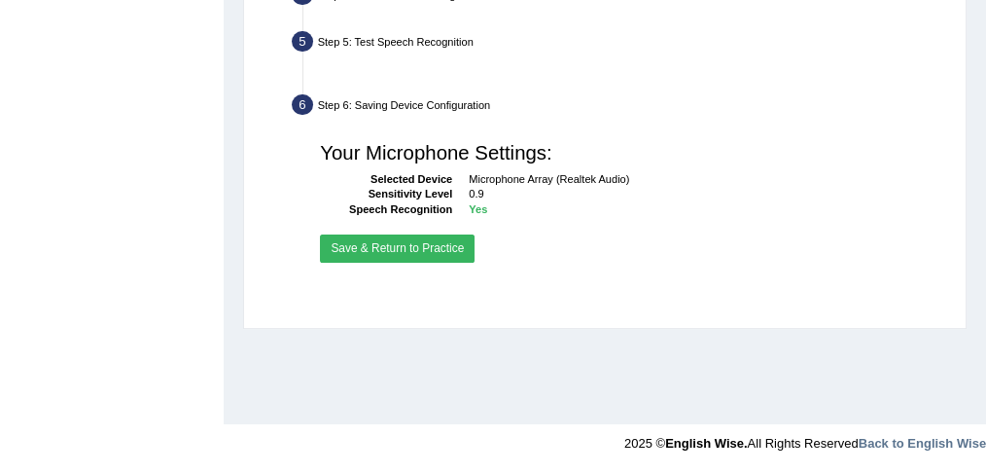
scroll to position [547, 0]
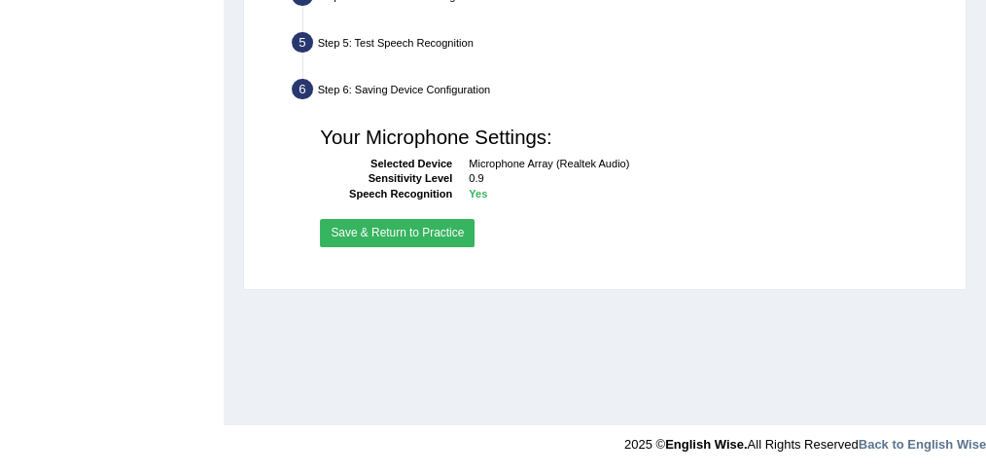
click at [394, 228] on button "Save & Return to Practice" at bounding box center [397, 233] width 155 height 28
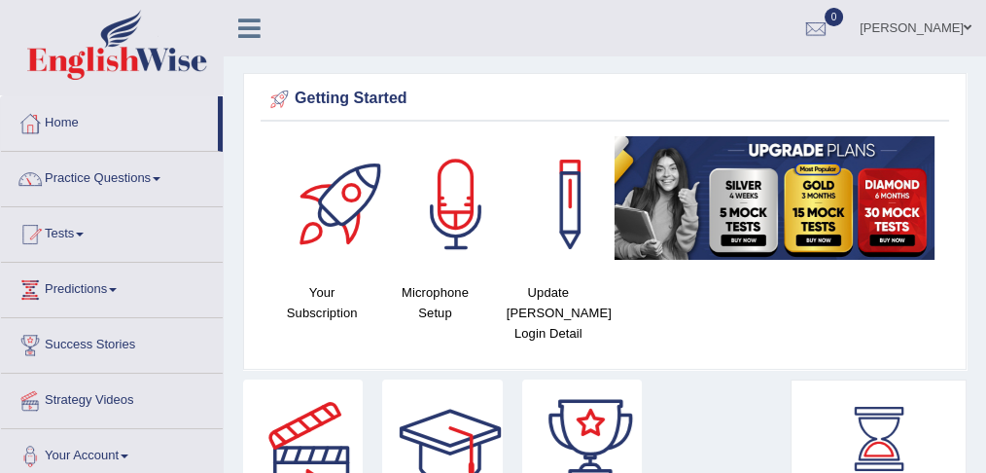
click at [160, 177] on span at bounding box center [157, 179] width 8 height 4
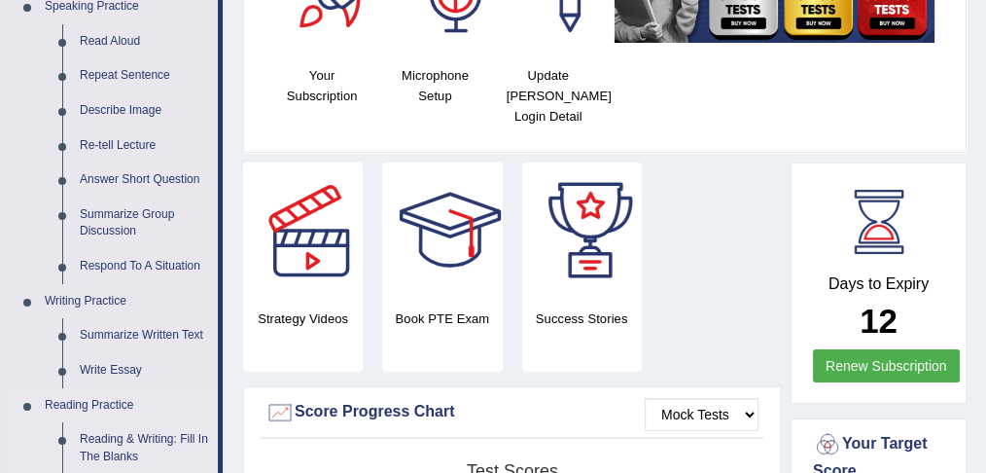
scroll to position [205, 0]
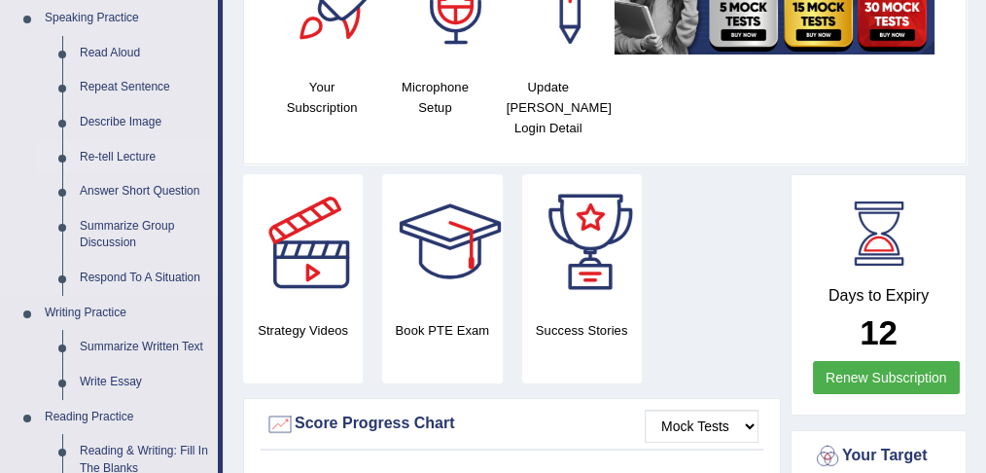
click at [136, 153] on link "Re-tell Lecture" at bounding box center [144, 157] width 147 height 35
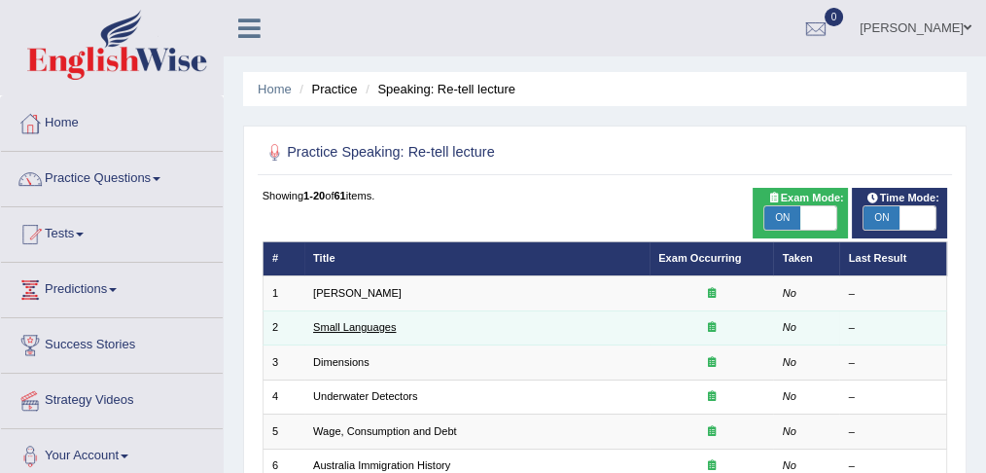
click at [340, 324] on link "Small Languages" at bounding box center [354, 327] width 83 height 12
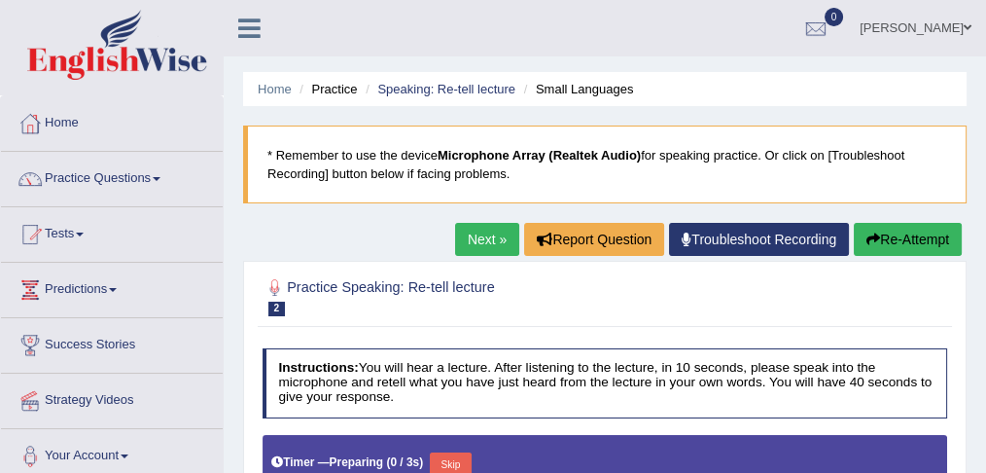
type input "1"
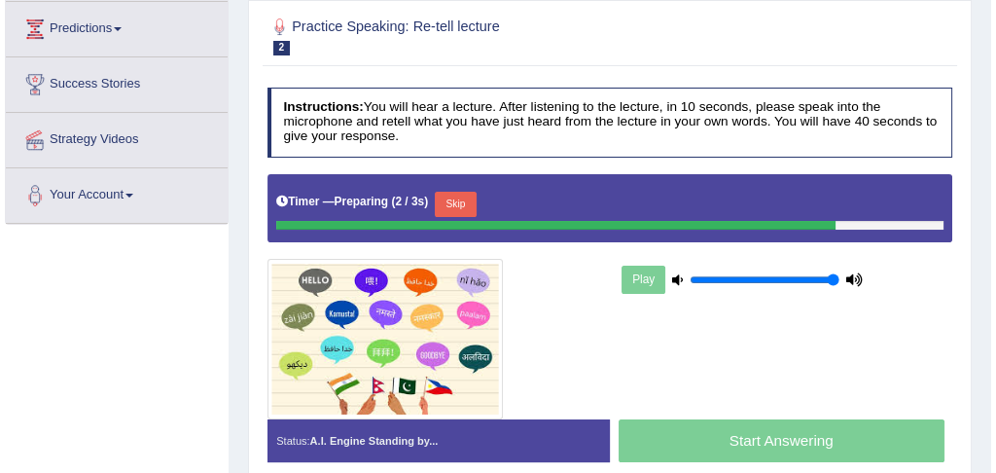
scroll to position [301, 0]
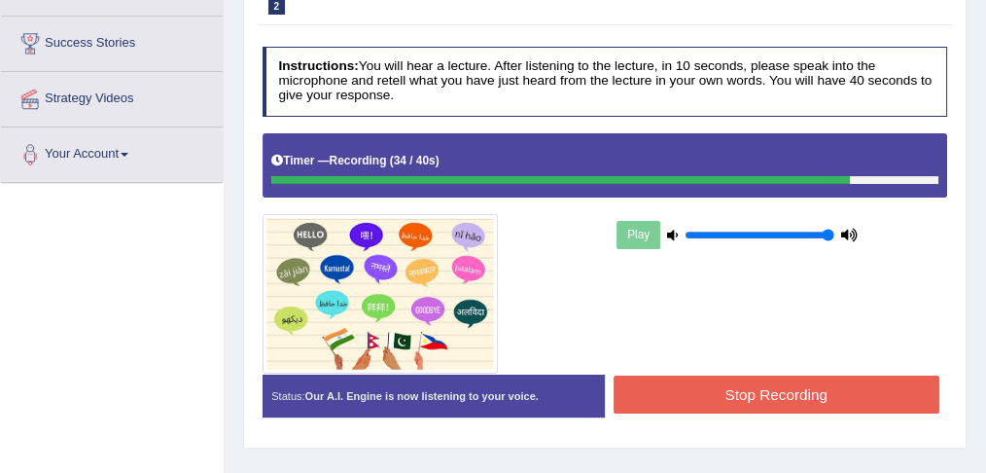
click at [710, 398] on button "Stop Recording" at bounding box center [777, 394] width 326 height 38
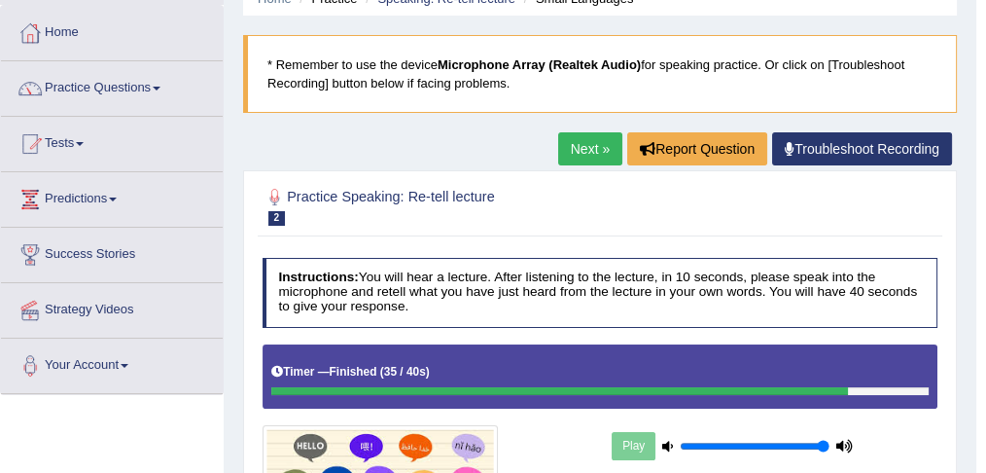
scroll to position [0, 0]
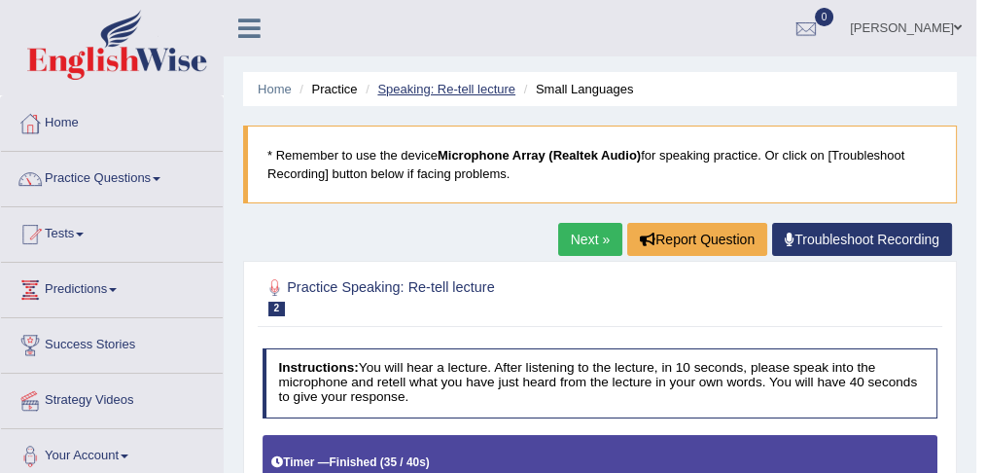
click at [441, 85] on link "Speaking: Re-tell lecture" at bounding box center [446, 89] width 138 height 15
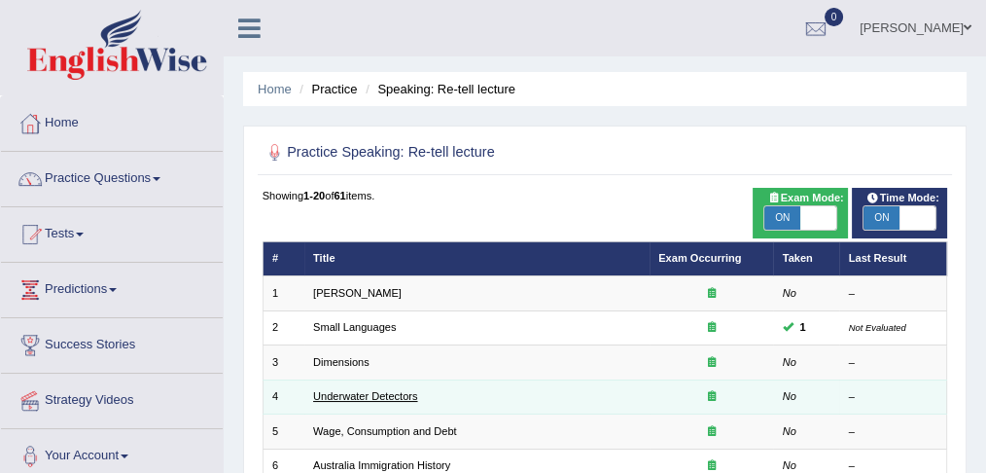
click at [360, 394] on link "Underwater Detectors" at bounding box center [365, 396] width 104 height 12
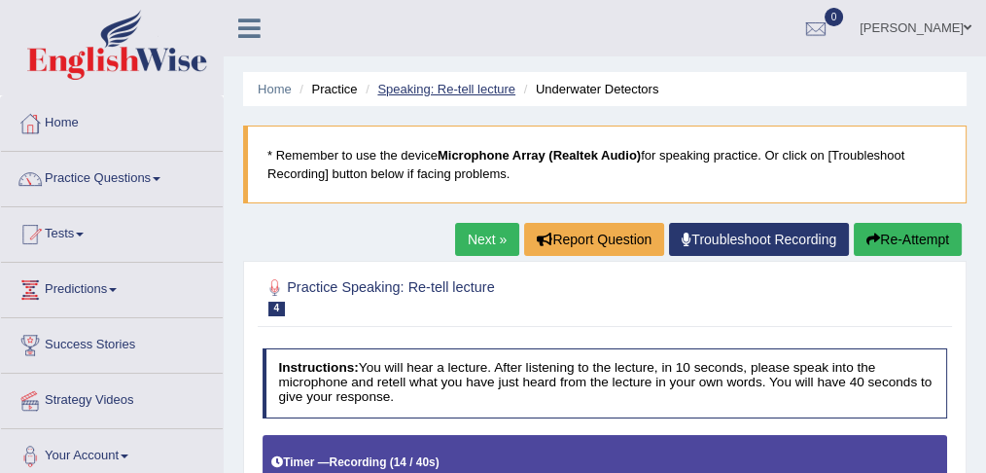
click at [459, 88] on link "Speaking: Re-tell lecture" at bounding box center [446, 89] width 138 height 15
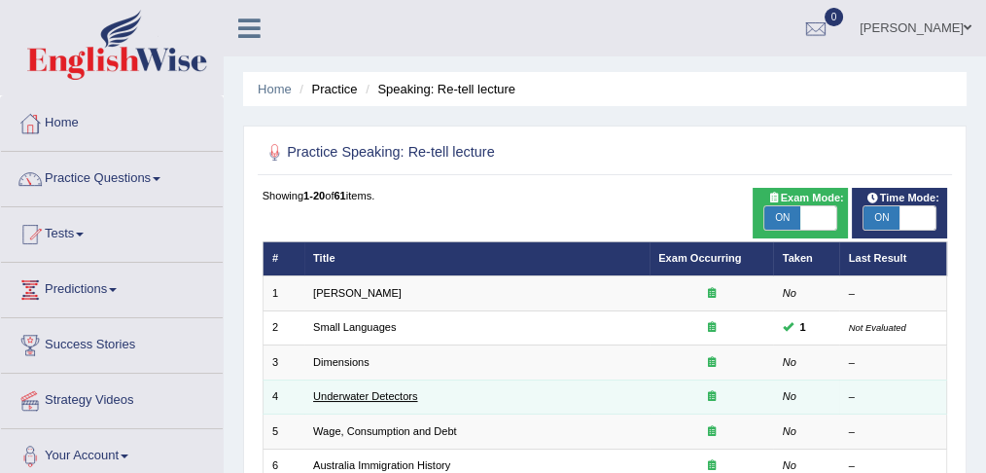
click at [376, 390] on link "Underwater Detectors" at bounding box center [365, 396] width 104 height 12
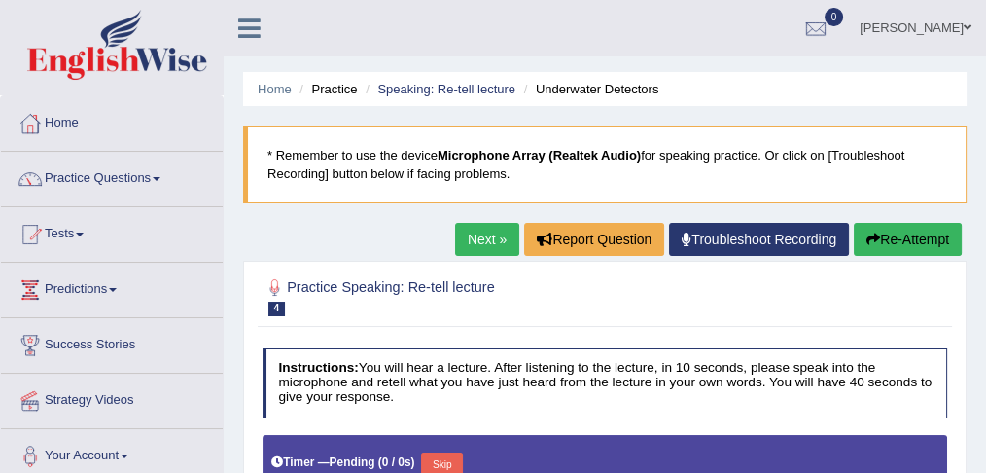
type input "1"
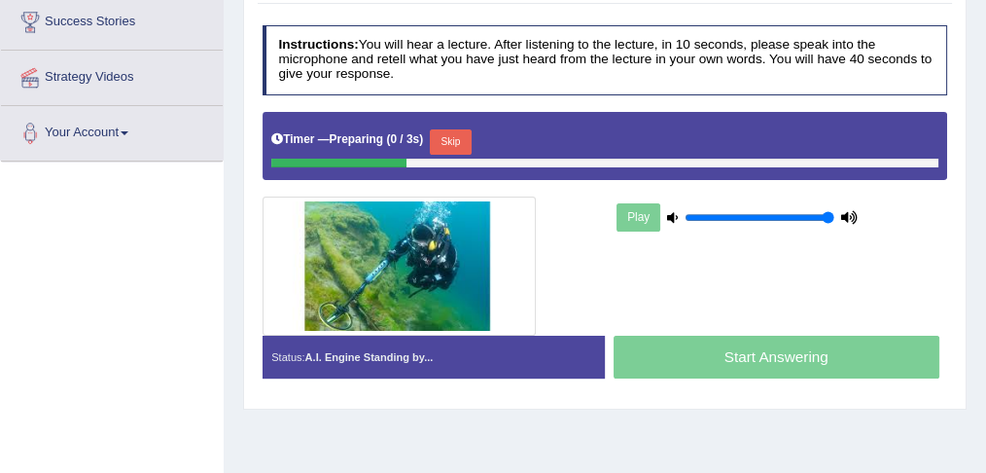
scroll to position [345, 0]
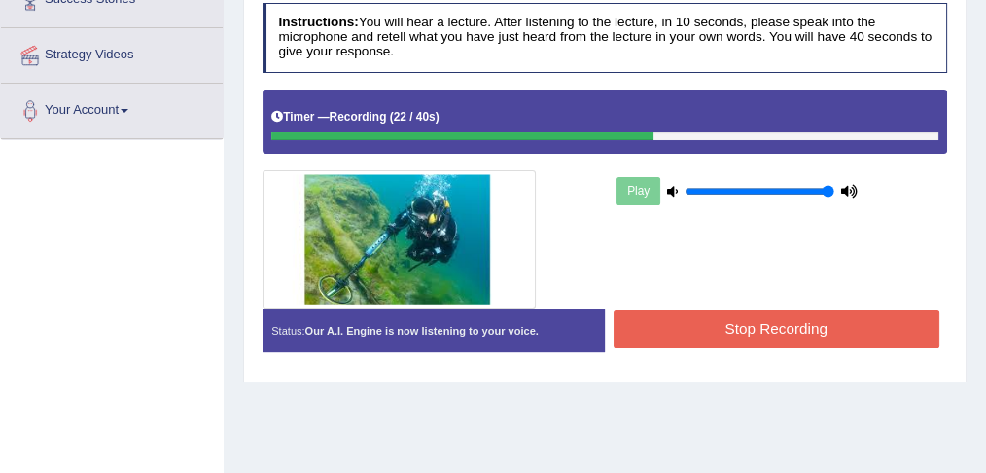
click at [710, 331] on button "Stop Recording" at bounding box center [777, 329] width 326 height 38
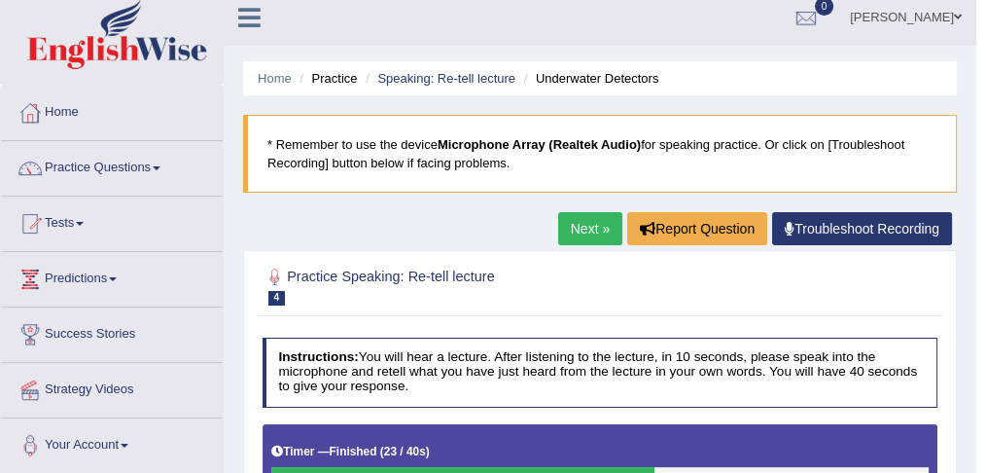
scroll to position [0, 0]
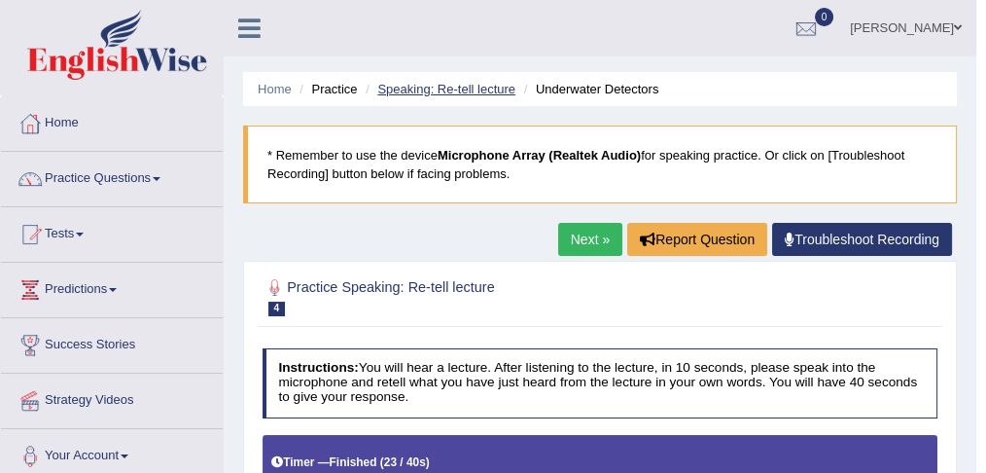
click at [501, 90] on link "Speaking: Re-tell lecture" at bounding box center [446, 89] width 138 height 15
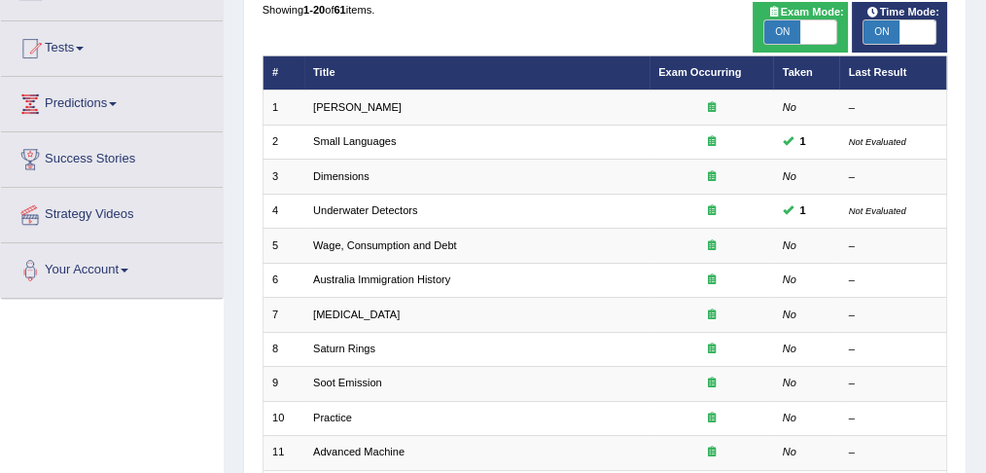
scroll to position [227, 0]
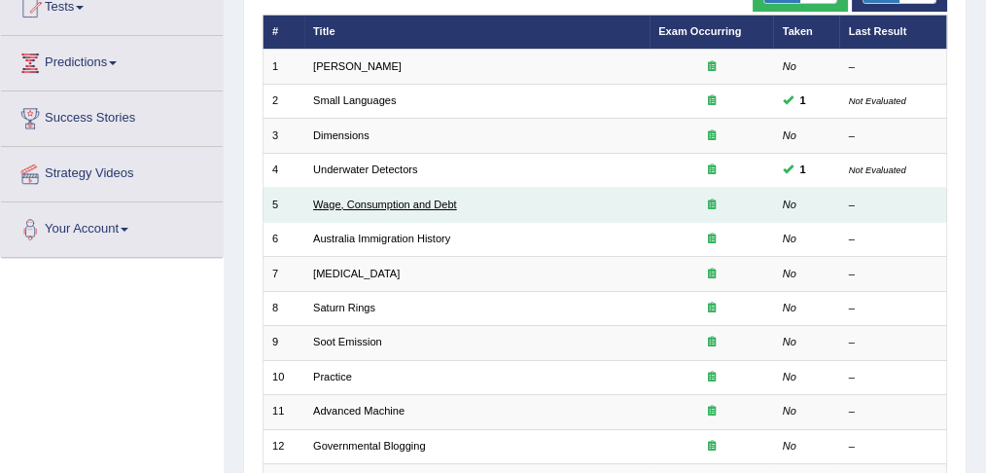
click at [390, 202] on link "Wage, Consumption and Debt" at bounding box center [385, 204] width 144 height 12
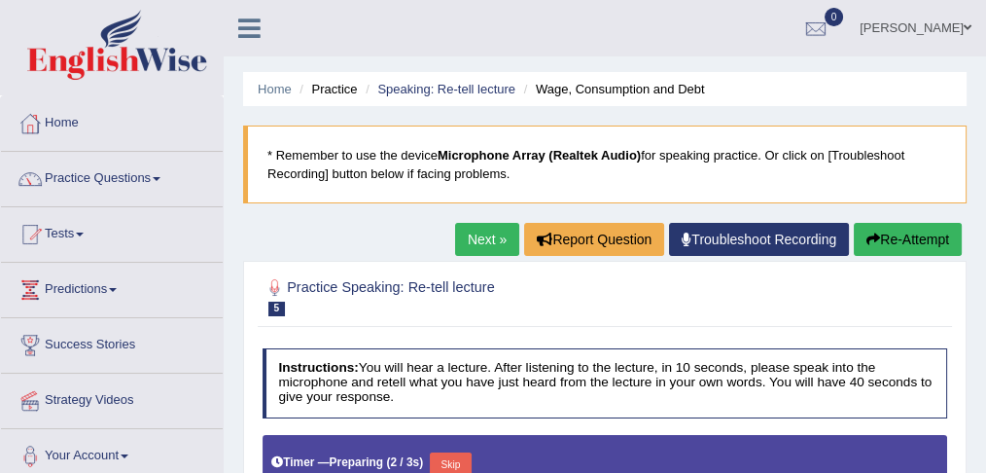
click at [429, 95] on li "Speaking: Re-tell lecture" at bounding box center [438, 89] width 155 height 18
click at [431, 91] on link "Speaking: Re-tell lecture" at bounding box center [446, 89] width 138 height 15
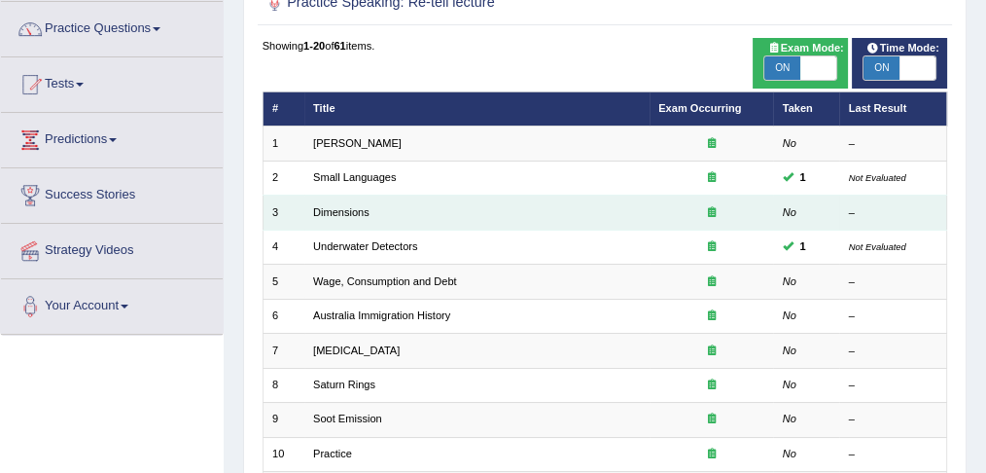
scroll to position [151, 0]
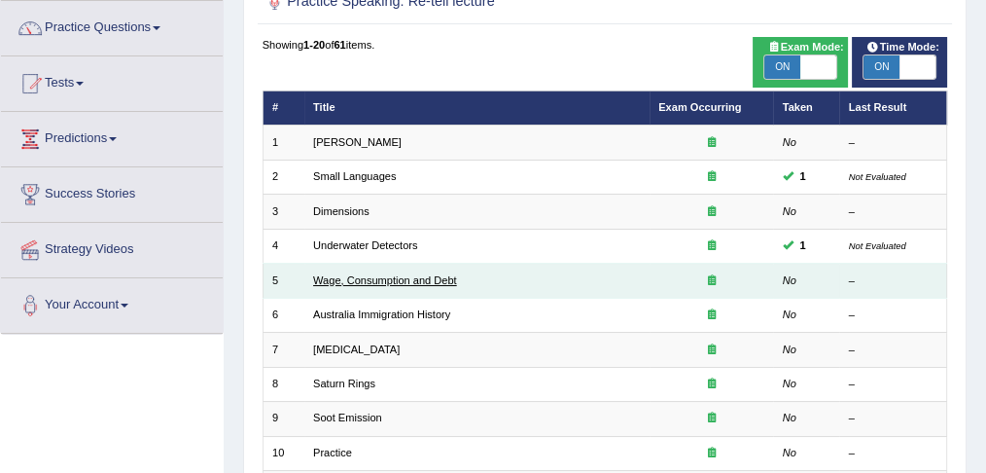
click at [410, 278] on link "Wage, Consumption and Debt" at bounding box center [385, 280] width 144 height 12
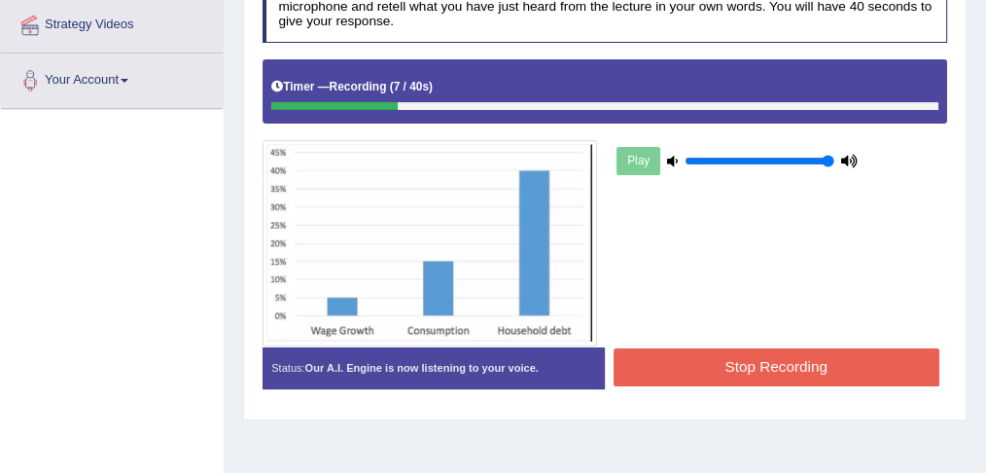
scroll to position [367, 0]
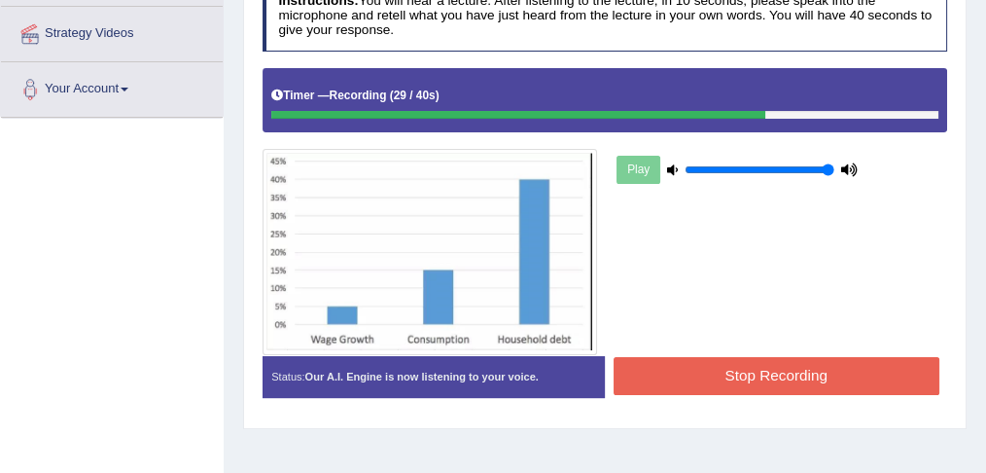
click at [698, 374] on button "Stop Recording" at bounding box center [777, 376] width 326 height 38
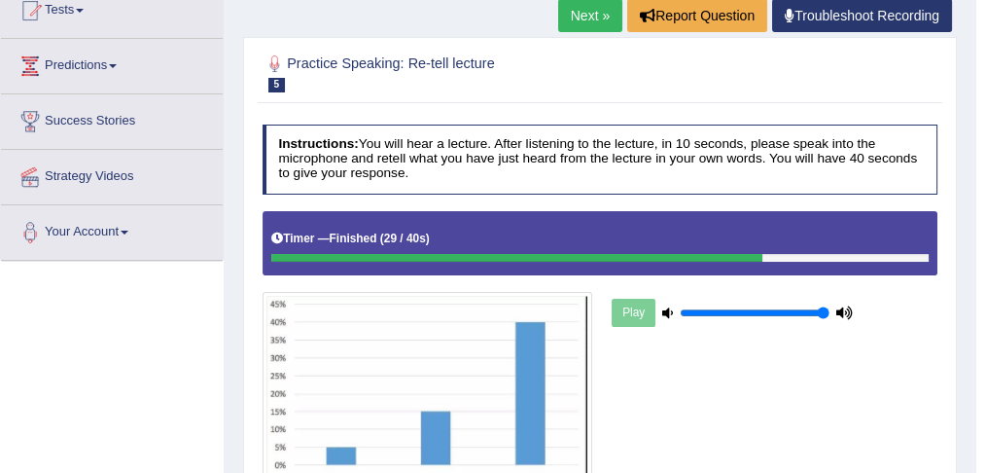
scroll to position [36, 0]
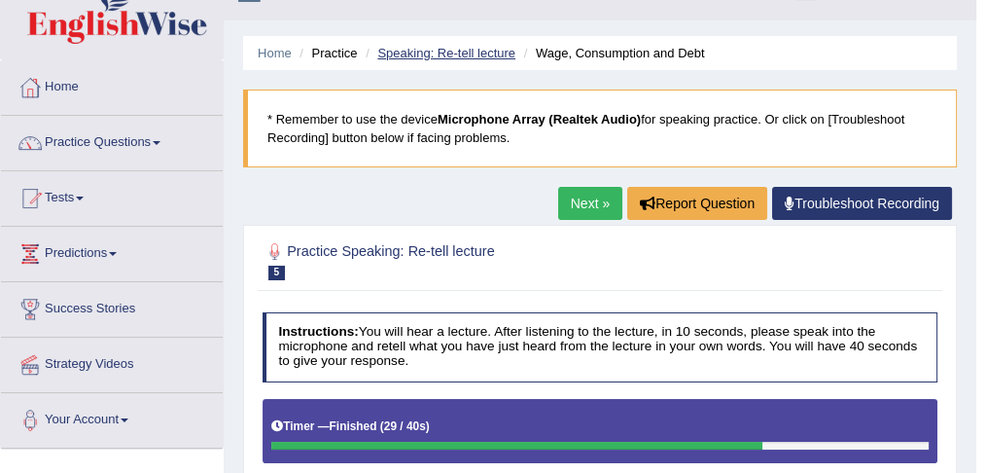
click at [467, 57] on link "Speaking: Re-tell lecture" at bounding box center [446, 53] width 138 height 15
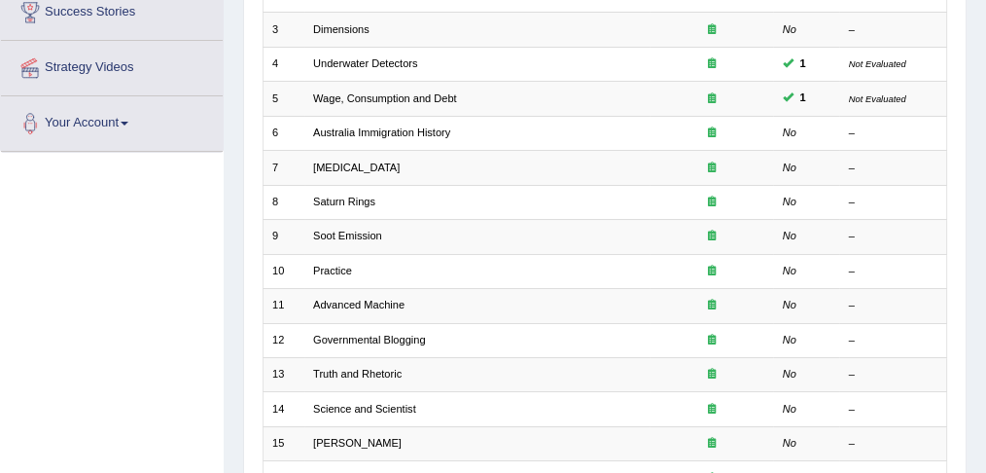
scroll to position [335, 0]
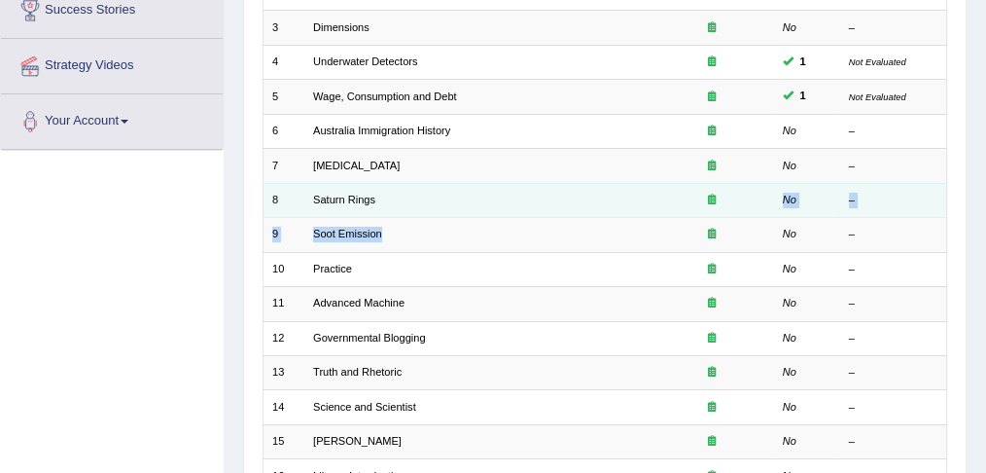
drag, startPoint x: 494, startPoint y: 232, endPoint x: 403, endPoint y: 184, distance: 103.5
click at [403, 184] on tbody "1 Amory Lovins No – 2 Small Languages 1 Not Evaluated 3 Dimensions No – 4 Under…" at bounding box center [605, 286] width 685 height 689
click at [390, 189] on td "Saturn Rings" at bounding box center [476, 200] width 345 height 34
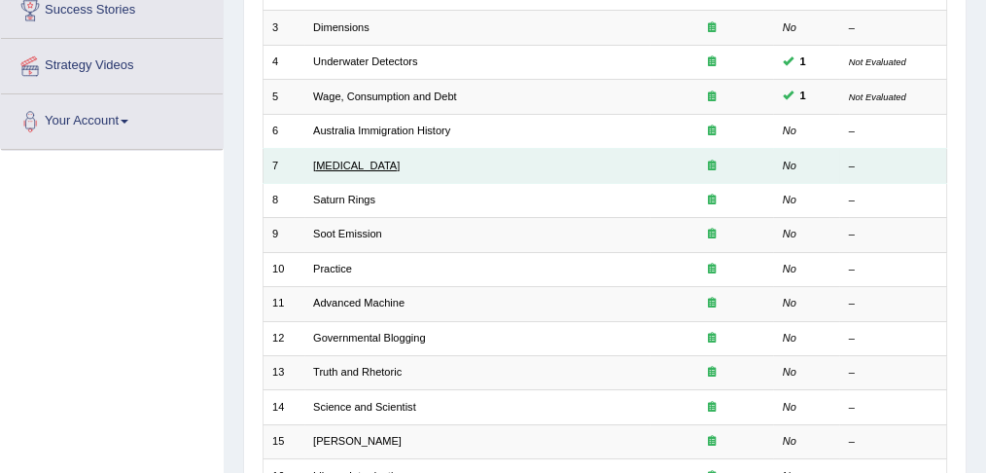
click at [380, 162] on link "[MEDICAL_DATA]" at bounding box center [356, 165] width 87 height 12
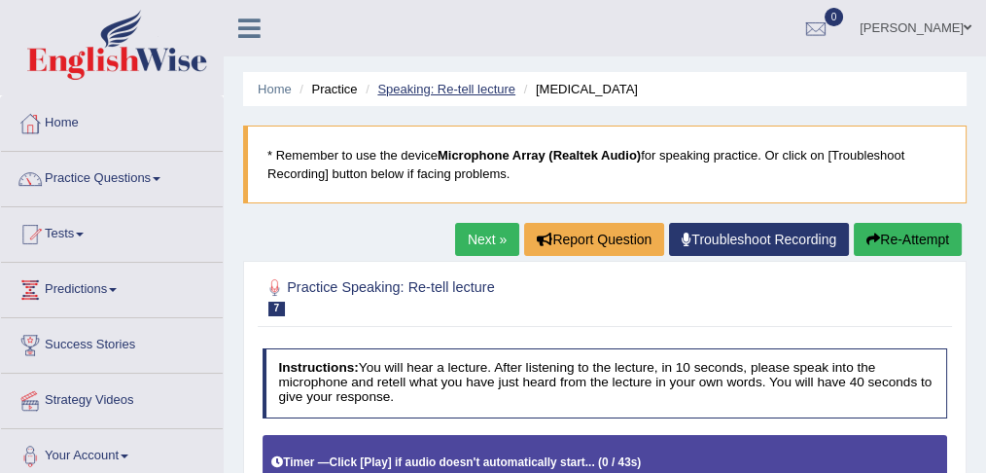
click at [477, 92] on link "Speaking: Re-tell lecture" at bounding box center [446, 89] width 138 height 15
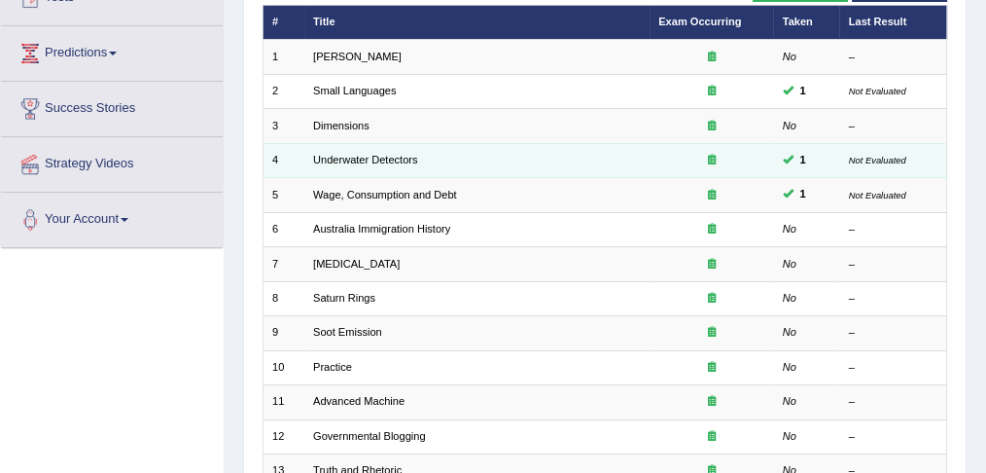
scroll to position [248, 0]
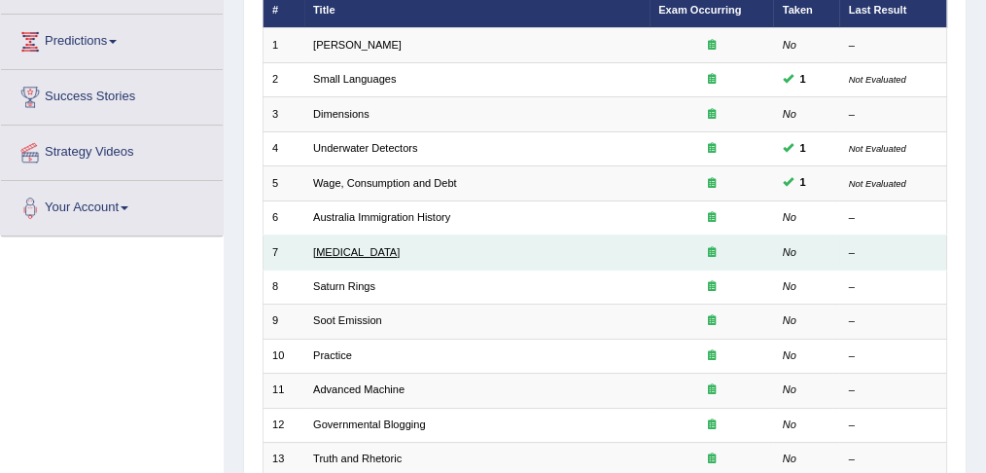
click at [389, 249] on link "[MEDICAL_DATA]" at bounding box center [356, 252] width 87 height 12
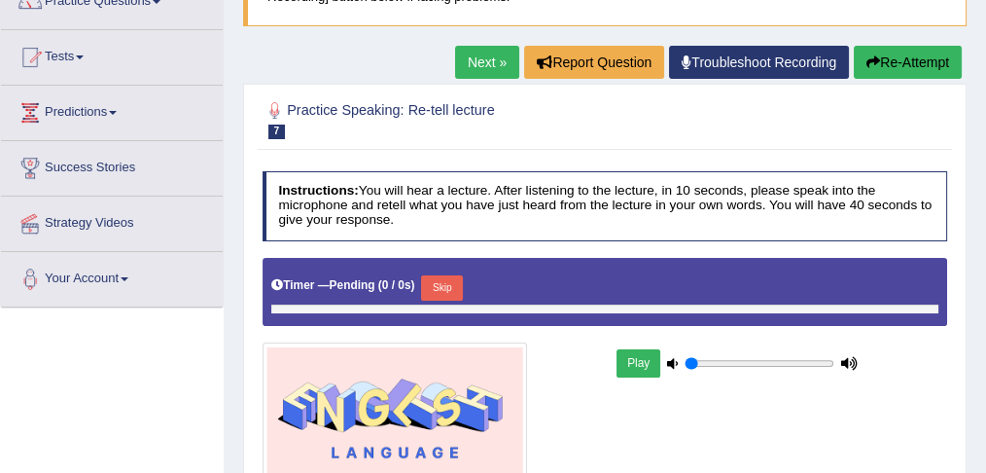
type input "1"
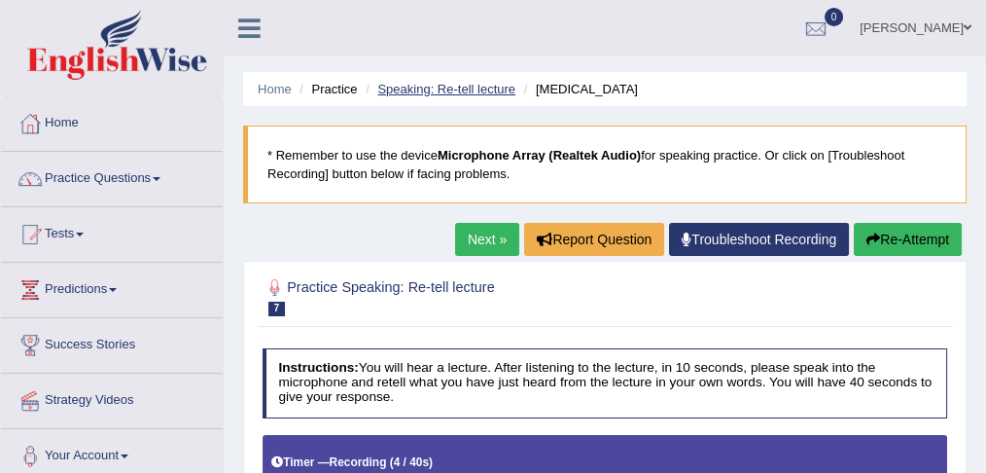
click at [455, 84] on link "Speaking: Re-tell lecture" at bounding box center [446, 89] width 138 height 15
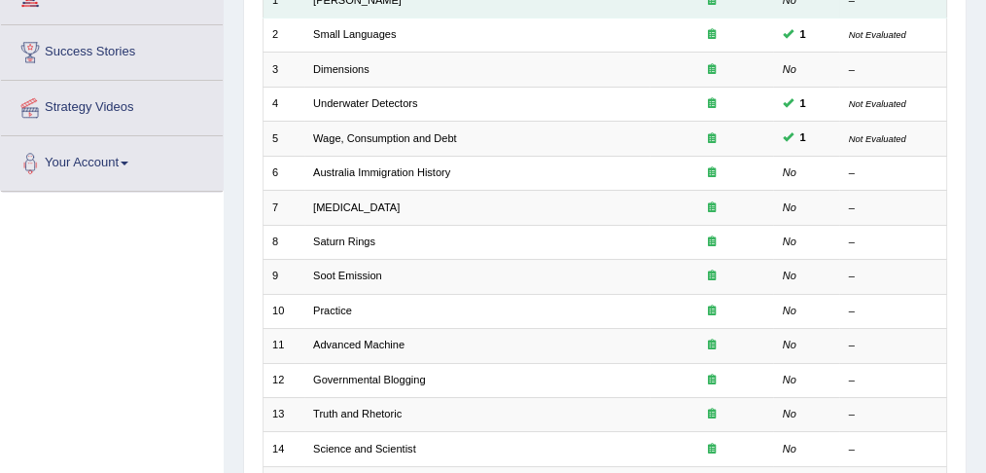
scroll to position [292, 0]
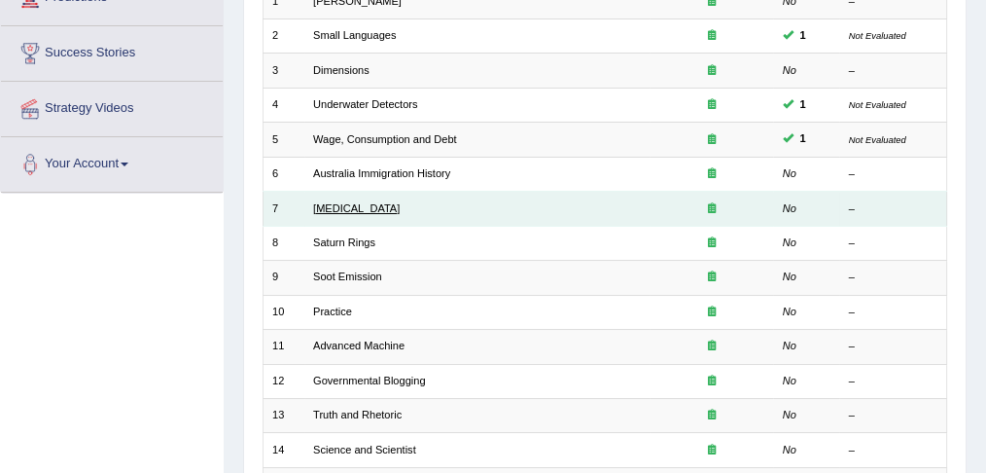
click at [388, 205] on link "[MEDICAL_DATA]" at bounding box center [356, 208] width 87 height 12
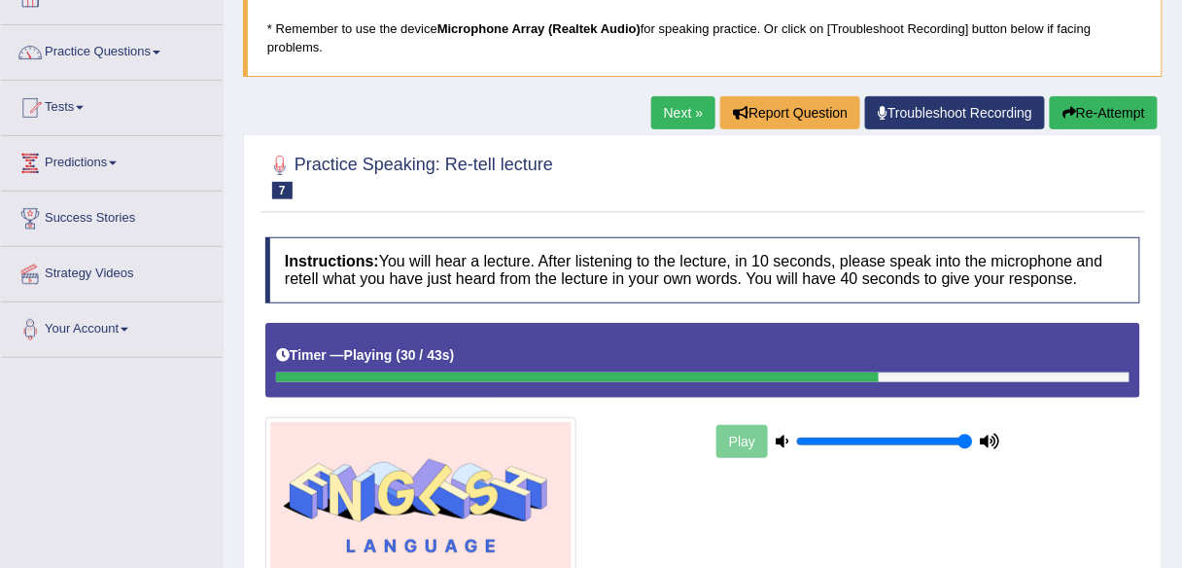
scroll to position [324, 0]
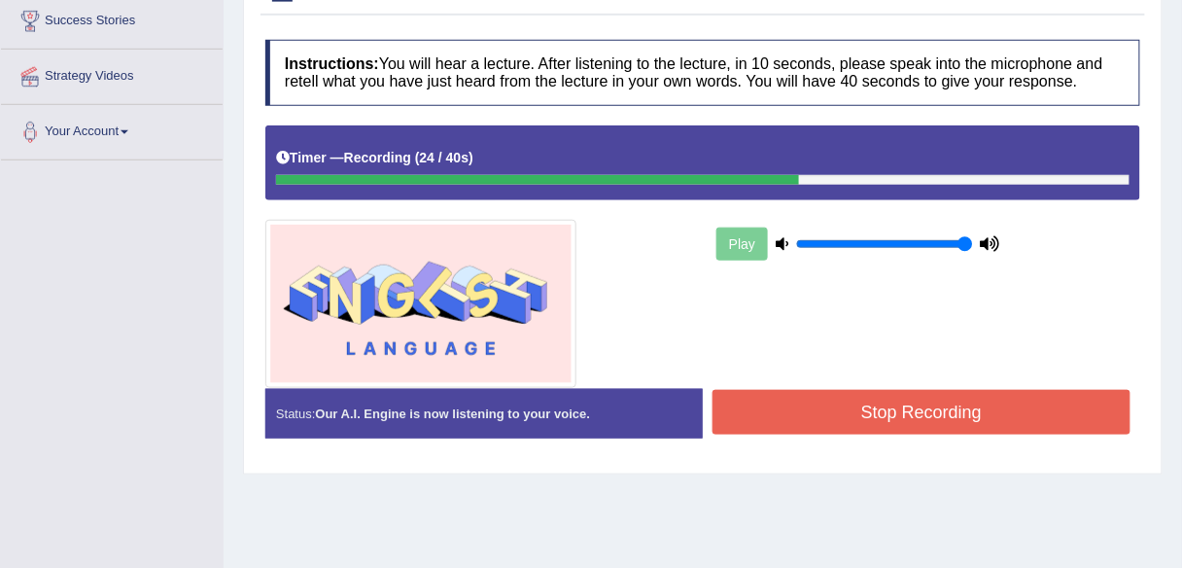
click at [850, 416] on button "Stop Recording" at bounding box center [922, 412] width 418 height 45
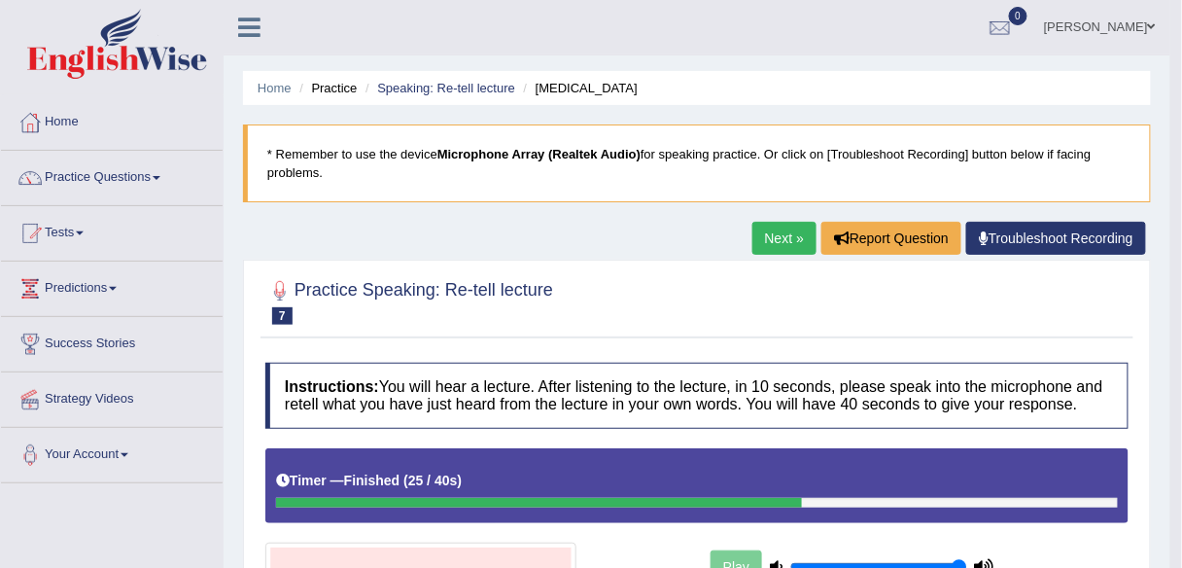
scroll to position [0, 0]
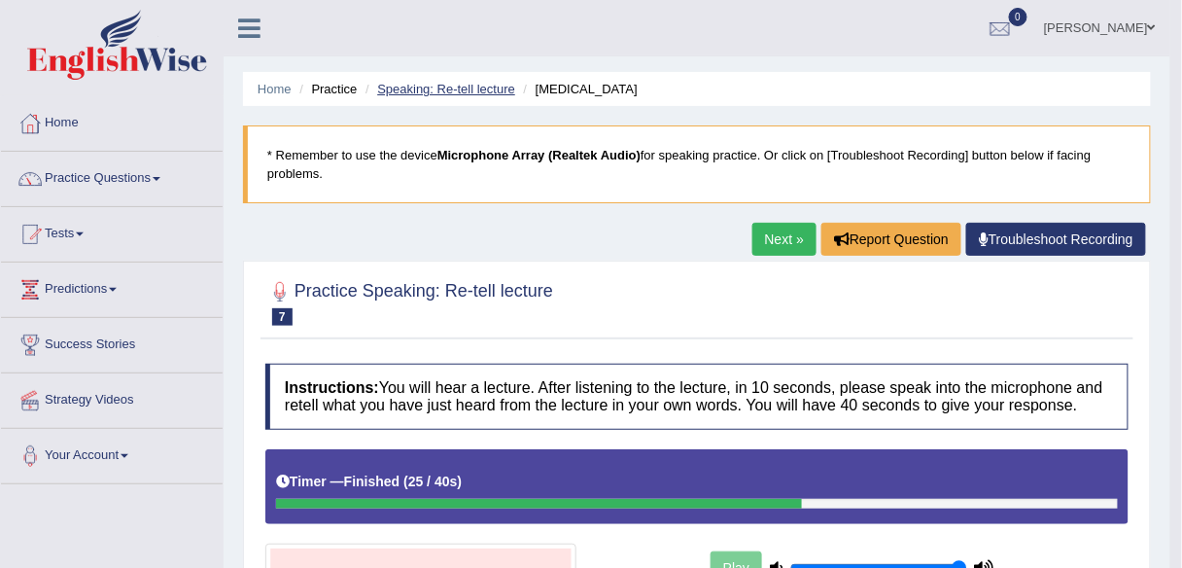
click at [473, 84] on link "Speaking: Re-tell lecture" at bounding box center [446, 89] width 138 height 15
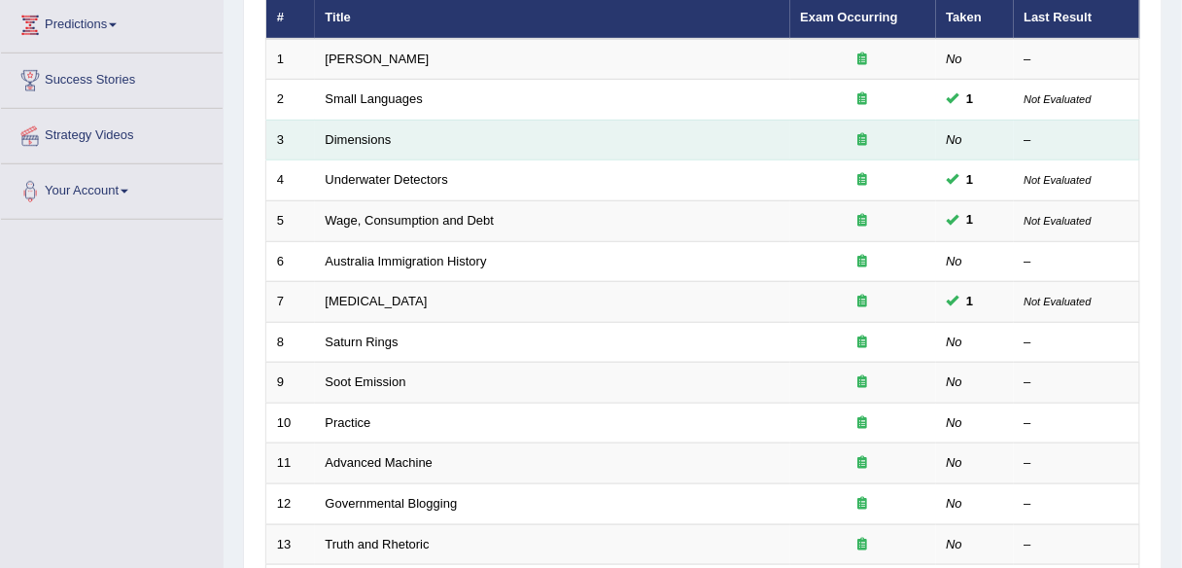
scroll to position [233, 0]
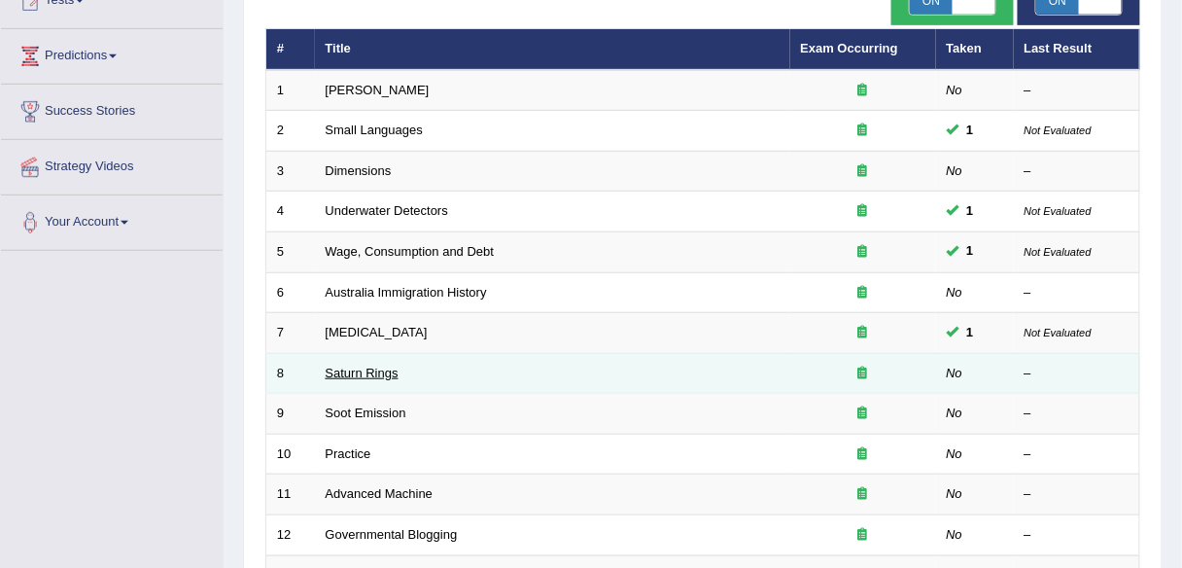
click at [383, 373] on link "Saturn Rings" at bounding box center [362, 373] width 73 height 15
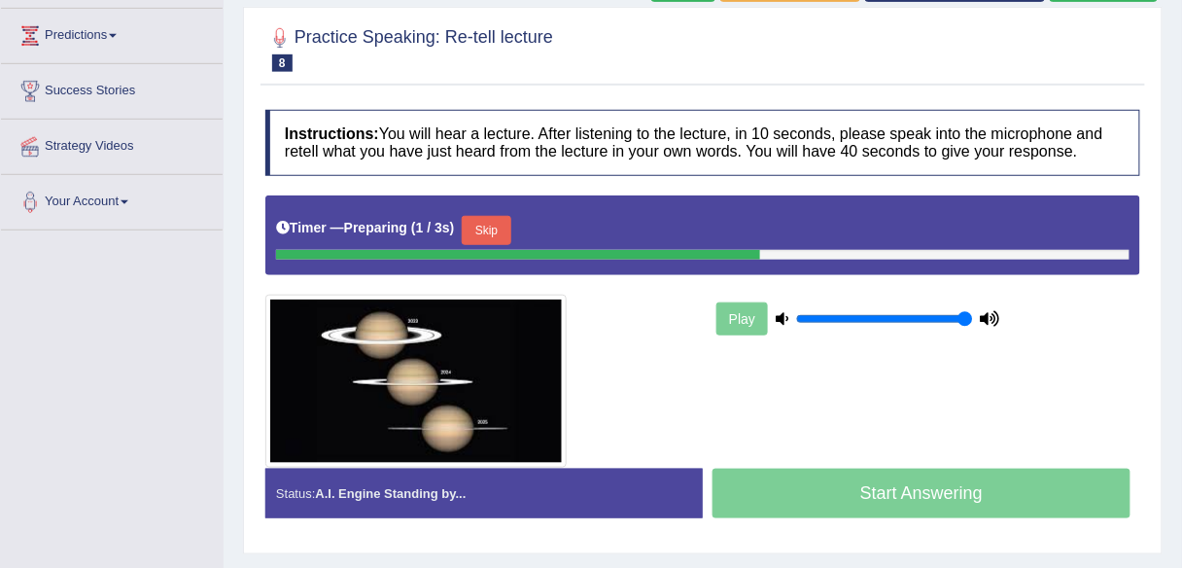
scroll to position [259, 0]
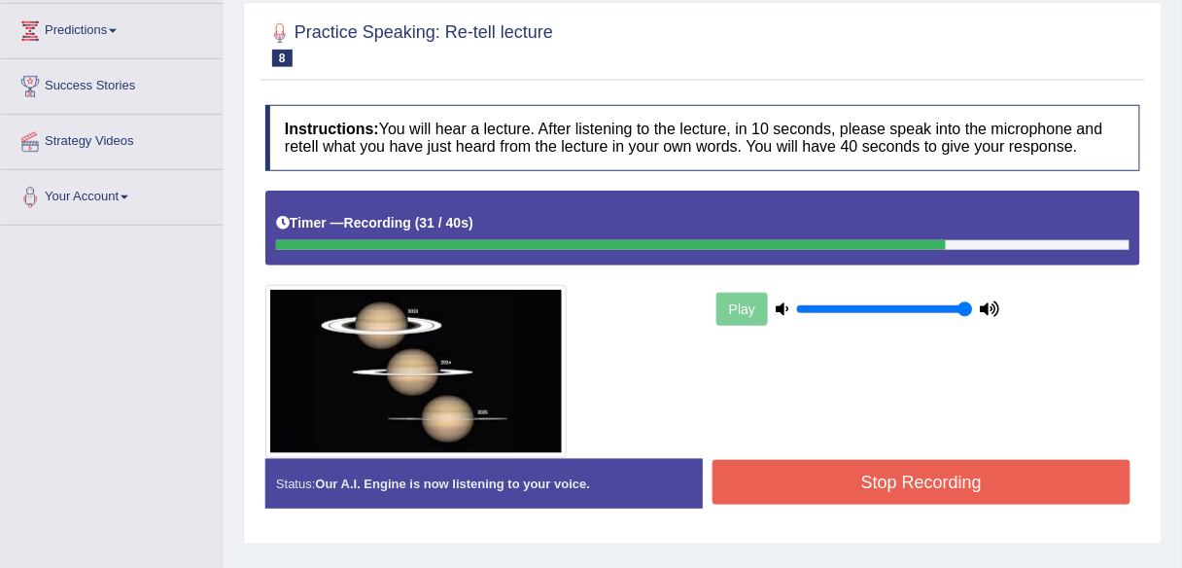
click at [763, 478] on button "Stop Recording" at bounding box center [922, 482] width 418 height 45
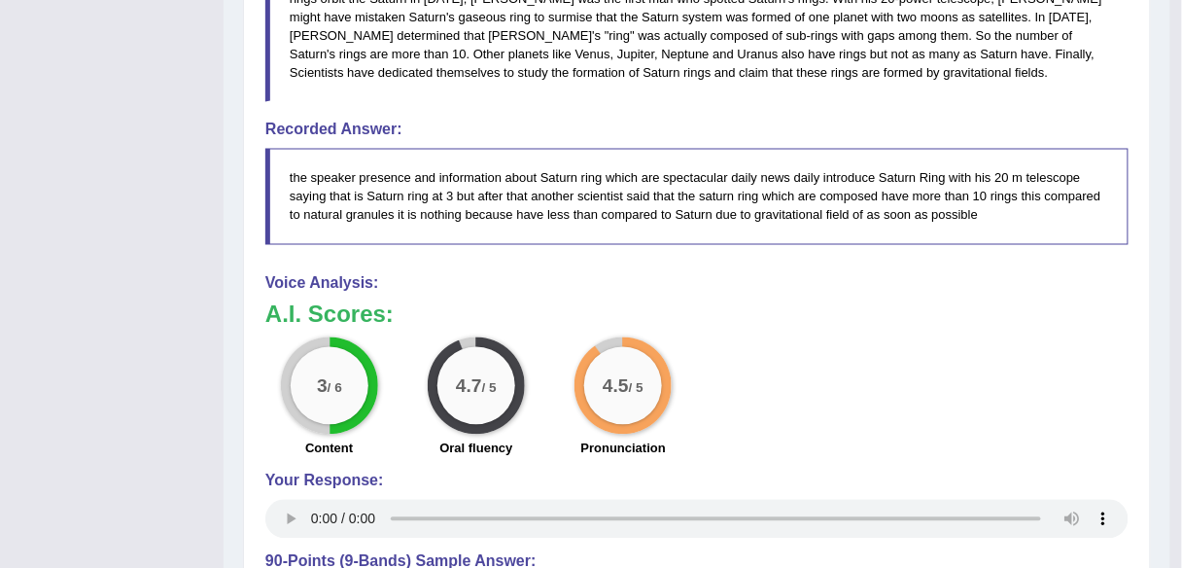
scroll to position [0, 0]
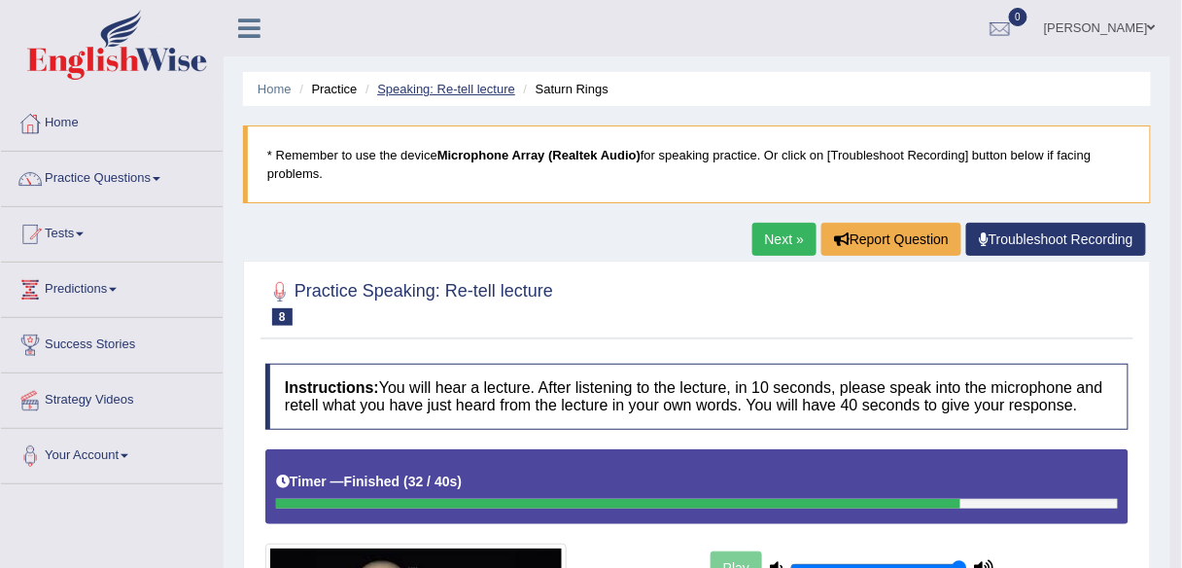
click at [479, 88] on link "Speaking: Re-tell lecture" at bounding box center [446, 89] width 138 height 15
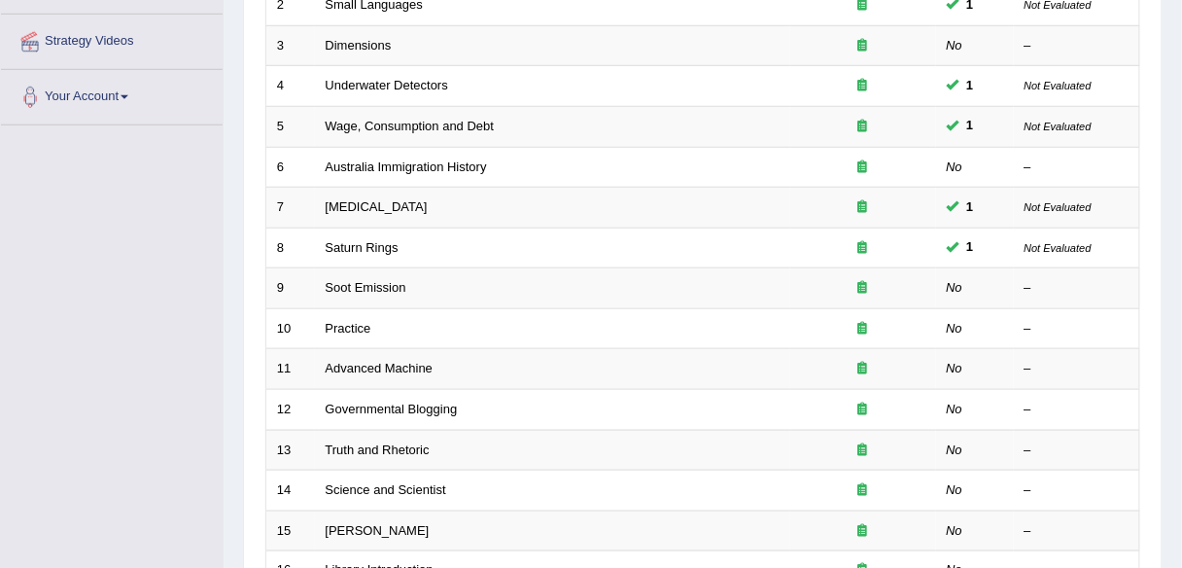
scroll to position [322, 0]
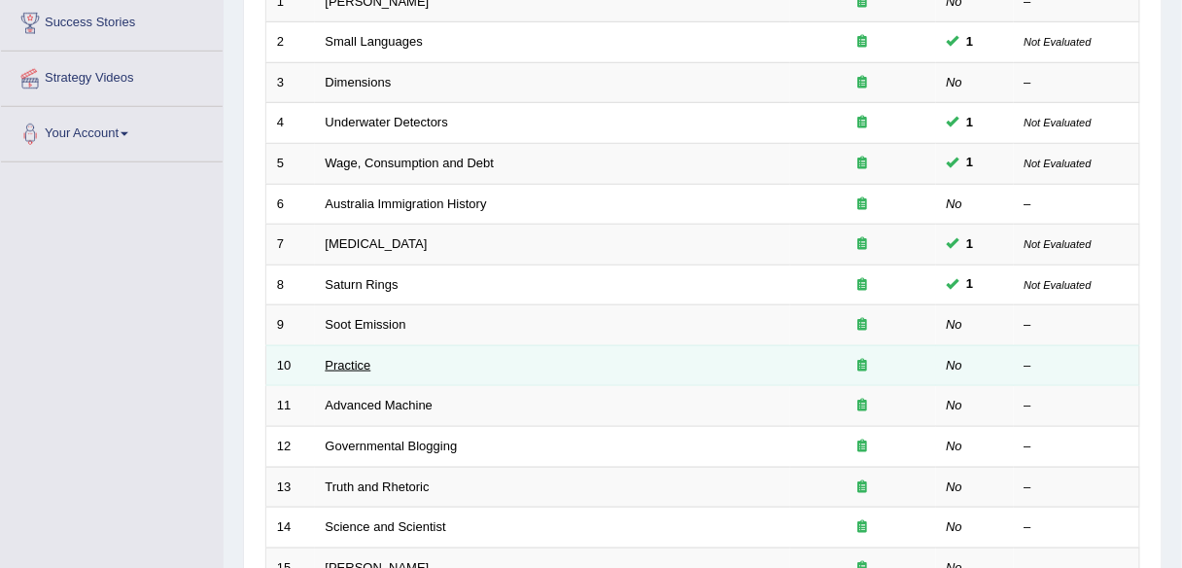
click at [358, 361] on link "Practice" at bounding box center [349, 365] width 46 height 15
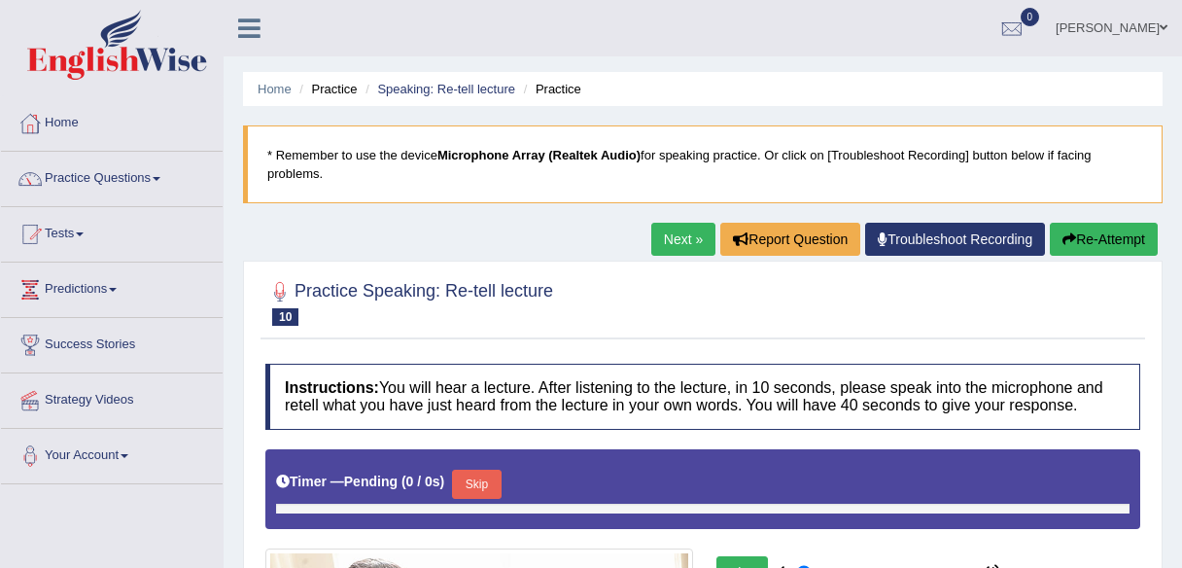
type input "1"
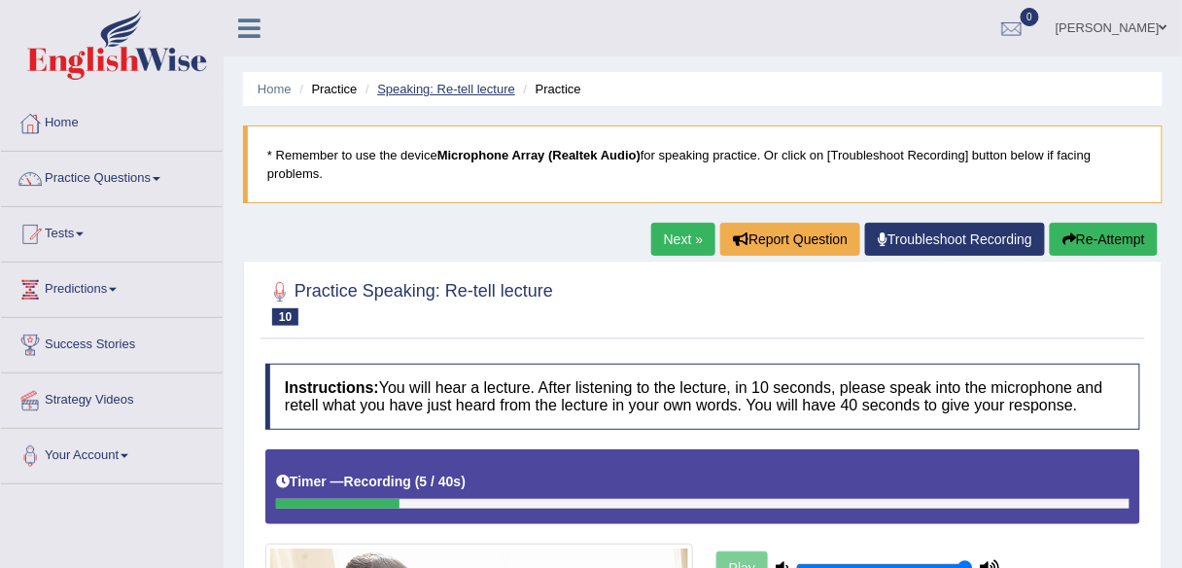
click at [475, 93] on link "Speaking: Re-tell lecture" at bounding box center [446, 89] width 138 height 15
